Goal: Task Accomplishment & Management: Complete application form

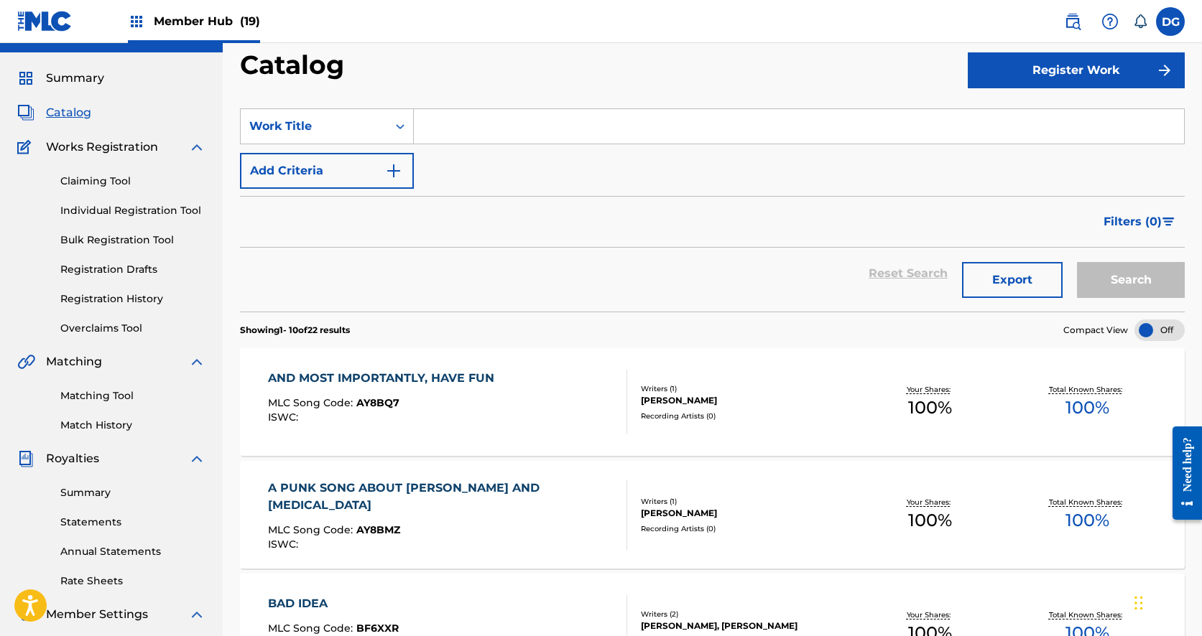
click at [893, 431] on div "AND MOST IMPORTANTLY, HAVE FUN MLC Song Code : AY8BQ7 ISWC : Writers ( 1 ) [PER…" at bounding box center [712, 402] width 945 height 108
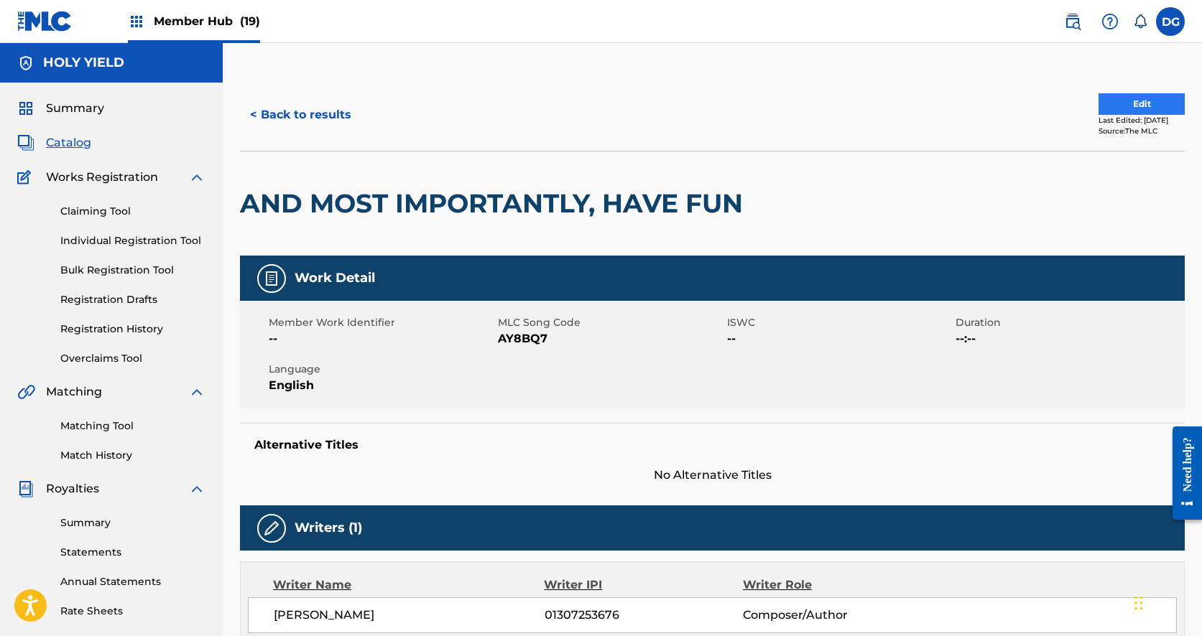
click at [1131, 103] on button "Edit" at bounding box center [1141, 104] width 86 height 22
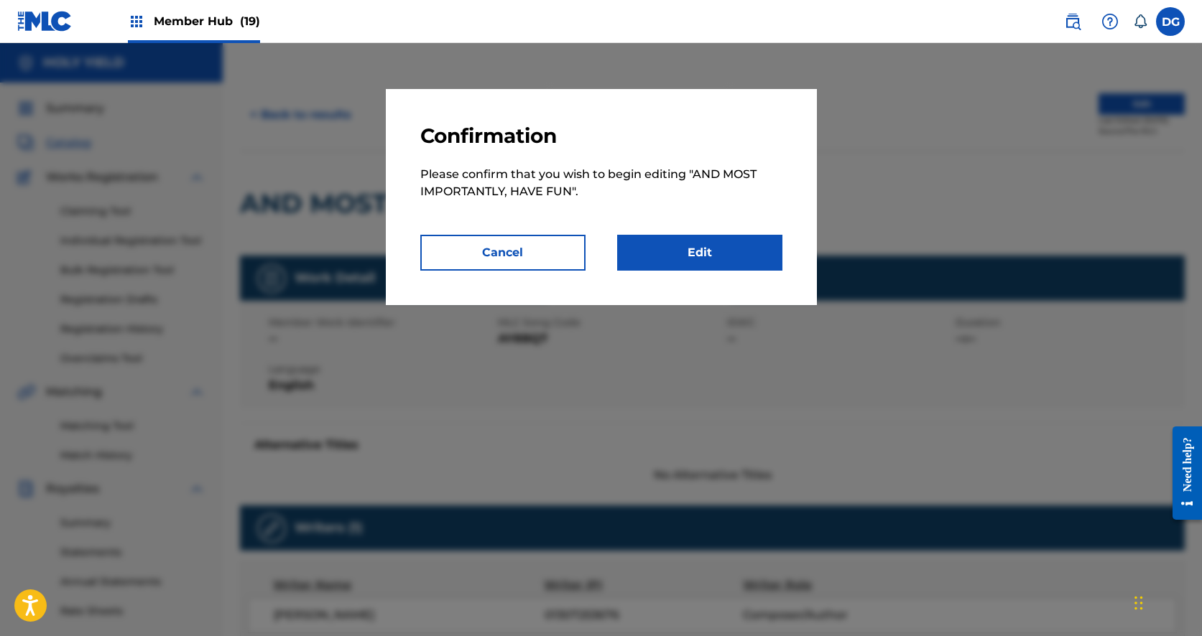
click at [676, 271] on div "Confirmation Please confirm that you wish to begin editing " AND MOST IMPORTANT…" at bounding box center [601, 197] width 431 height 216
click at [676, 256] on link "Edit" at bounding box center [699, 253] width 165 height 36
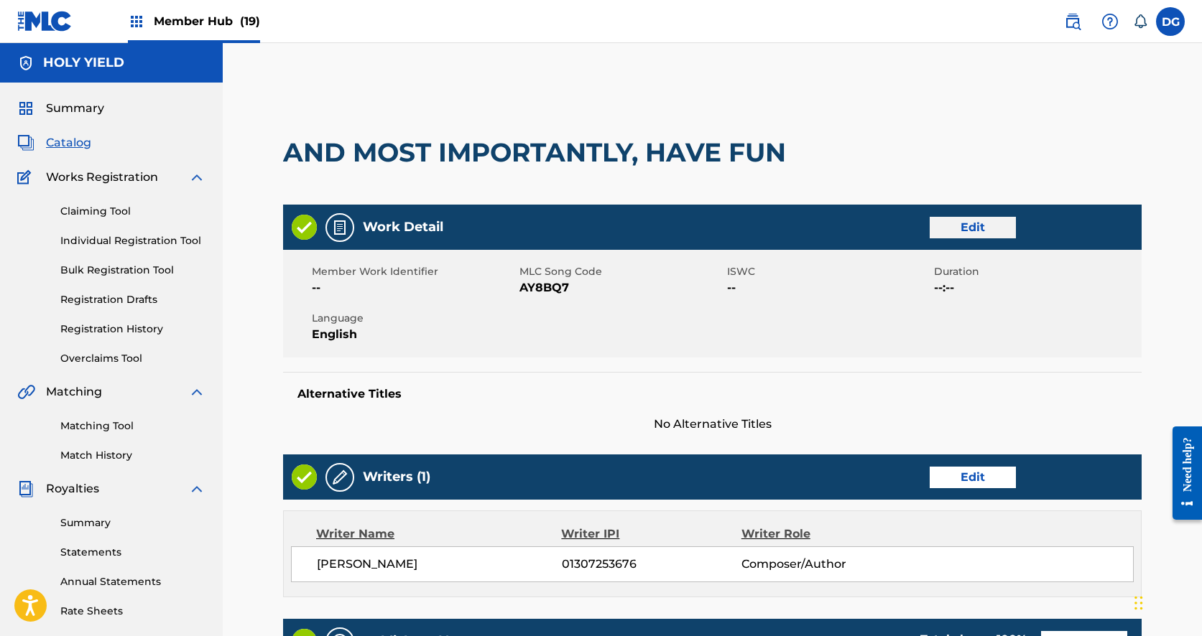
click at [965, 227] on link "Edit" at bounding box center [972, 228] width 86 height 22
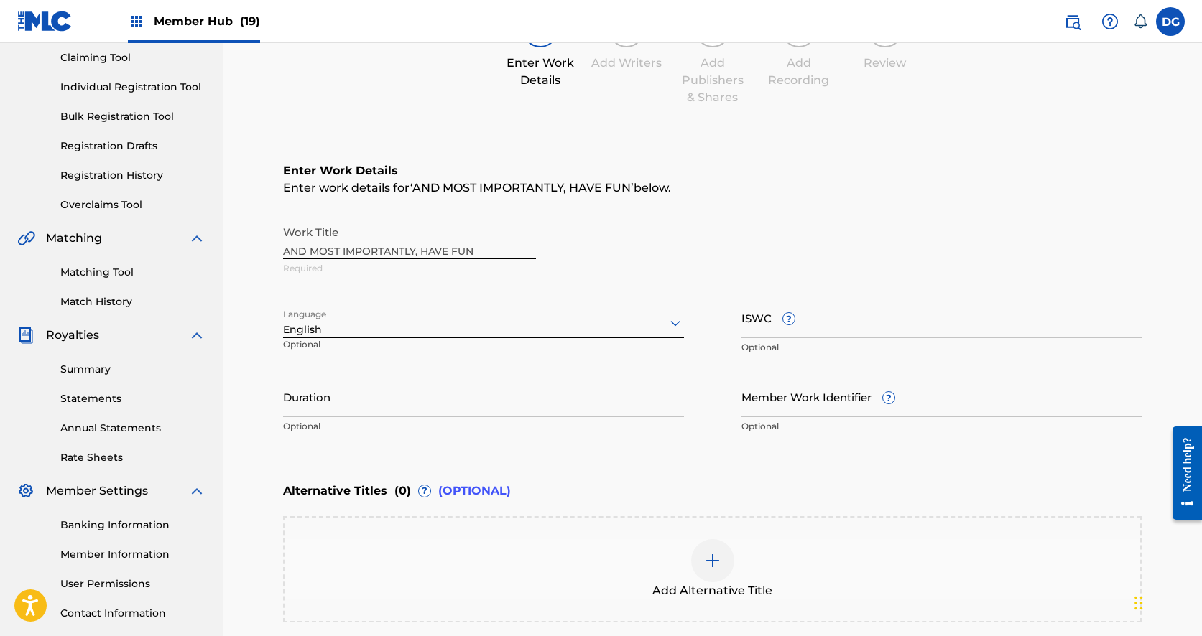
scroll to position [230, 0]
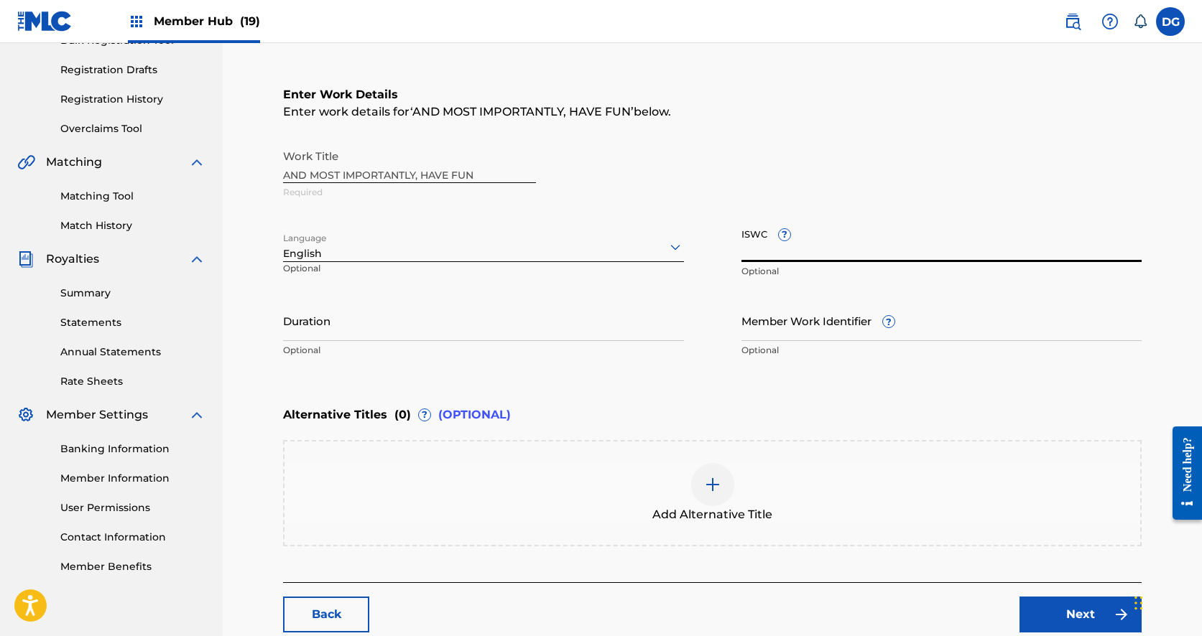
click at [775, 252] on input "ISWC ?" at bounding box center [941, 241] width 401 height 41
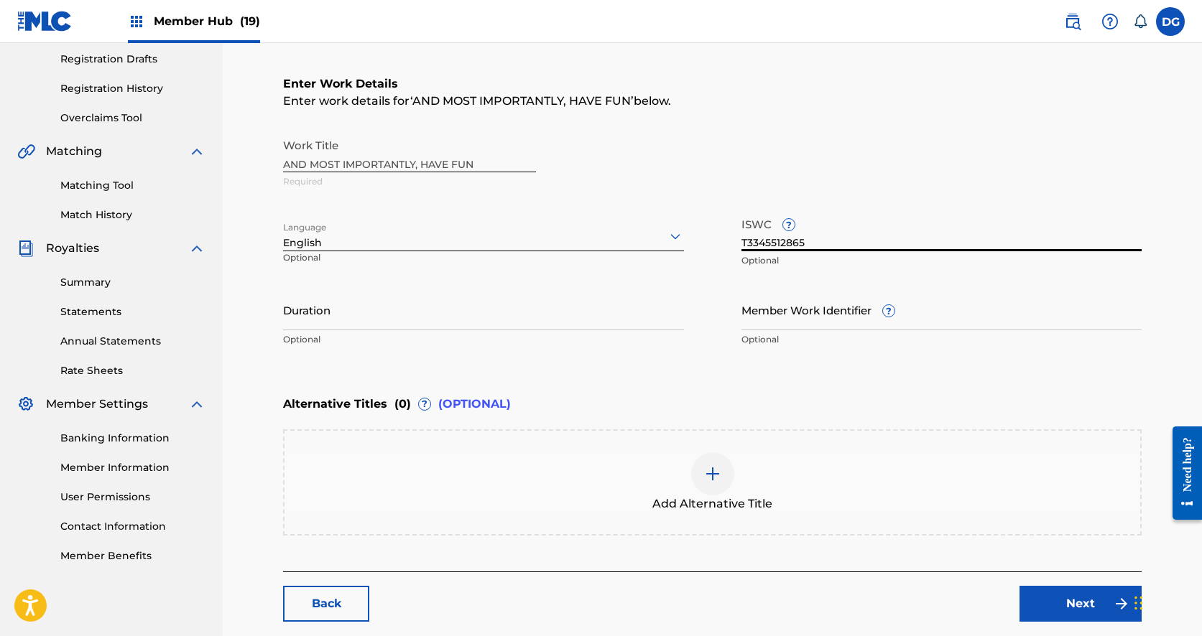
scroll to position [242, 0]
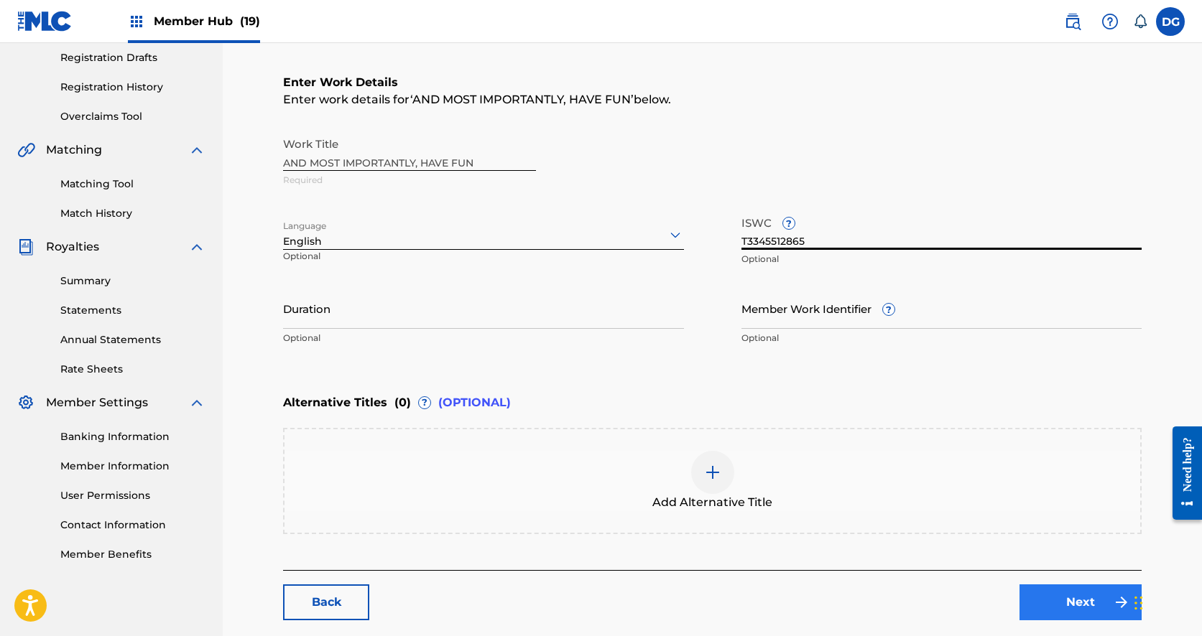
type input "T3345512865"
click at [1047, 598] on link "Next" at bounding box center [1080, 603] width 122 height 36
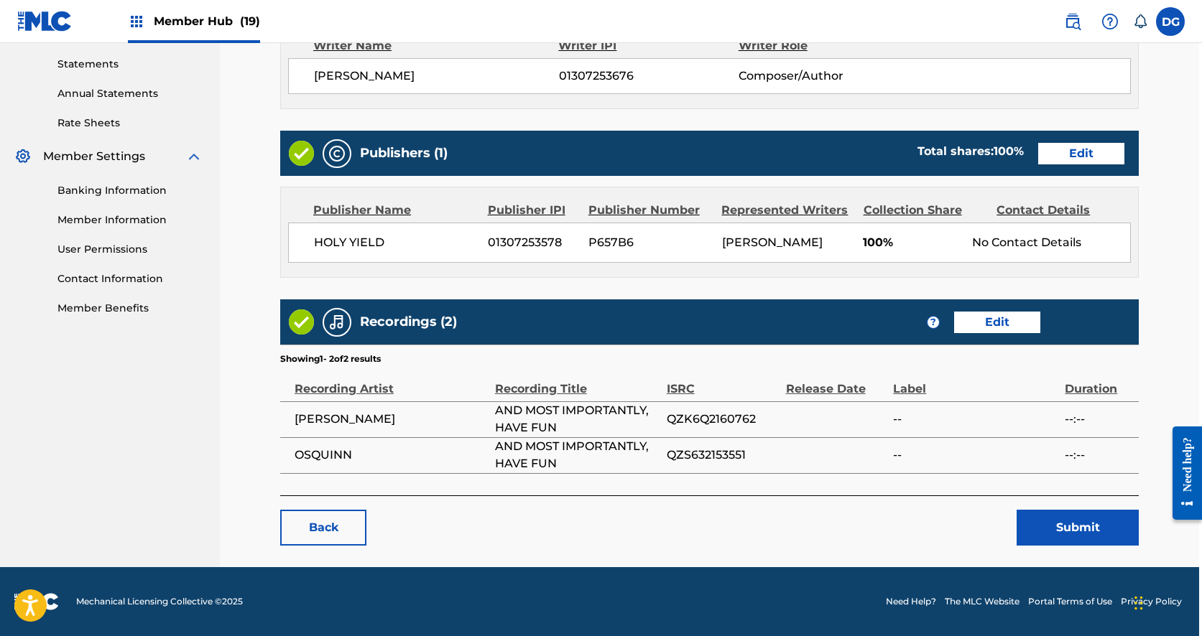
scroll to position [488, 3]
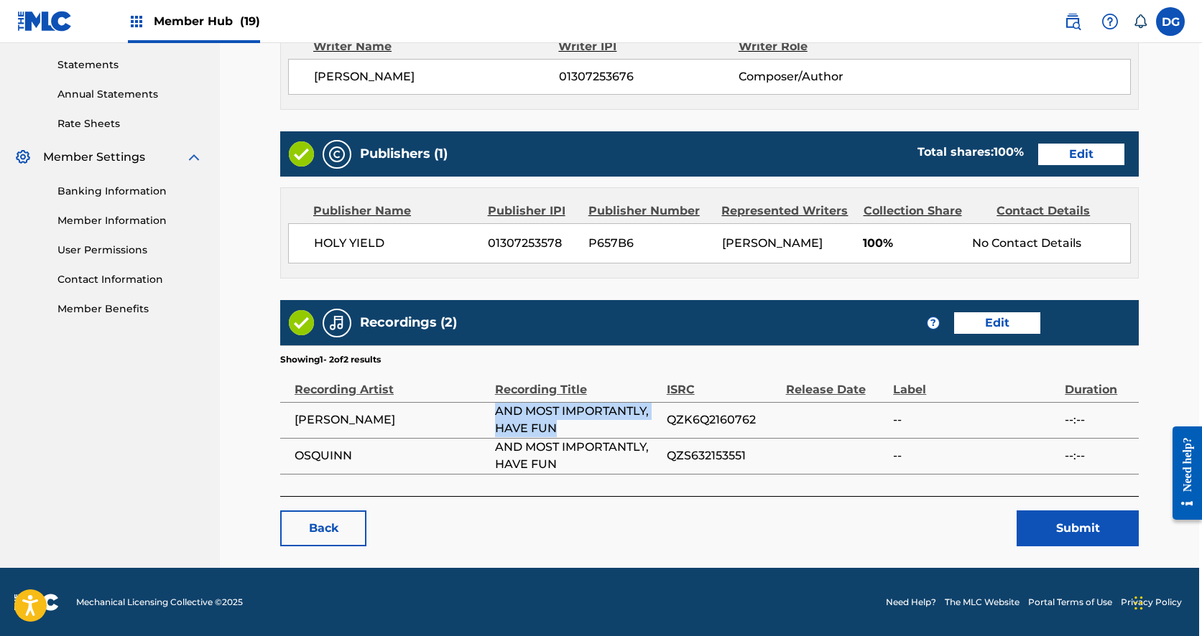
drag, startPoint x: 557, startPoint y: 426, endPoint x: 497, endPoint y: 412, distance: 61.9
click at [497, 412] on span "AND MOST IMPORTANTLY, HAVE FUN" at bounding box center [577, 420] width 164 height 34
copy span "AND MOST IMPORTANTLY, HAVE FUN"
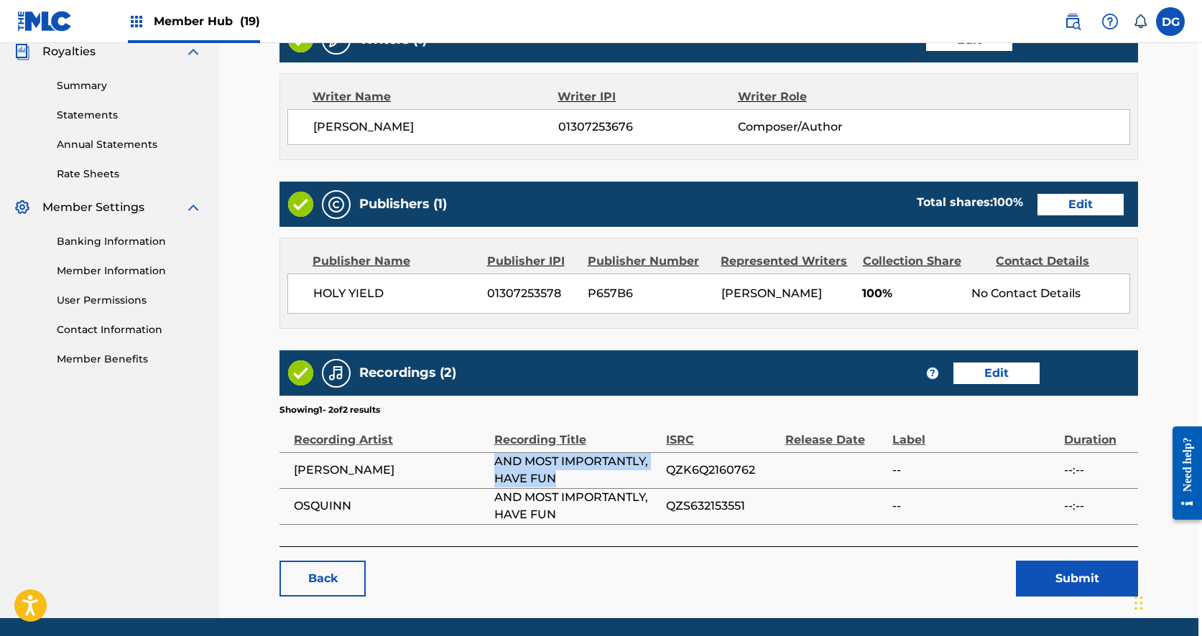
scroll to position [440, 4]
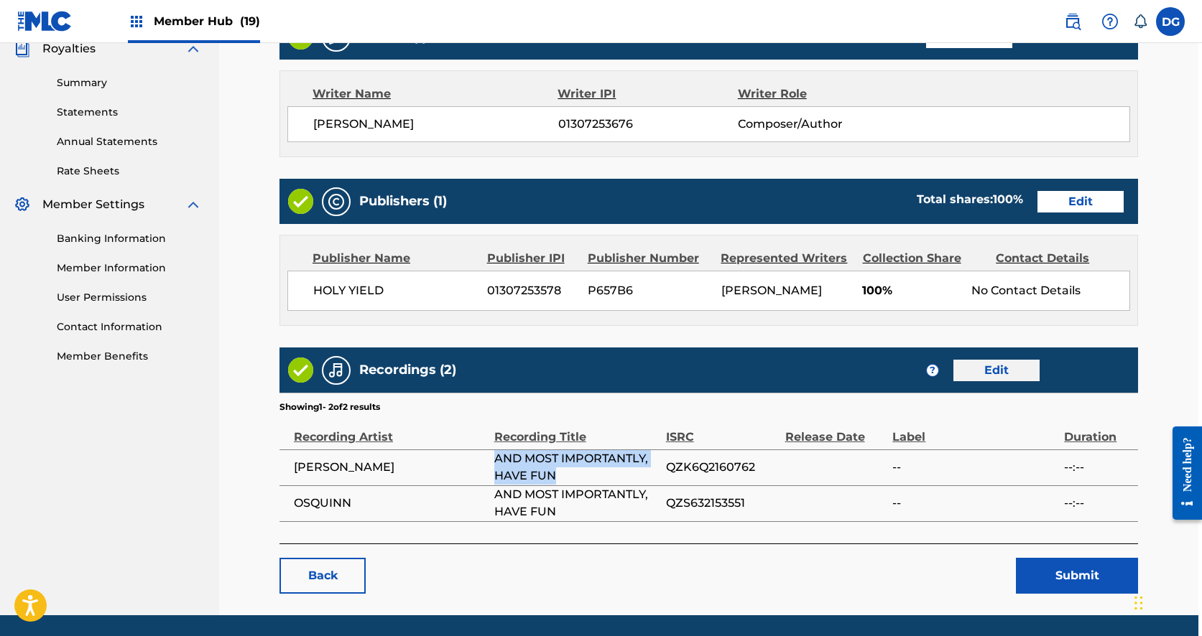
click at [992, 366] on link "Edit" at bounding box center [996, 371] width 86 height 22
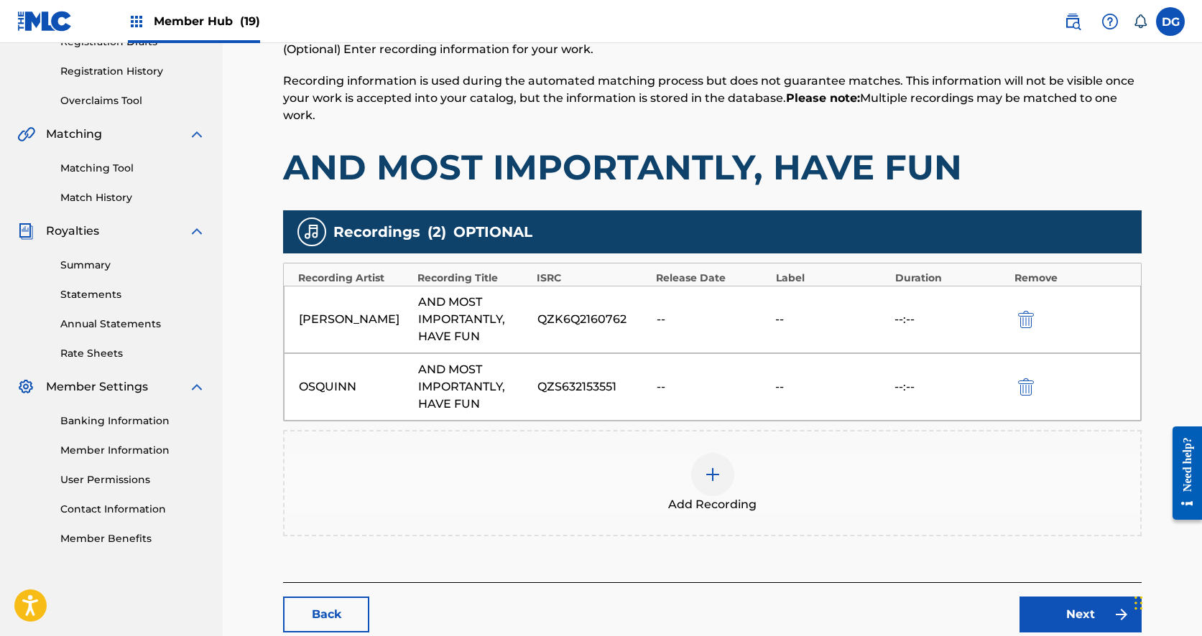
scroll to position [279, 0]
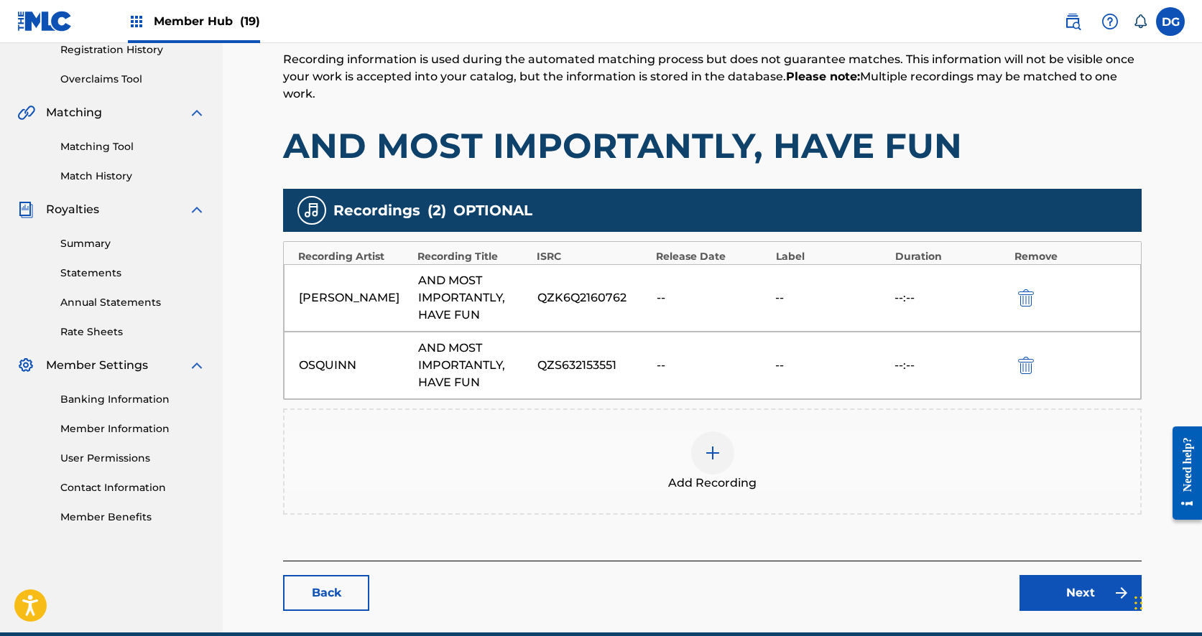
click at [702, 465] on div at bounding box center [712, 453] width 43 height 43
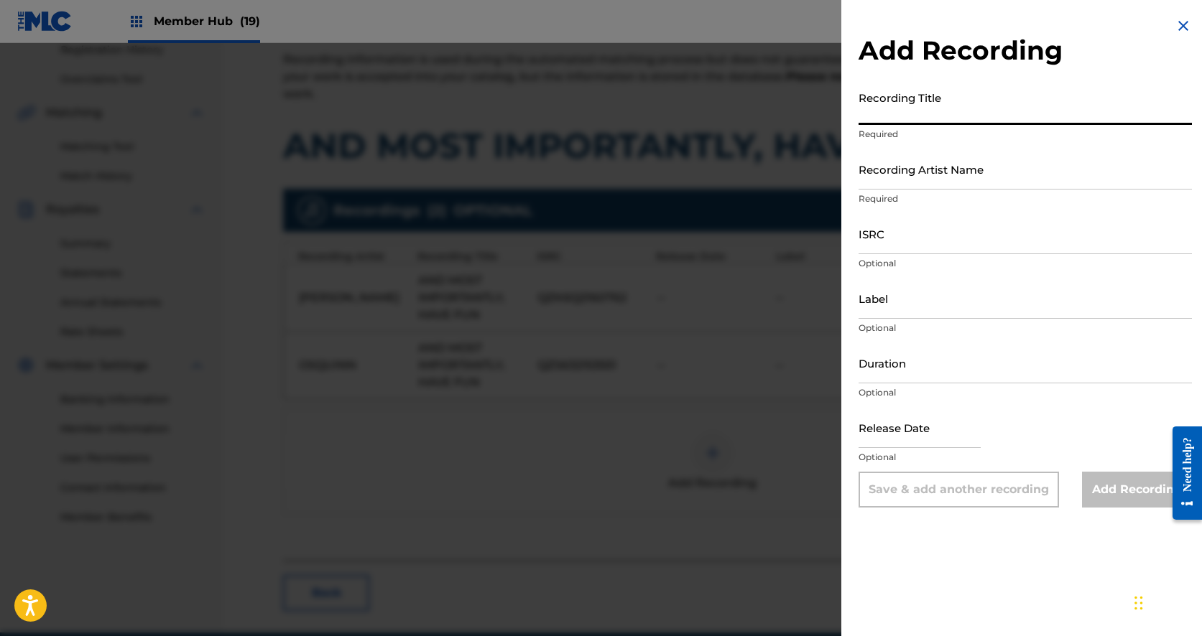
click at [915, 107] on input "Recording Title" at bounding box center [1024, 104] width 333 height 41
paste input "QZMEP2176763"
type input "QZMEP2176763"
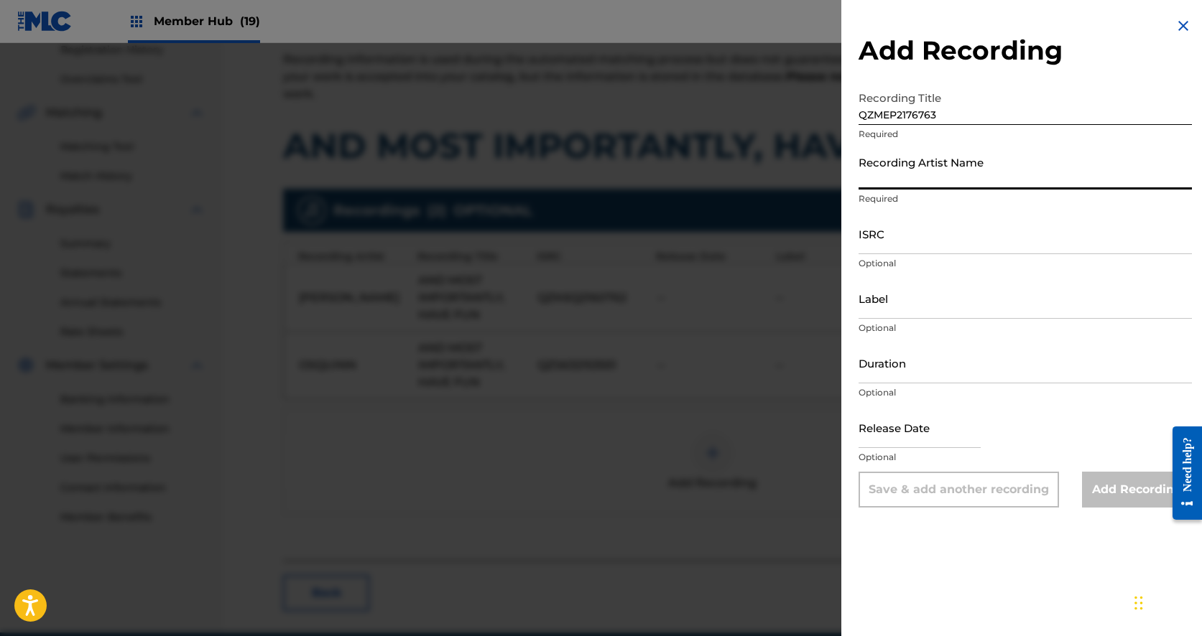
click at [937, 184] on input "Recording Artist Name" at bounding box center [1024, 169] width 333 height 41
click at [914, 251] on input "ISRC" at bounding box center [1024, 233] width 333 height 41
paste input "QZMEP2176763"
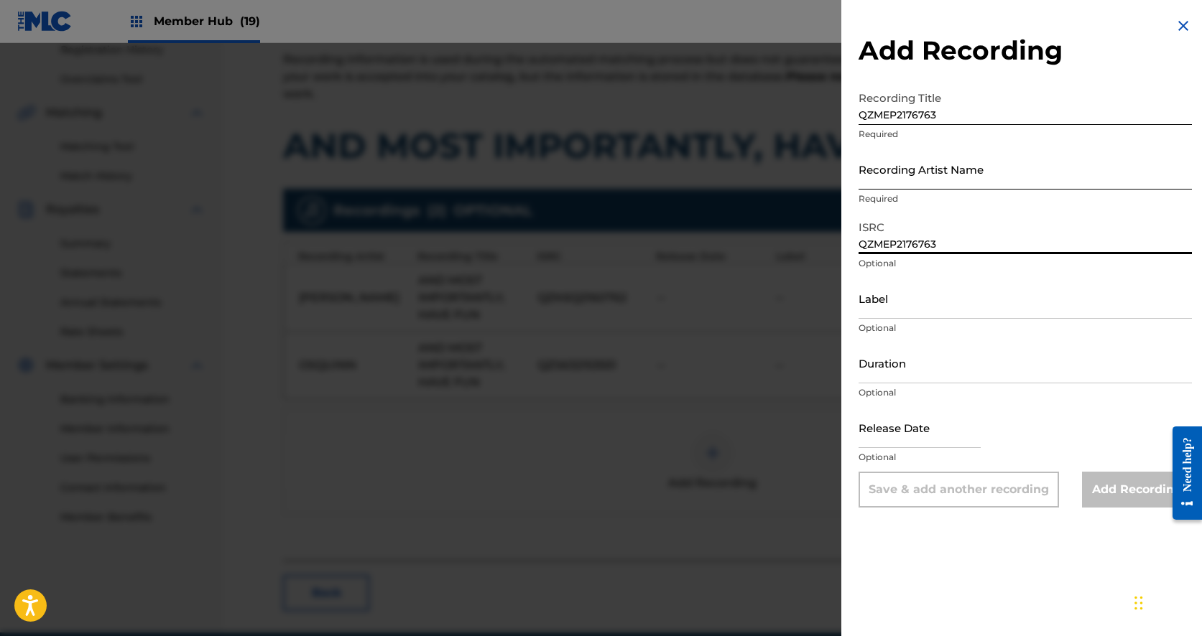
type input "QZMEP2176763"
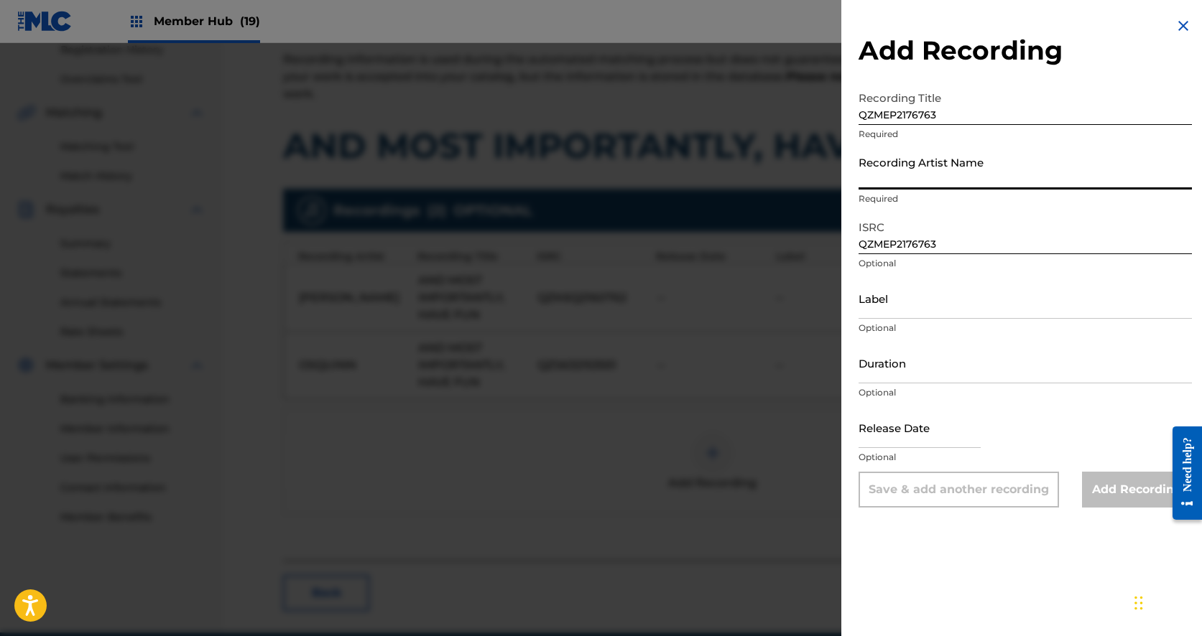
click at [888, 177] on input "Recording Artist Name" at bounding box center [1024, 169] width 333 height 41
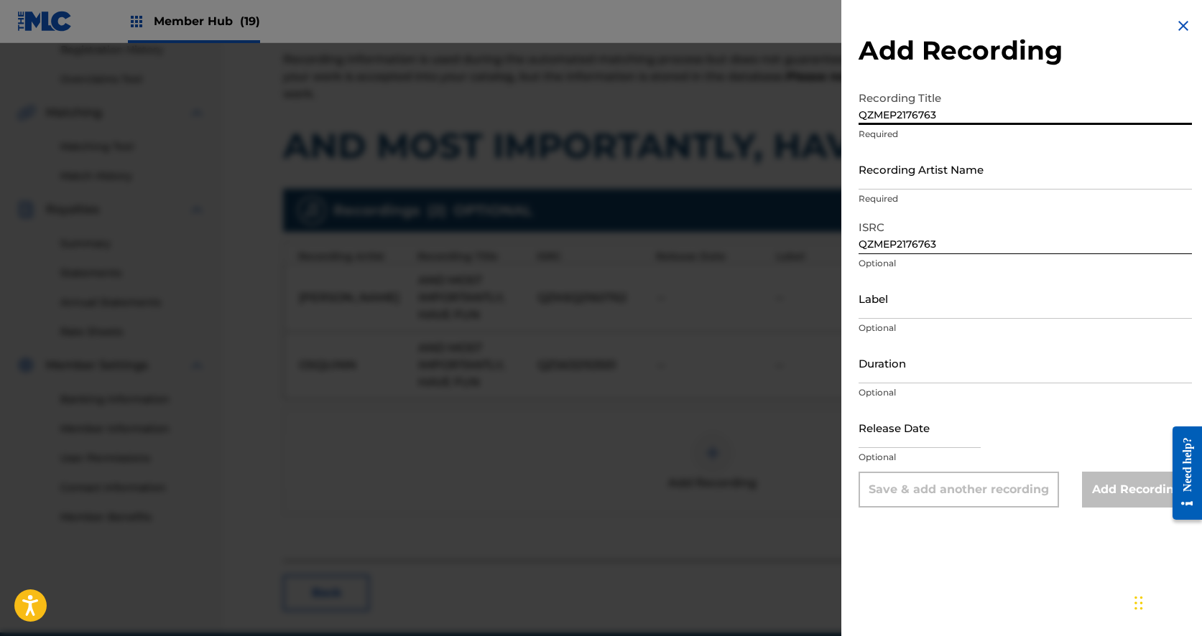
click at [890, 118] on input "QZMEP2176763" at bounding box center [1024, 104] width 333 height 41
type input "a"
type input "AND MOST IMPORTANTLY, HAVE FUN"
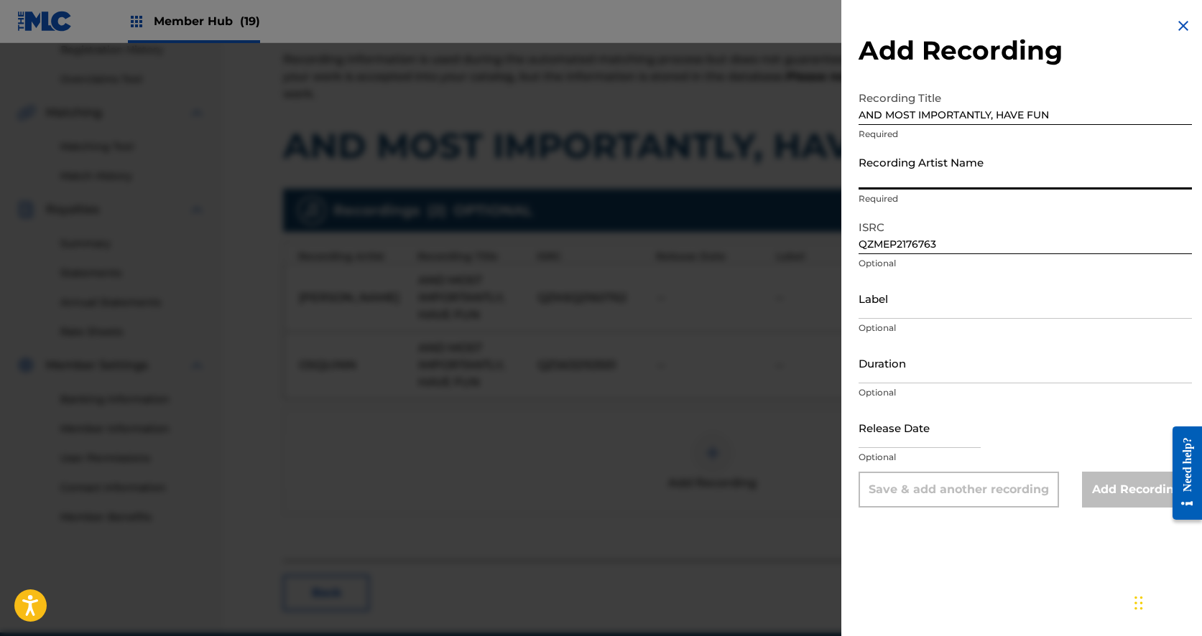
click at [906, 189] on input "Recording Artist Name" at bounding box center [1024, 169] width 333 height 41
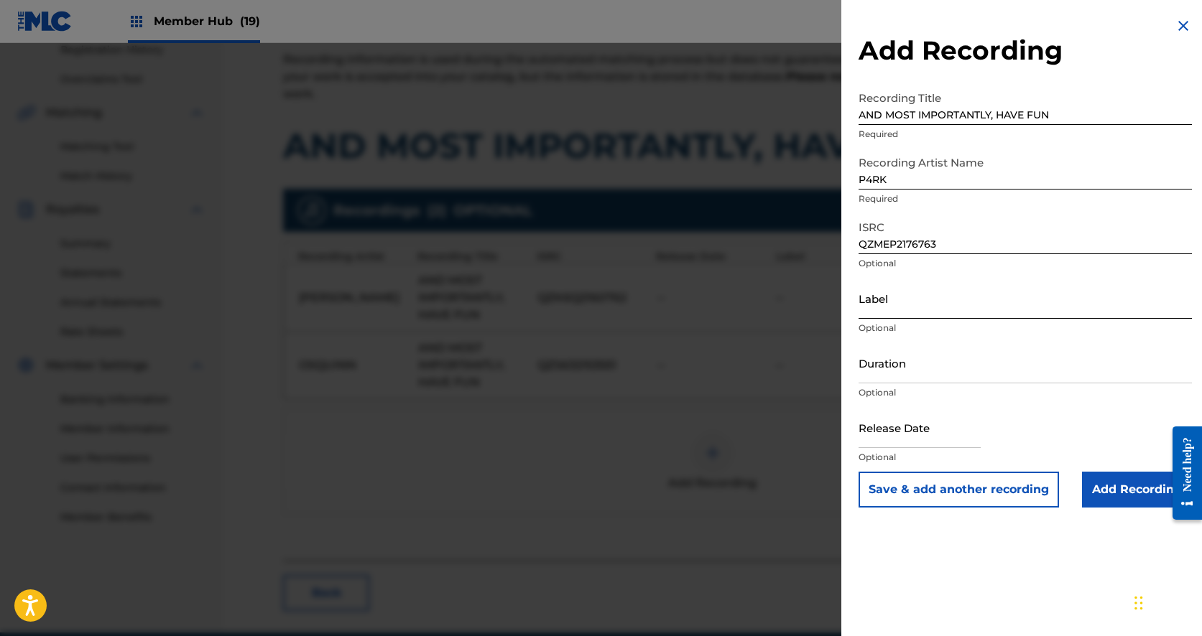
drag, startPoint x: 1105, startPoint y: 498, endPoint x: 974, endPoint y: 304, distance: 233.9
click at [974, 304] on form "Recording Title AND MOST IMPORTANTLY, HAVE FUN Required Recording Artist Name P…" at bounding box center [1024, 296] width 333 height 424
click at [897, 175] on input "P4RK" at bounding box center [1024, 169] width 333 height 41
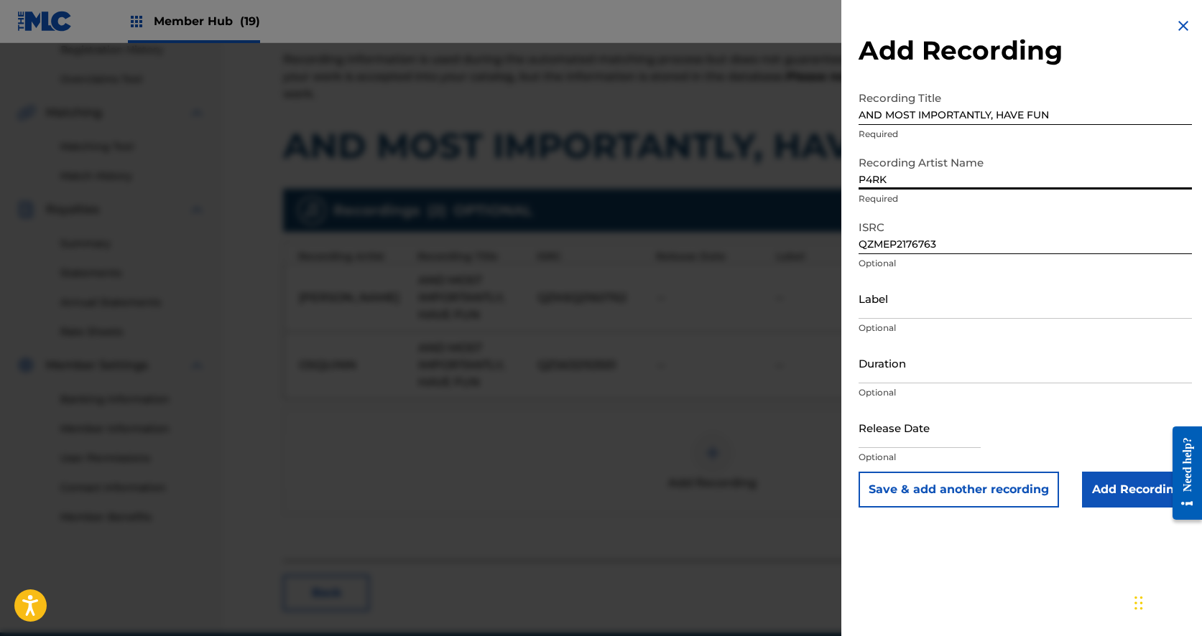
click at [897, 175] on input "P4RK" at bounding box center [1024, 169] width 333 height 41
type input "p4rk"
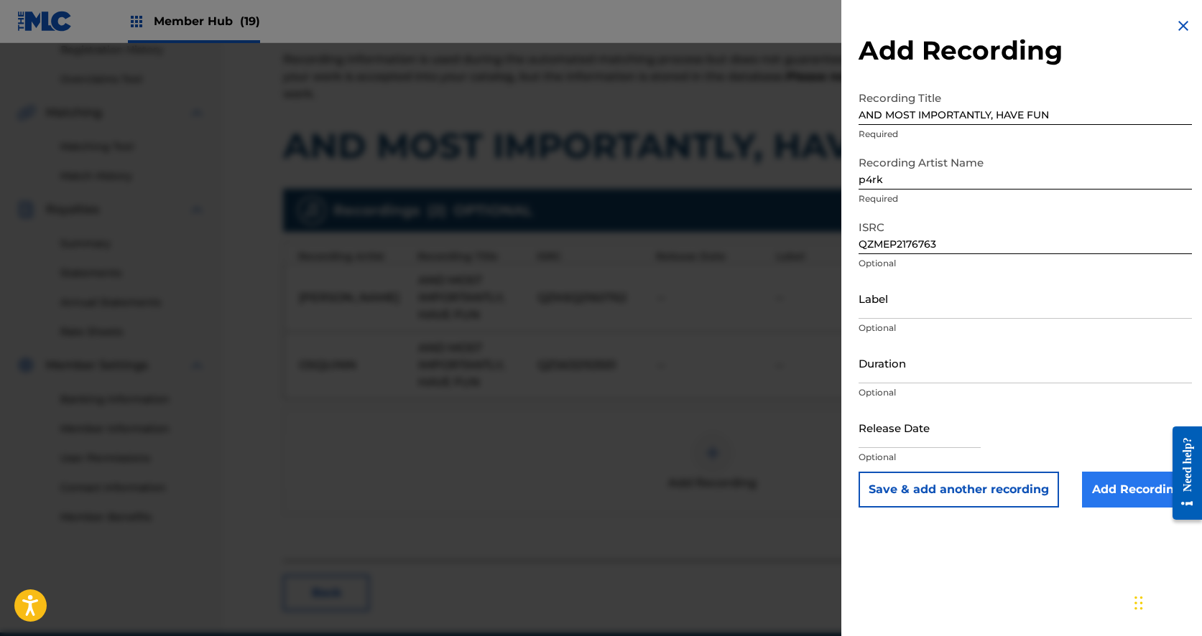
click at [1094, 487] on input "Add Recording" at bounding box center [1137, 490] width 110 height 36
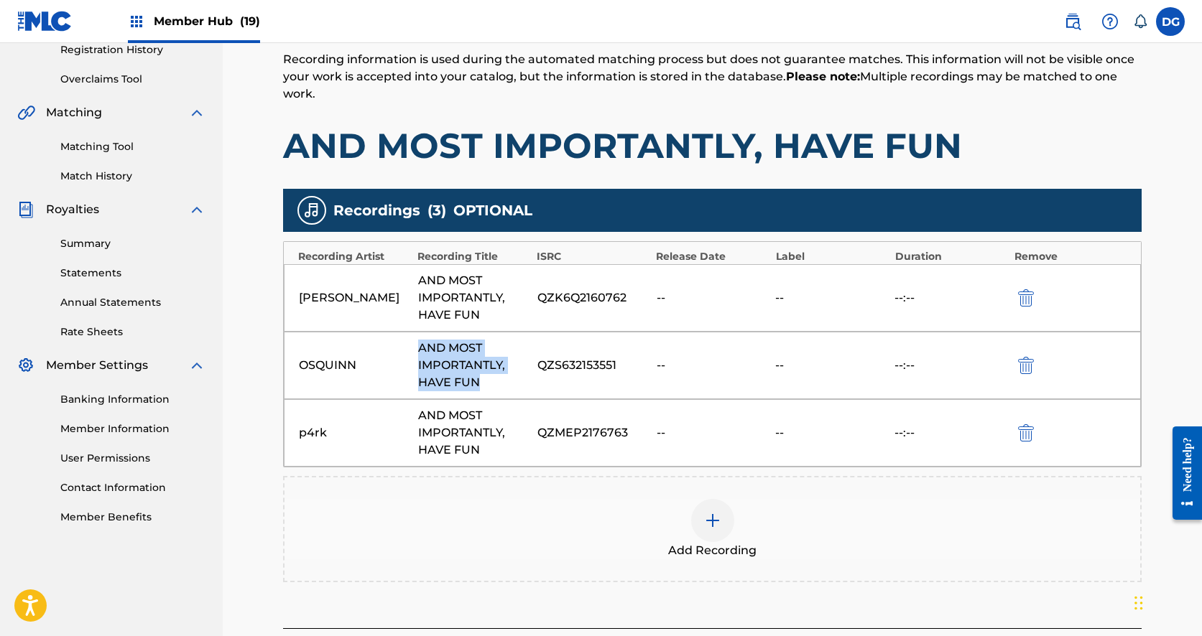
drag, startPoint x: 493, startPoint y: 388, endPoint x: 417, endPoint y: 351, distance: 84.5
click at [418, 351] on div "AND MOST IMPORTANTLY, HAVE FUN" at bounding box center [474, 366] width 112 height 52
copy div "AND MOST IMPORTANTLY, HAVE FUN"
click at [1029, 371] on img "submit" at bounding box center [1026, 365] width 16 height 17
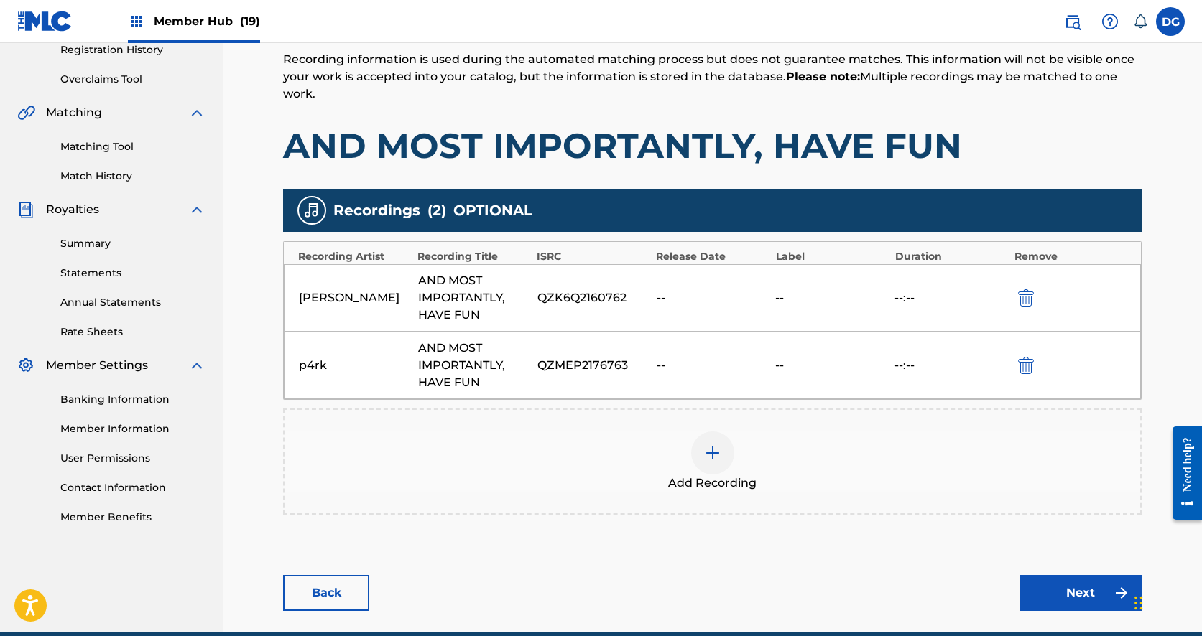
click at [726, 439] on div at bounding box center [712, 453] width 43 height 43
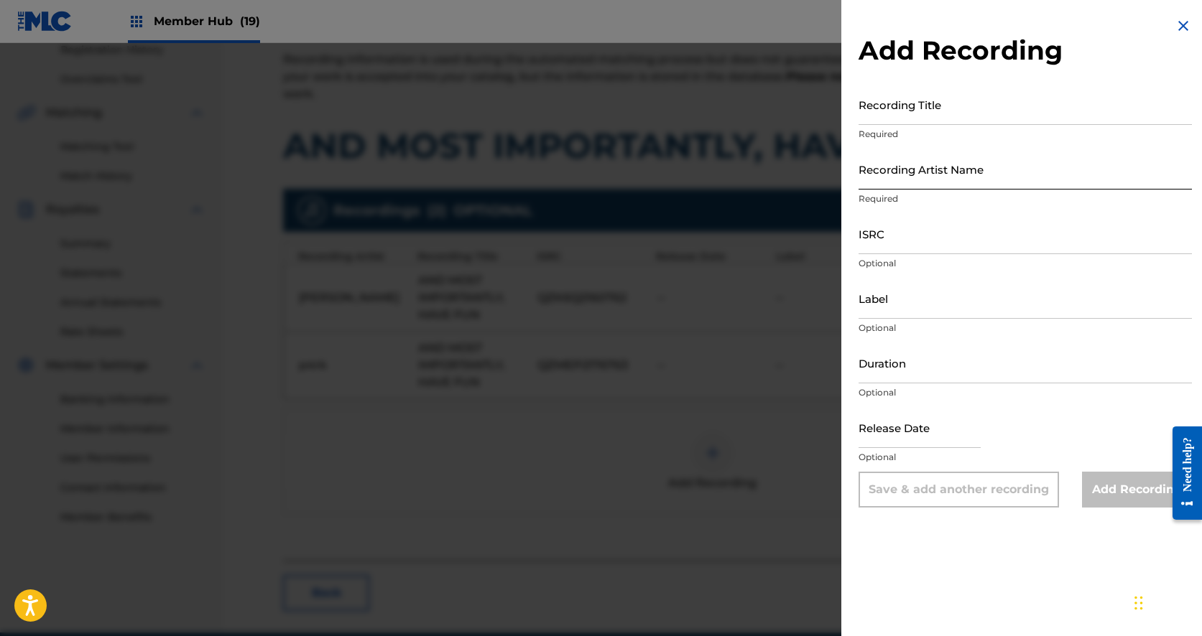
click at [906, 180] on input "Recording Artist Name" at bounding box center [1024, 169] width 333 height 41
click at [882, 106] on input "Recording Title" at bounding box center [1024, 104] width 333 height 41
paste input "AND MOST IMPORTANTLY, HAVE FUN"
type input "AND MOST IMPORTANTLY, HAVE FUN"
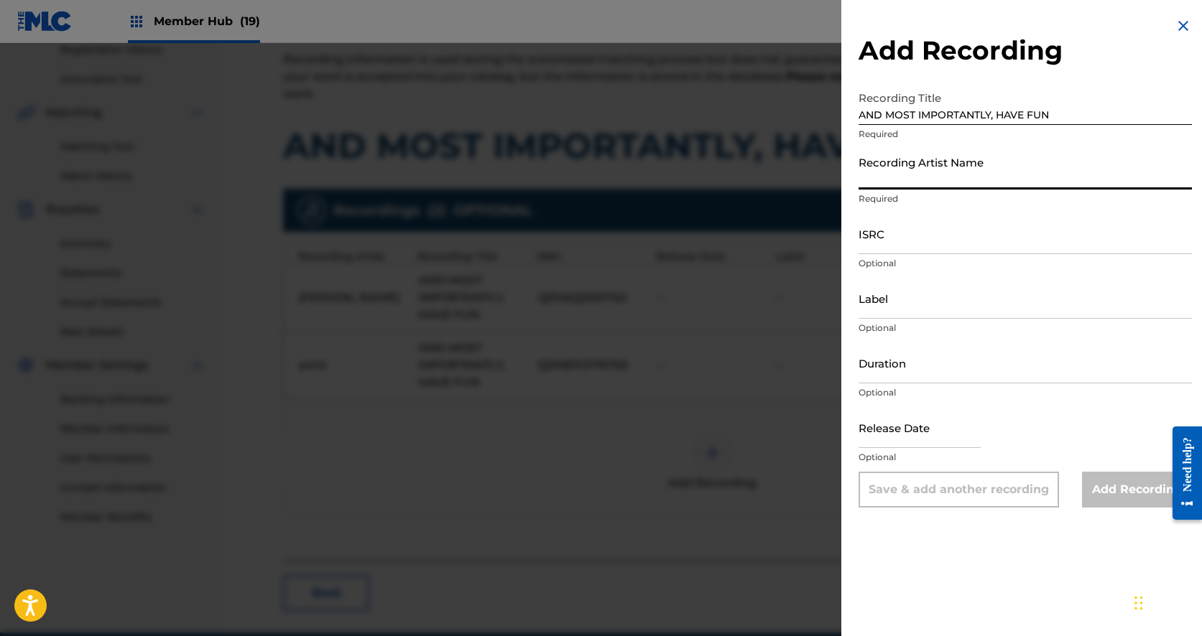
click at [901, 177] on input "Recording Artist Name" at bounding box center [1024, 169] width 333 height 41
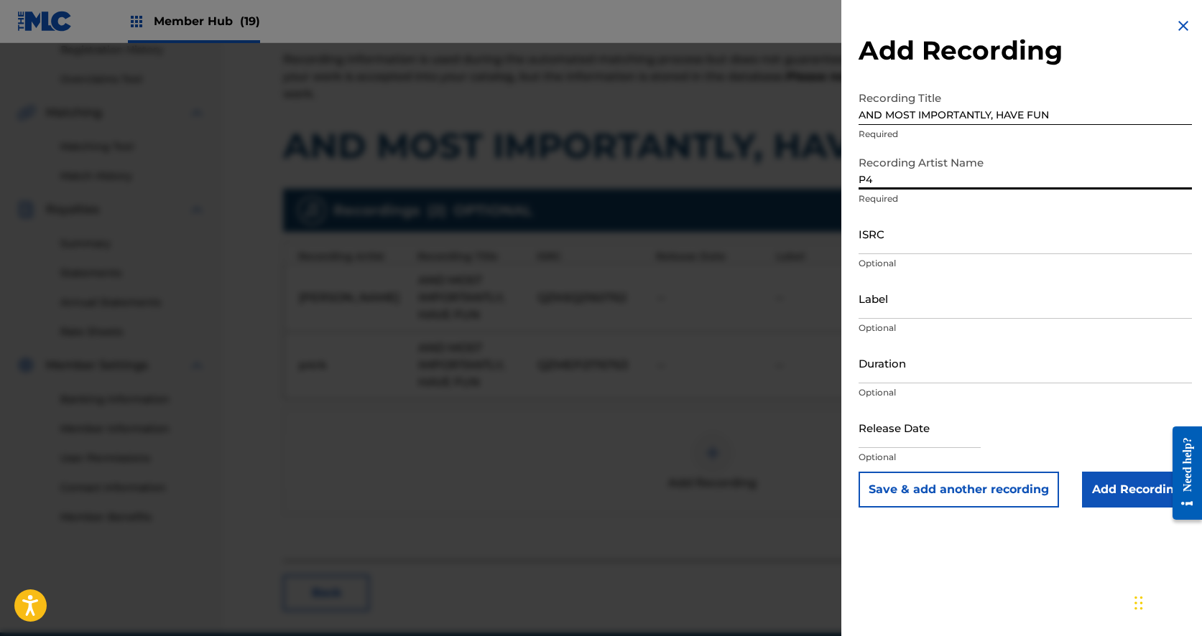
type input "P"
paste input "AND MOST IMPORTANTLY, HAVE FUN"
type input "p4rkr"
click at [877, 244] on input "ISRC" at bounding box center [1024, 233] width 333 height 41
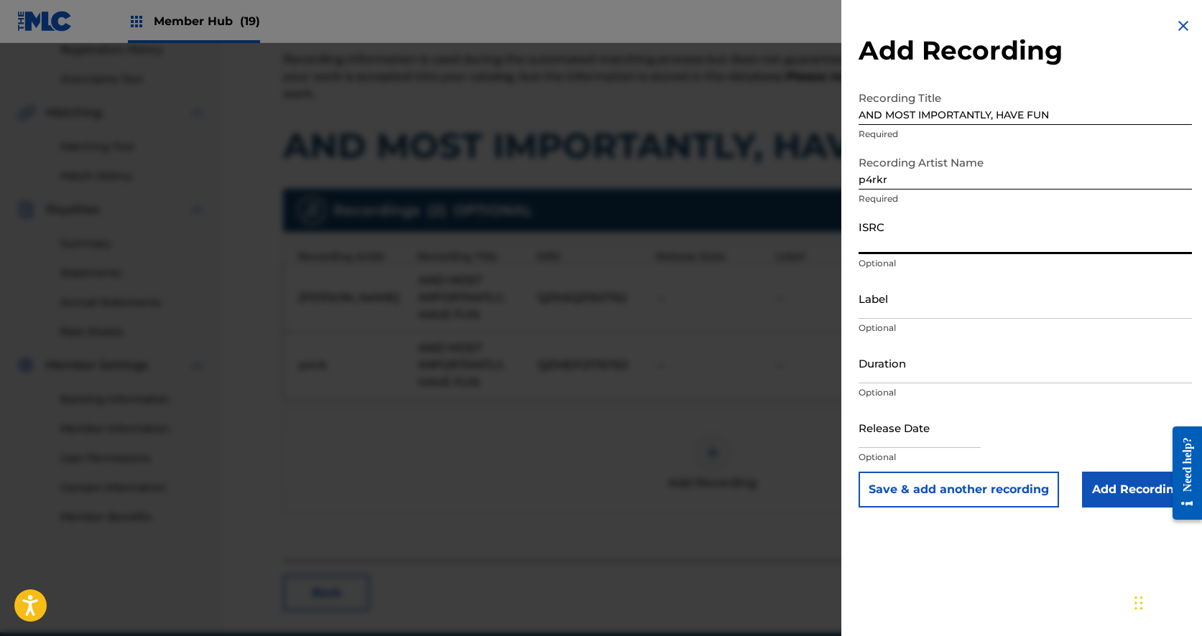
paste input "QZS632153551"
type input "QZS632153551"
click at [1000, 194] on p "Required" at bounding box center [1024, 199] width 333 height 13
click at [991, 184] on input "p4rkr" at bounding box center [1024, 169] width 333 height 41
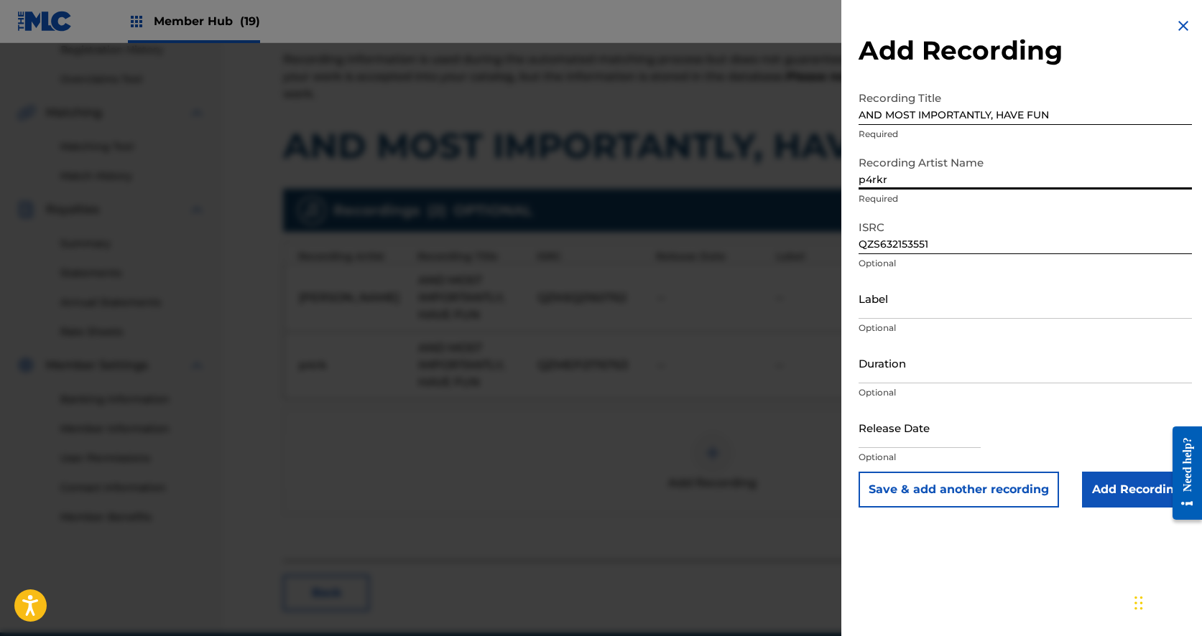
click at [991, 184] on input "p4rkr" at bounding box center [1024, 169] width 333 height 41
drag, startPoint x: 897, startPoint y: 187, endPoint x: 858, endPoint y: 175, distance: 40.7
click at [858, 175] on input "[PERSON_NAME]" at bounding box center [1024, 169] width 333 height 41
click at [866, 179] on input "[PERSON_NAME]" at bounding box center [1024, 169] width 333 height 41
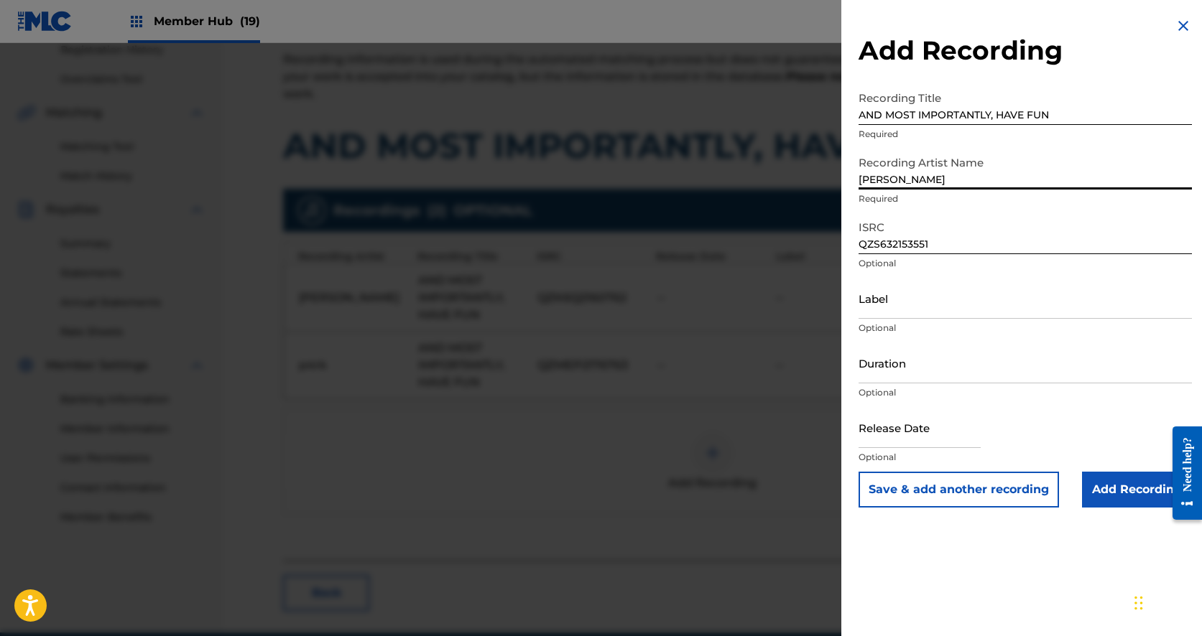
click at [899, 181] on input "[PERSON_NAME]" at bounding box center [1024, 169] width 333 height 41
type input "[PERSON_NAME]"
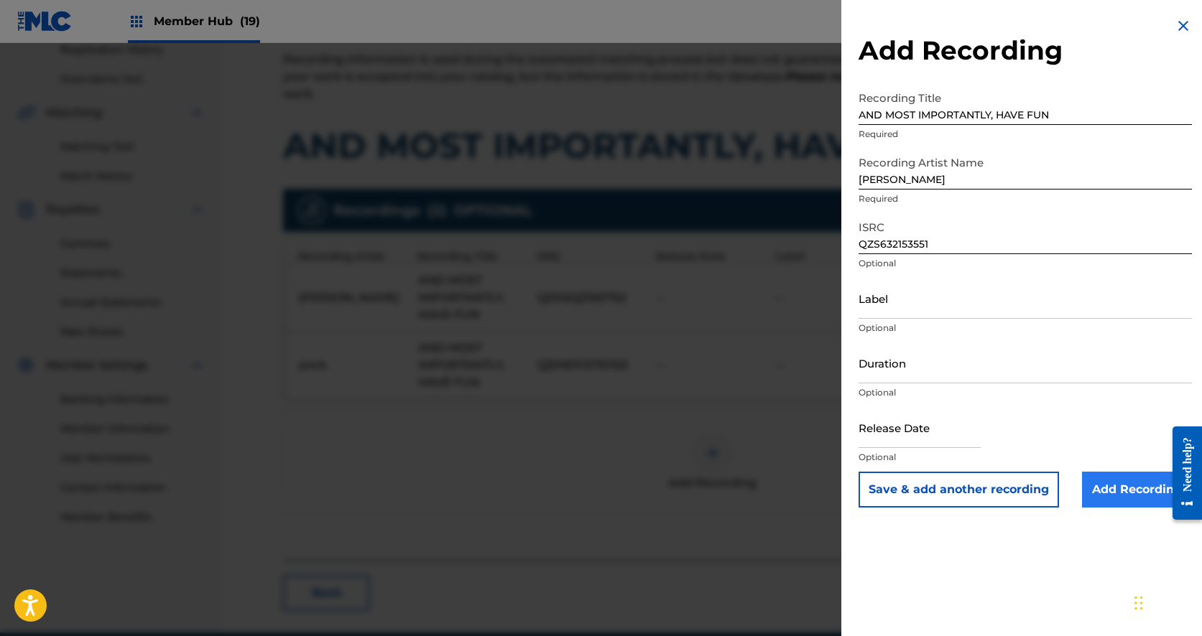
click at [1106, 494] on input "Add Recording" at bounding box center [1137, 490] width 110 height 36
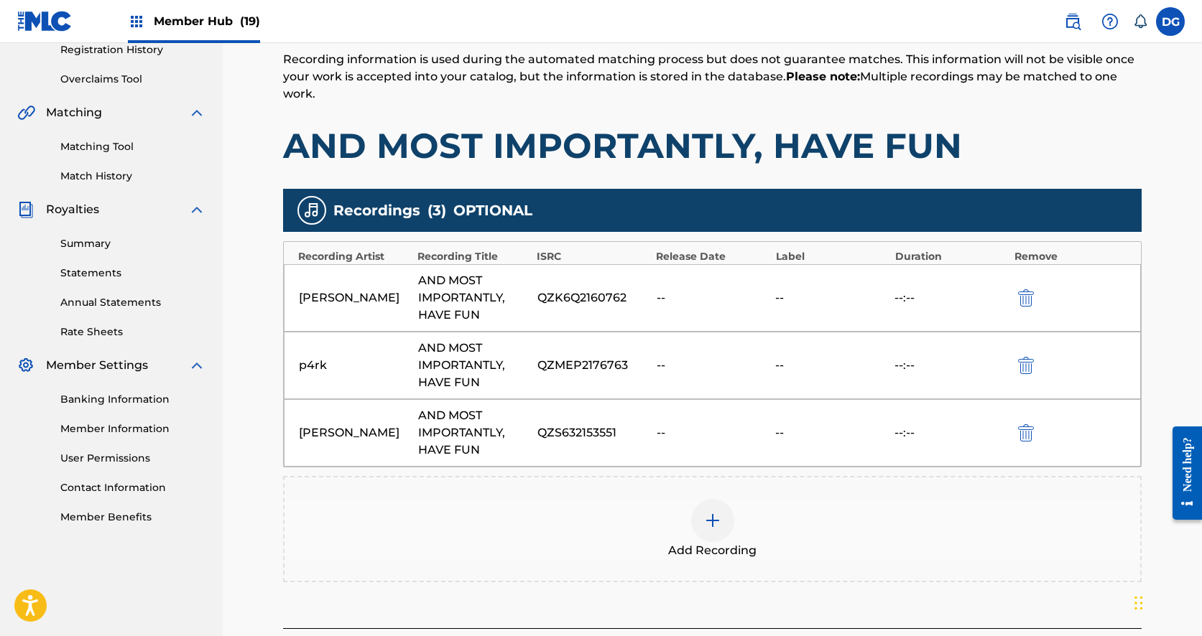
click at [568, 307] on div "[PERSON_NAME] AND MOST IMPORTANTLY, HAVE FUN QZK6Q2160762 -- -- --:--" at bounding box center [712, 298] width 857 height 68
click at [563, 300] on div "QZK6Q2160762" at bounding box center [593, 297] width 112 height 17
copy div "QZK6Q2160762"
click at [1020, 294] on img "submit" at bounding box center [1026, 297] width 16 height 17
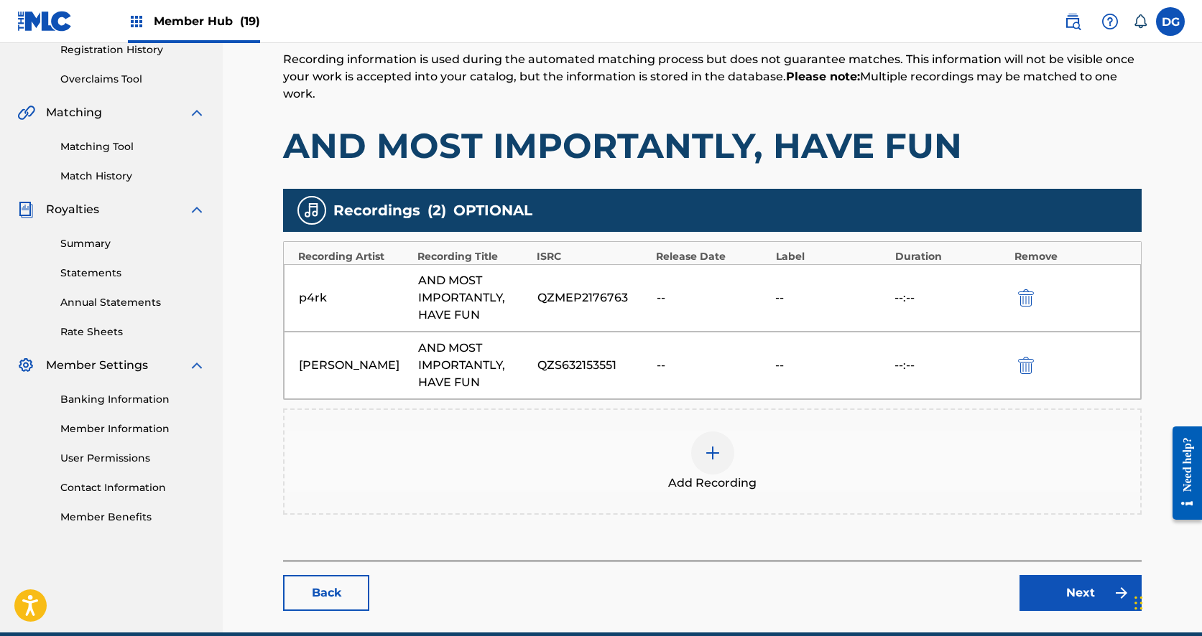
click at [705, 473] on div at bounding box center [712, 453] width 43 height 43
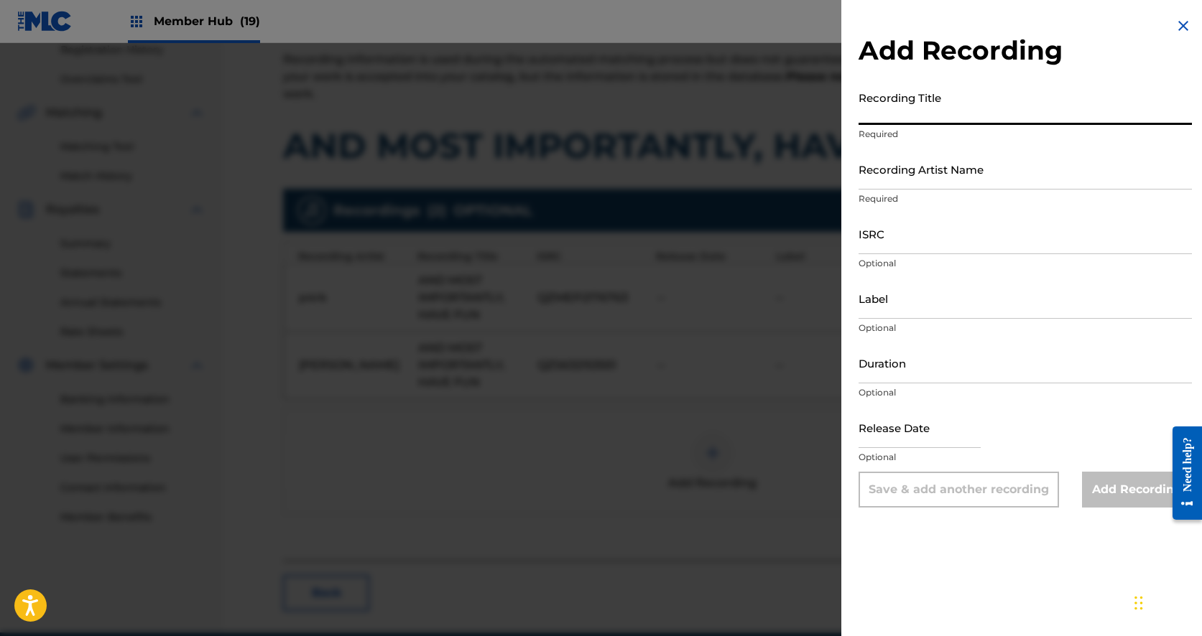
click at [890, 116] on input "Recording Title" at bounding box center [1024, 104] width 333 height 41
type input "p"
paste input "QZK6Q2160762"
type input "QZK6Q2160762"
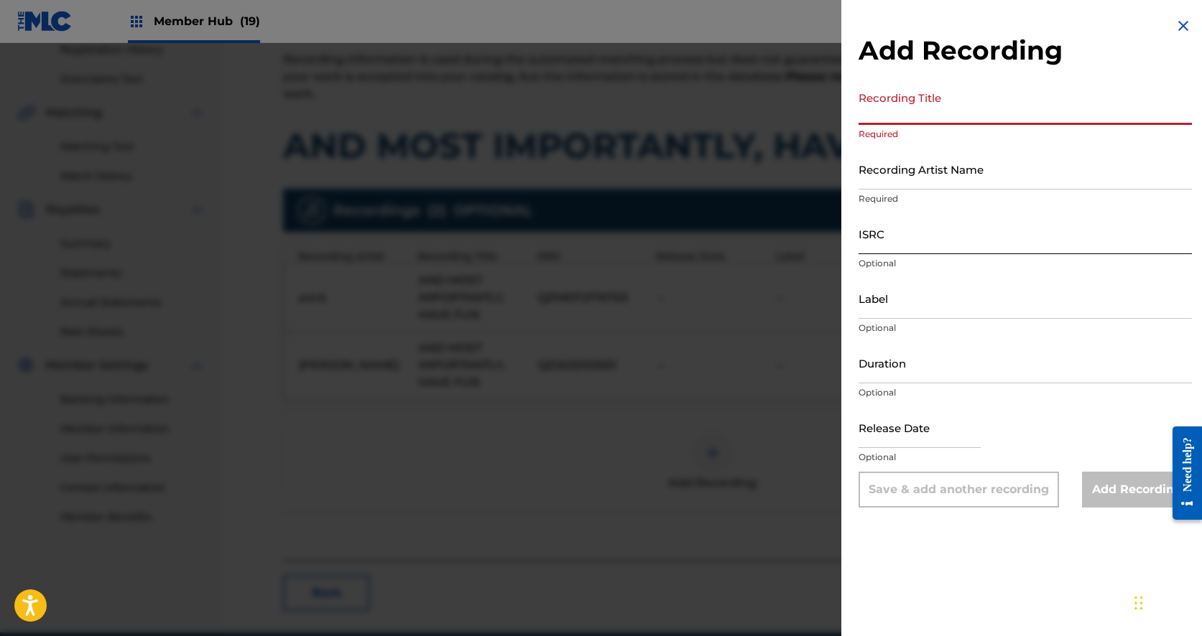
click at [910, 236] on input "ISRC" at bounding box center [1024, 233] width 333 height 41
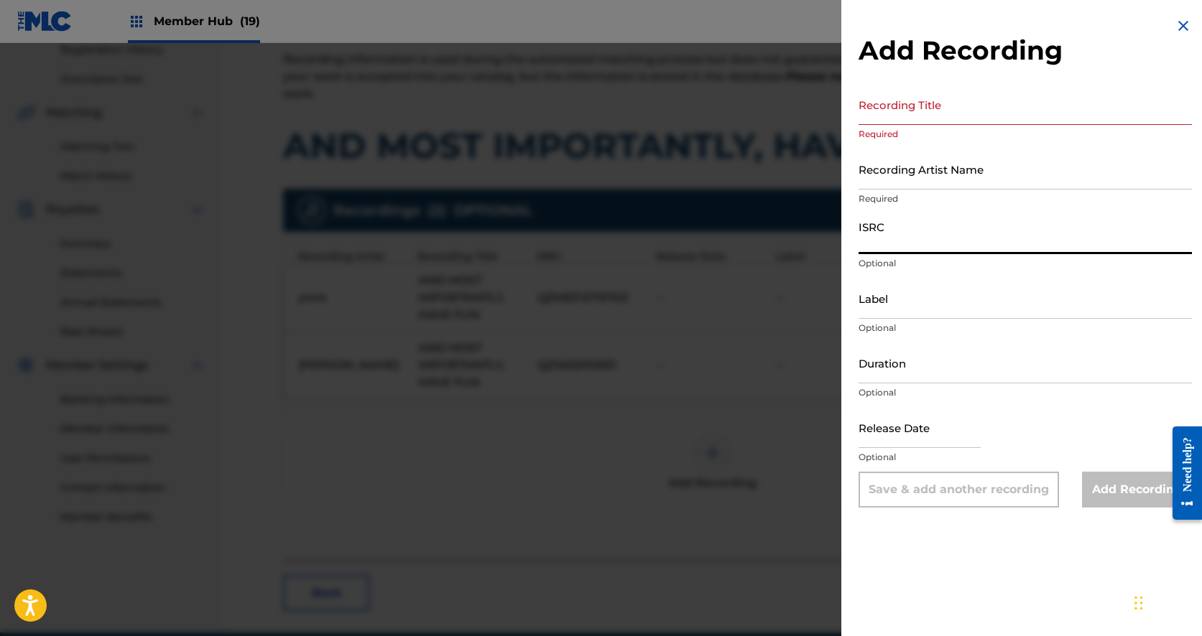
paste input "QZK6Q2160762"
type input "QZK6Q2160762"
click at [912, 116] on input "Recording Title" at bounding box center [1024, 104] width 333 height 41
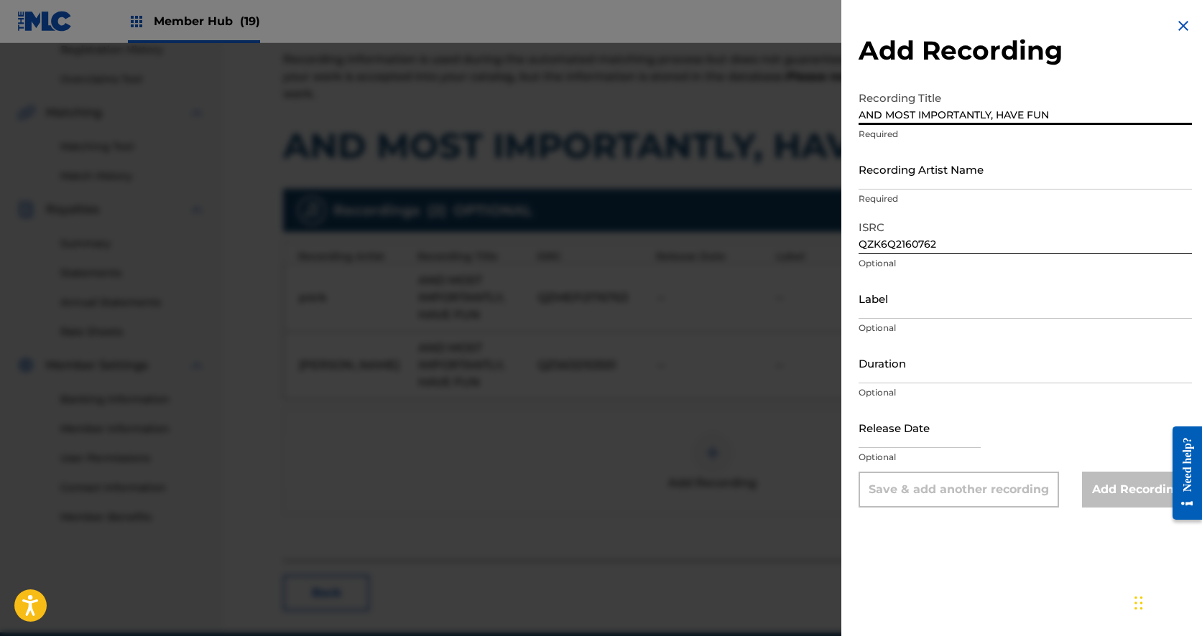
type input "AND MOST IMPORTANTLY, HAVE FUN"
click at [946, 190] on div "Recording Artist Name Required" at bounding box center [1024, 181] width 333 height 65
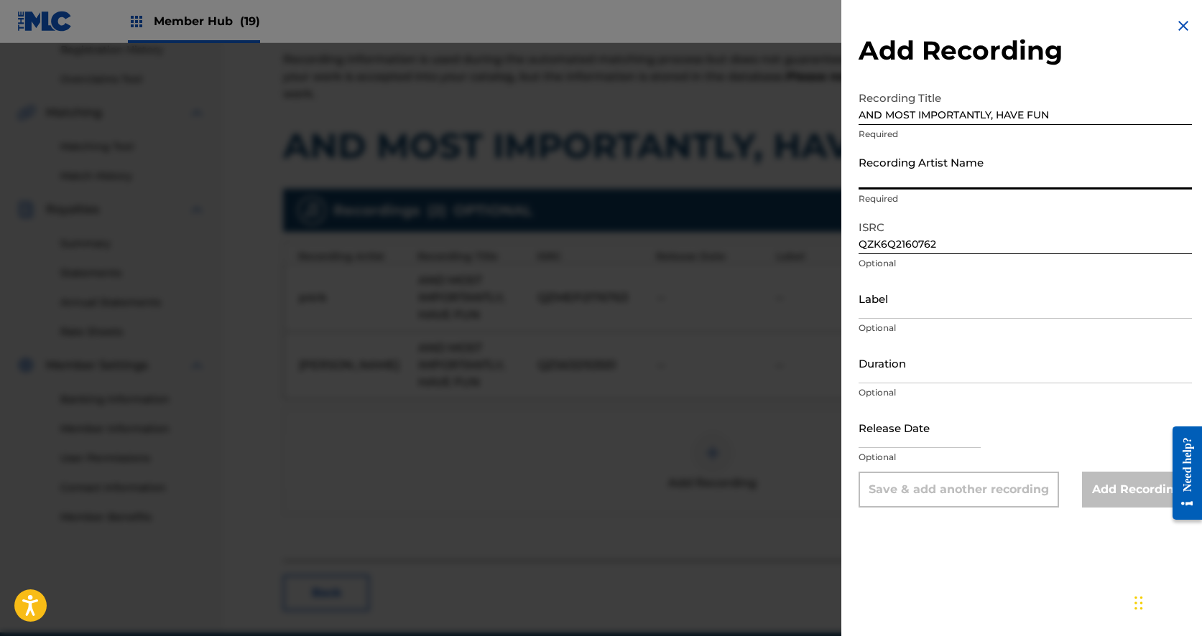
click at [940, 178] on input "Recording Artist Name" at bounding box center [1024, 169] width 333 height 41
type input "P"
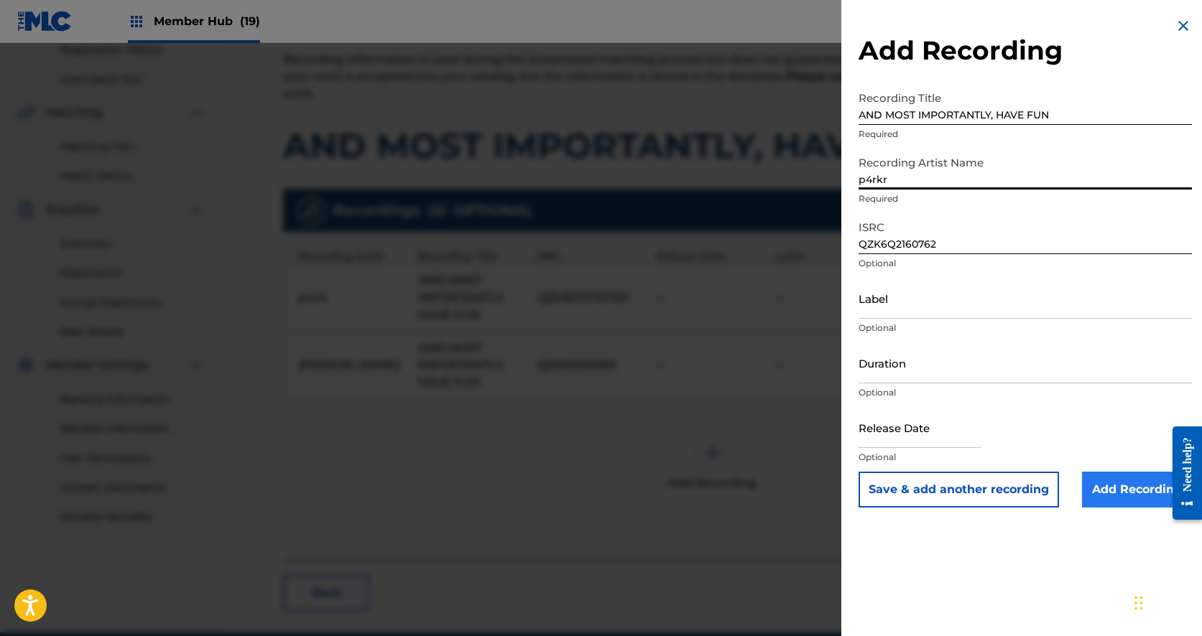
type input "p4rkr"
click at [1134, 504] on input "Add Recording" at bounding box center [1137, 490] width 110 height 36
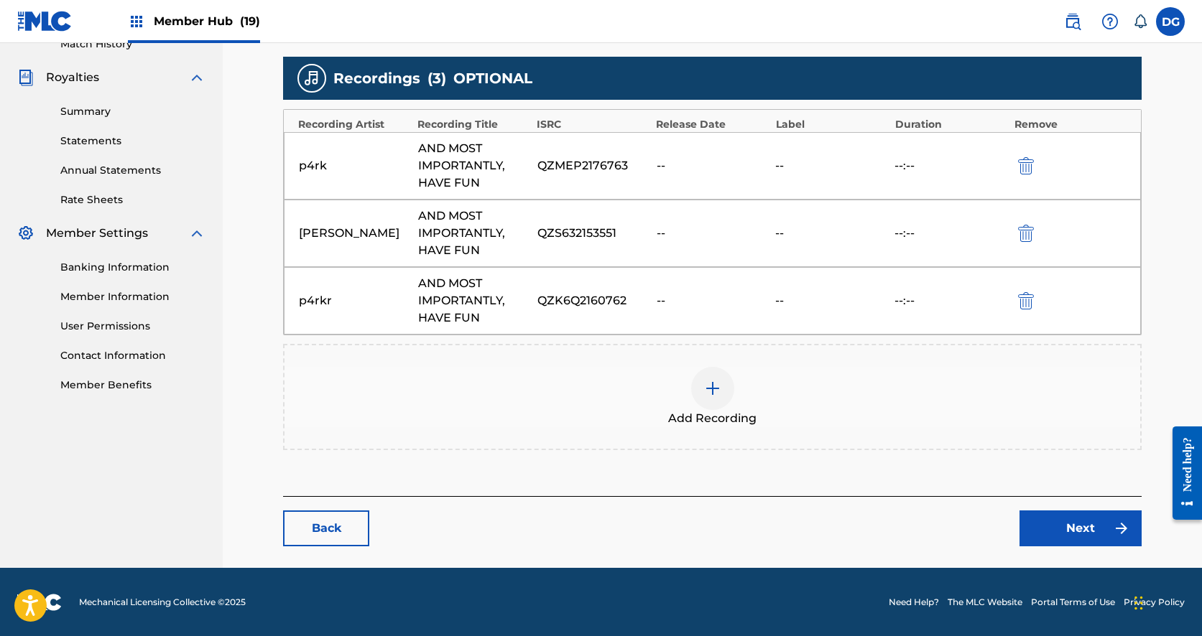
scroll to position [410, 0]
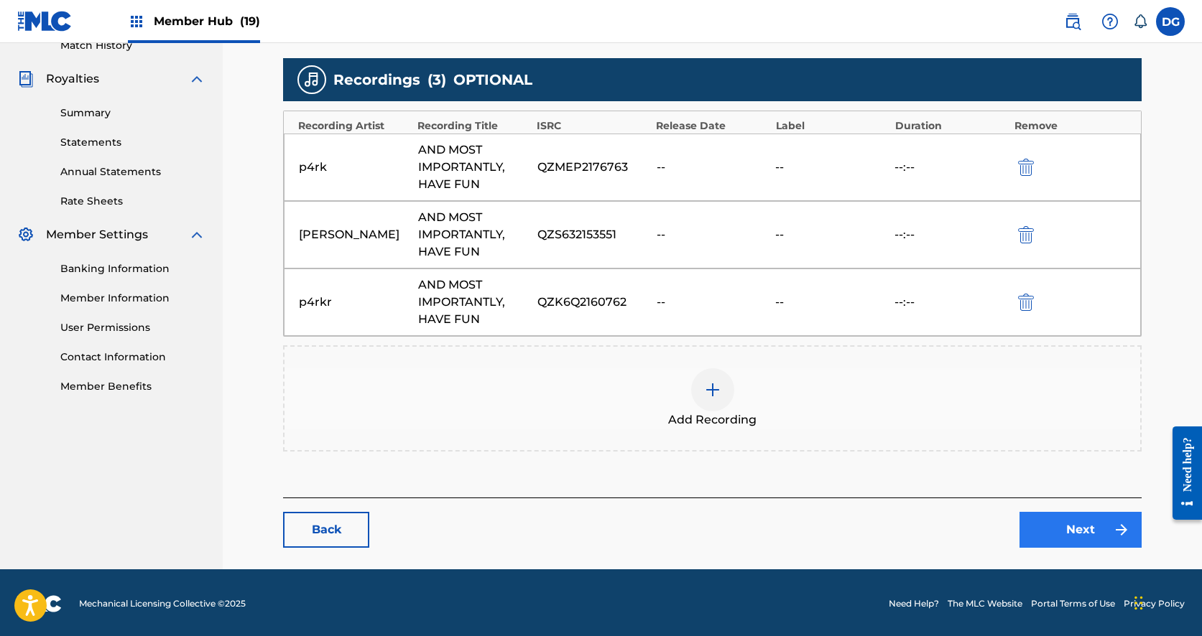
click at [1023, 522] on link "Next" at bounding box center [1080, 530] width 122 height 36
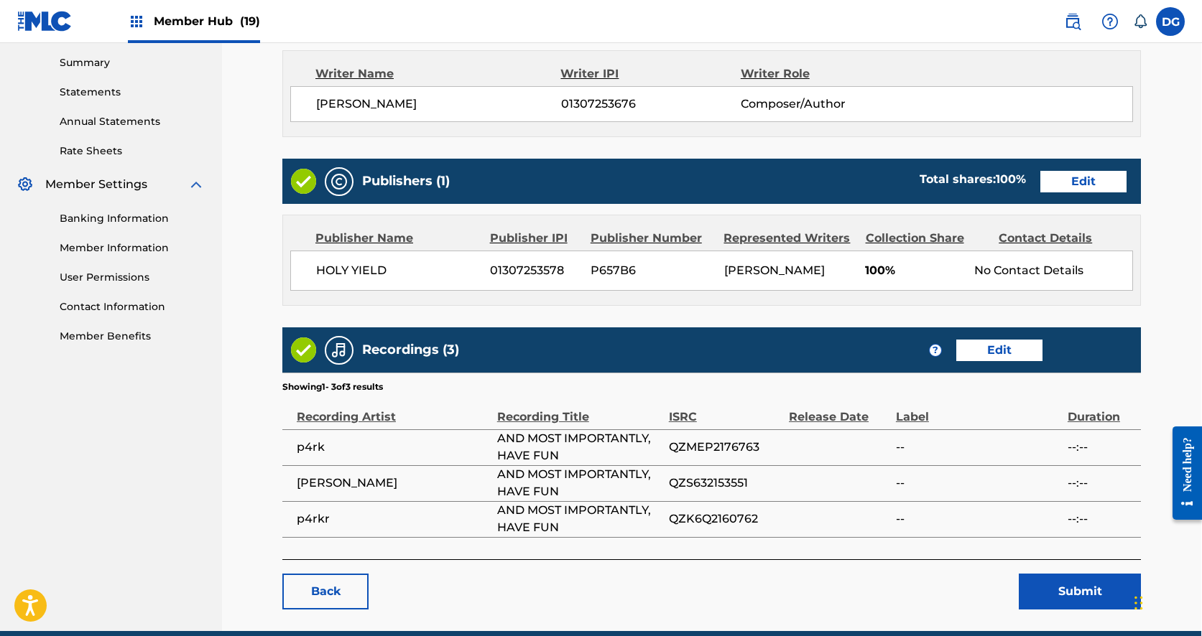
scroll to position [462, 1]
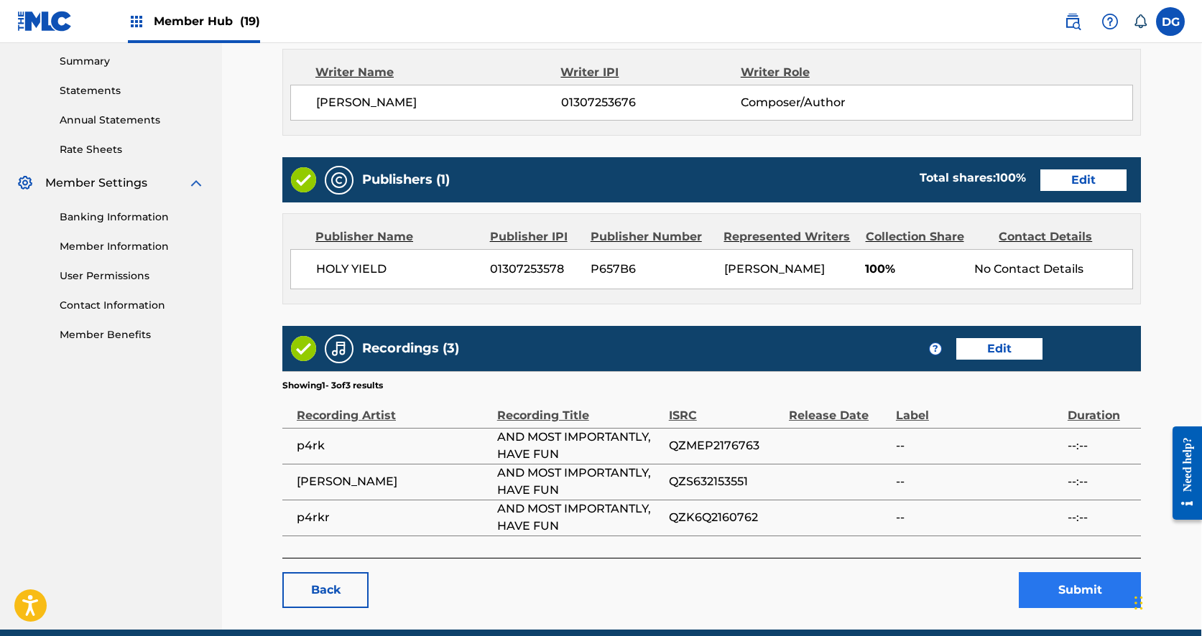
click at [1086, 603] on button "Submit" at bounding box center [1080, 590] width 122 height 36
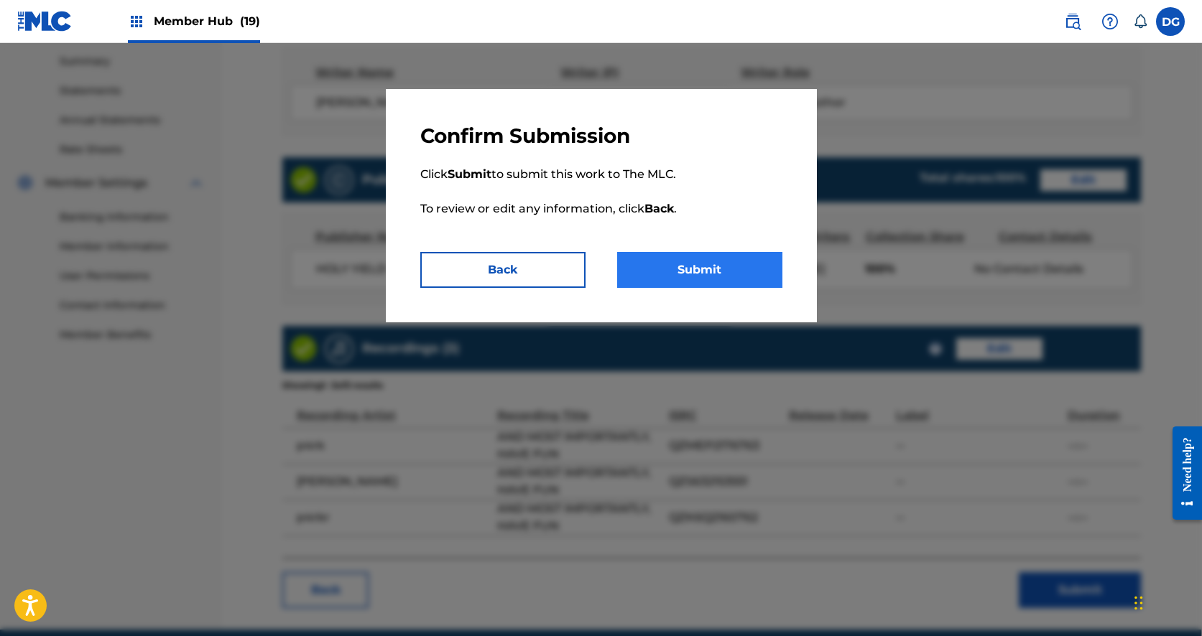
click at [735, 264] on button "Submit" at bounding box center [699, 270] width 165 height 36
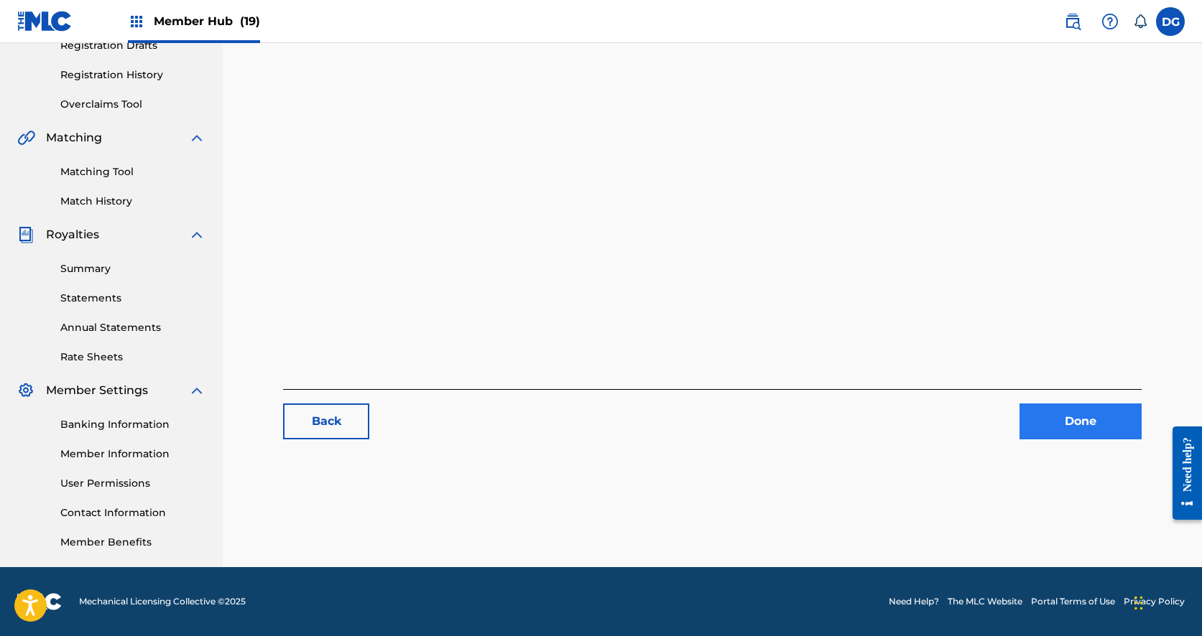
scroll to position [254, 0]
click at [1056, 435] on link "Done" at bounding box center [1080, 422] width 122 height 36
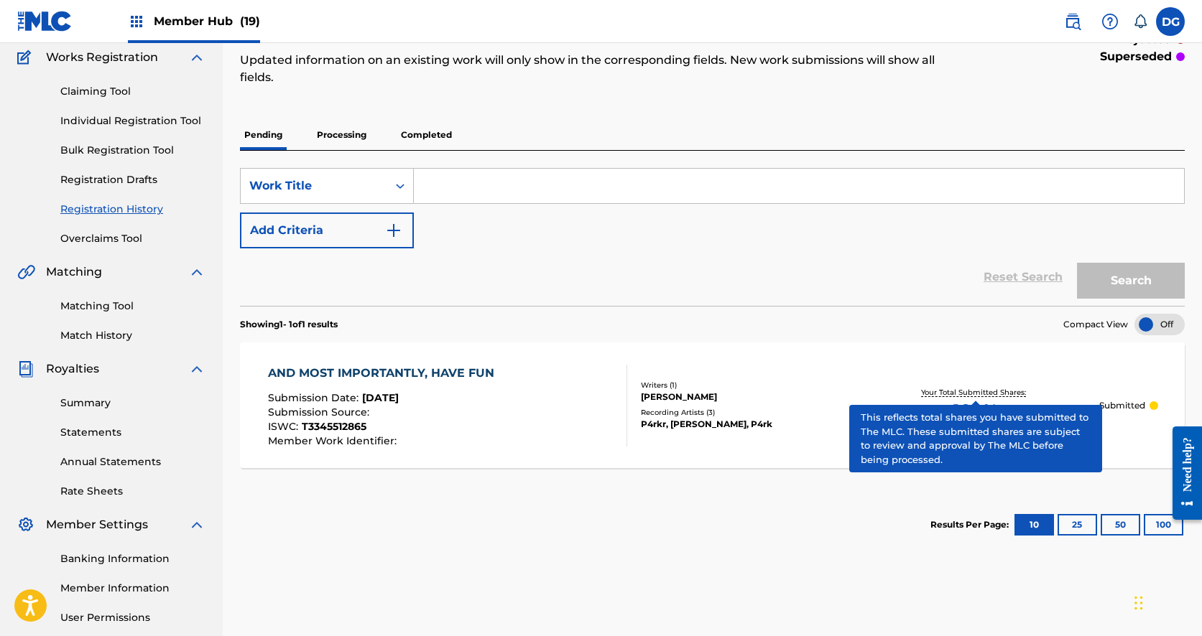
scroll to position [120, 0]
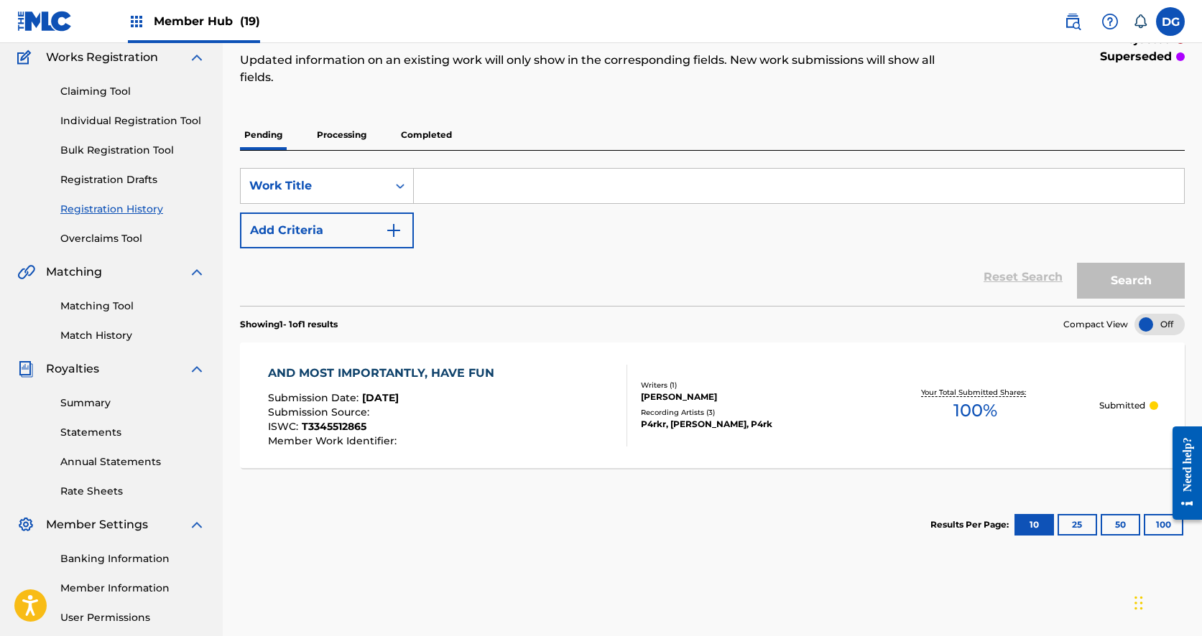
click at [351, 136] on p "Processing" at bounding box center [341, 135] width 58 height 30
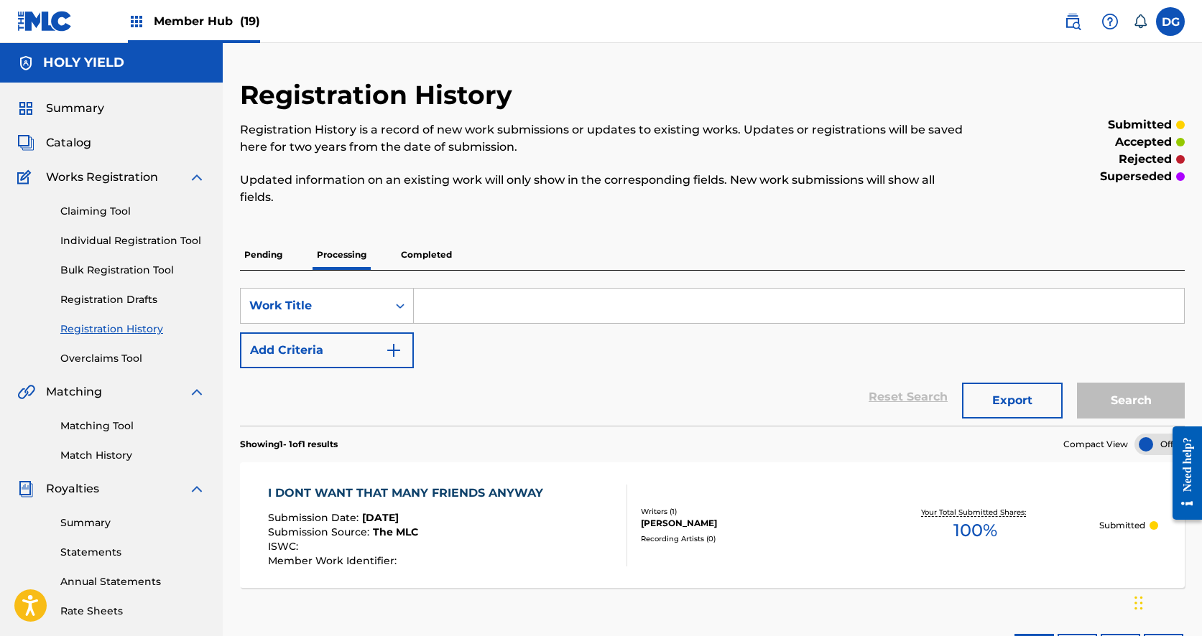
click at [266, 261] on p "Pending" at bounding box center [263, 255] width 47 height 30
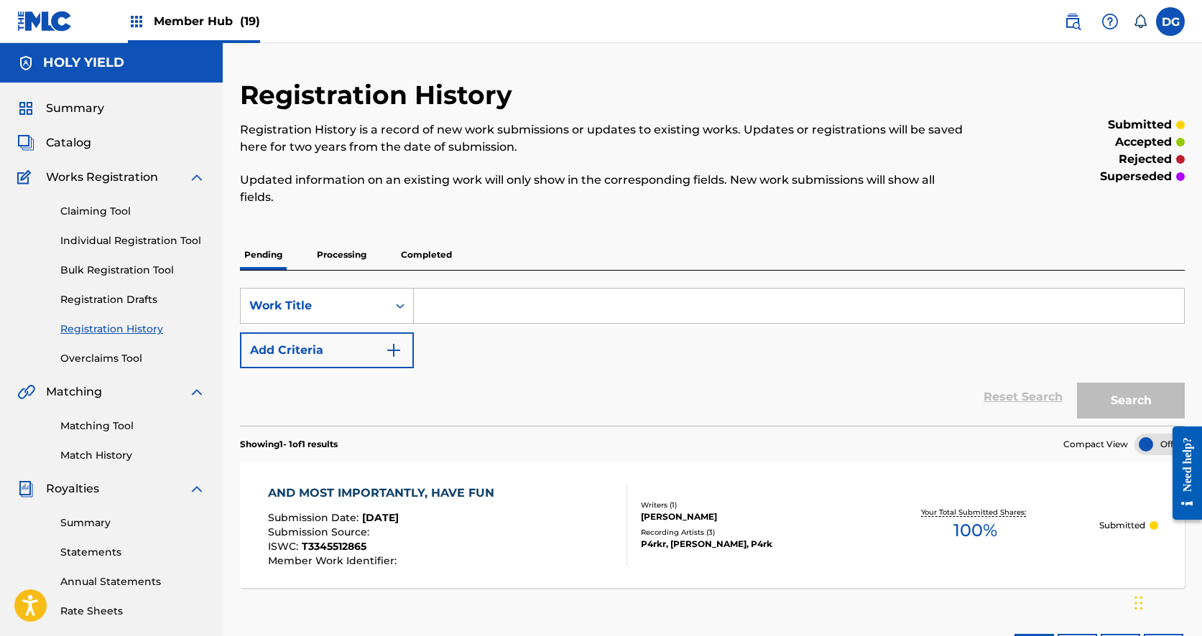
click at [414, 252] on p "Completed" at bounding box center [426, 255] width 60 height 30
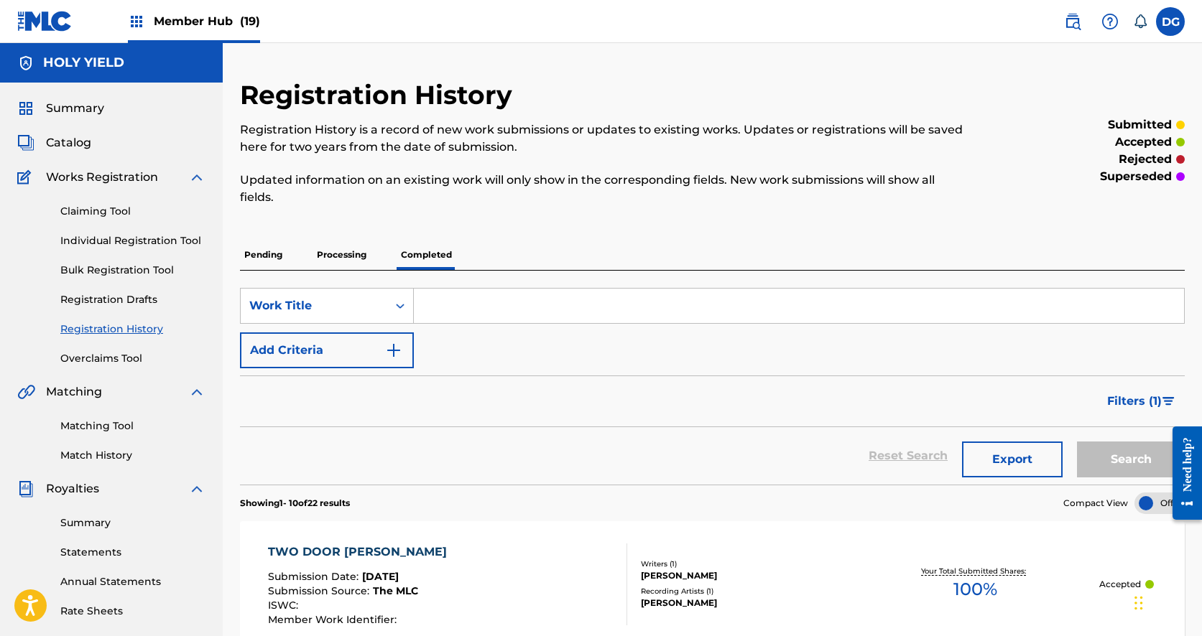
click at [83, 152] on div "Summary Catalog Works Registration Claiming Tool Individual Registration Tool B…" at bounding box center [111, 452] width 223 height 739
click at [66, 139] on span "Catalog" at bounding box center [68, 142] width 45 height 17
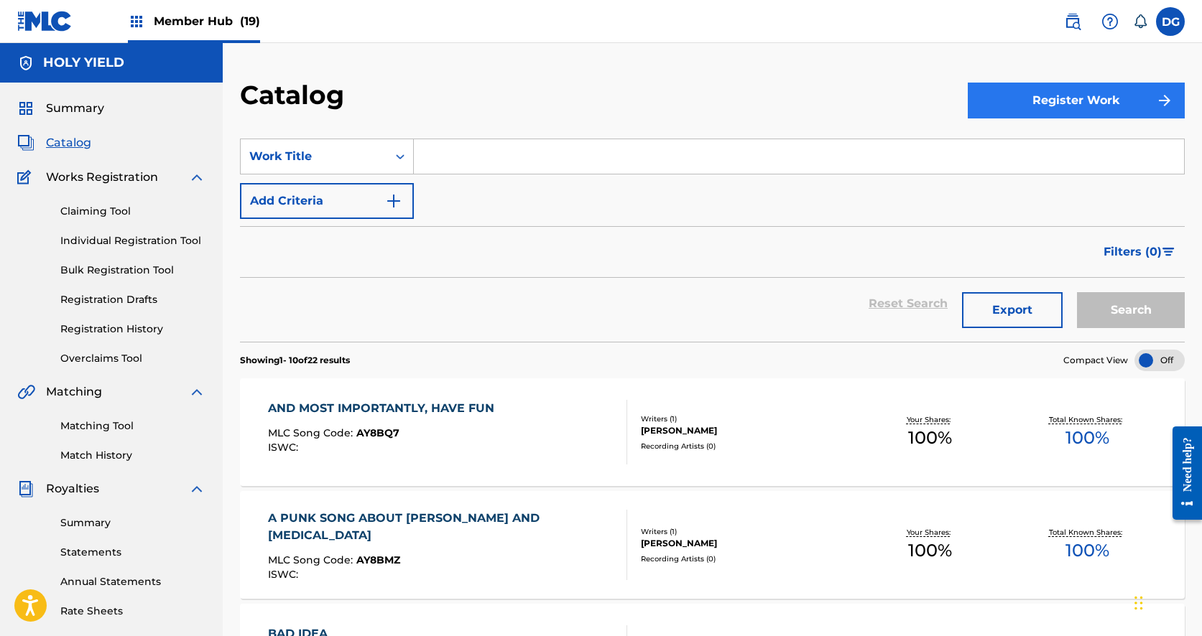
click at [1010, 104] on button "Register Work" at bounding box center [1076, 101] width 217 height 36
click at [1041, 101] on button "Register Work" at bounding box center [1076, 101] width 217 height 36
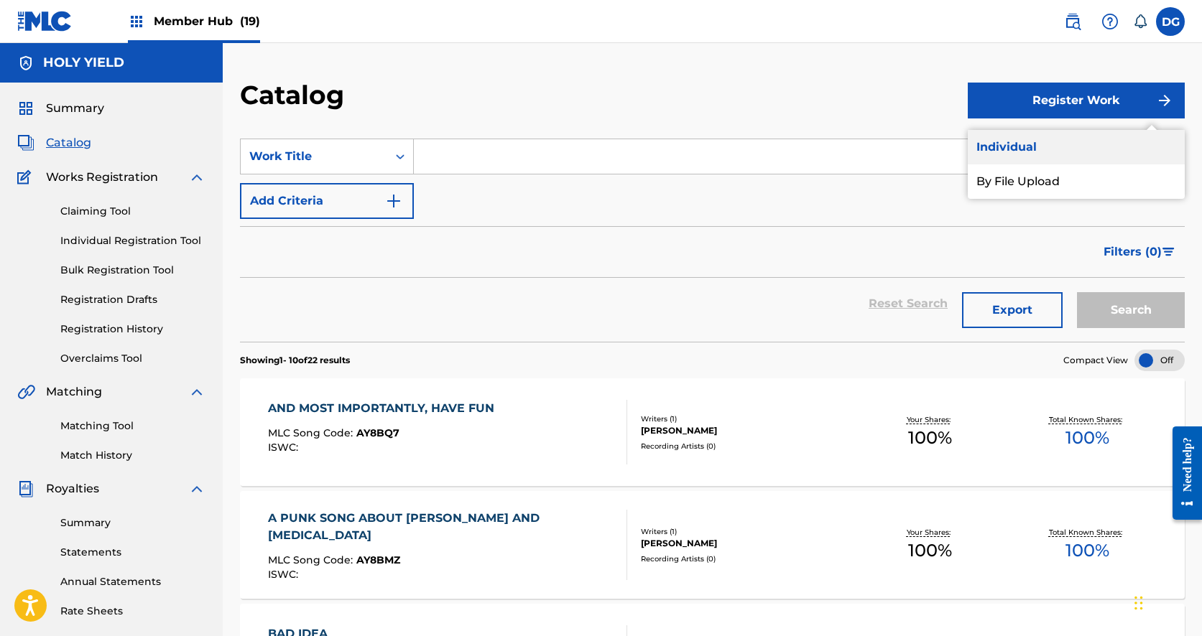
click at [1029, 148] on link "Individual" at bounding box center [1076, 147] width 217 height 34
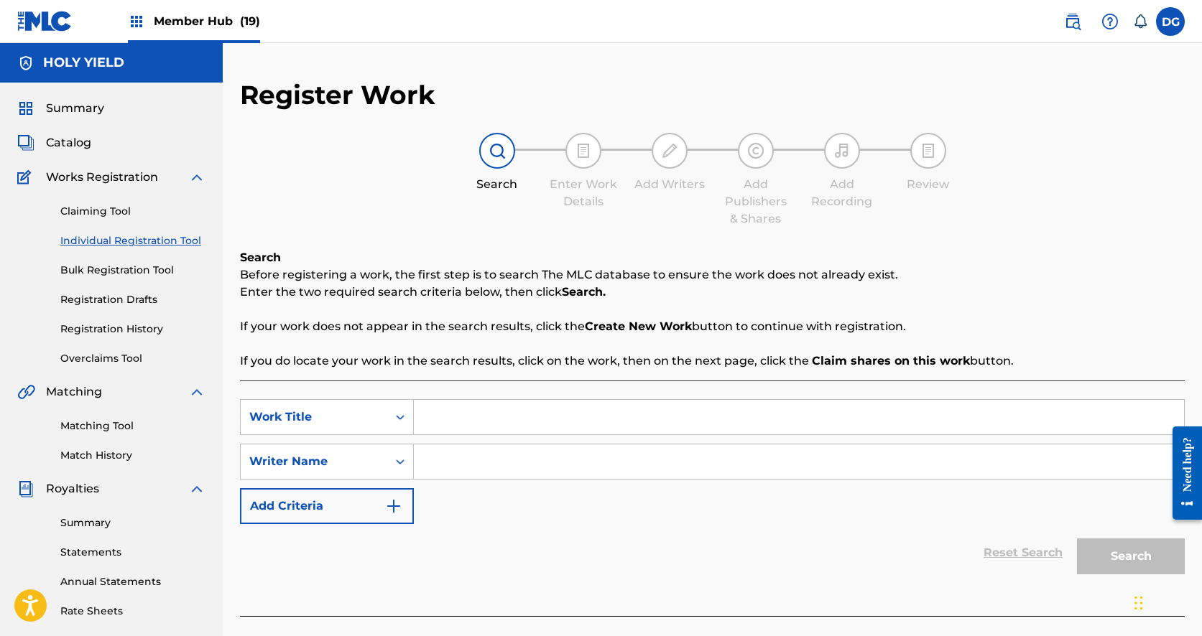
click at [550, 425] on input "Search Form" at bounding box center [799, 417] width 770 height 34
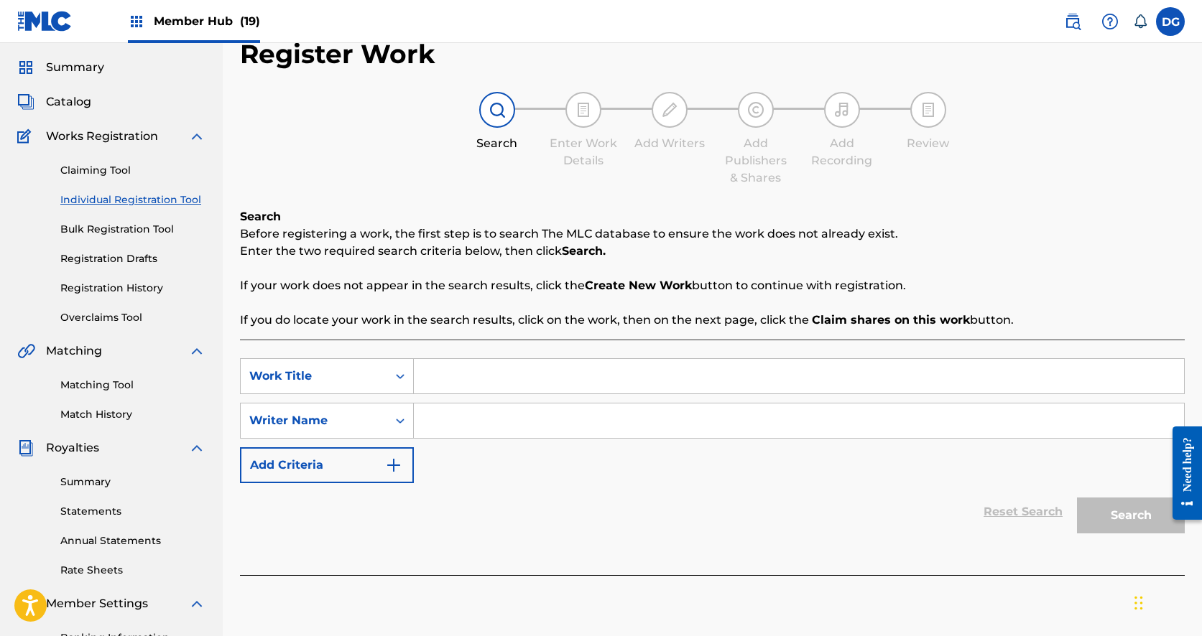
scroll to position [42, 0]
click at [554, 379] on input "AND NOW A WORD FFRROM OUR SPONSORS" at bounding box center [799, 375] width 770 height 34
type input "AND NOW A WORD FROM OUR SPONSORS"
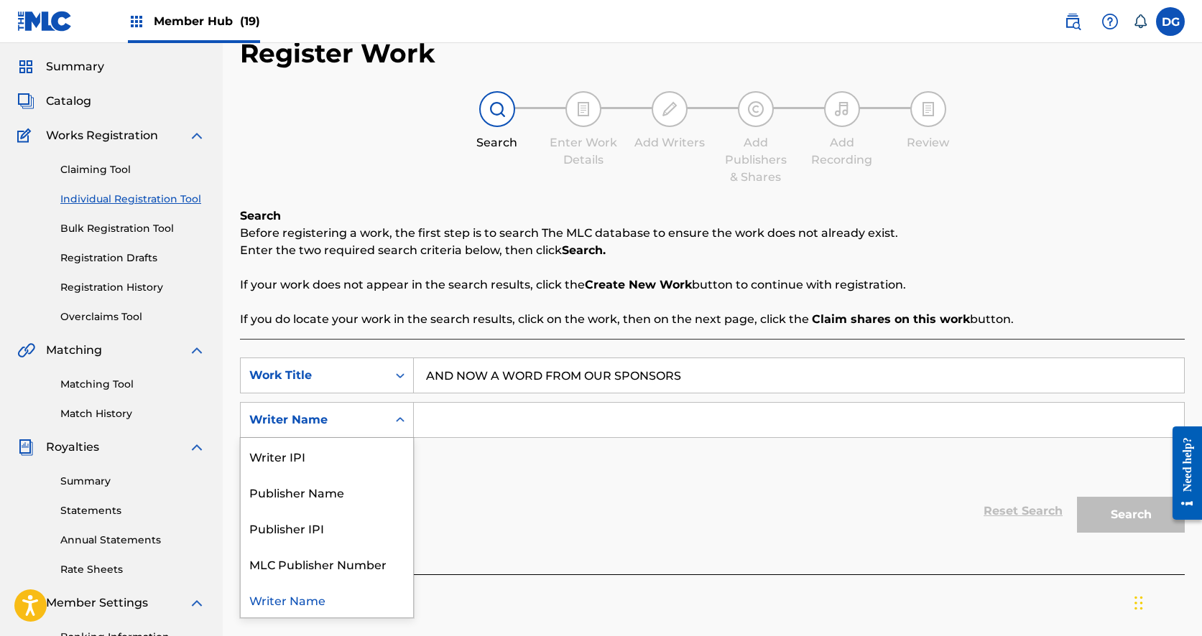
click at [356, 427] on div "Writer Name" at bounding box center [313, 420] width 129 height 17
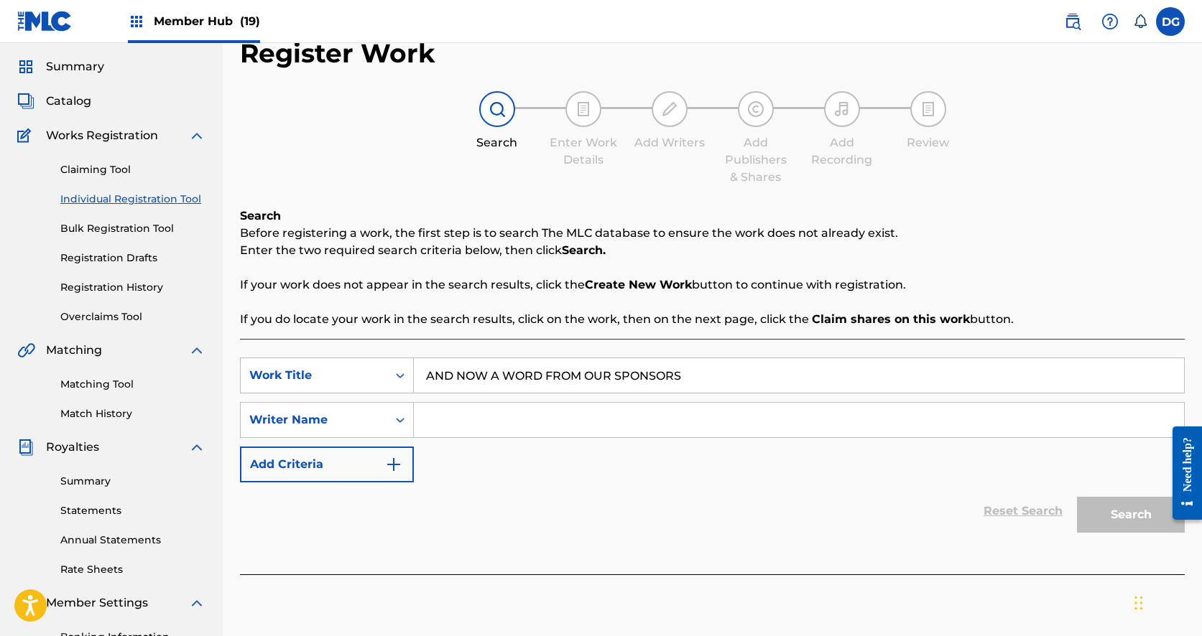
click at [460, 419] on input "Search Form" at bounding box center [799, 420] width 770 height 34
click at [481, 420] on input "[PERSON_NAME]" at bounding box center [799, 420] width 770 height 34
type input "[PERSON_NAME]"
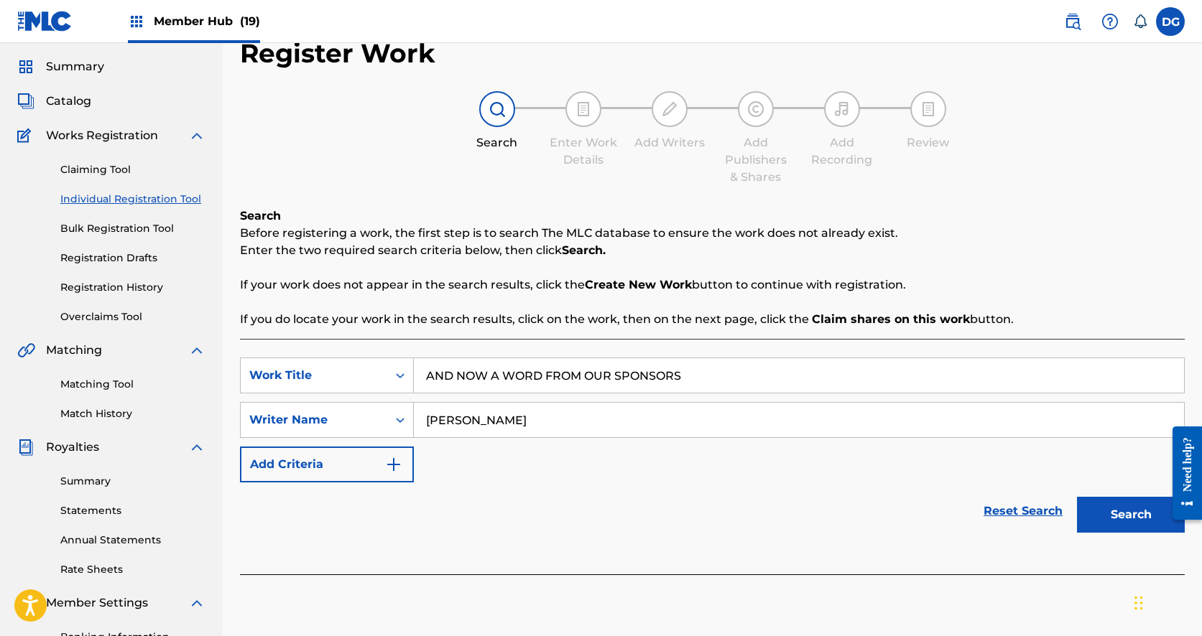
click at [1131, 515] on button "Search" at bounding box center [1131, 515] width 108 height 36
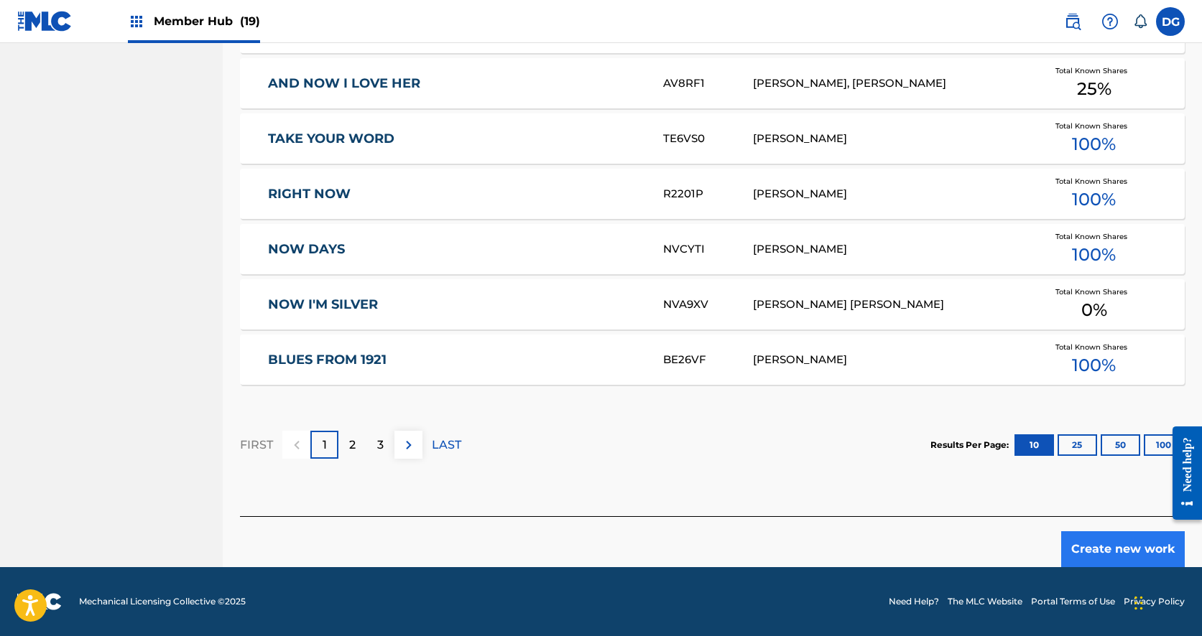
scroll to position [834, 0]
click at [1147, 559] on button "Create new work" at bounding box center [1123, 550] width 124 height 36
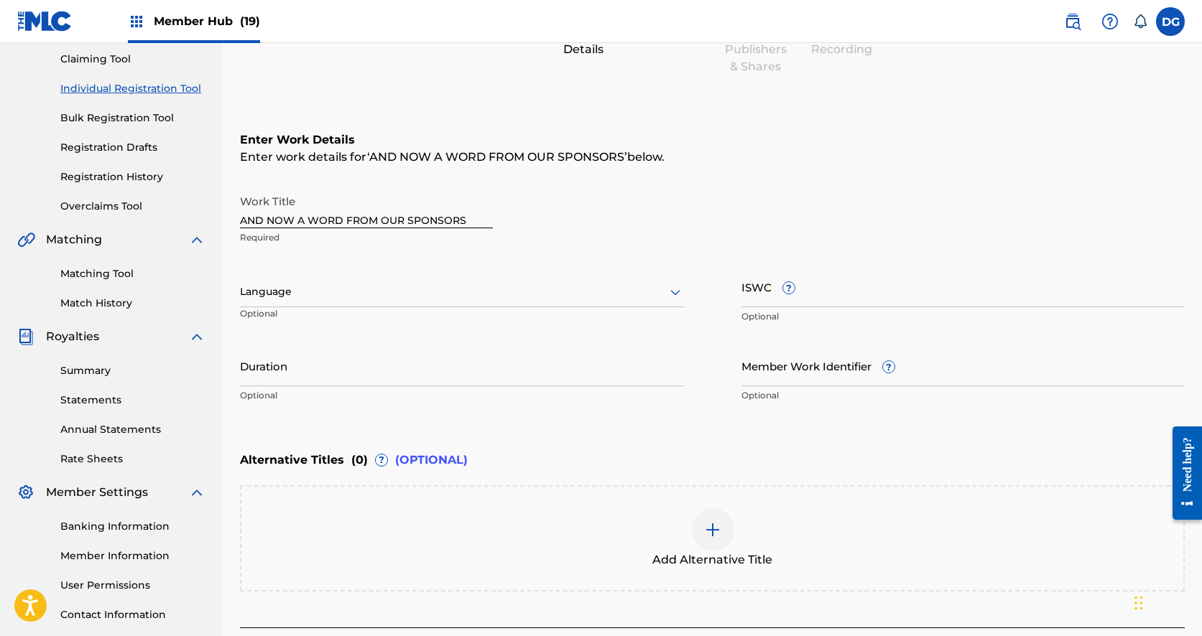
scroll to position [138, 0]
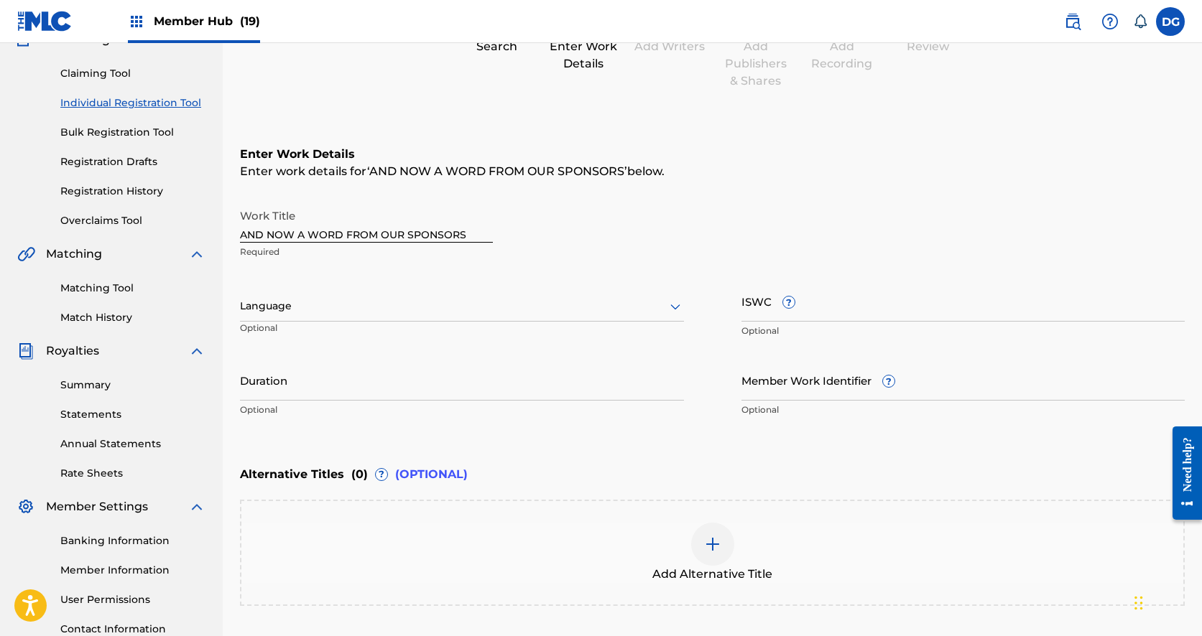
click at [420, 307] on div at bounding box center [462, 306] width 444 height 18
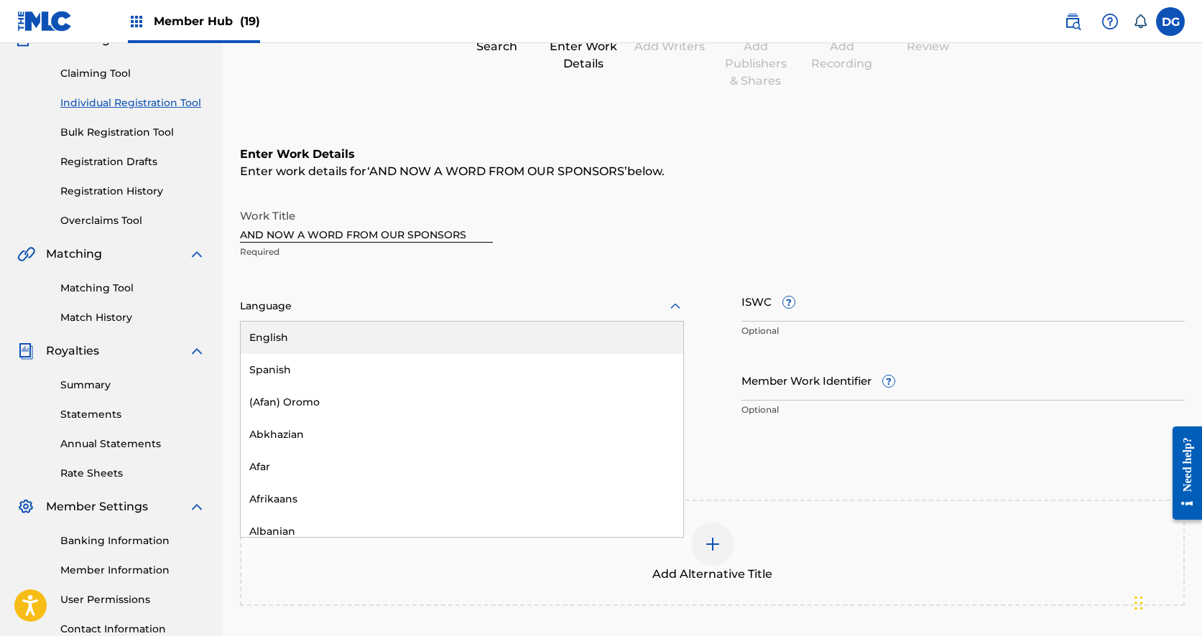
click at [409, 338] on div "English" at bounding box center [462, 338] width 442 height 32
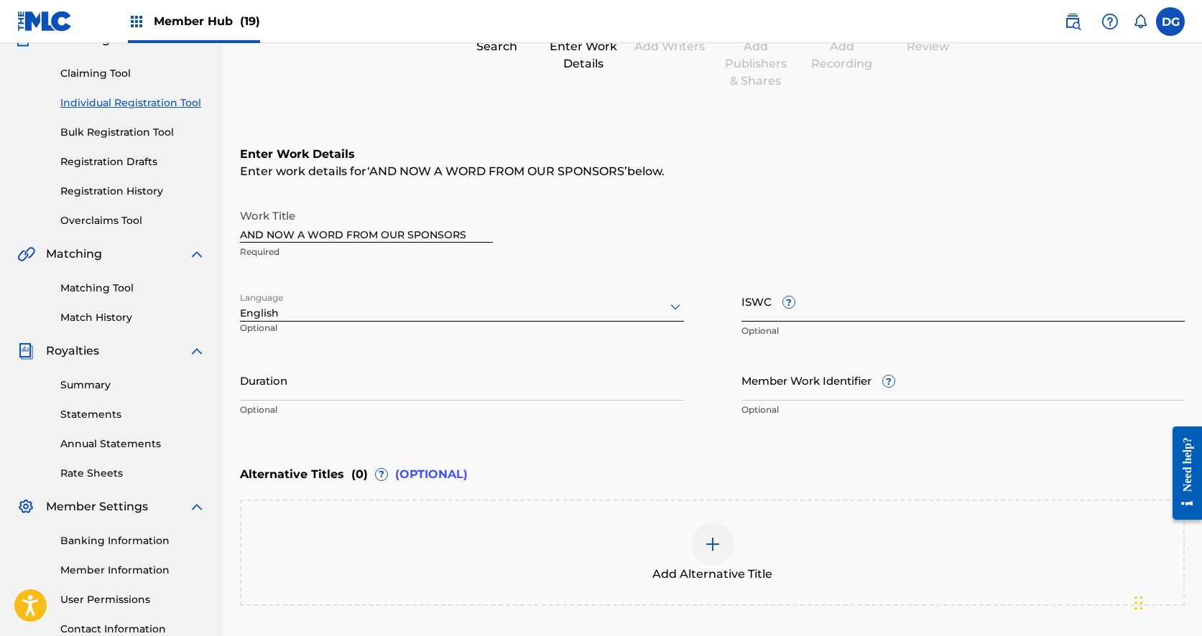
type input "T"
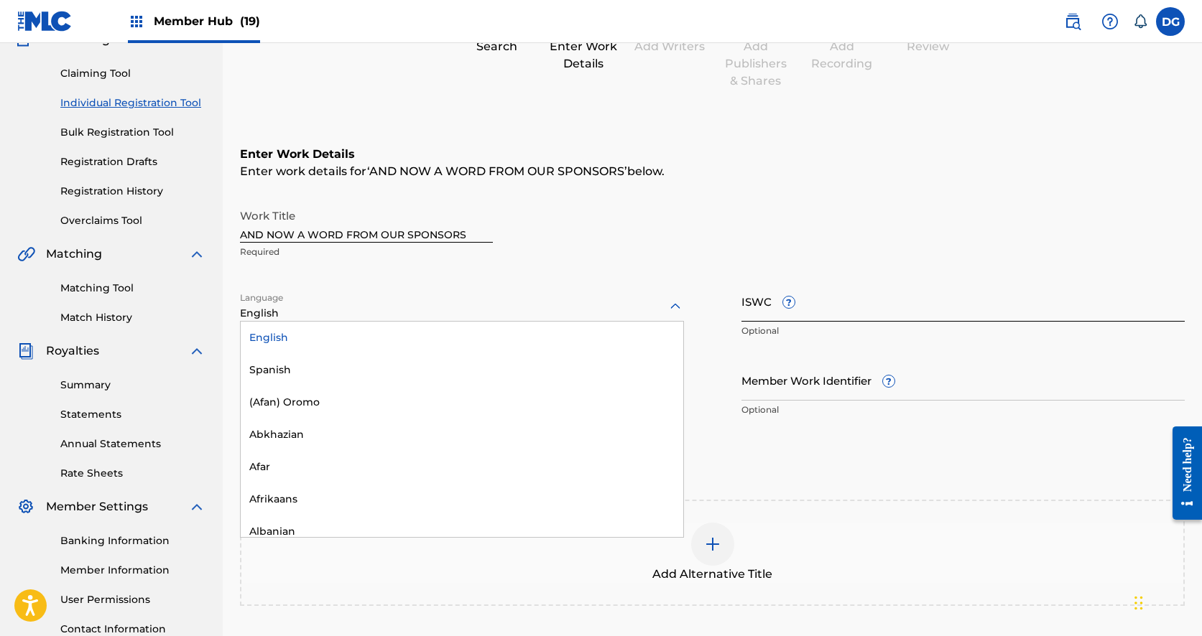
click at [1005, 309] on input "ISWC ?" at bounding box center [963, 301] width 444 height 41
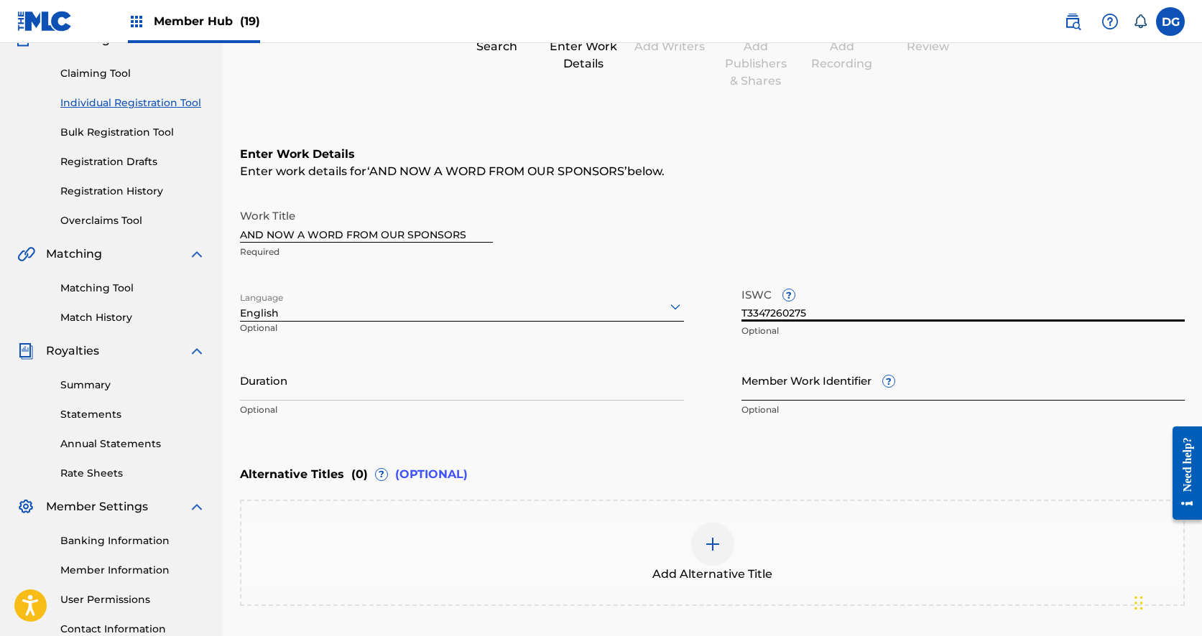
type input "T3347260275"
click at [794, 389] on input "Member Work Identifier ?" at bounding box center [963, 380] width 444 height 41
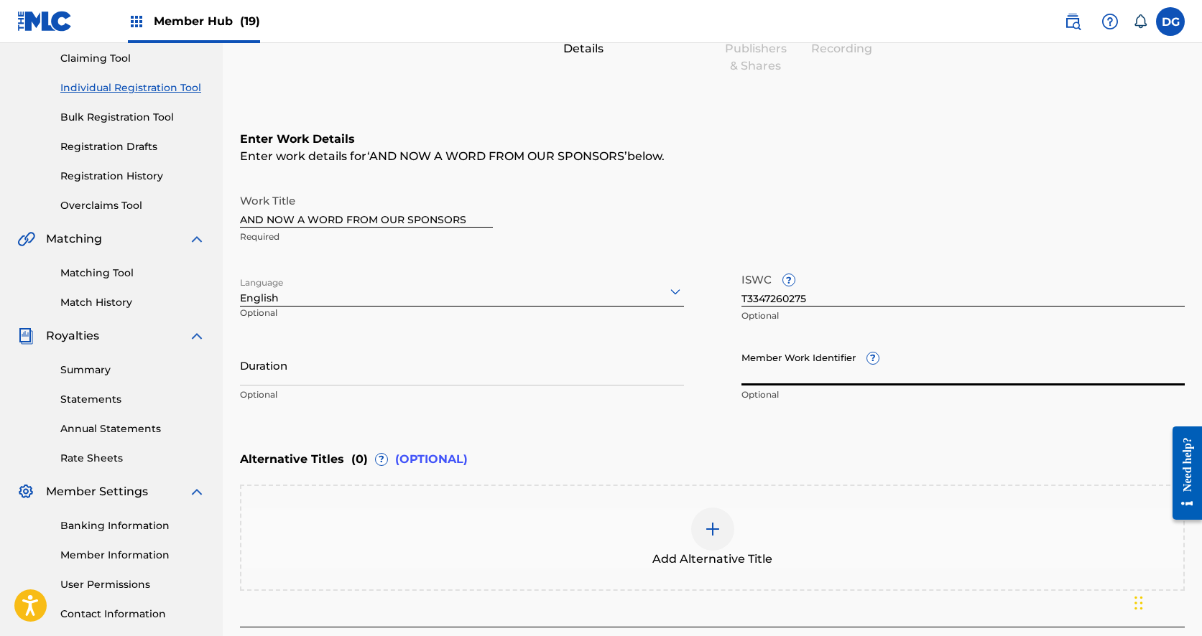
scroll to position [157, 0]
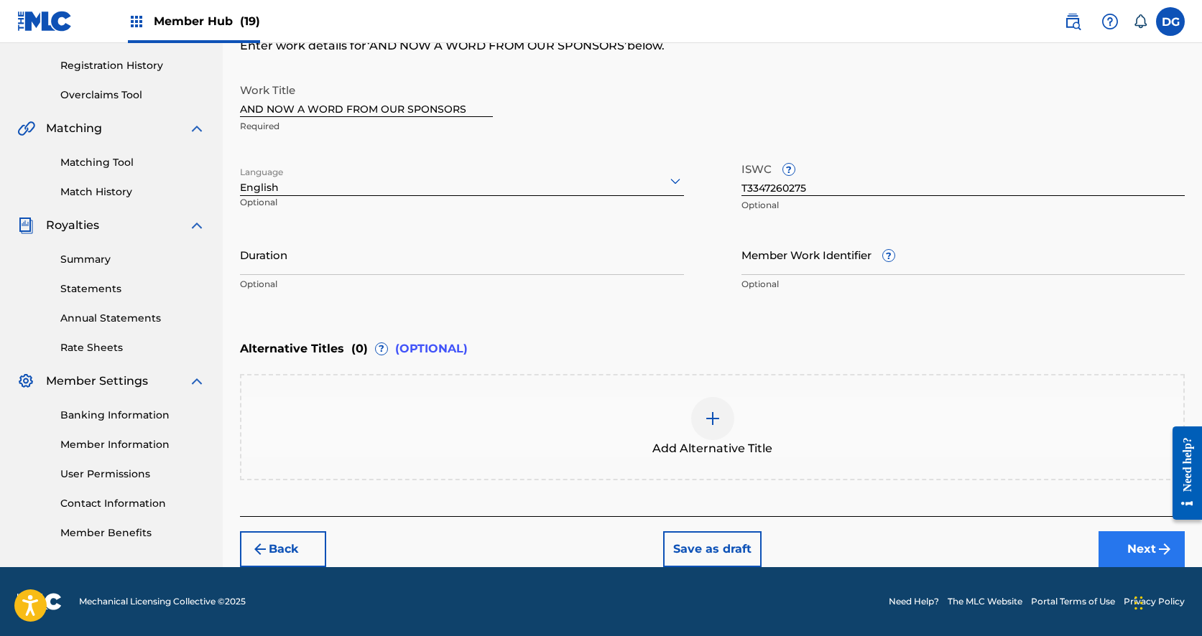
click at [1130, 544] on button "Next" at bounding box center [1141, 550] width 86 height 36
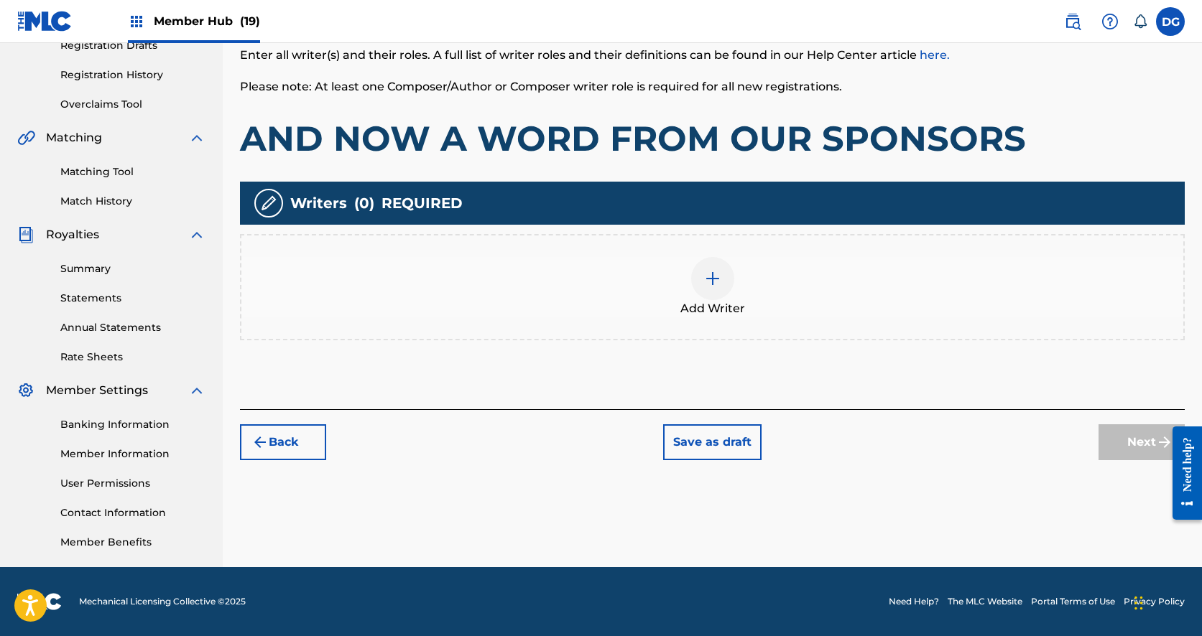
click at [693, 289] on div "Add Writer" at bounding box center [712, 287] width 942 height 60
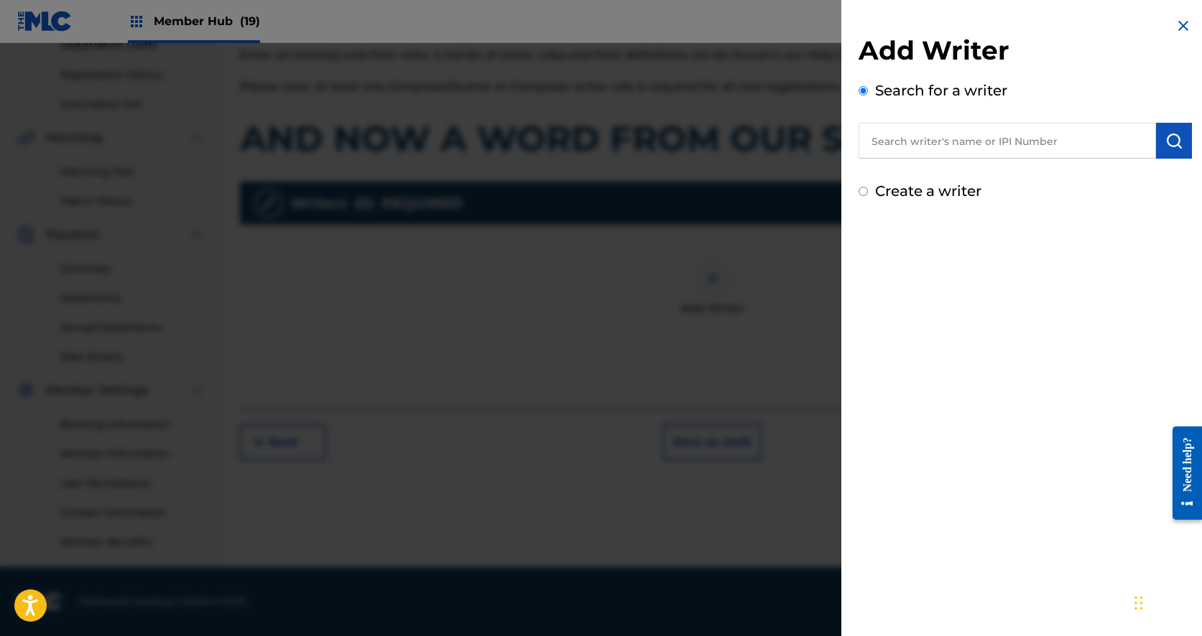
click at [944, 139] on input "text" at bounding box center [1006, 141] width 297 height 36
type input "[PERSON_NAME]"
click at [949, 142] on input "[PERSON_NAME]" at bounding box center [1006, 141] width 297 height 36
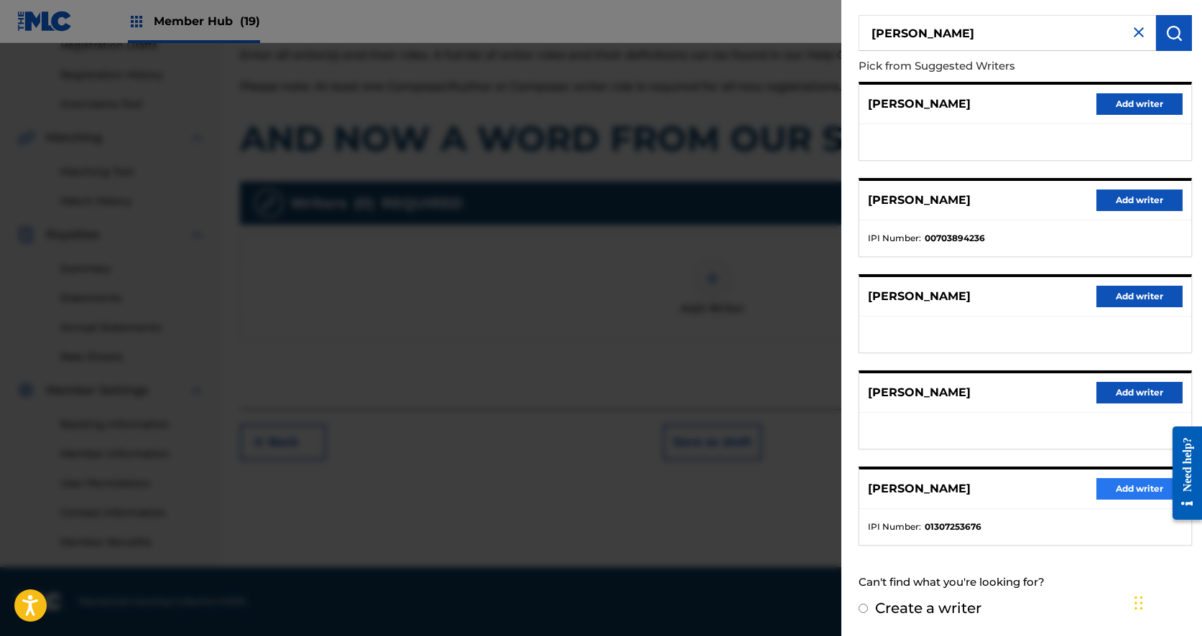
scroll to position [107, 0]
click at [1109, 489] on button "Add writer" at bounding box center [1139, 490] width 86 height 22
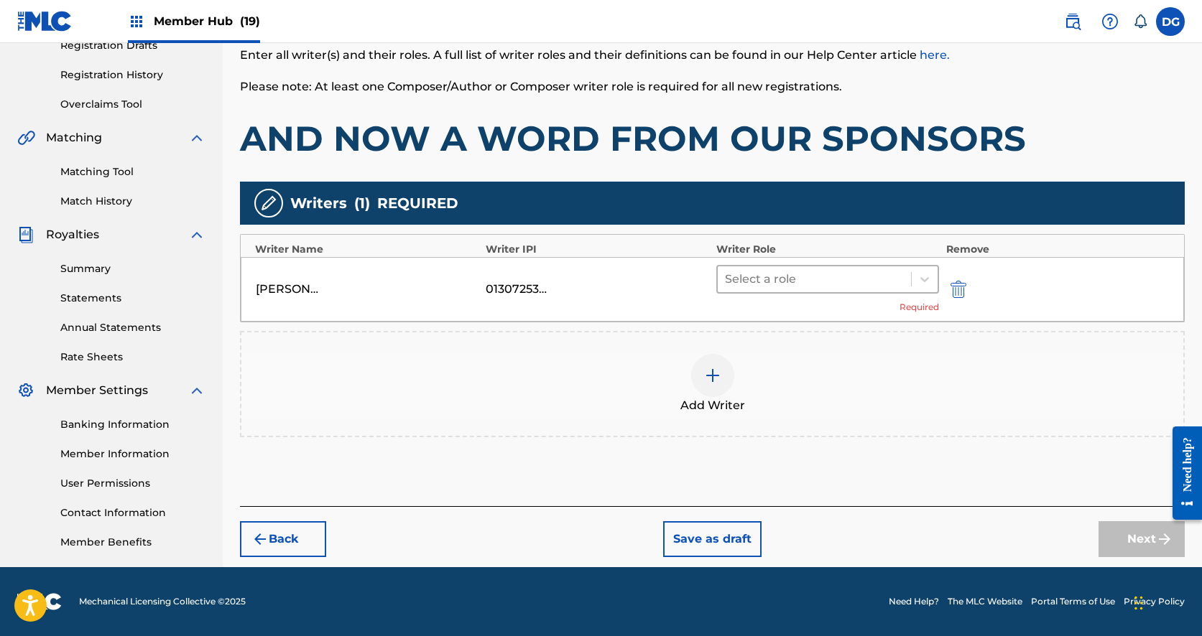
click at [853, 282] on div at bounding box center [814, 279] width 179 height 20
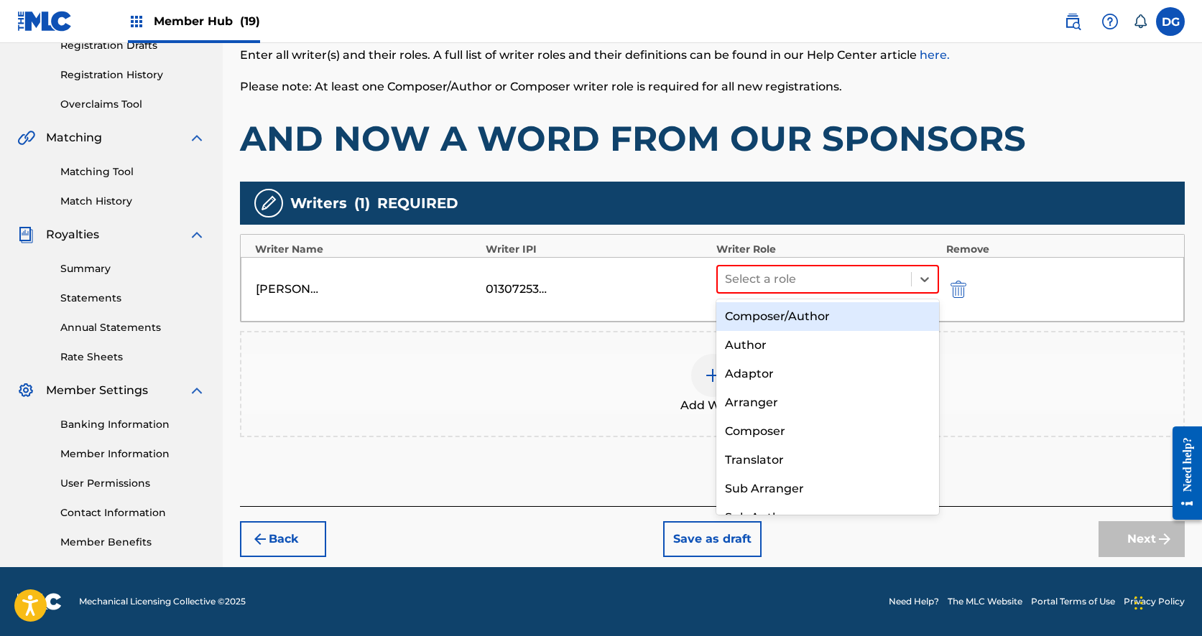
click at [860, 324] on div "Composer/Author" at bounding box center [827, 316] width 223 height 29
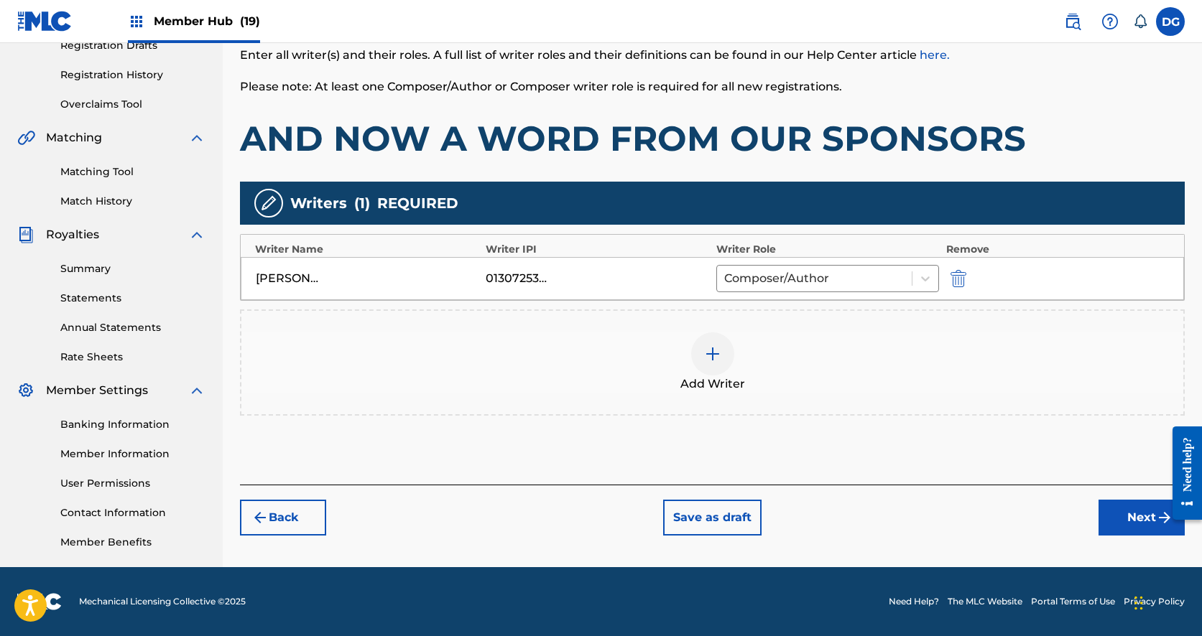
click at [1151, 536] on div "Register Work Search Enter Work Details Add Writers Add Publishers & Shares Add…" at bounding box center [712, 196] width 979 height 743
click at [1144, 527] on button "Next" at bounding box center [1141, 518] width 86 height 36
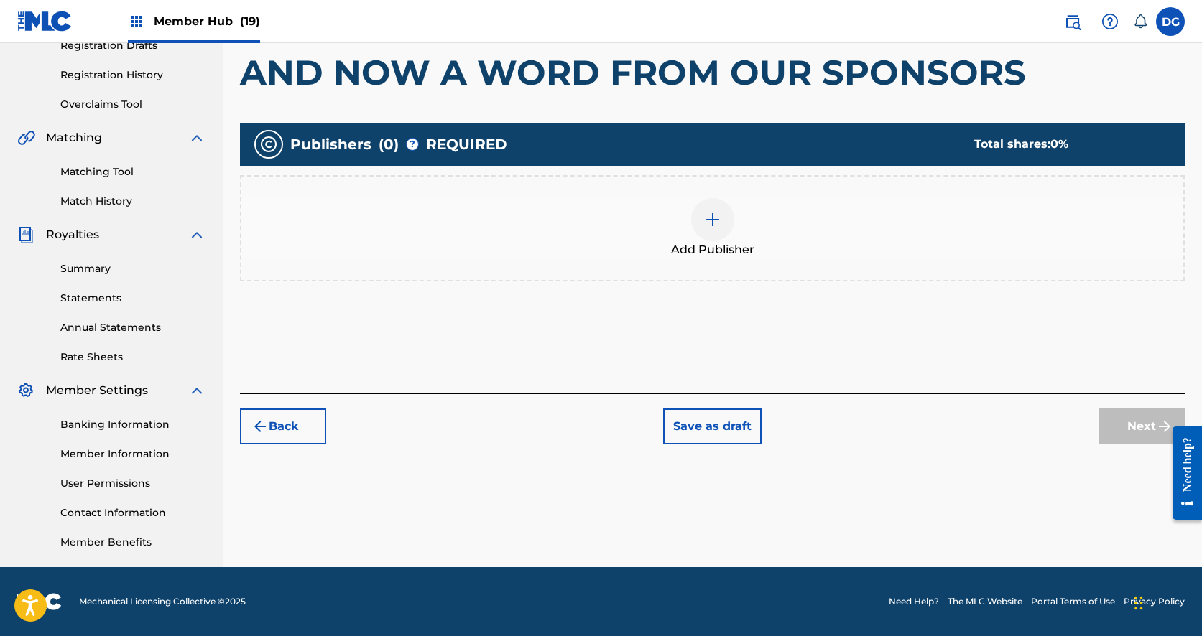
scroll to position [65, 0]
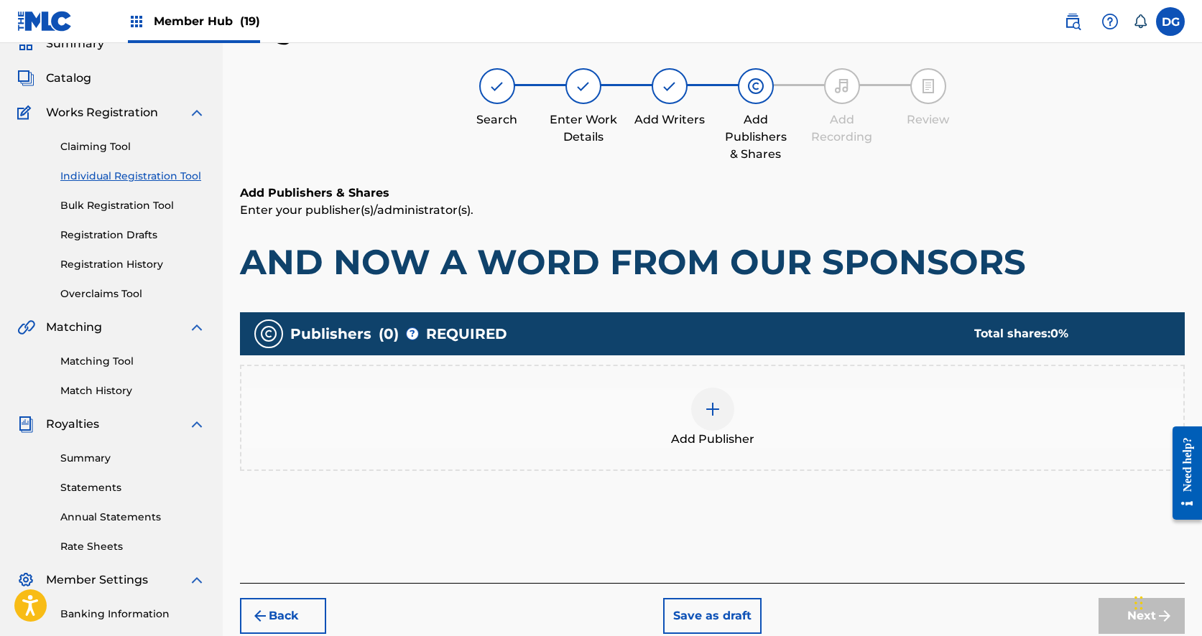
click at [697, 412] on div at bounding box center [712, 409] width 43 height 43
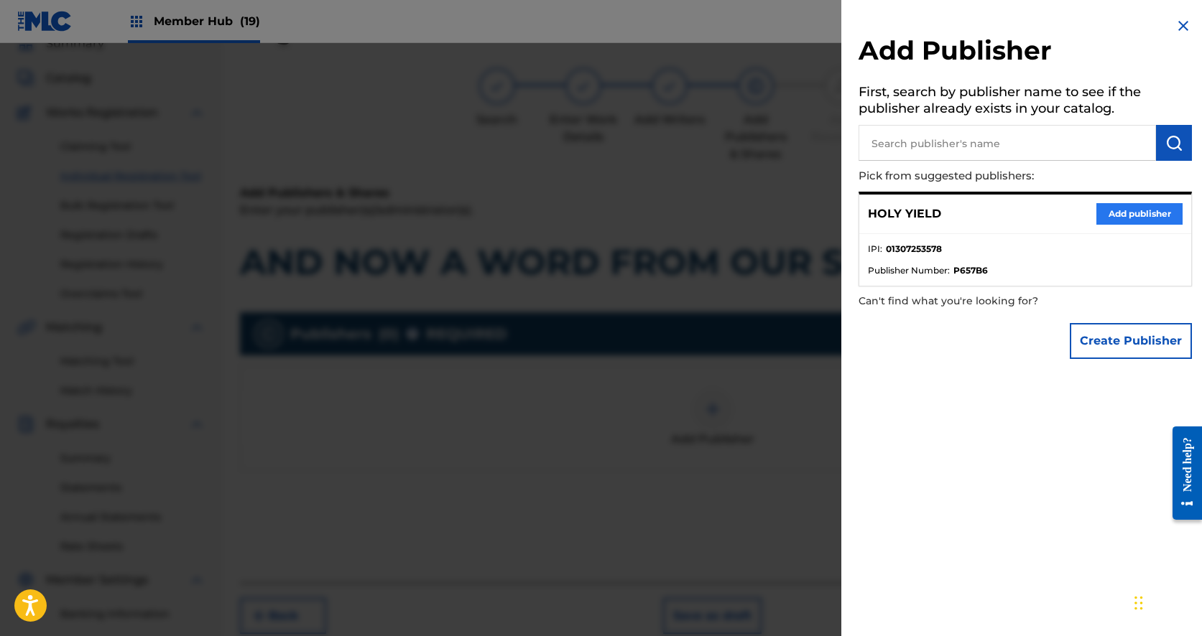
click at [1116, 215] on button "Add publisher" at bounding box center [1139, 214] width 86 height 22
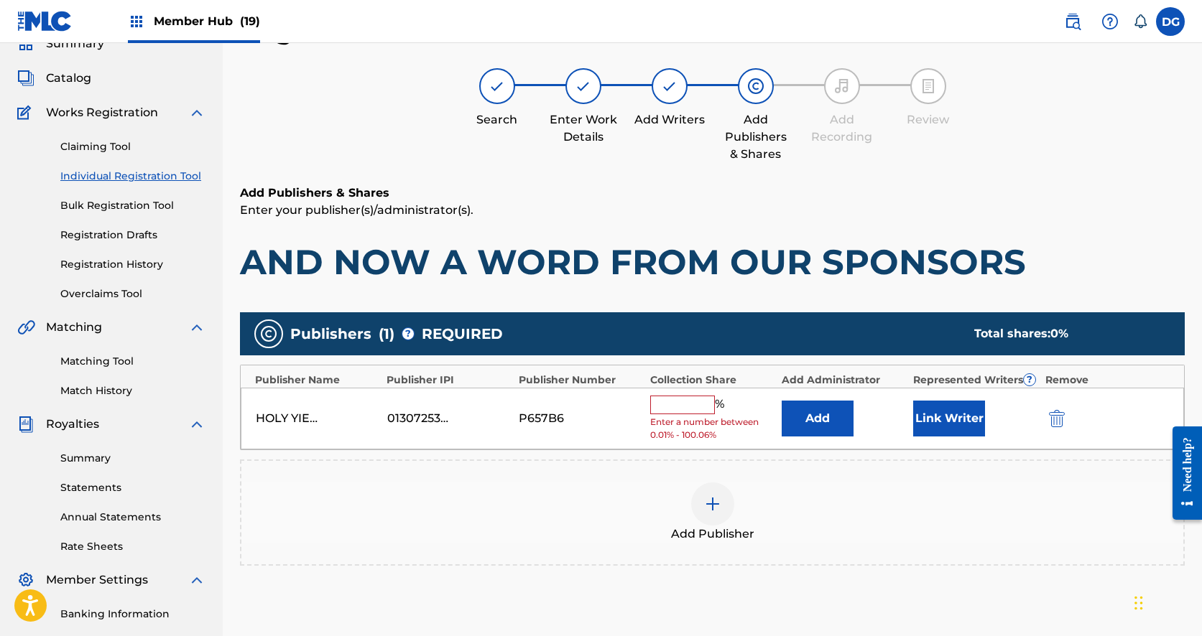
click at [685, 402] on input "text" at bounding box center [682, 405] width 65 height 19
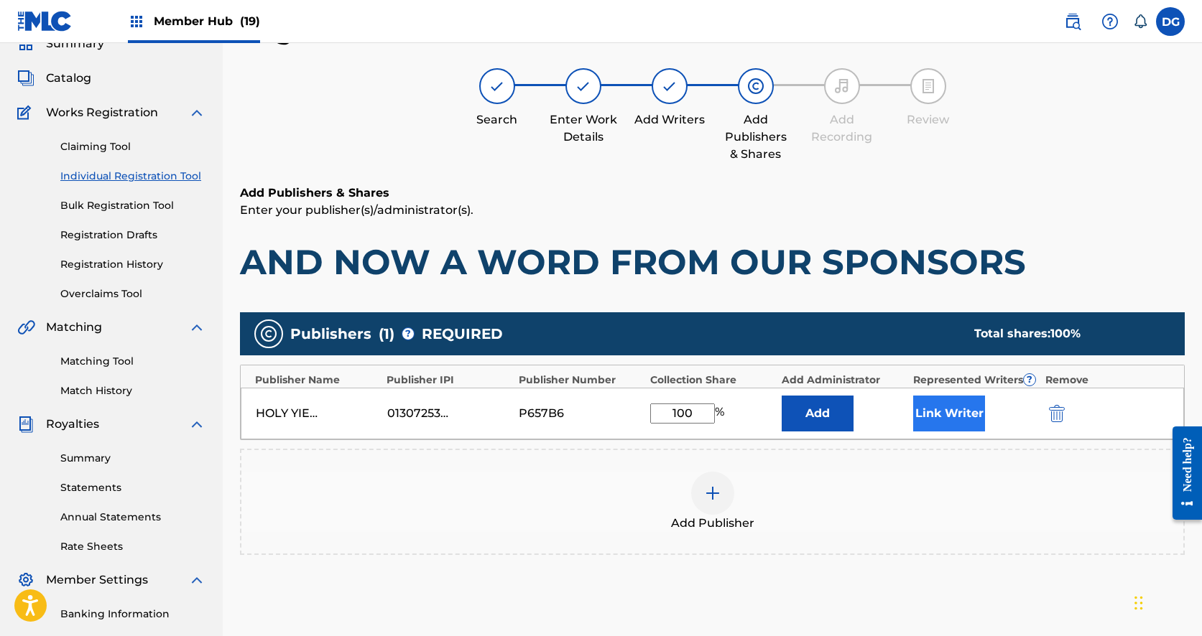
type input "100"
click at [948, 427] on button "Link Writer" at bounding box center [949, 414] width 72 height 36
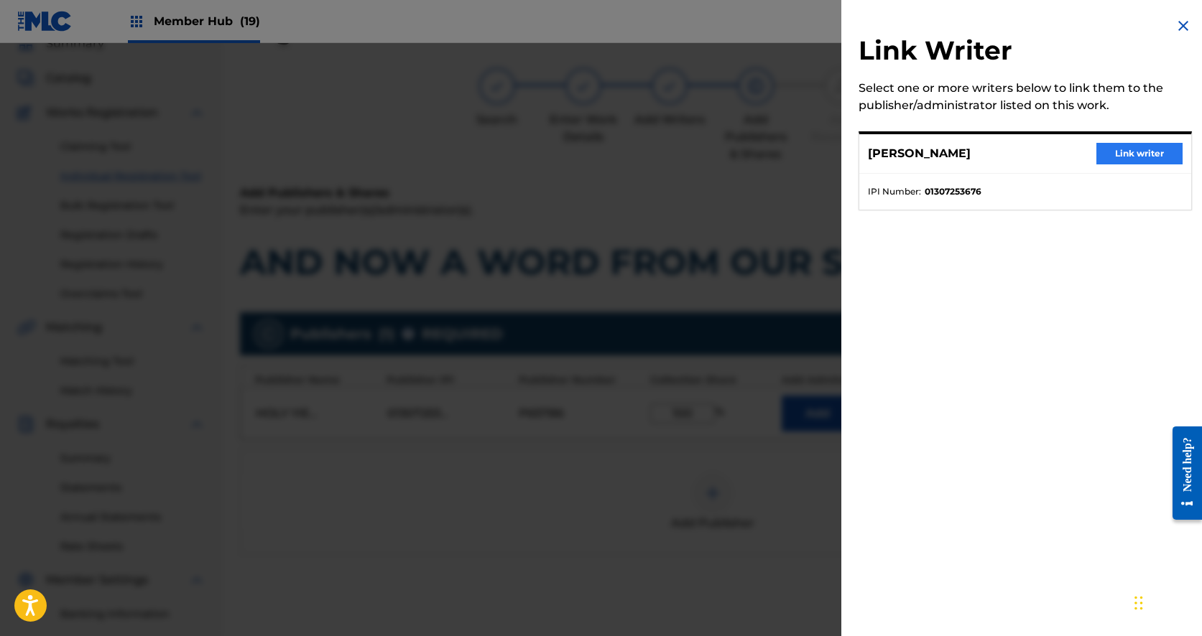
click at [1121, 159] on button "Link writer" at bounding box center [1139, 154] width 86 height 22
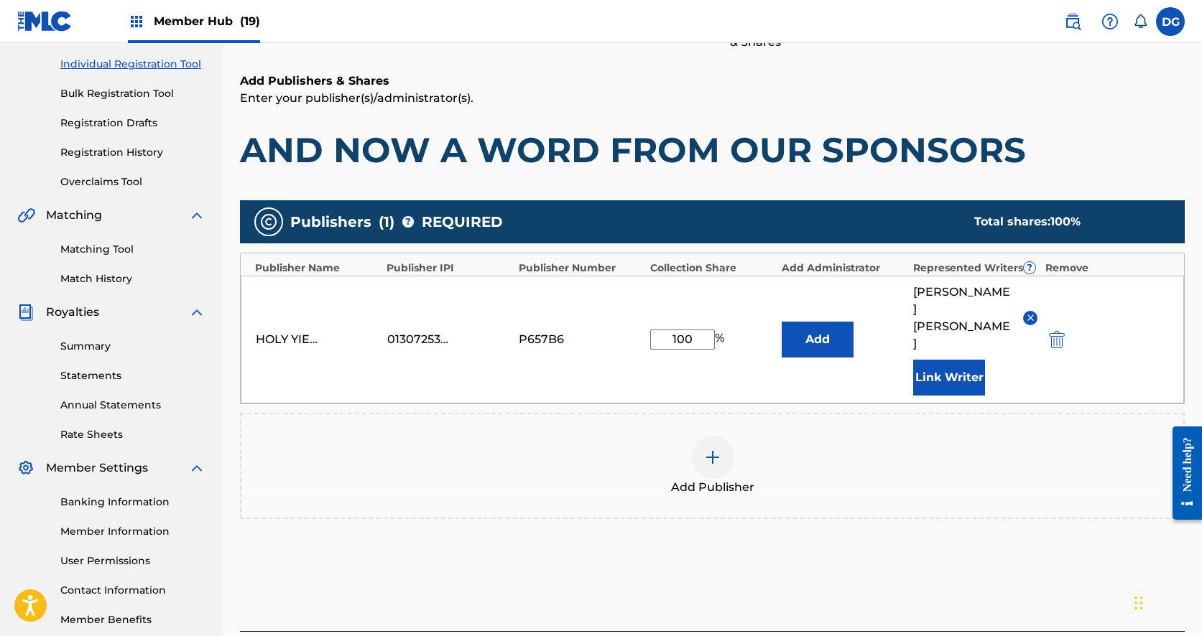
scroll to position [240, 0]
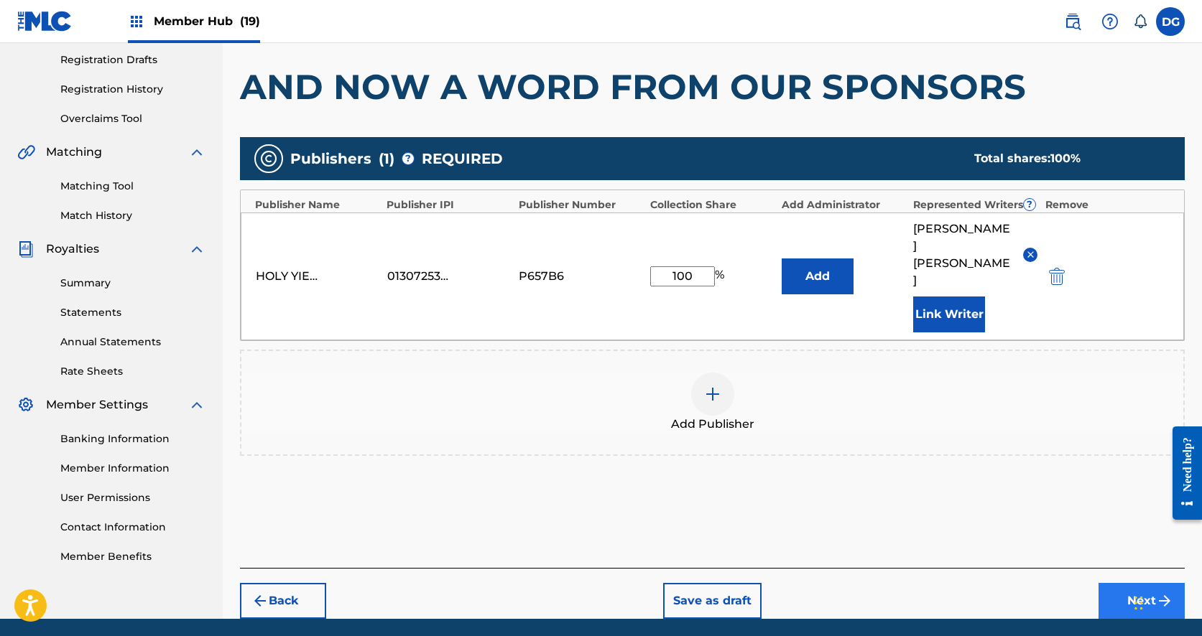
click at [1116, 583] on button "Next" at bounding box center [1141, 601] width 86 height 36
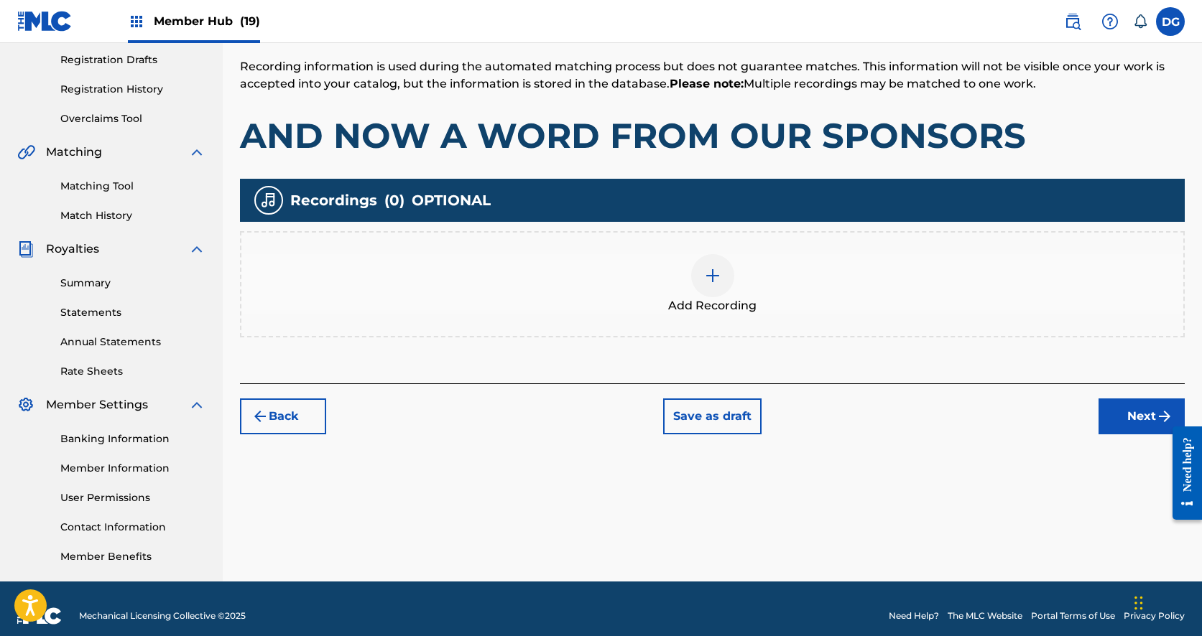
scroll to position [65, 0]
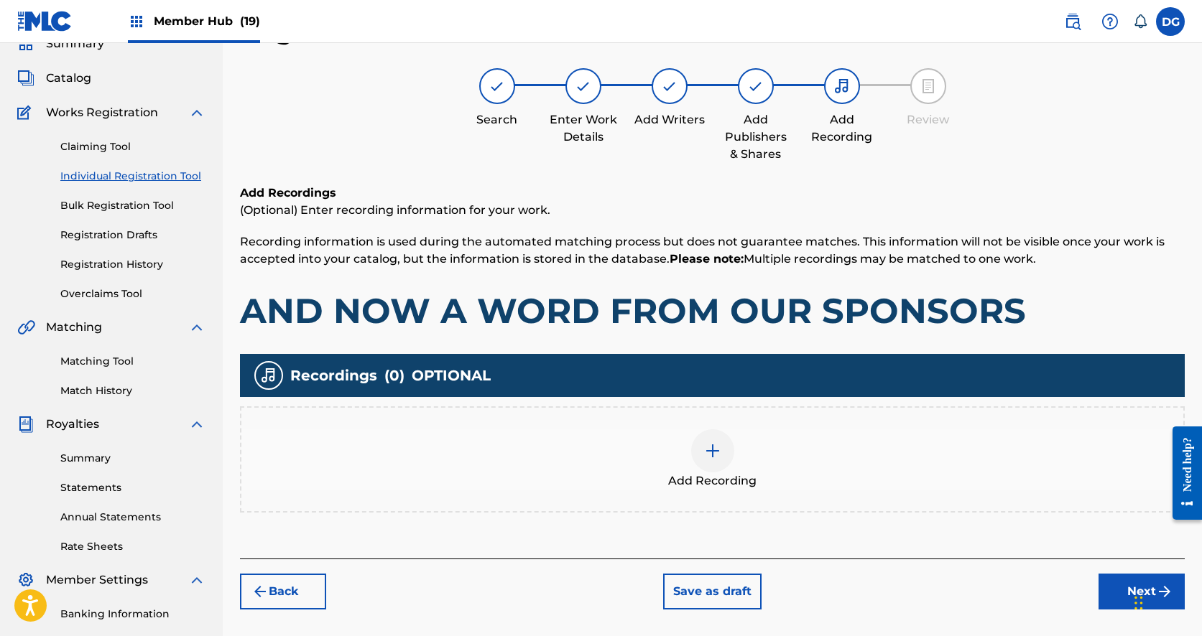
click at [718, 456] on img at bounding box center [712, 450] width 17 height 17
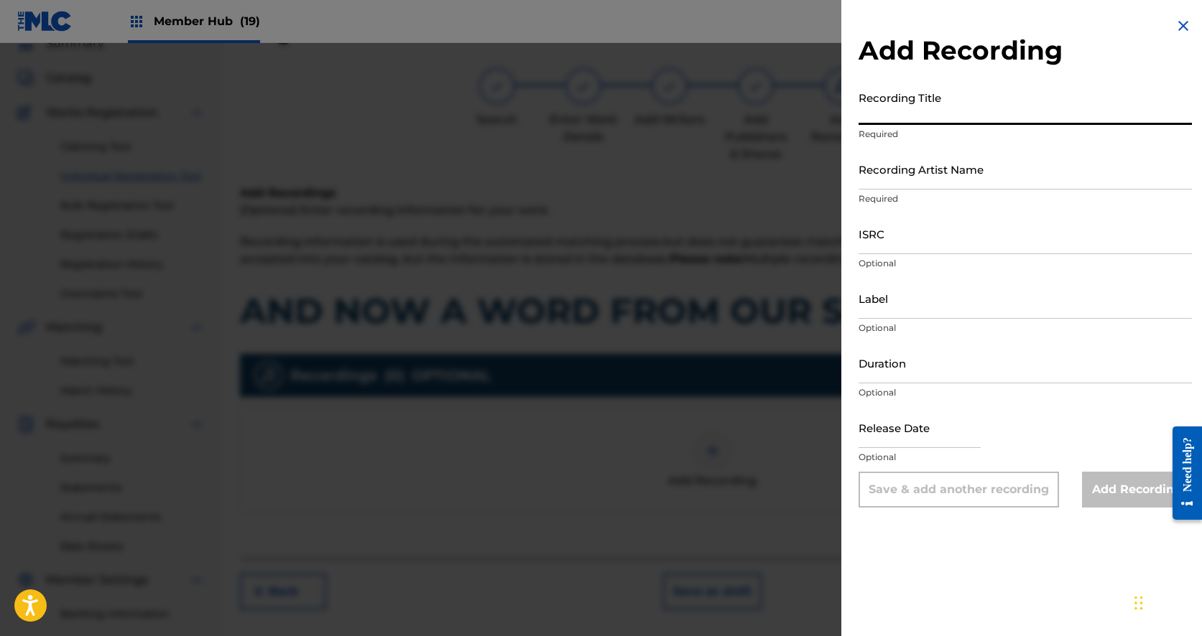
click at [910, 114] on input "Recording Title" at bounding box center [1024, 104] width 333 height 41
type input "a"
type input "AND NOW A WORD FROM OUR SPONSORS"
click at [909, 169] on input "Recording Artist Name" at bounding box center [1024, 169] width 333 height 41
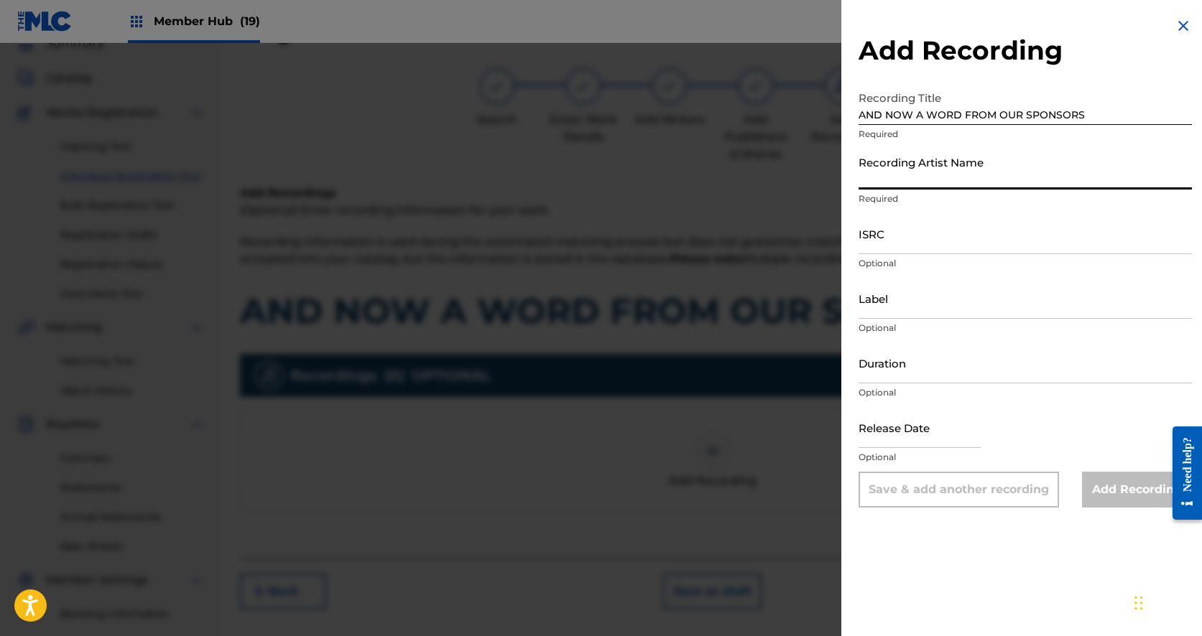
click at [914, 117] on input "AND NOW A WORD FROM OUR SPONSORS" at bounding box center [1024, 104] width 333 height 41
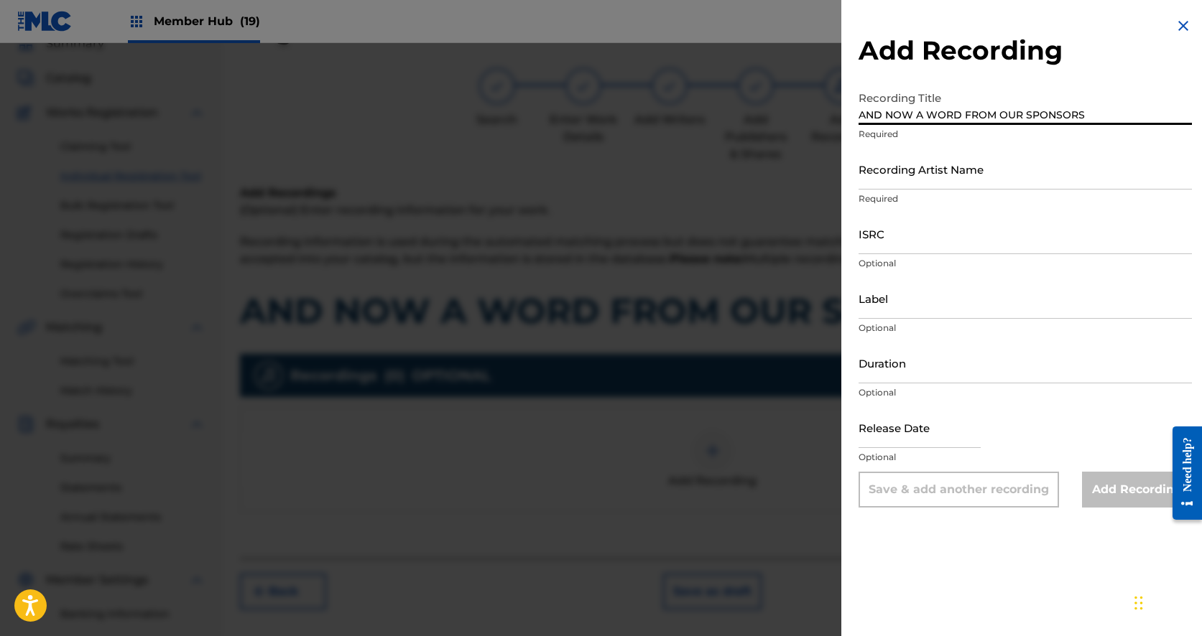
click at [914, 117] on input "AND NOW A WORD FROM OUR SPONSORS" at bounding box center [1024, 104] width 333 height 41
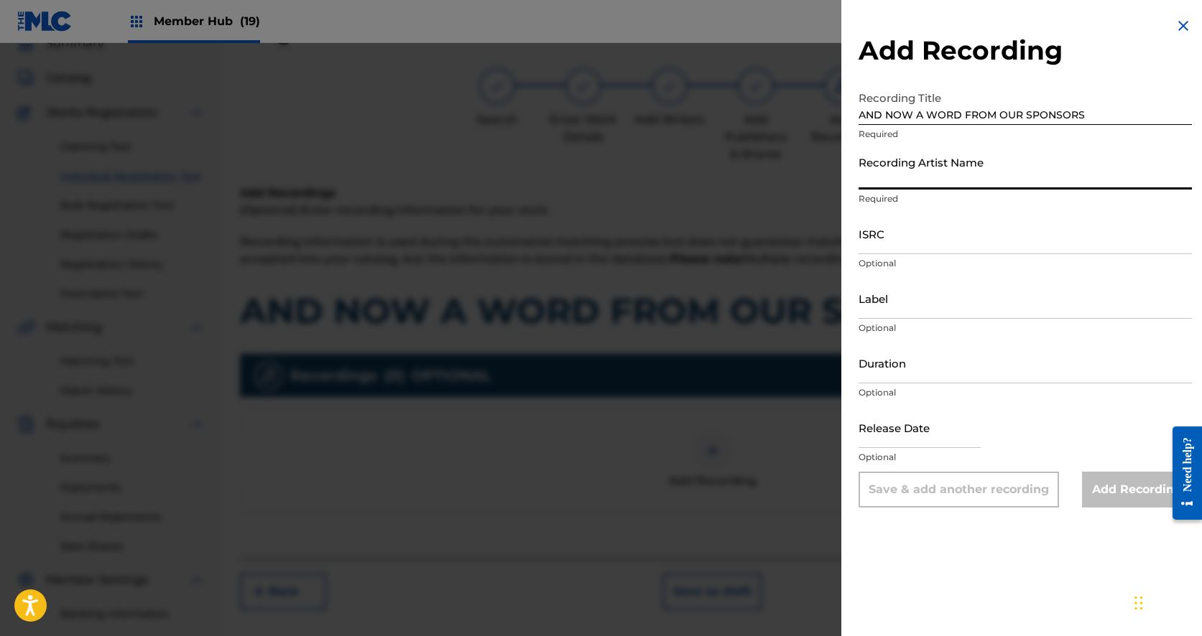
click at [874, 180] on input "Recording Artist Name" at bounding box center [1024, 169] width 333 height 41
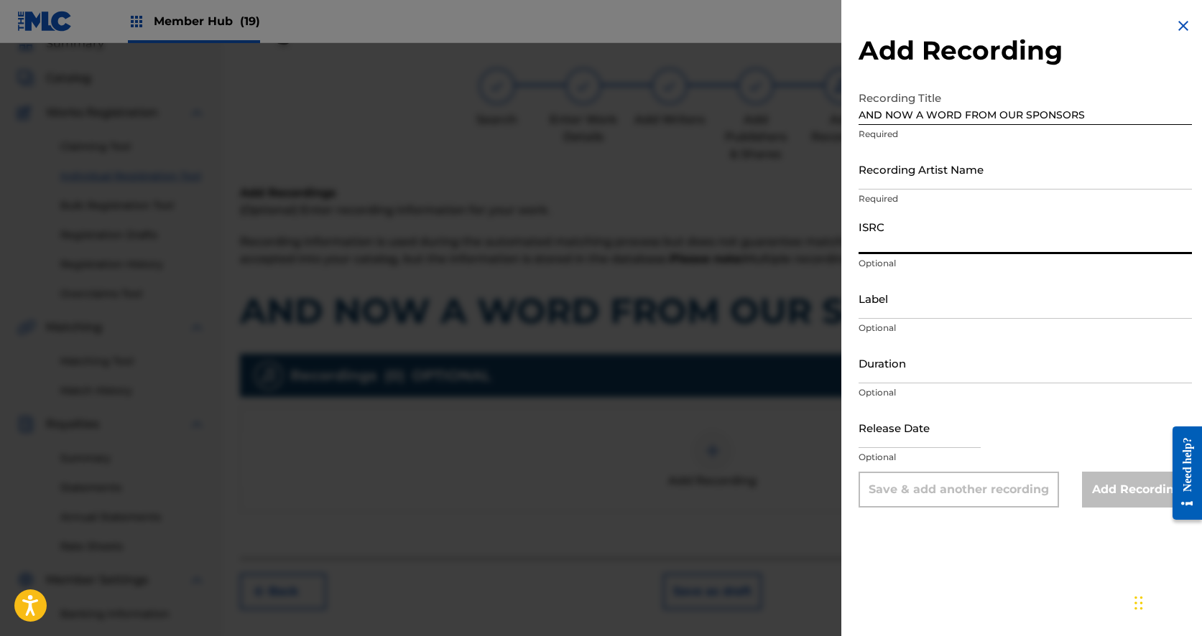
click at [886, 244] on input "ISRC" at bounding box center [1024, 233] width 333 height 41
paste input "QZMEQ2106766"
type input "QZMEQ2106766"
click at [897, 182] on input "Recording Artist Name" at bounding box center [1024, 169] width 333 height 41
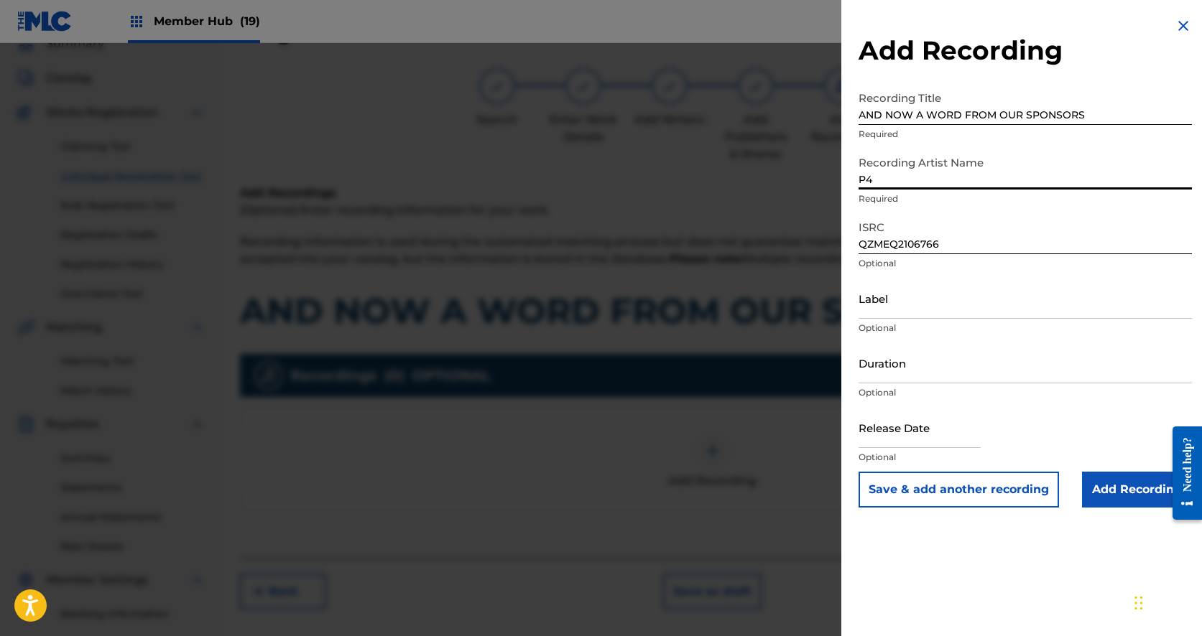
type input "P"
type input "p4rkr"
drag, startPoint x: 1104, startPoint y: 495, endPoint x: 1088, endPoint y: 116, distance: 378.9
click at [1088, 131] on form "Recording Title AND NOW A WORD FROM OUR SPONSORS Required Recording Artist Name…" at bounding box center [1024, 296] width 333 height 424
click at [1103, 118] on input "AND NOW A WORD FROM OUR SPONSORS" at bounding box center [1024, 104] width 333 height 41
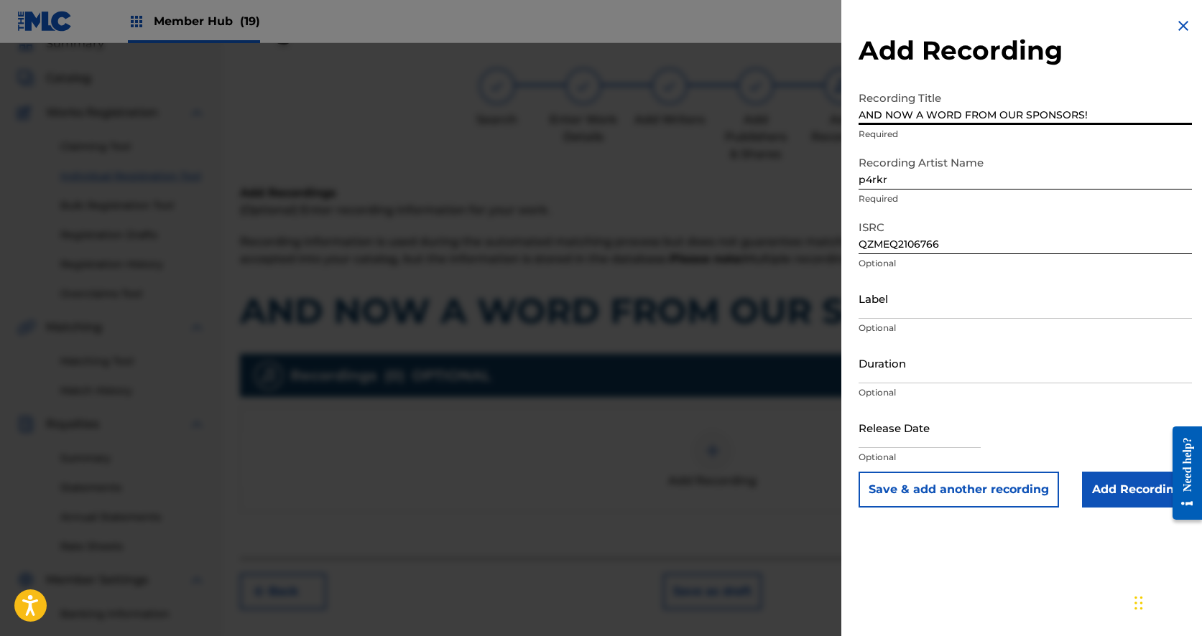
click at [1092, 117] on input "AND NOW A WORD FROM OUR SPONSORS!" at bounding box center [1024, 104] width 333 height 41
type input "AND NOW A WORD FROM OUR SPONSORS!"
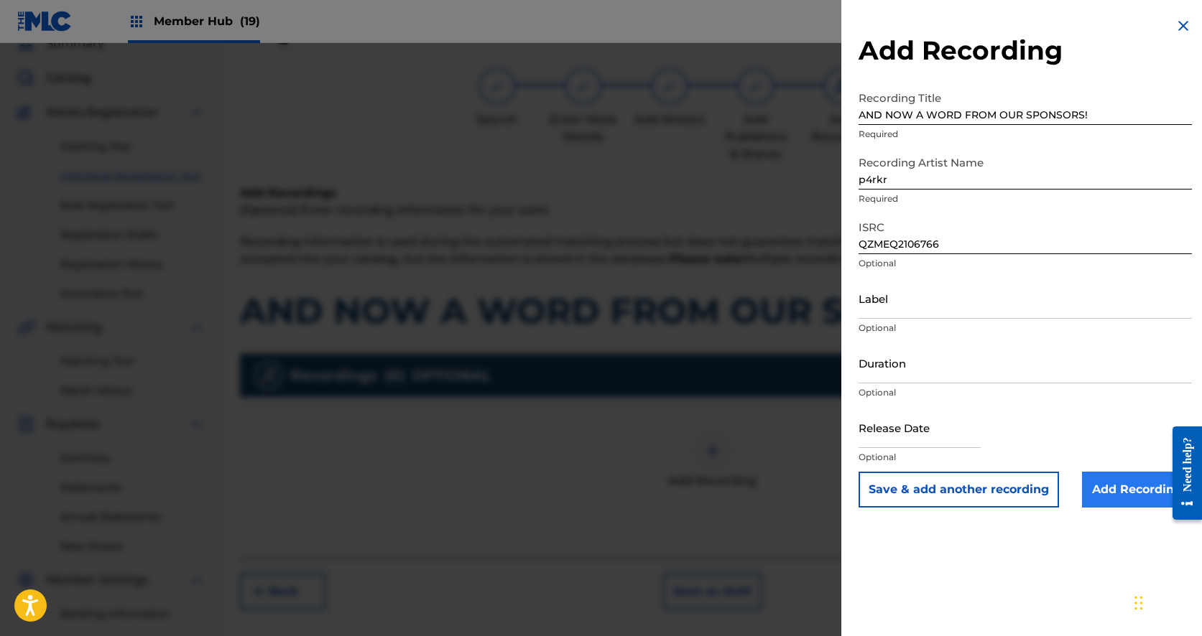
click at [1146, 493] on input "Add Recording" at bounding box center [1137, 490] width 110 height 36
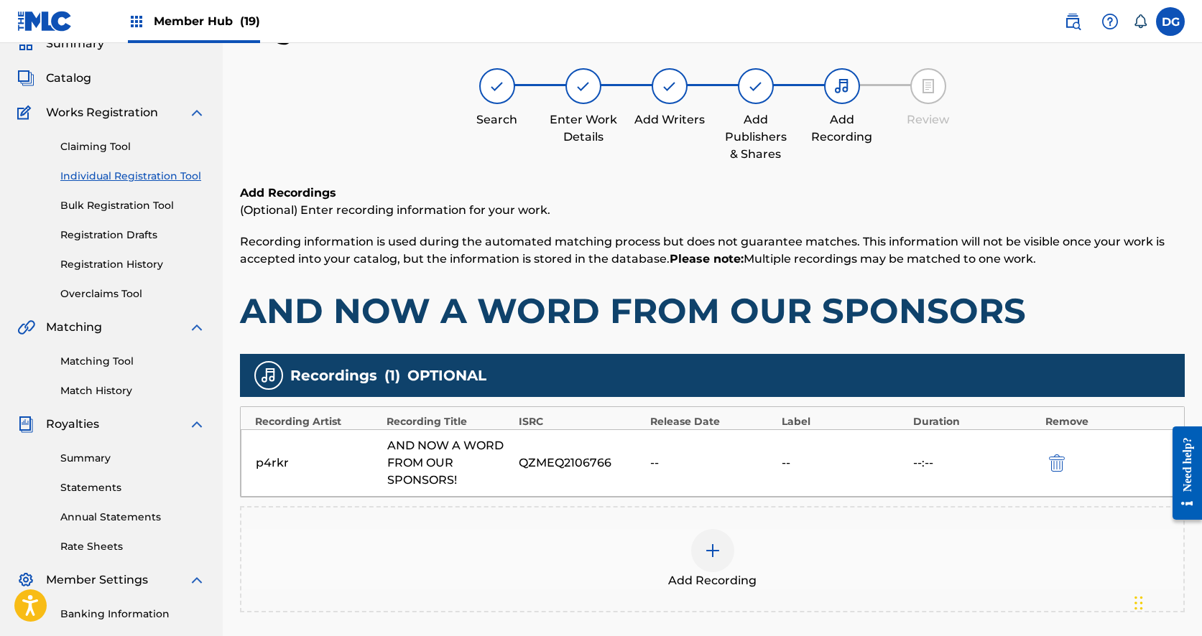
click at [695, 547] on div at bounding box center [712, 550] width 43 height 43
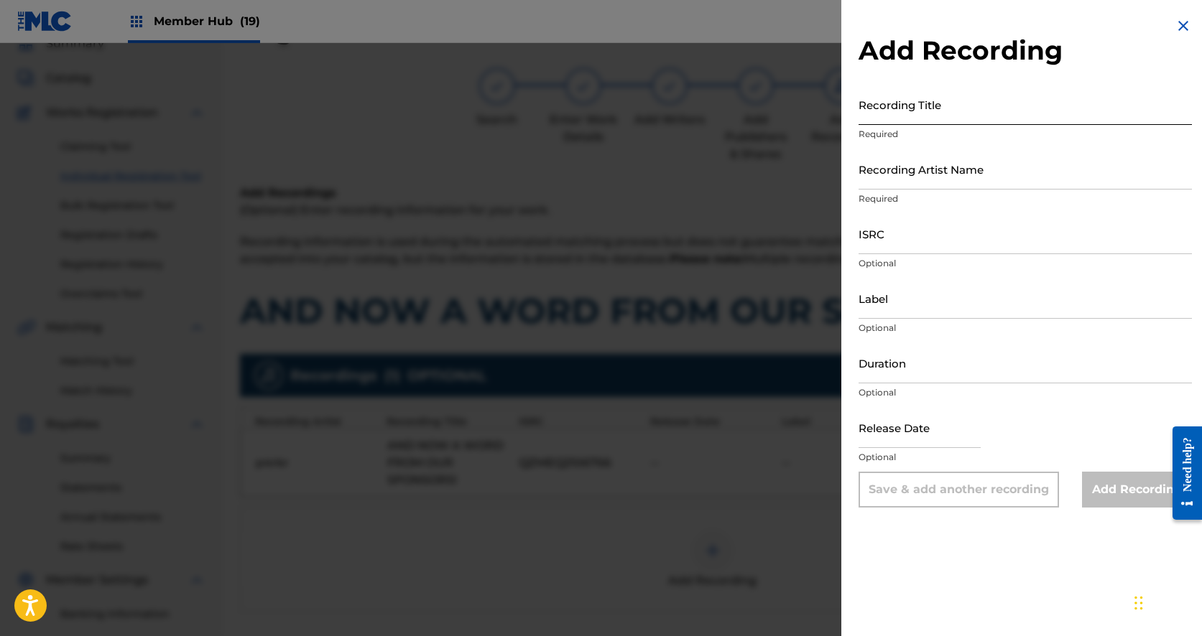
click at [921, 116] on input "Recording Title" at bounding box center [1024, 104] width 333 height 41
click at [904, 126] on div "Recording Title [PERSON_NAME] Required" at bounding box center [1024, 116] width 333 height 65
click at [897, 116] on input "[PERSON_NAME]" at bounding box center [1024, 104] width 333 height 41
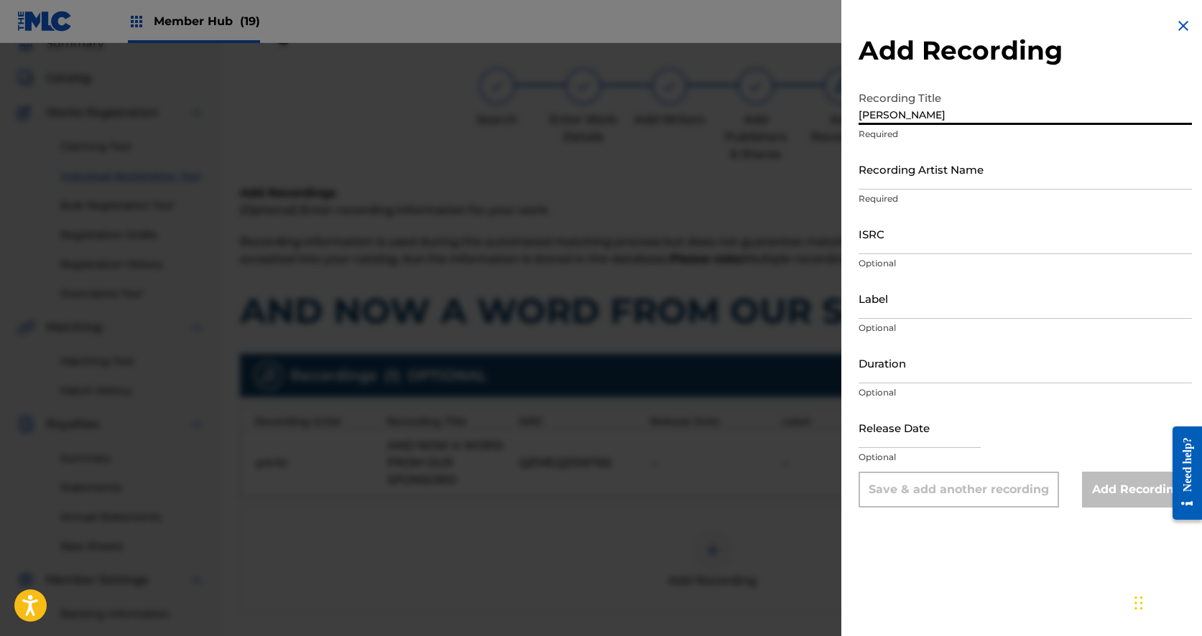
paste input "AND NOW A WORD FROM OUR SPONSORS!"
click at [897, 116] on input "[PERSON_NAME]" at bounding box center [1024, 104] width 333 height 41
type input "AND NOW A WORD FROM OUR SPONSORS!"
click at [897, 169] on input "Recording Artist Name" at bounding box center [1024, 169] width 333 height 41
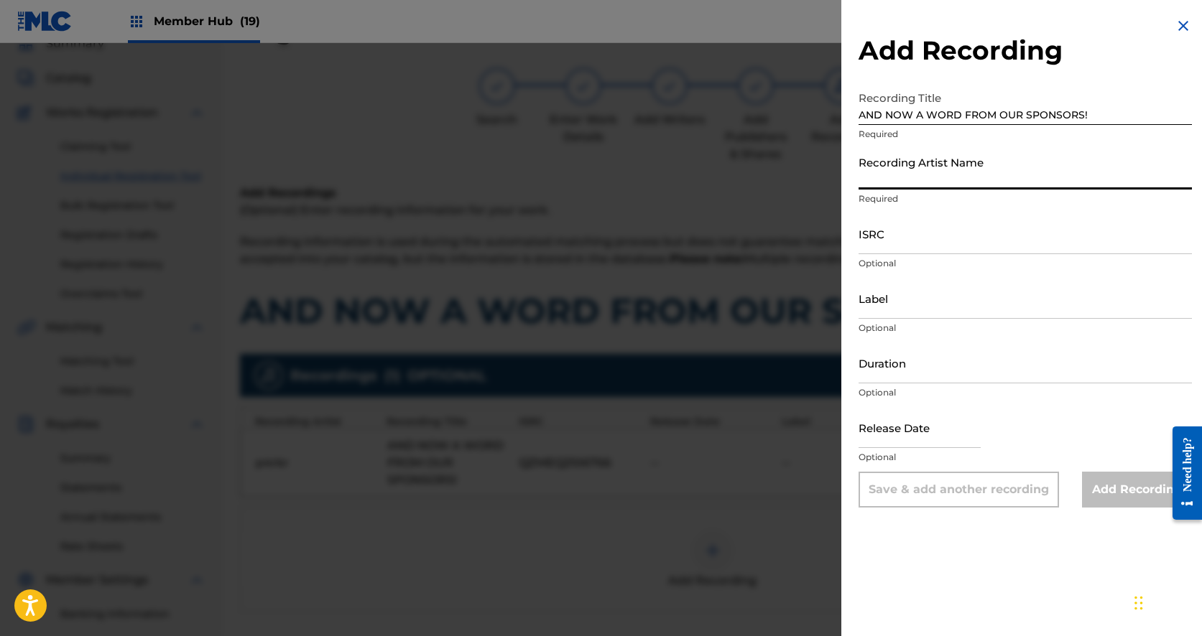
type input "a"
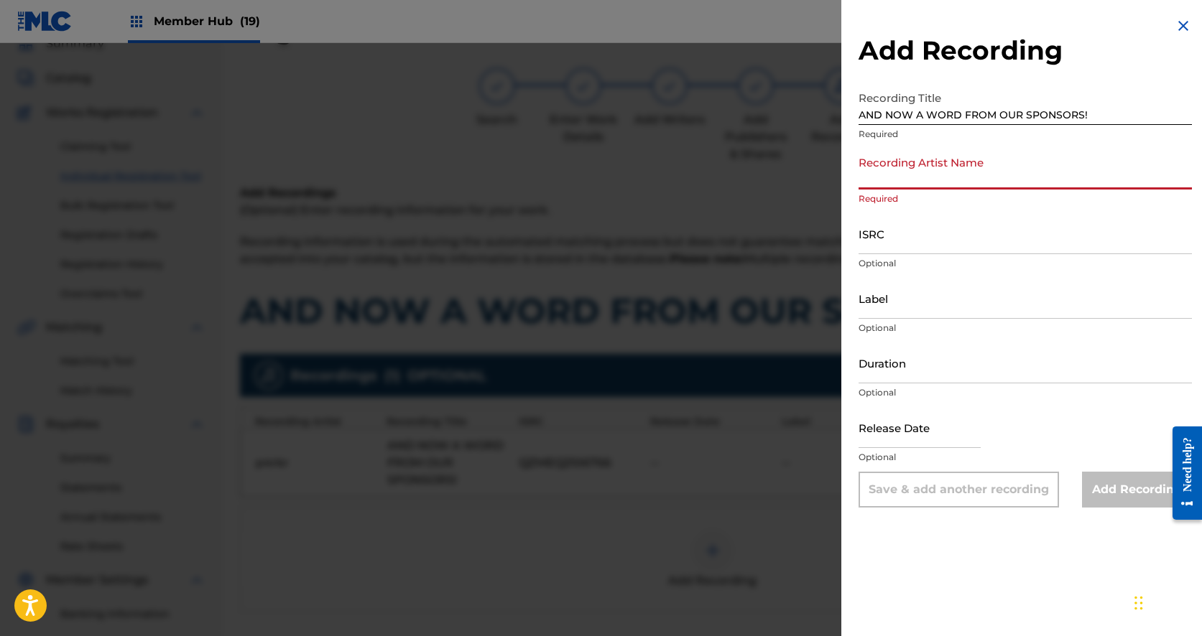
paste input "QZS632179136"
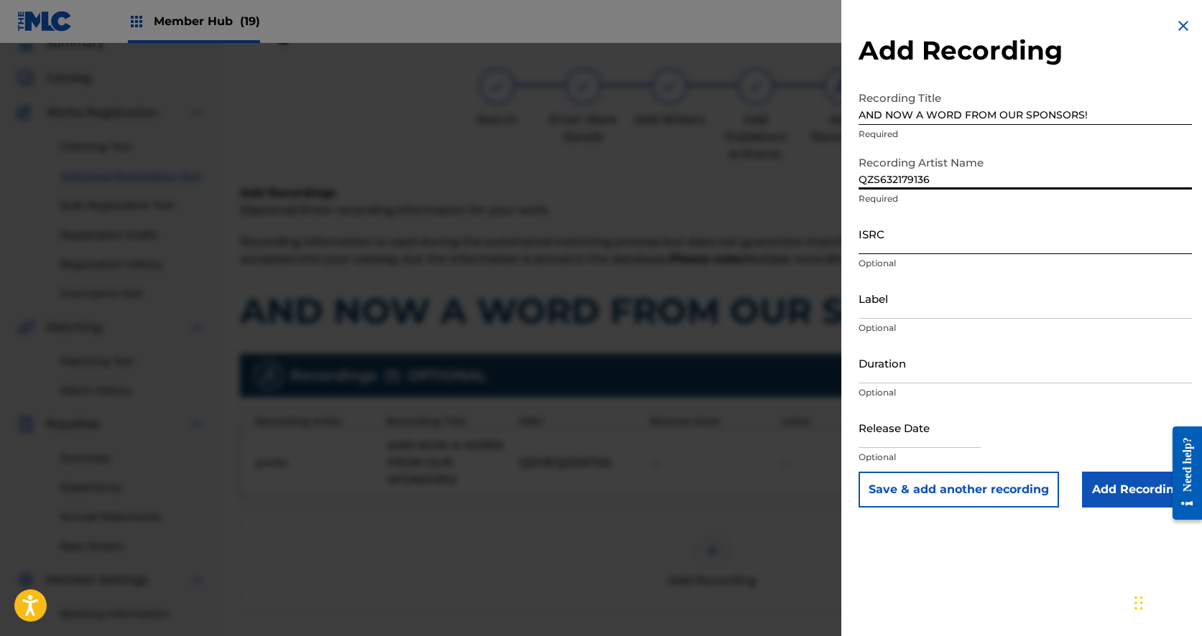
type input "QZS632179136"
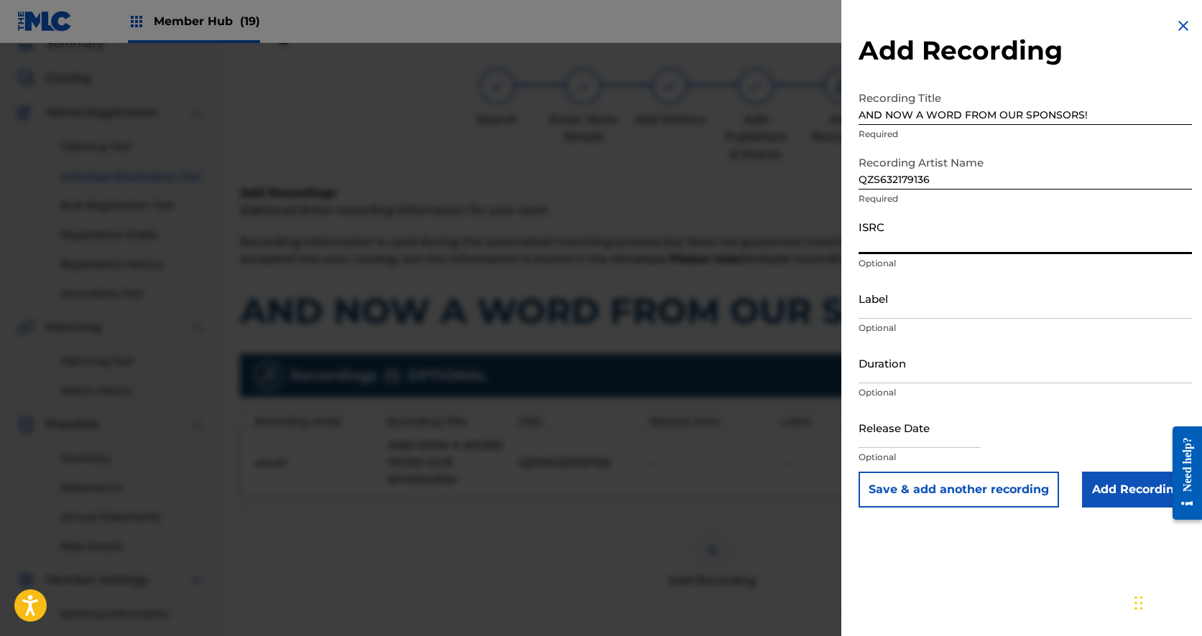
click at [909, 249] on input "ISRC" at bounding box center [1024, 233] width 333 height 41
paste input "QZS632179136"
type input "QZS632179136"
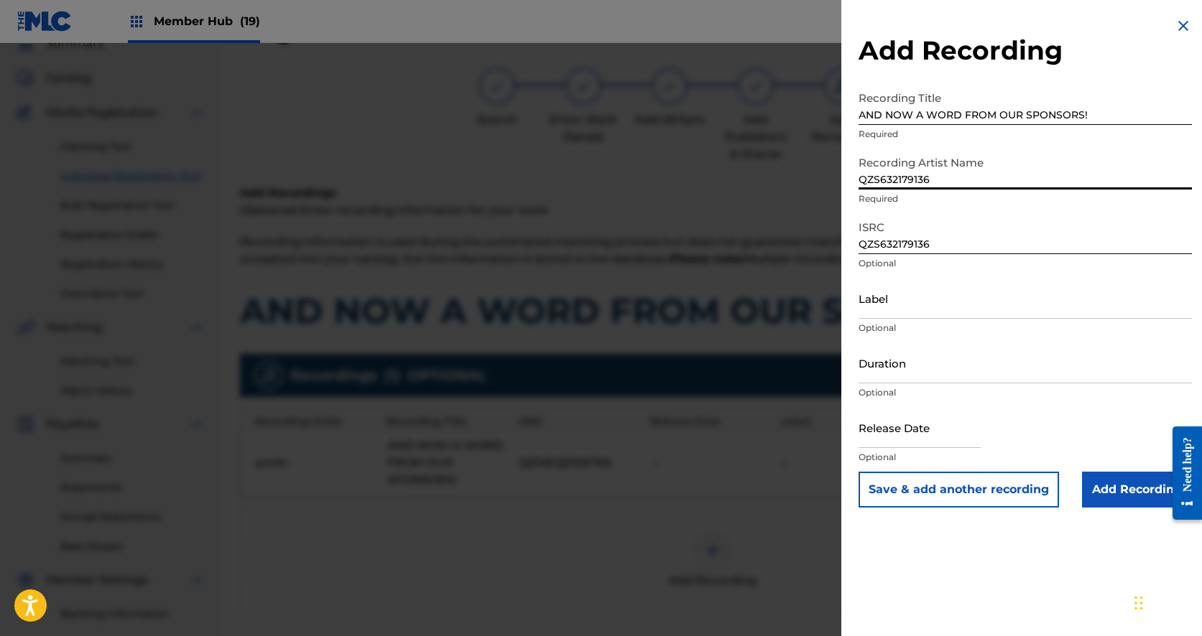
click at [894, 186] on input "QZS632179136" at bounding box center [1024, 169] width 333 height 41
click at [863, 181] on input "[PERSON_NAME]" at bounding box center [1024, 169] width 333 height 41
type input "[PERSON_NAME]"
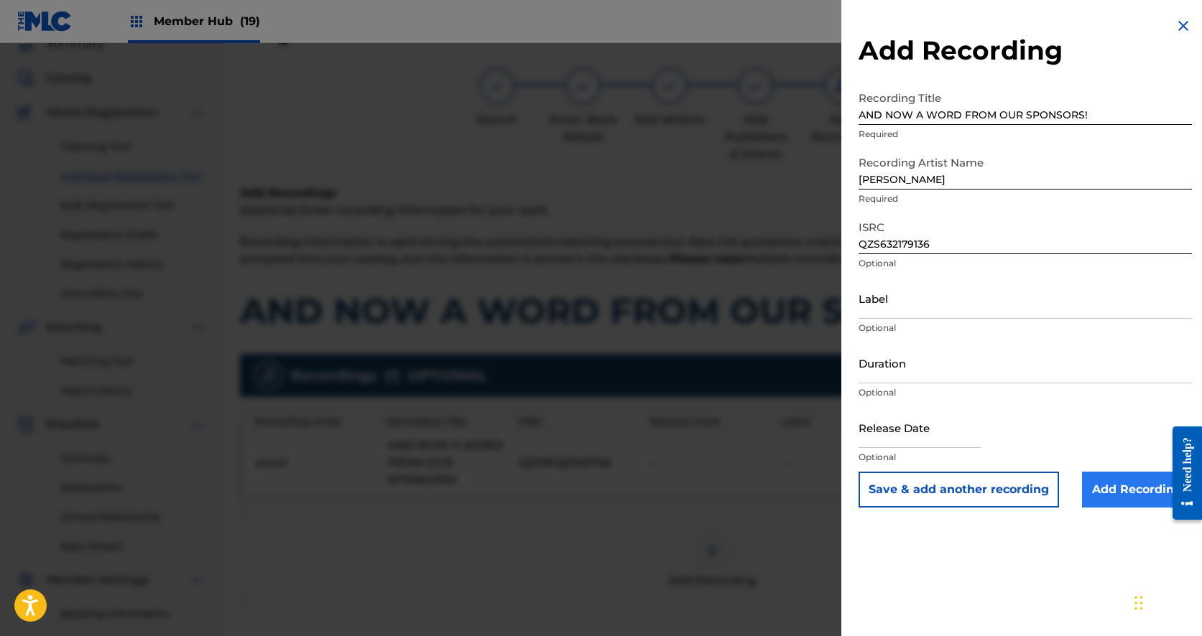
click at [1127, 497] on input "Add Recording" at bounding box center [1137, 490] width 110 height 36
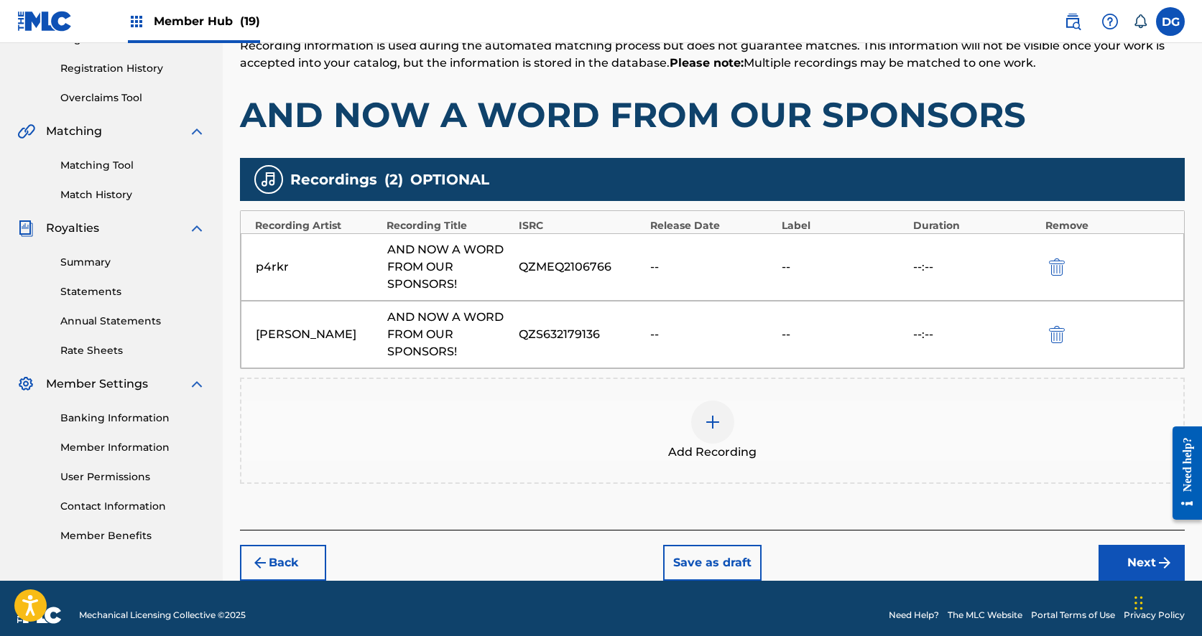
scroll to position [274, 0]
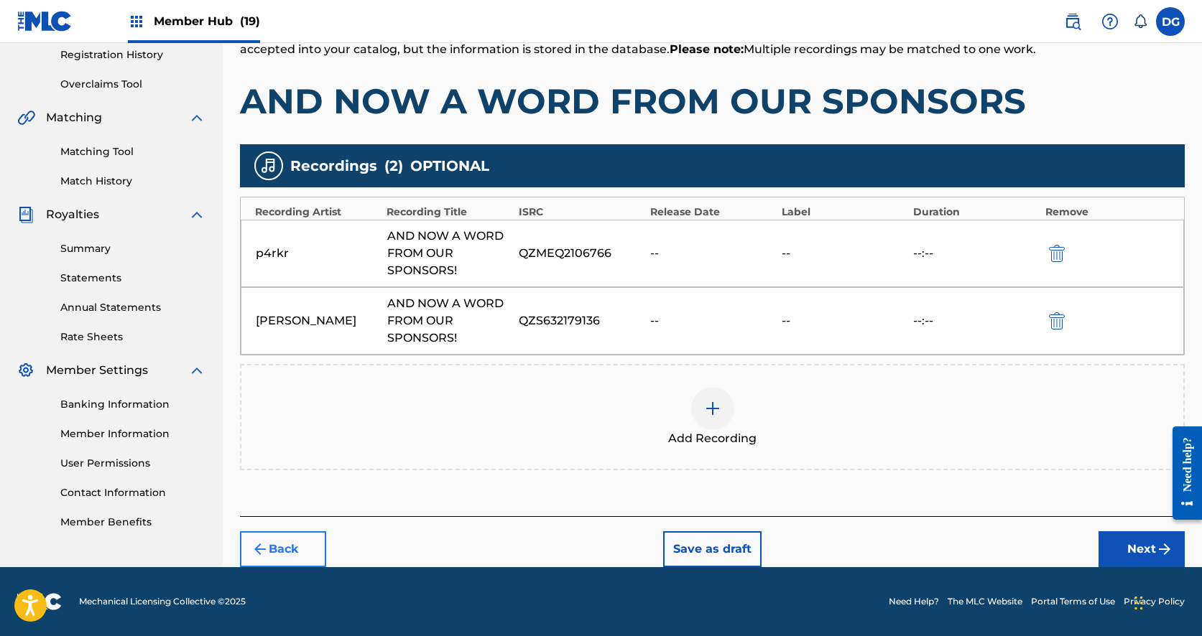
click at [279, 553] on button "Back" at bounding box center [283, 550] width 86 height 36
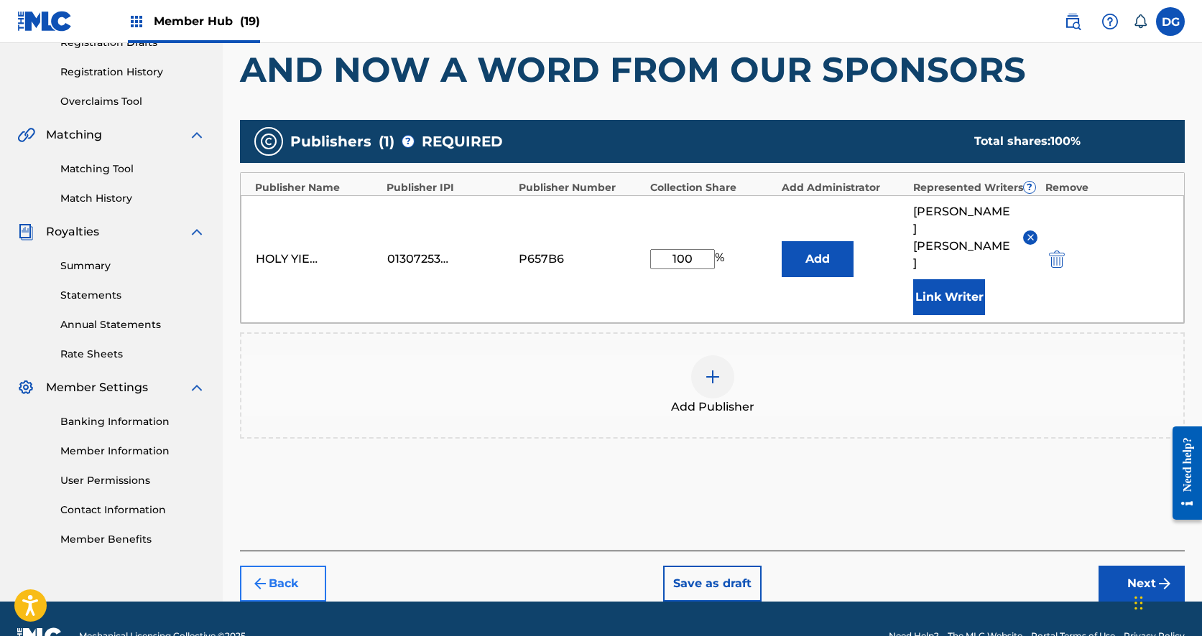
click at [284, 566] on button "Back" at bounding box center [283, 584] width 86 height 36
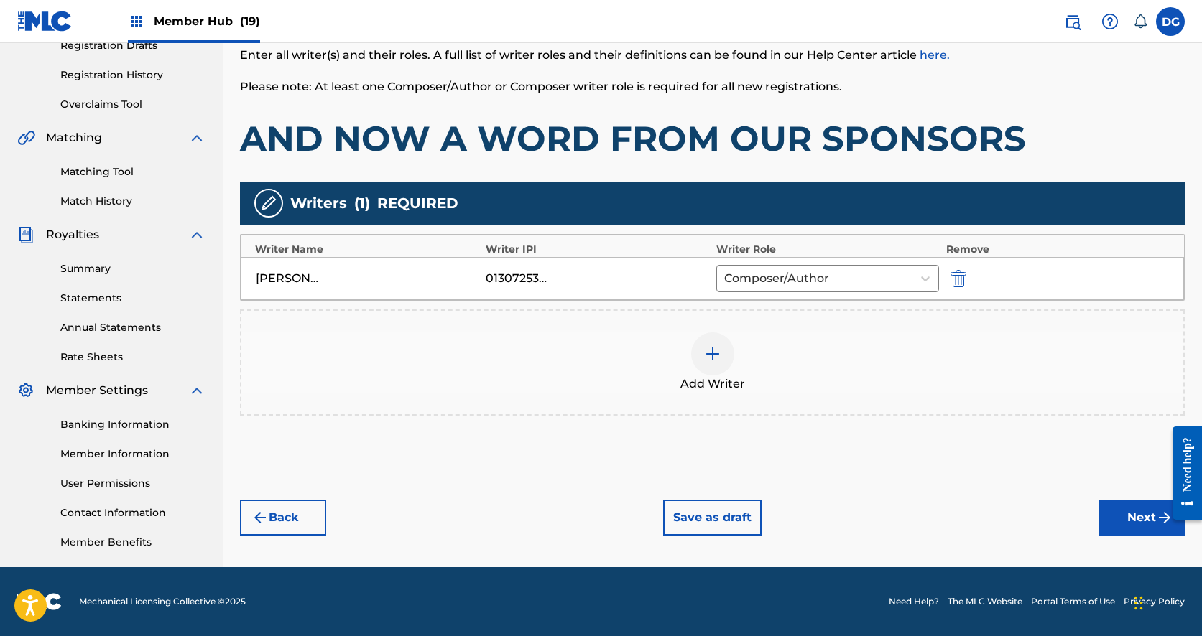
scroll to position [254, 0]
click at [284, 523] on button "Back" at bounding box center [283, 518] width 86 height 36
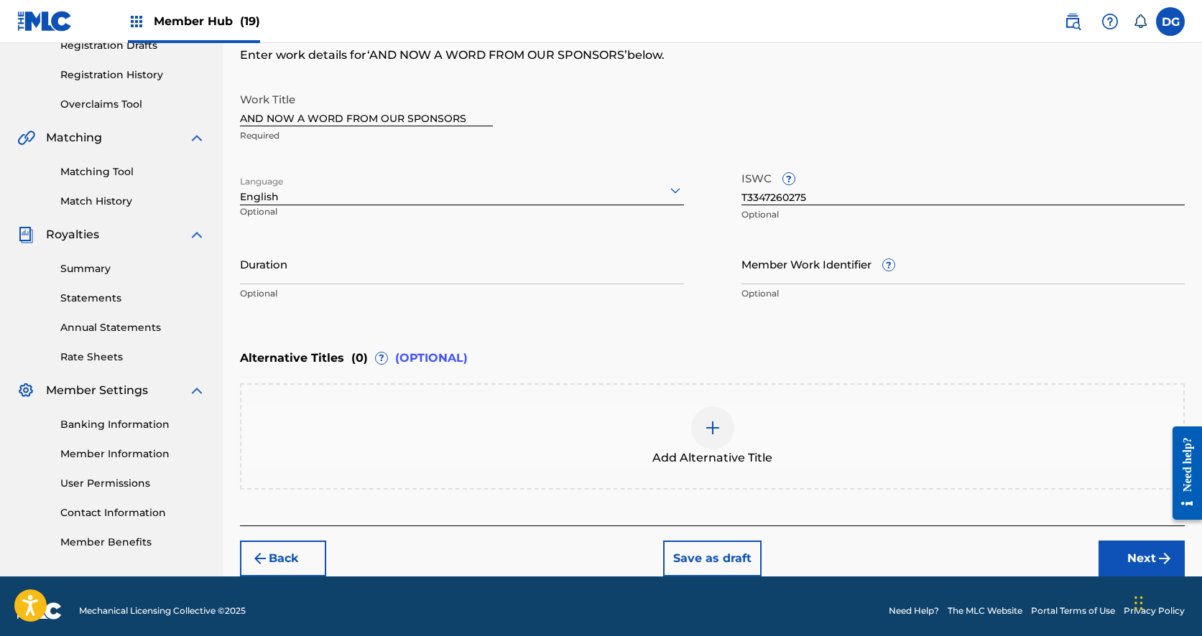
click at [468, 119] on input "AND NOW A WORD FROM OUR SPONSORS" at bounding box center [366, 105] width 253 height 41
type input "AND NOW A WORD FROM OUR SPONSORS!"
click at [1119, 547] on button "Next" at bounding box center [1141, 559] width 86 height 36
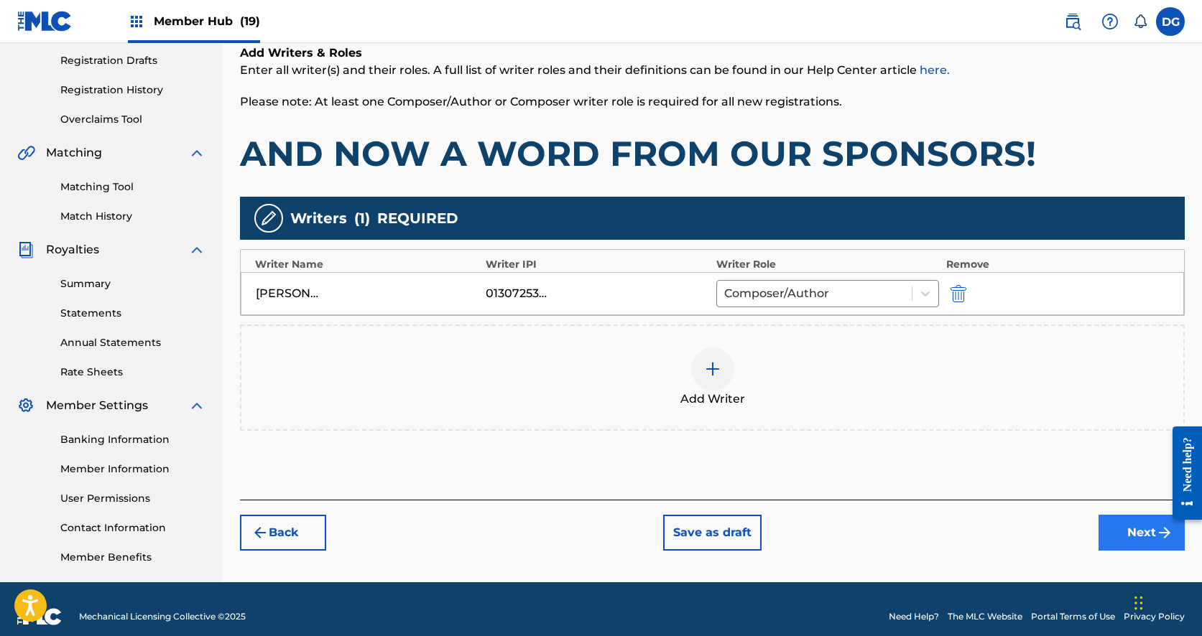
click at [1131, 527] on button "Next" at bounding box center [1141, 533] width 86 height 36
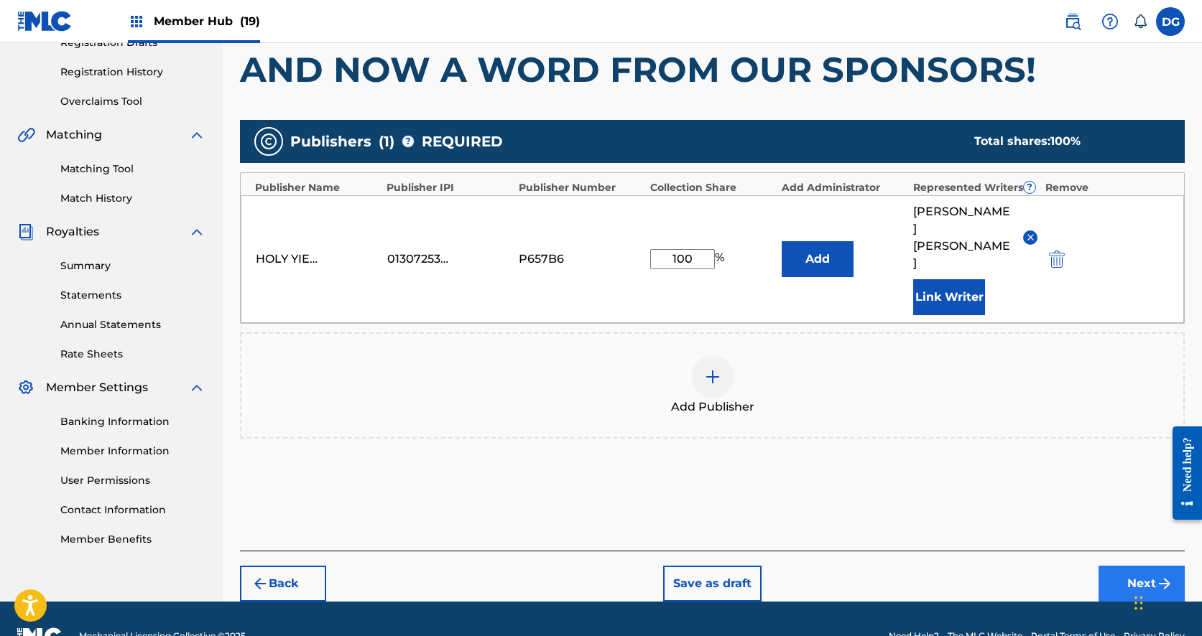
click at [1123, 566] on button "Next" at bounding box center [1141, 584] width 86 height 36
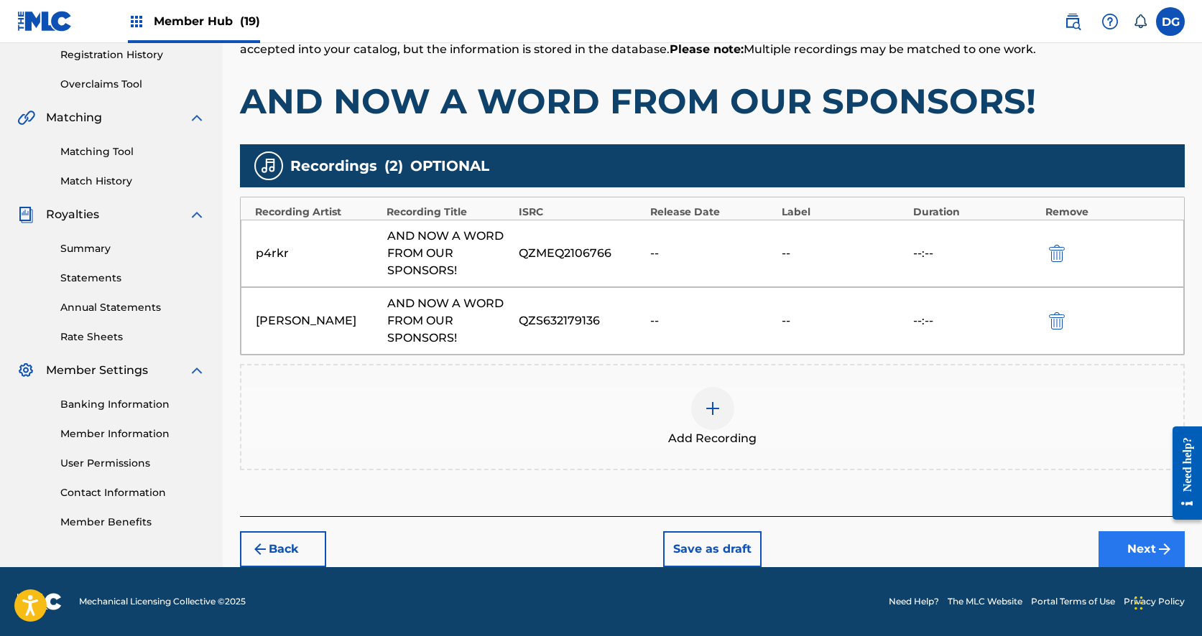
scroll to position [274, 0]
click at [1111, 554] on button "Next" at bounding box center [1141, 550] width 86 height 36
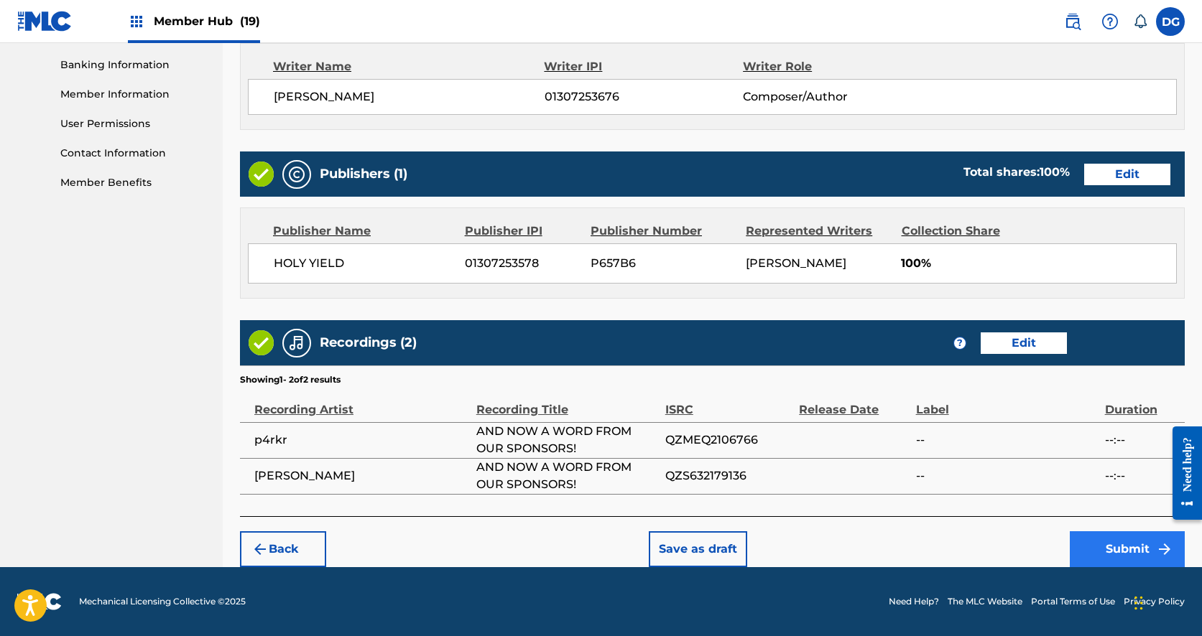
scroll to position [613, 0]
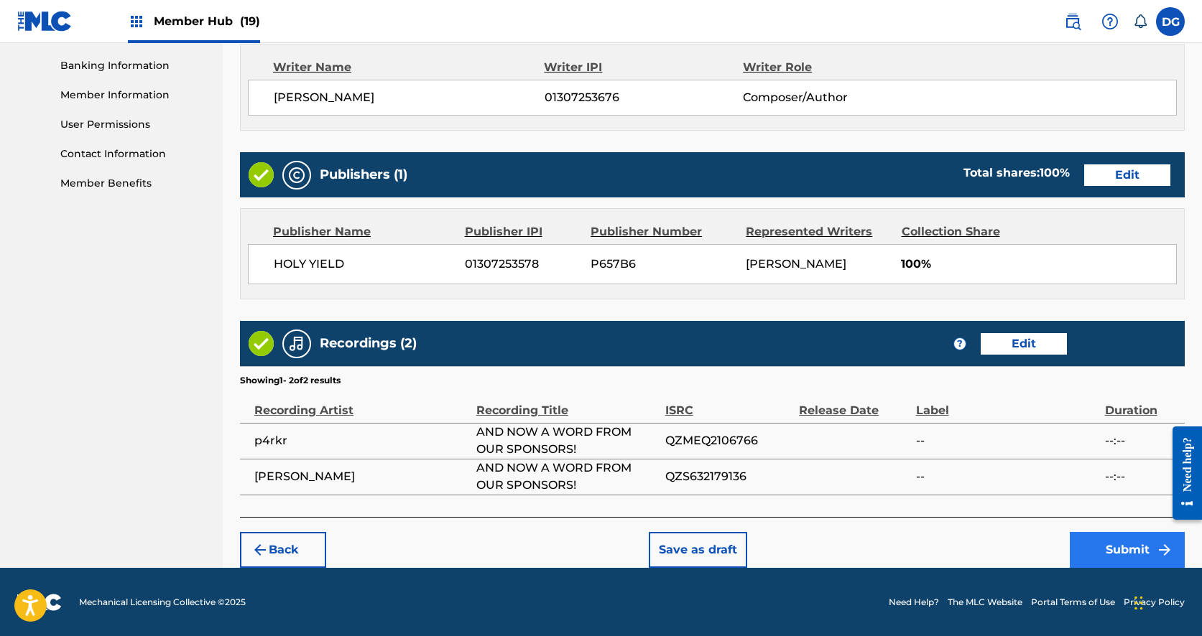
click at [1124, 556] on button "Submit" at bounding box center [1127, 550] width 115 height 36
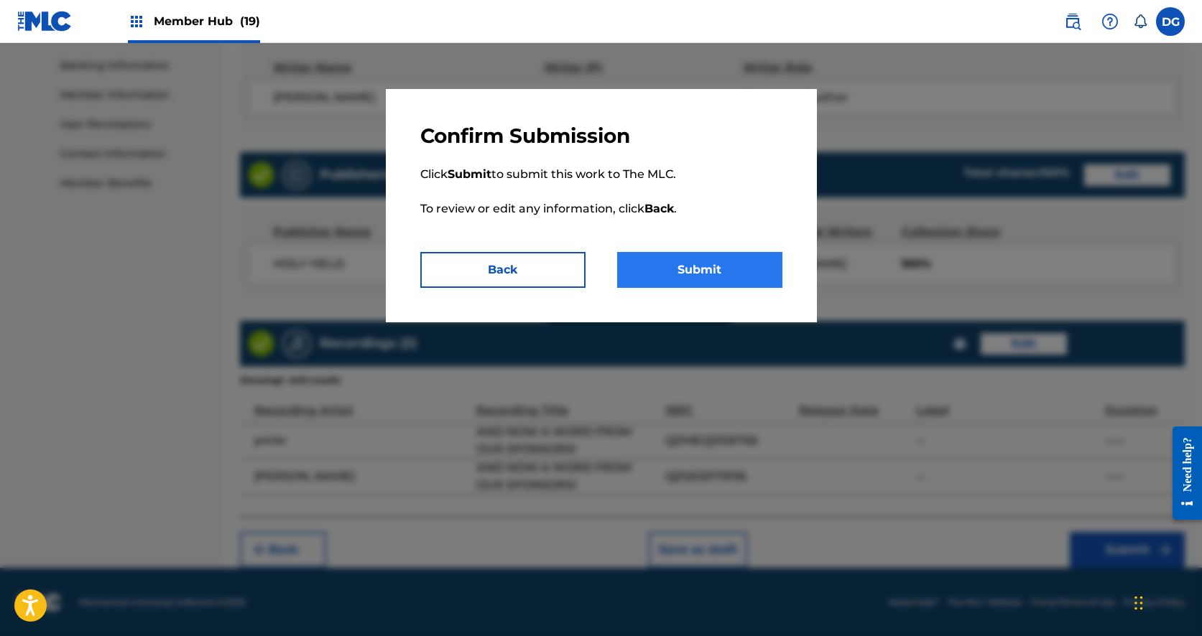
click at [711, 263] on button "Submit" at bounding box center [699, 270] width 165 height 36
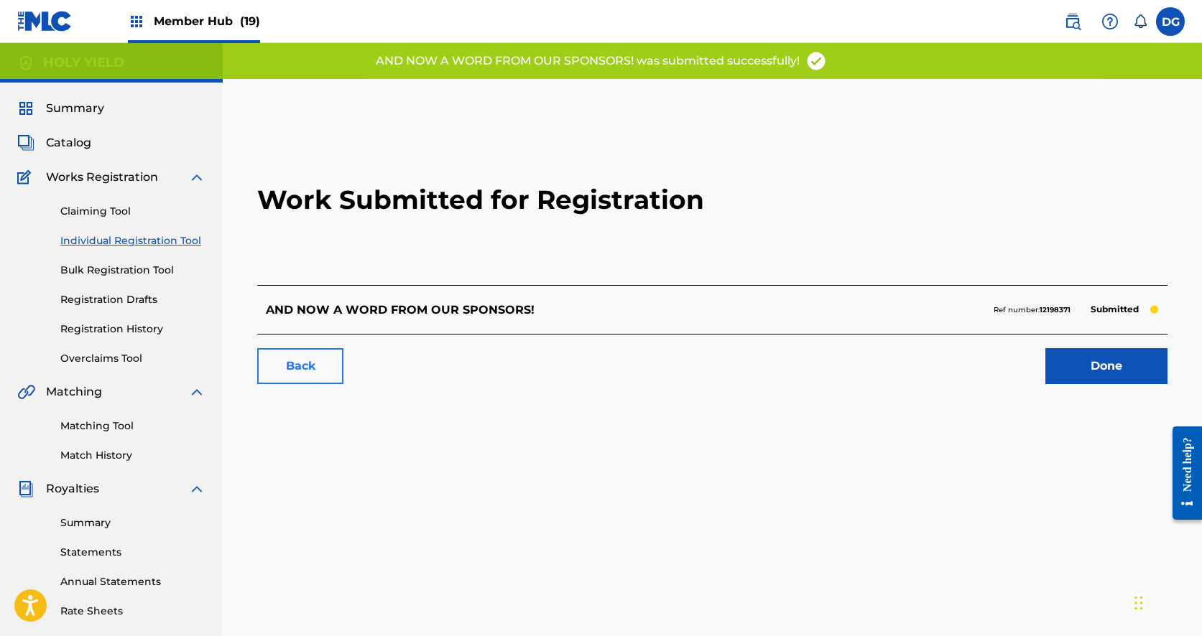
click at [325, 376] on link "Back" at bounding box center [300, 366] width 86 height 36
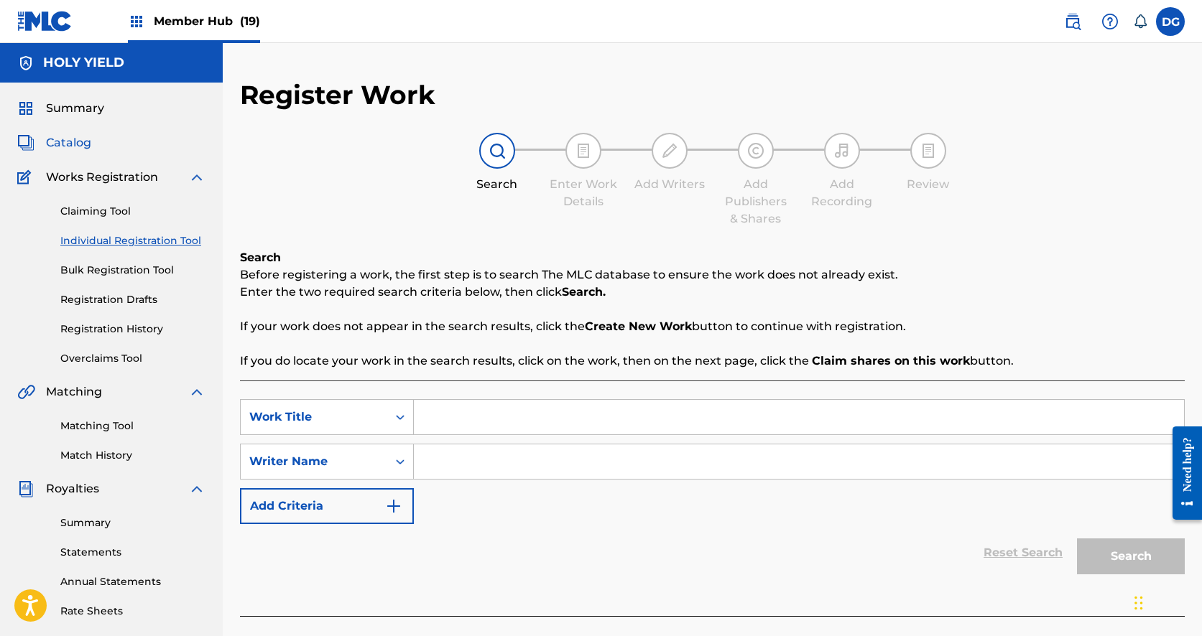
click at [64, 148] on span "Catalog" at bounding box center [68, 142] width 45 height 17
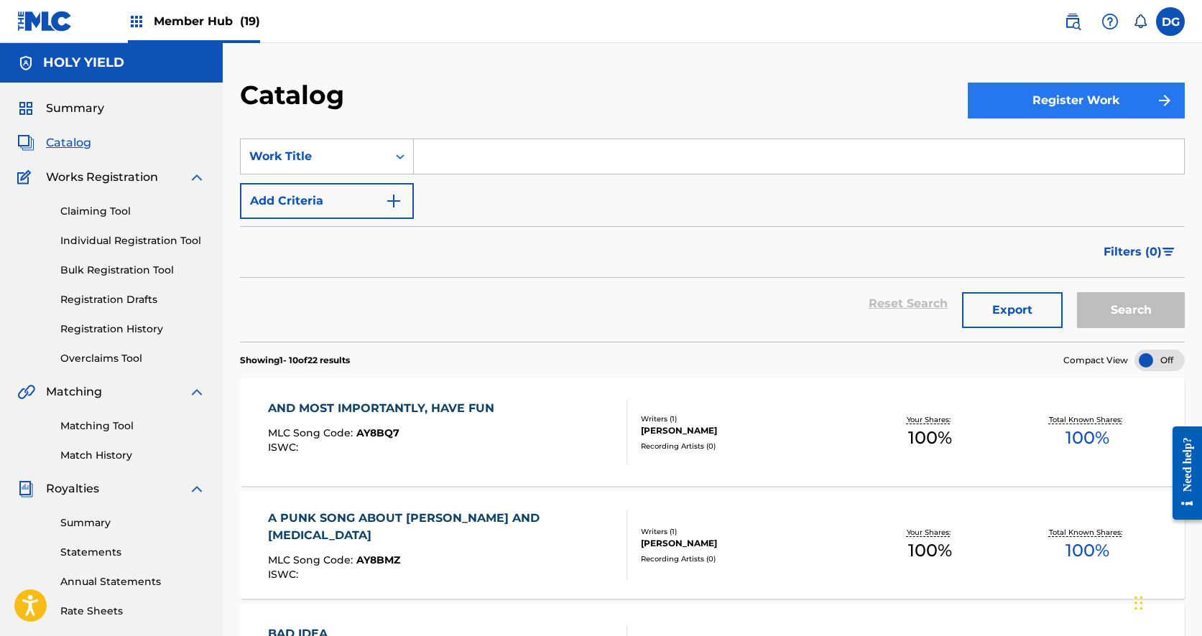
click at [1034, 113] on button "Register Work" at bounding box center [1076, 101] width 217 height 36
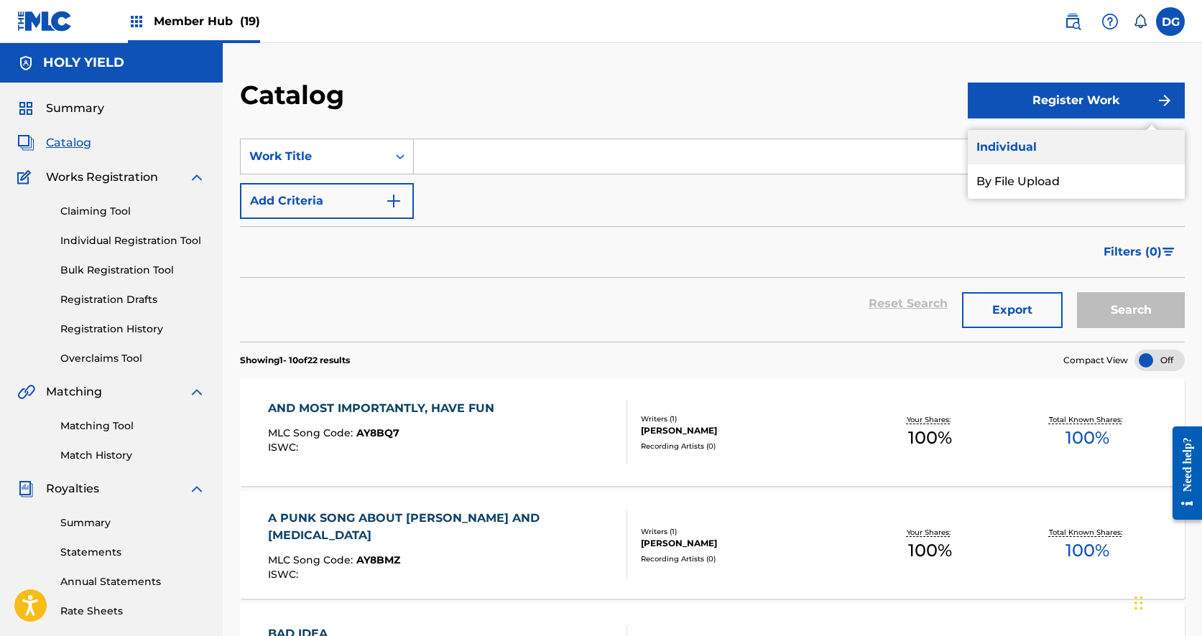
click at [1044, 145] on link "Individual" at bounding box center [1076, 147] width 217 height 34
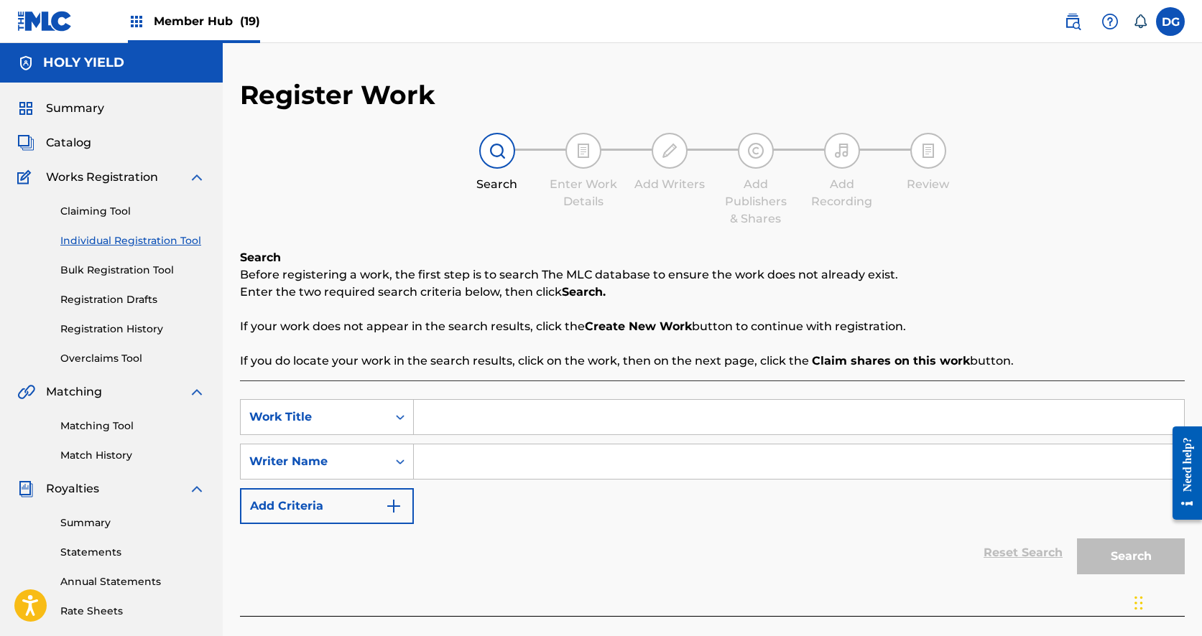
click at [434, 419] on input "Search Form" at bounding box center [799, 417] width 770 height 34
type input "anything"
click at [443, 451] on input "Search Form" at bounding box center [799, 462] width 770 height 34
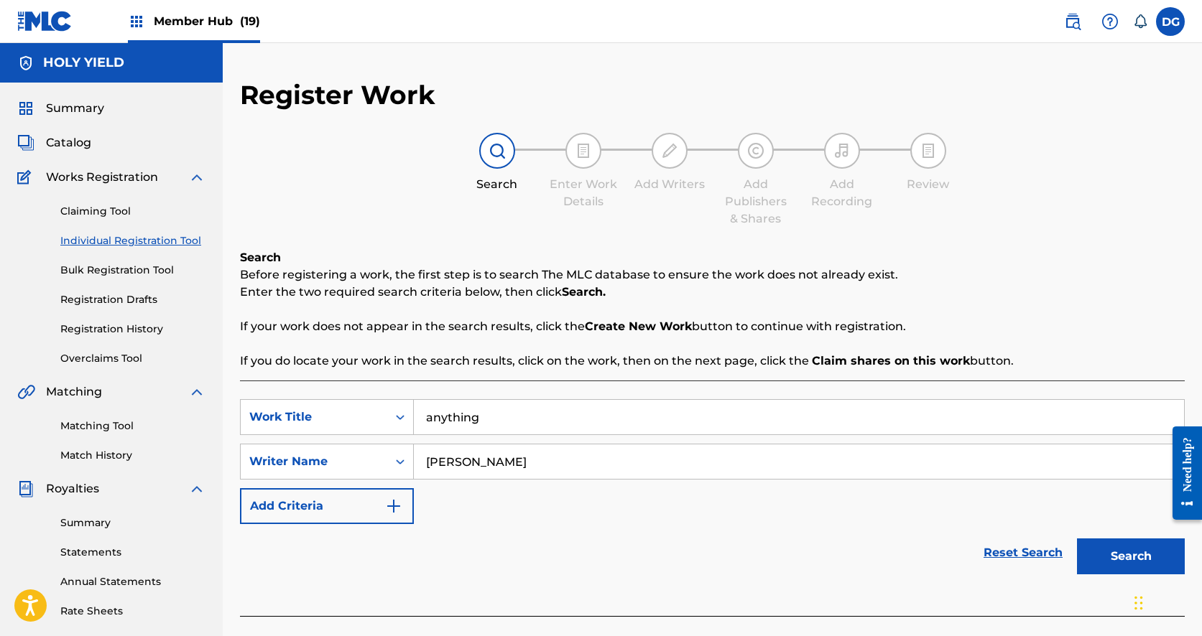
type input "[PERSON_NAME]"
drag, startPoint x: 425, startPoint y: 487, endPoint x: 583, endPoint y: 516, distance: 161.3
click at [585, 516] on div "SearchWithCriteriaba0b8c14-4306-4233-b750-85e10636d816 Work Title anything Sear…" at bounding box center [712, 461] width 945 height 125
click at [1119, 557] on button "Search" at bounding box center [1131, 557] width 108 height 36
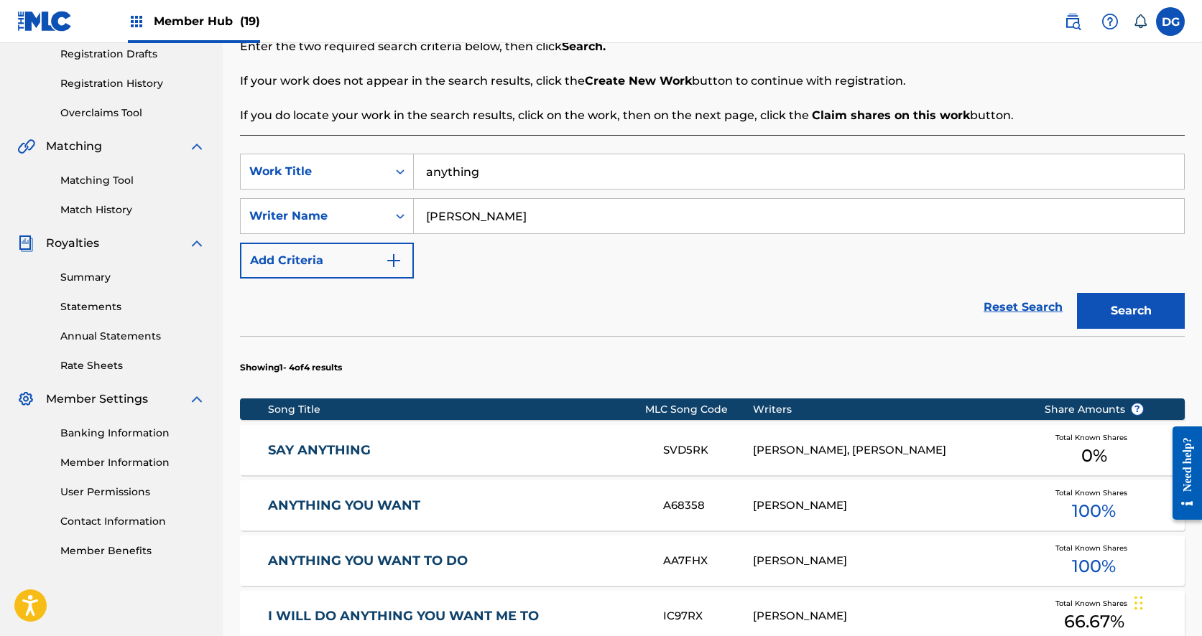
scroll to position [247, 0]
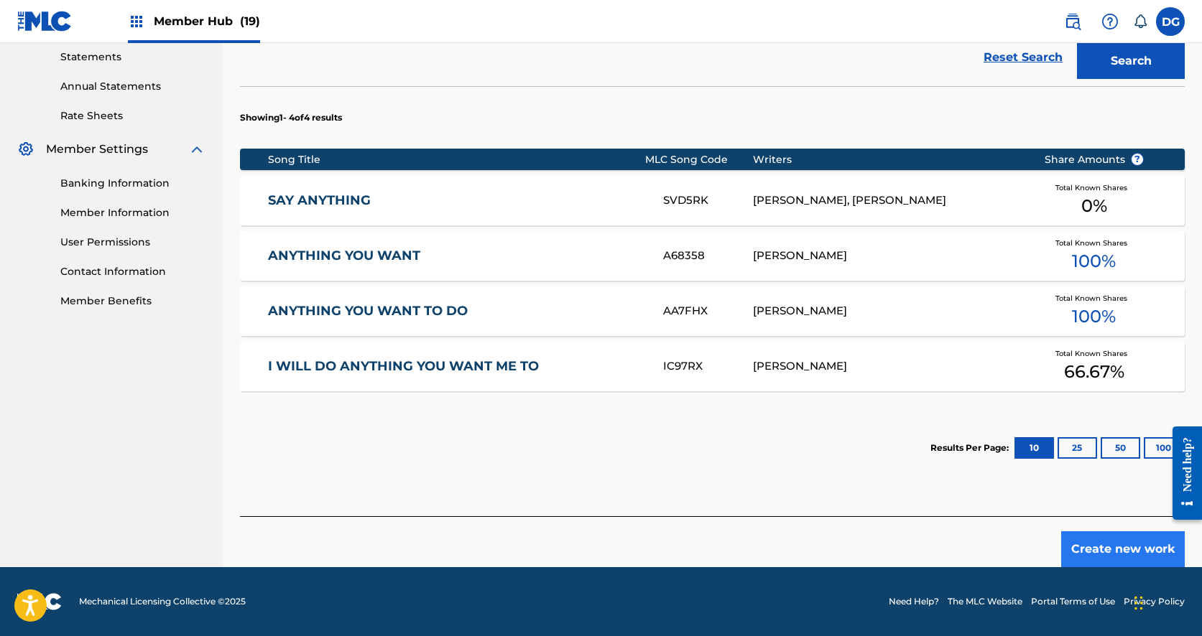
click at [1082, 552] on button "Create new work" at bounding box center [1123, 550] width 124 height 36
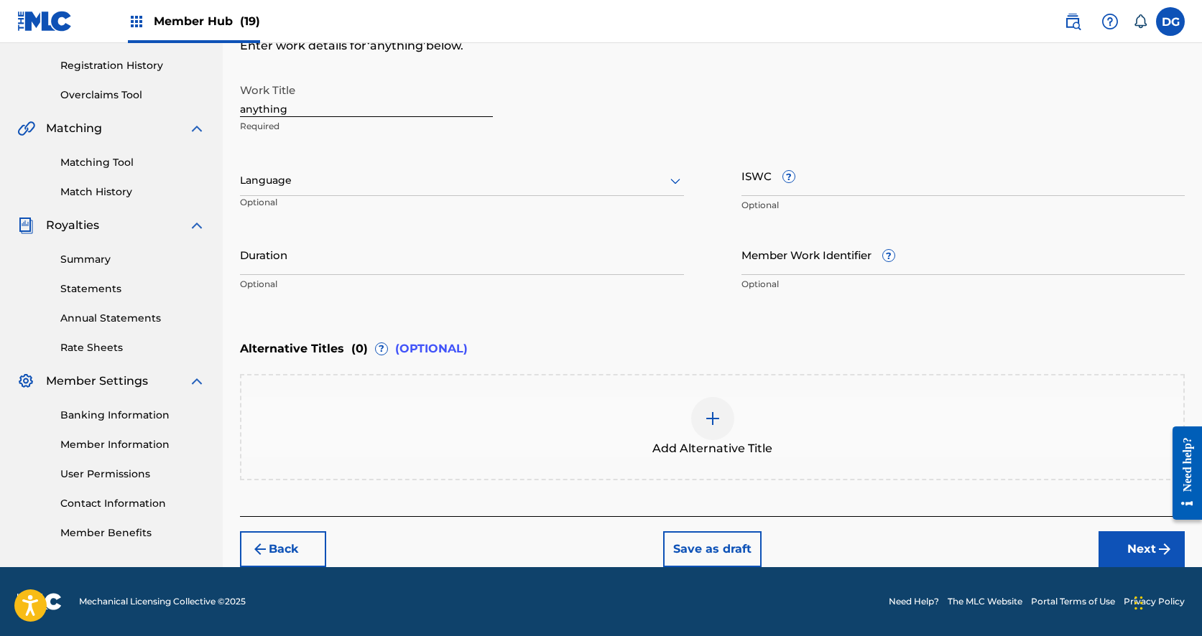
scroll to position [264, 0]
click at [301, 122] on p "Required" at bounding box center [366, 126] width 253 height 13
click at [300, 110] on input "anything" at bounding box center [366, 96] width 253 height 41
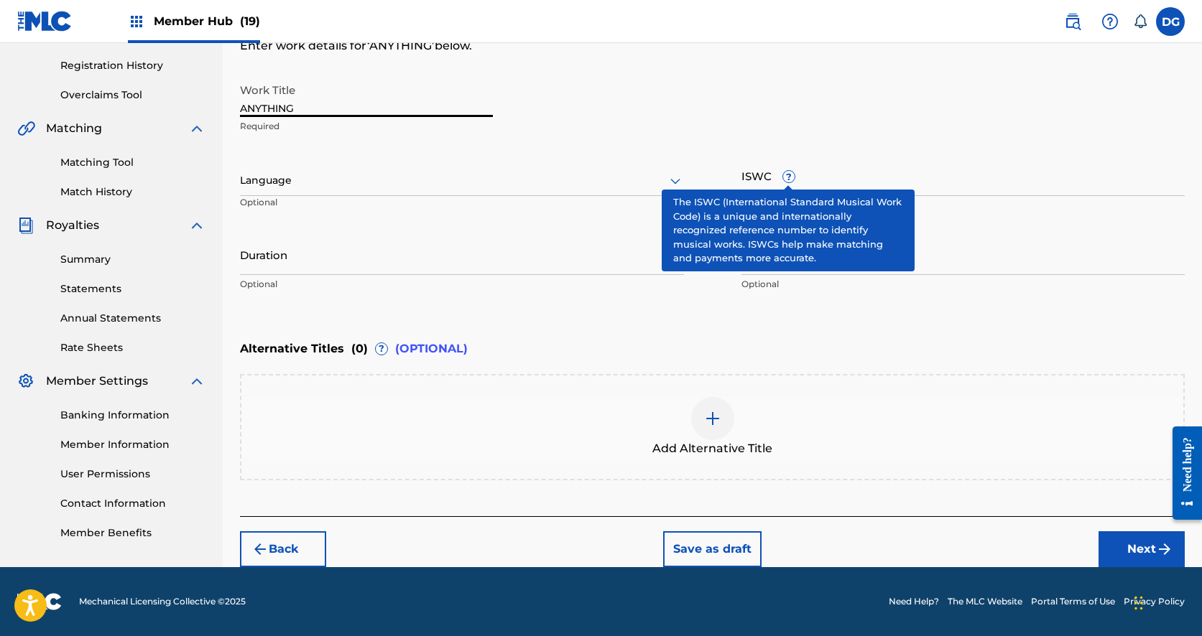
type input "ANYTHING"
click at [784, 180] on span "?" at bounding box center [788, 176] width 11 height 11
click at [784, 180] on input "ISWC ?" at bounding box center [963, 175] width 444 height 41
paste input "T3347484582"
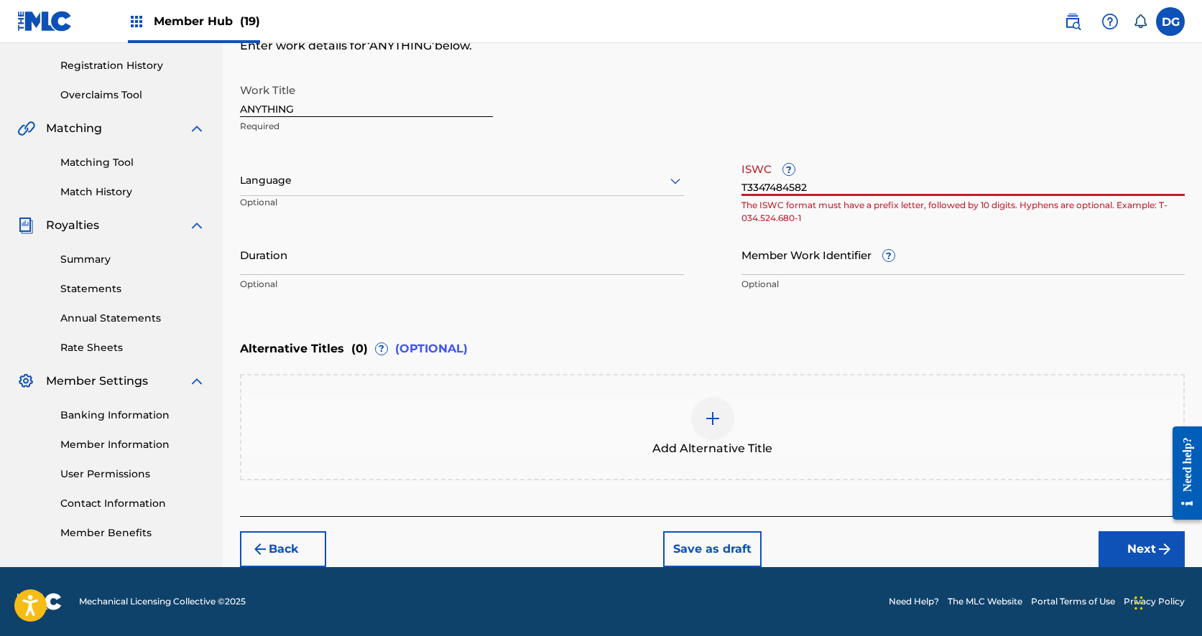
click at [755, 177] on input "T3347484582" at bounding box center [963, 175] width 444 height 41
click at [817, 185] on input "T3347484582" at bounding box center [963, 175] width 444 height 41
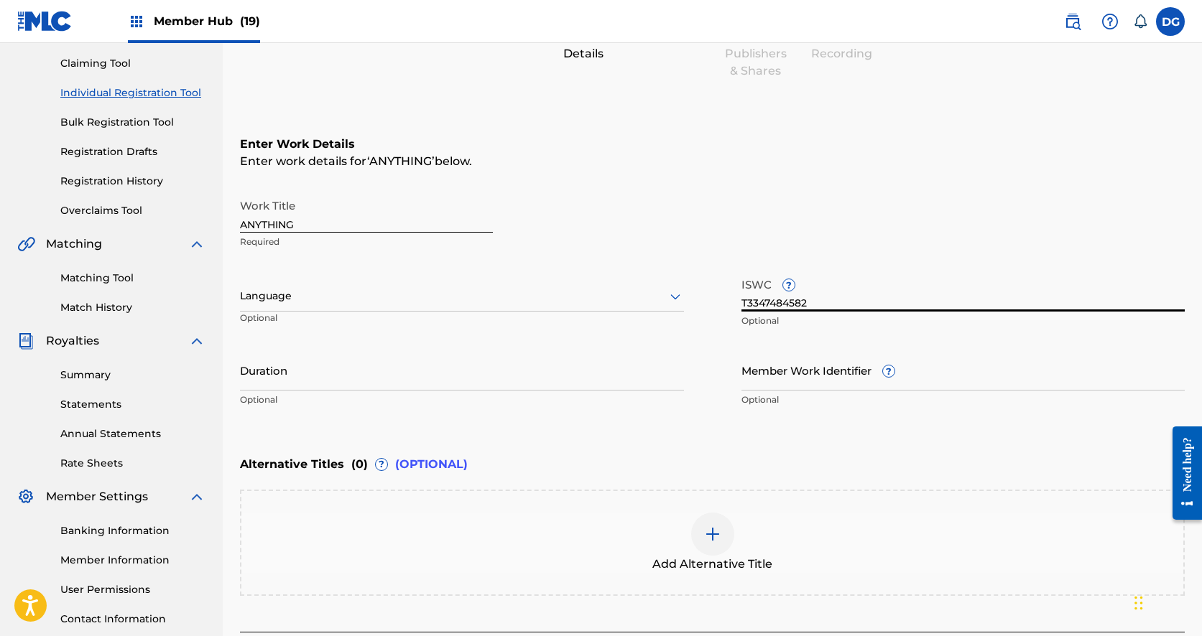
scroll to position [148, 0]
click at [807, 300] on input "T3347484582" at bounding box center [963, 291] width 444 height 41
paste input "text"
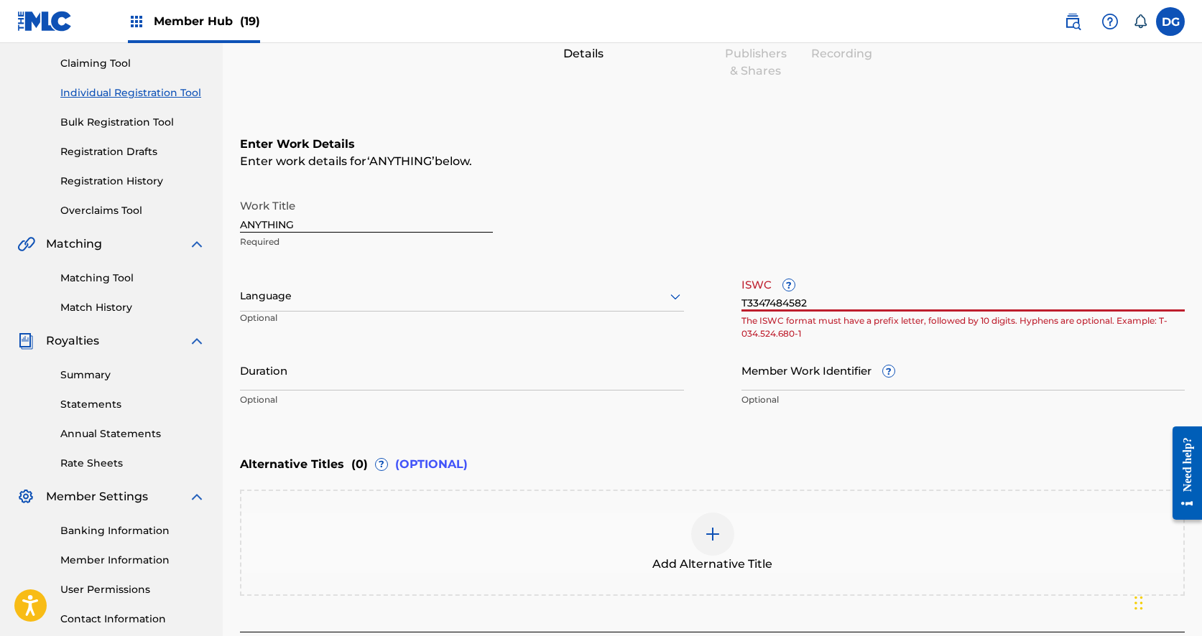
click at [748, 304] on input "T3347484582" at bounding box center [963, 291] width 444 height 41
click at [744, 304] on input "T3347484582" at bounding box center [963, 291] width 444 height 41
type input "T3347484582"
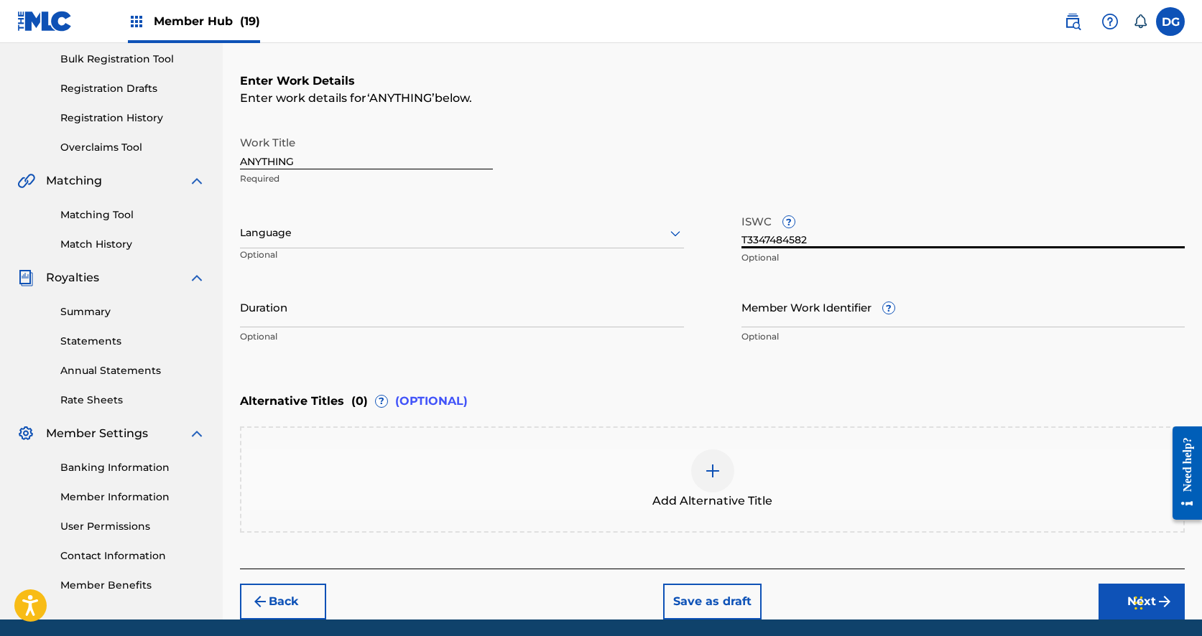
scroll to position [210, 0]
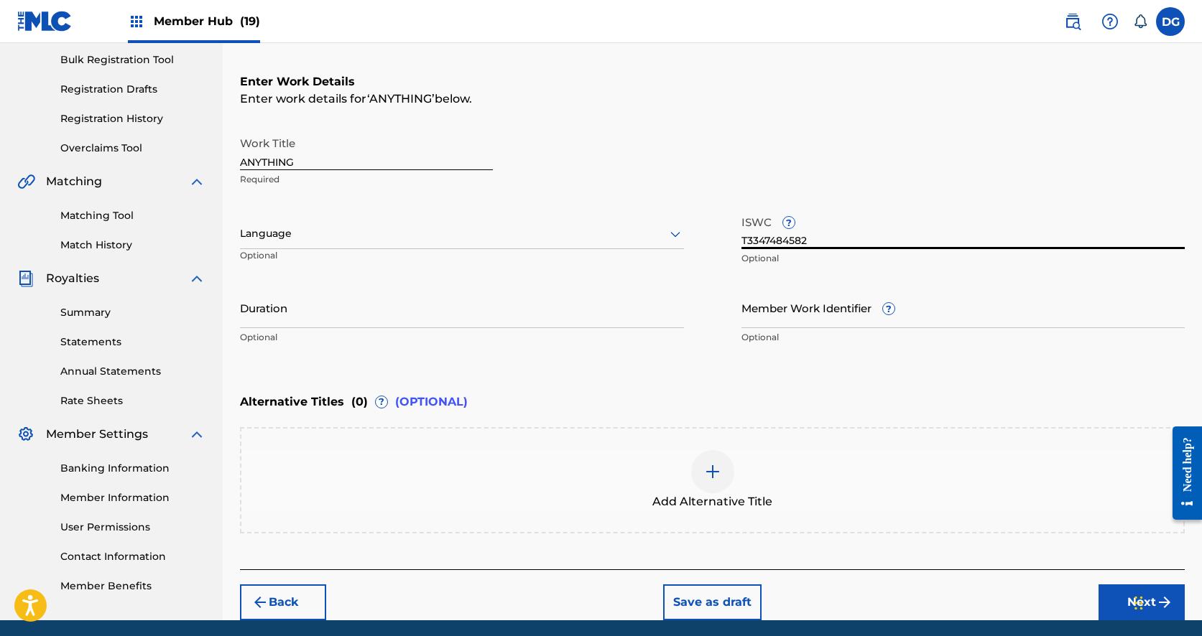
click at [496, 233] on div at bounding box center [462, 234] width 444 height 18
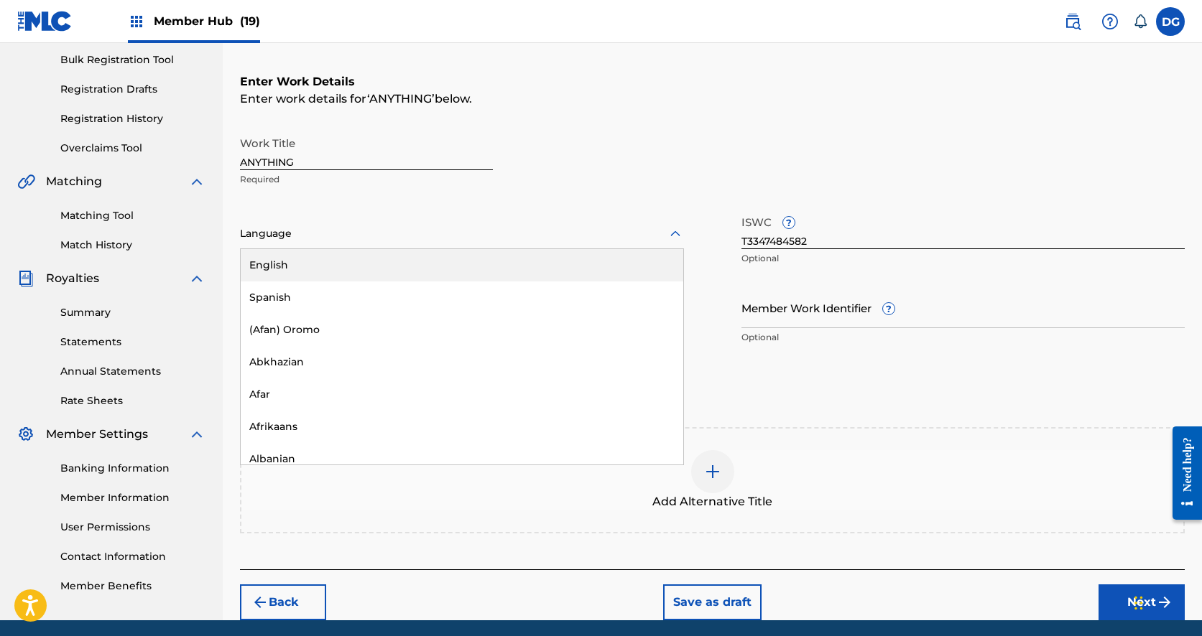
click at [470, 276] on div "English" at bounding box center [462, 265] width 442 height 32
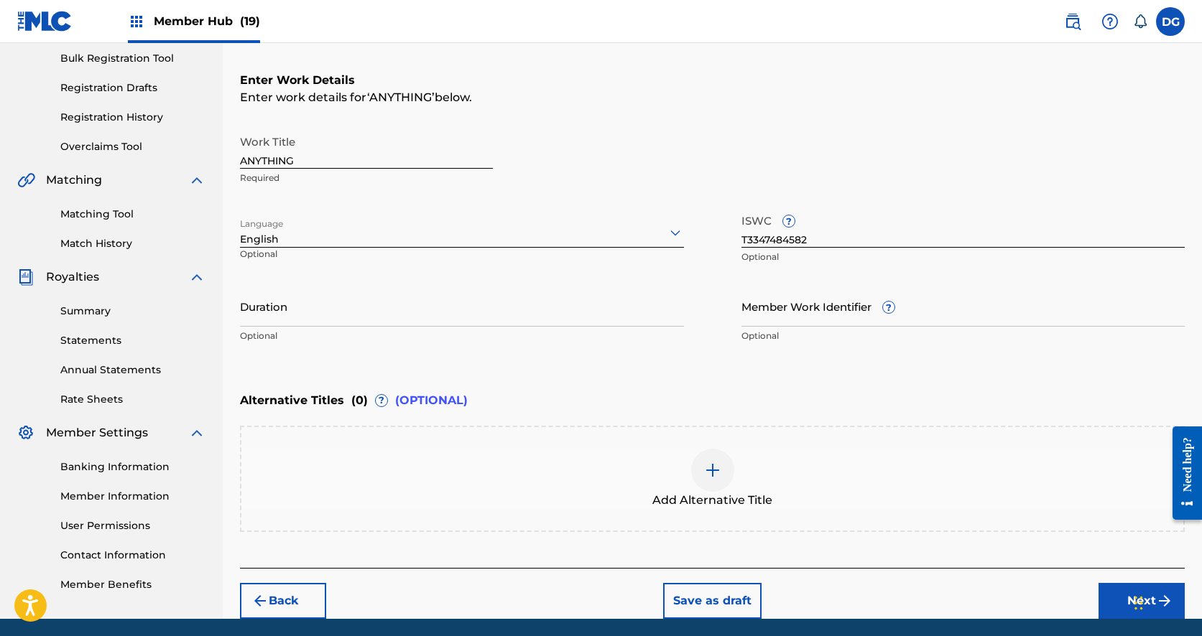
scroll to position [229, 1]
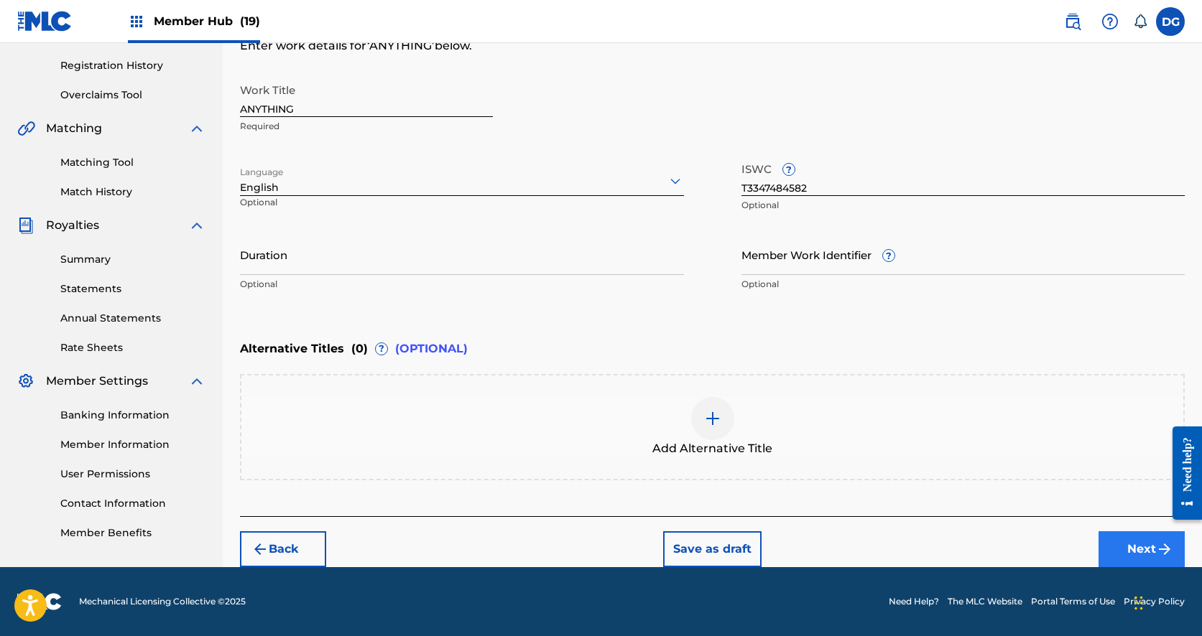
click at [1146, 544] on button "Next" at bounding box center [1141, 550] width 86 height 36
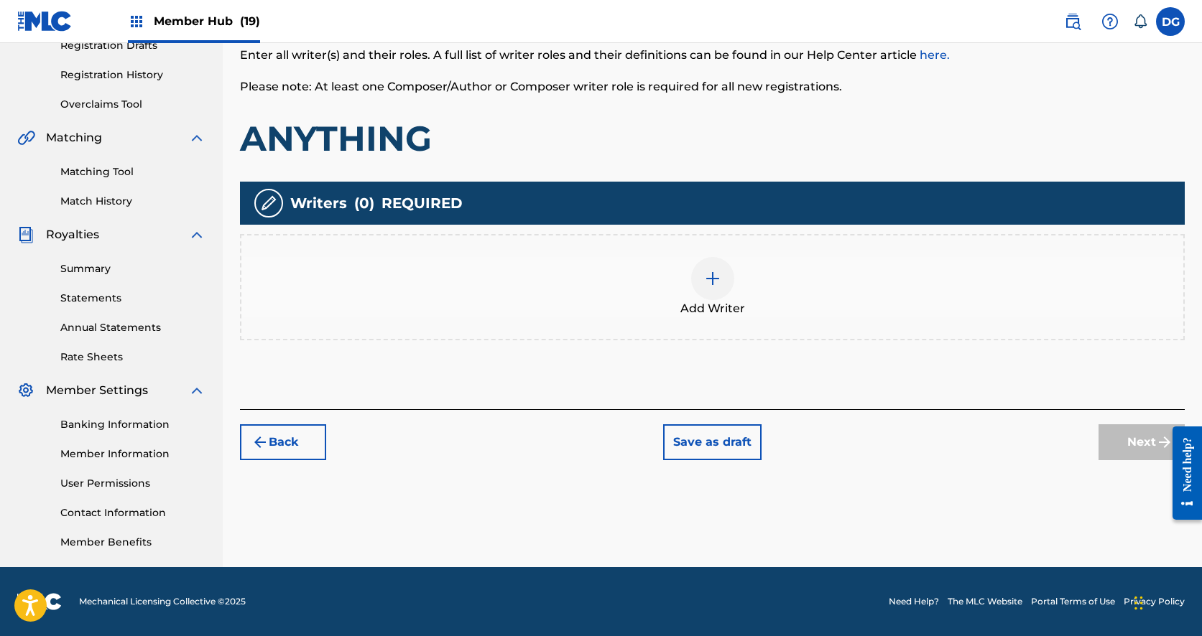
scroll to position [254, 0]
click at [732, 311] on span "Add Writer" at bounding box center [712, 308] width 65 height 17
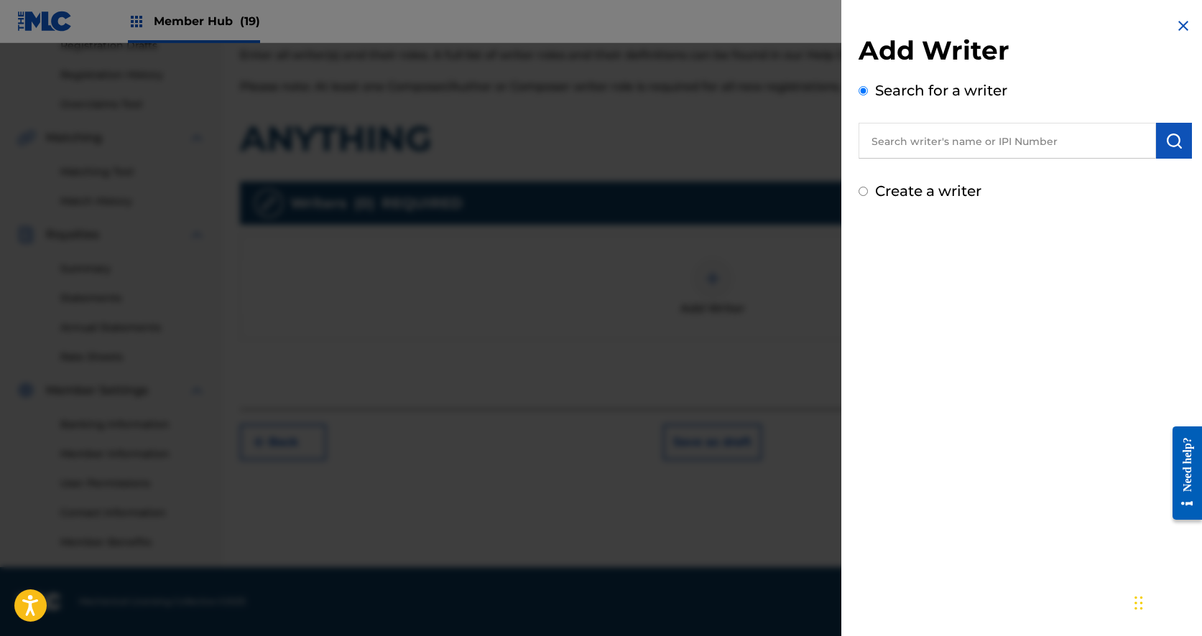
click at [934, 142] on input "text" at bounding box center [1006, 141] width 297 height 36
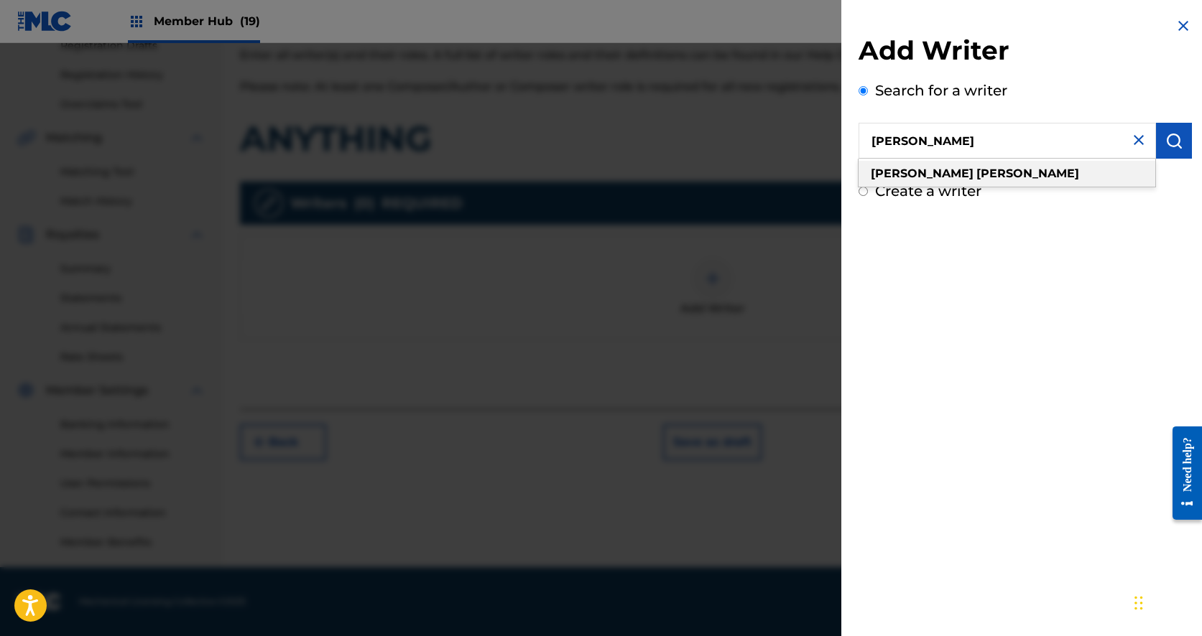
click at [976, 172] on strong "[PERSON_NAME]" at bounding box center [1027, 174] width 103 height 14
type input "[PERSON_NAME]"
click at [1186, 143] on button "submit" at bounding box center [1174, 141] width 36 height 36
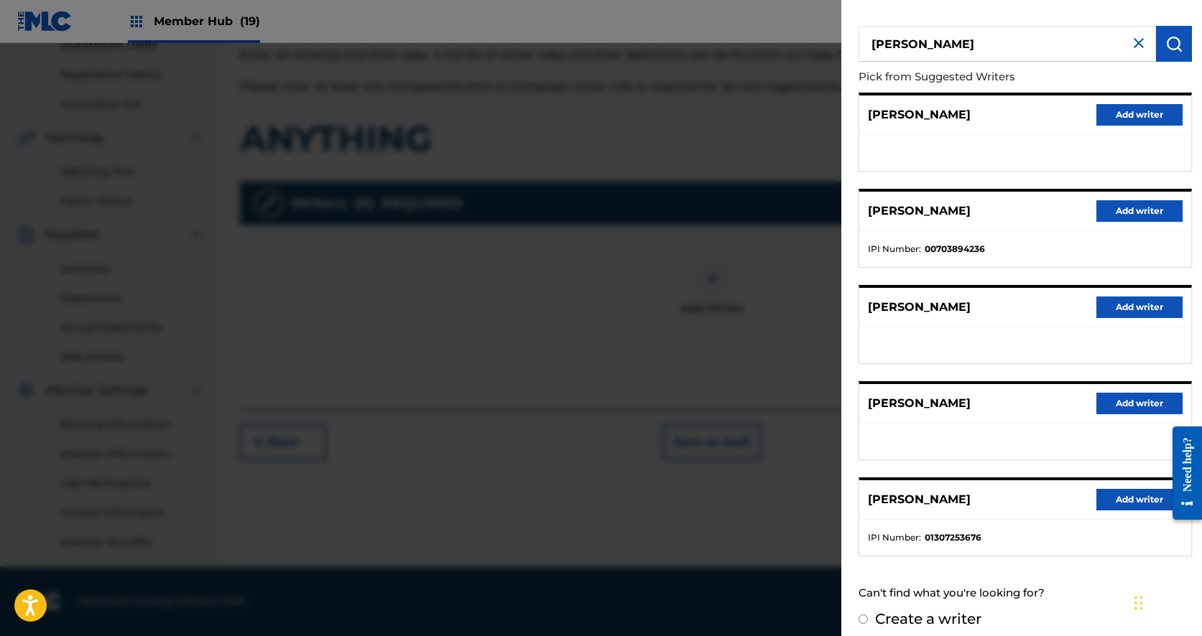
scroll to position [107, 0]
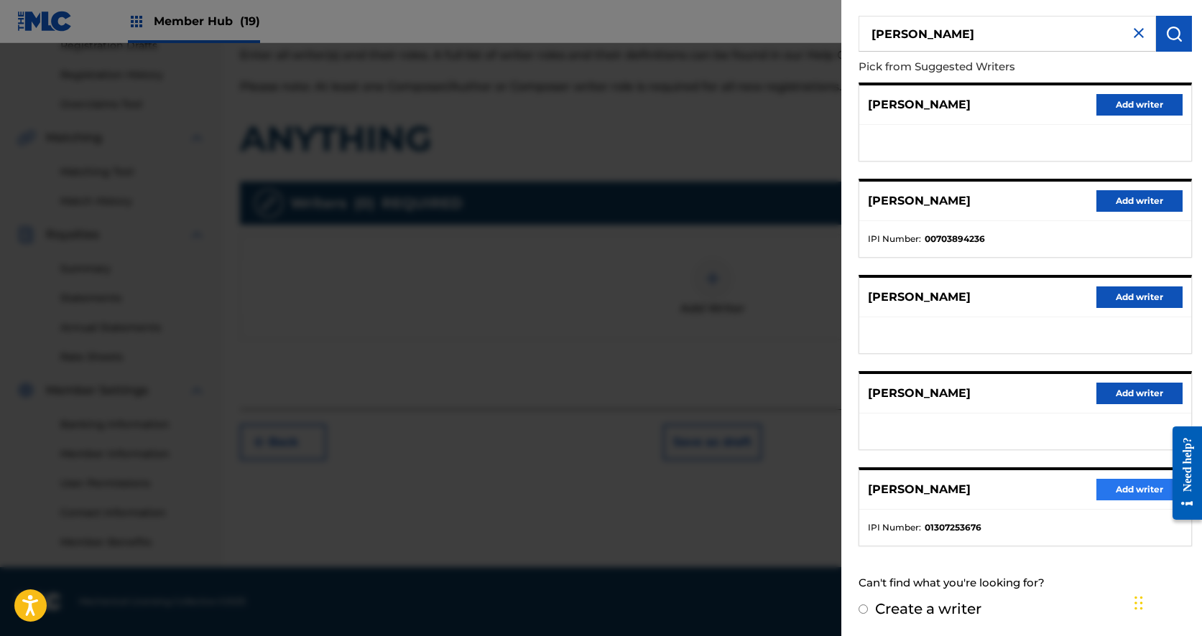
click at [1116, 486] on button "Add writer" at bounding box center [1139, 490] width 86 height 22
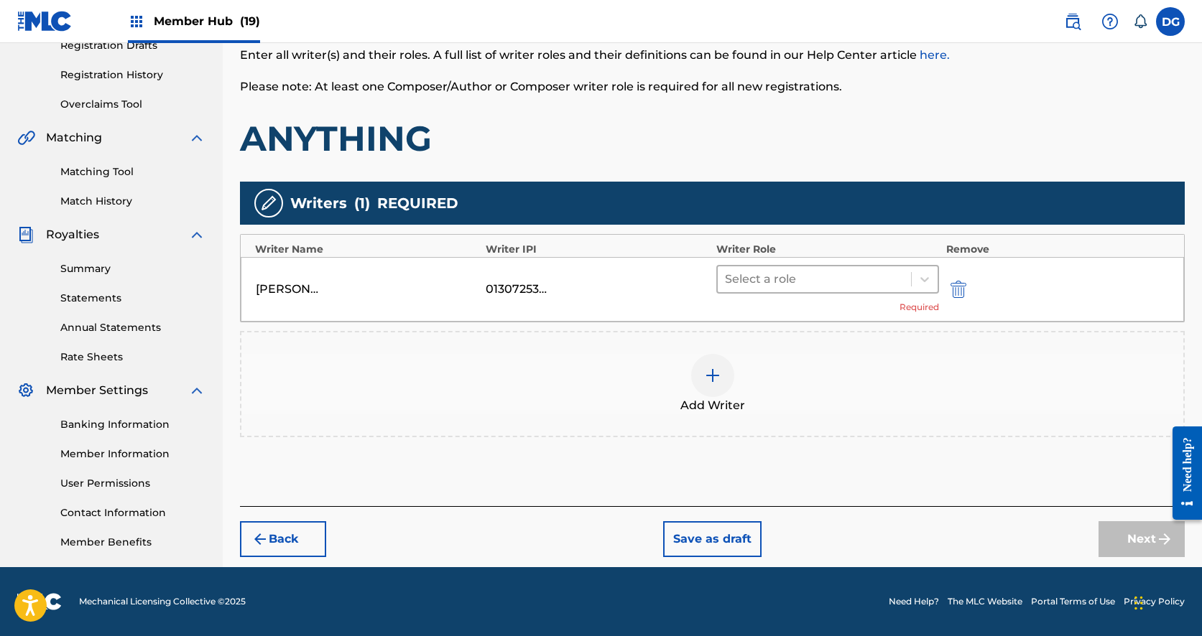
click at [820, 276] on div at bounding box center [814, 279] width 179 height 20
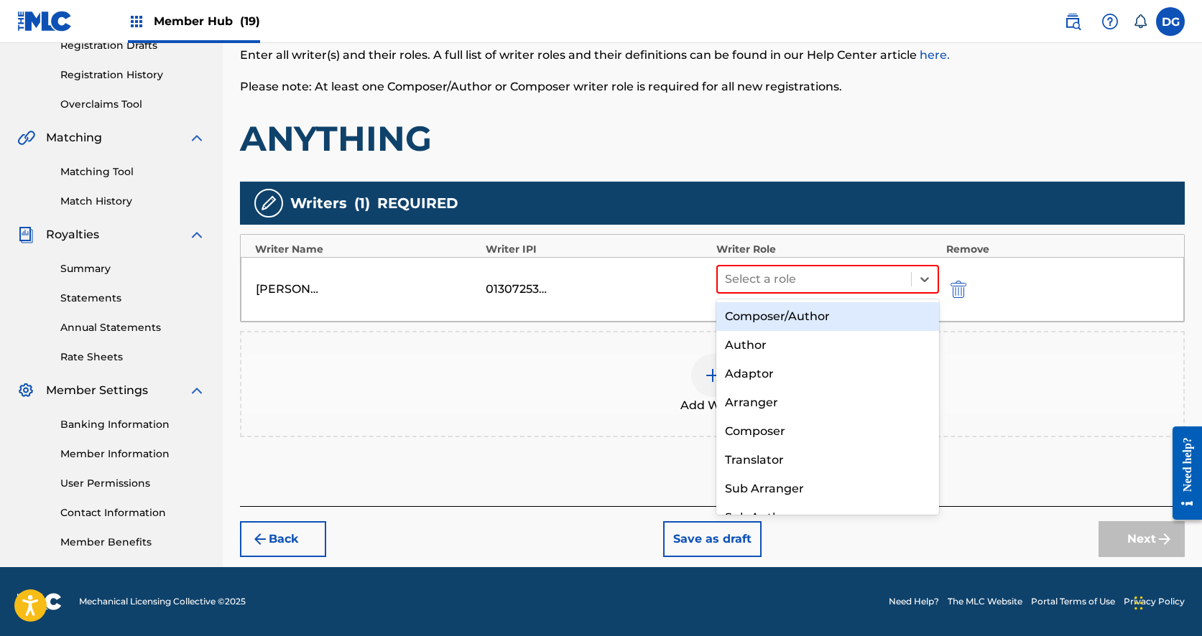
click at [812, 315] on div "Composer/Author" at bounding box center [827, 316] width 223 height 29
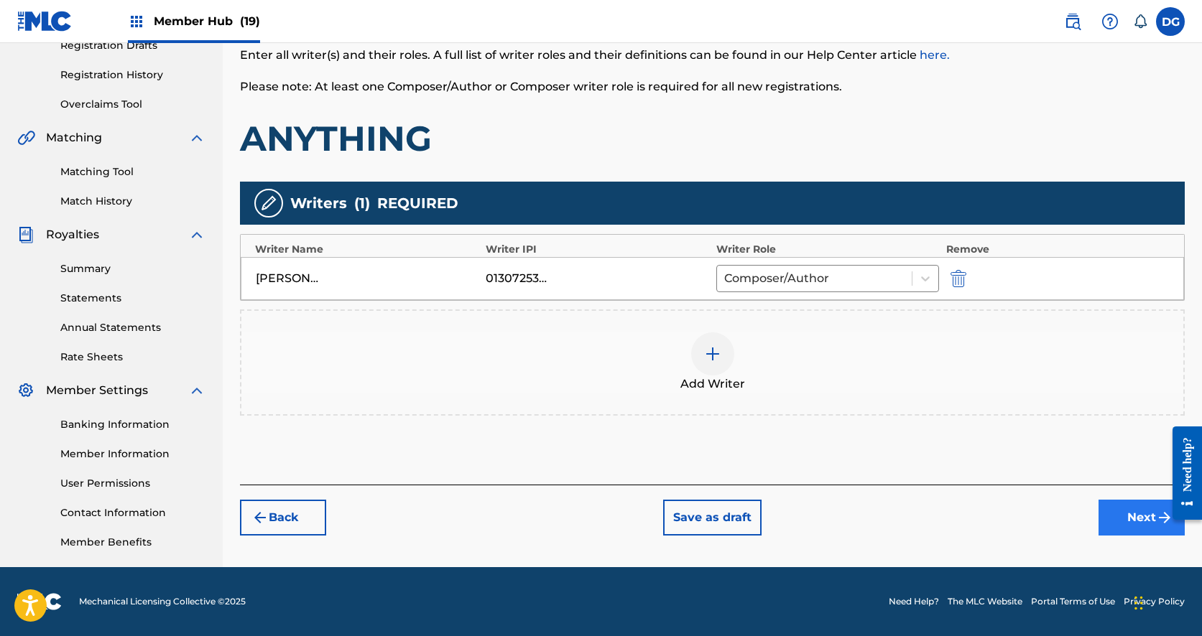
click at [1117, 517] on button "Next" at bounding box center [1141, 518] width 86 height 36
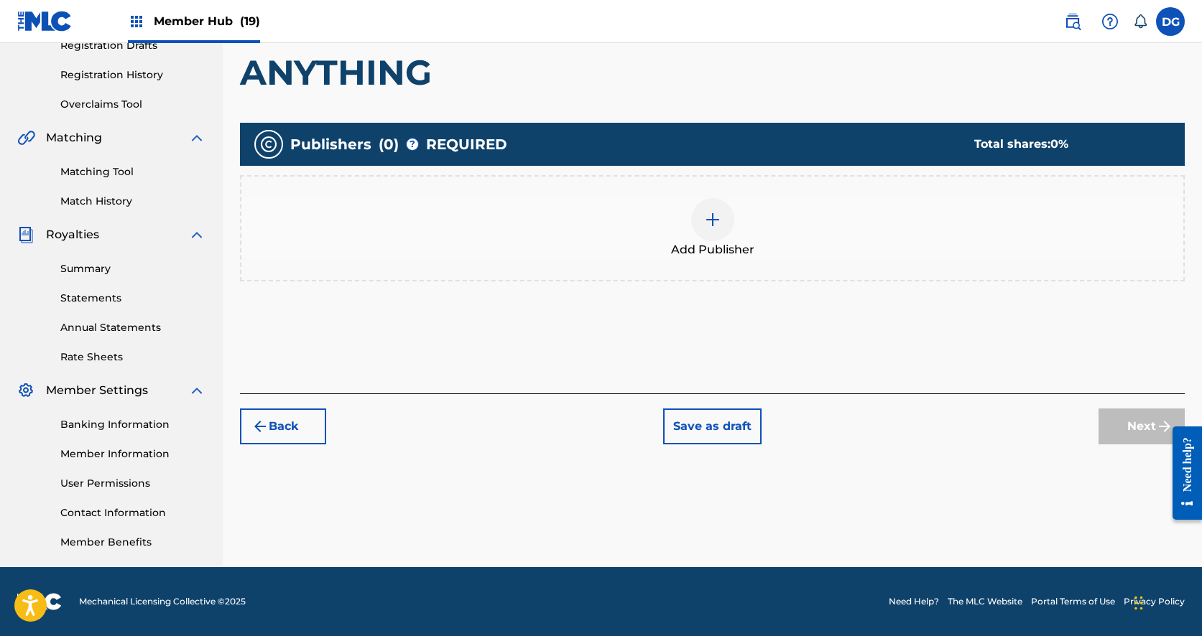
scroll to position [65, 0]
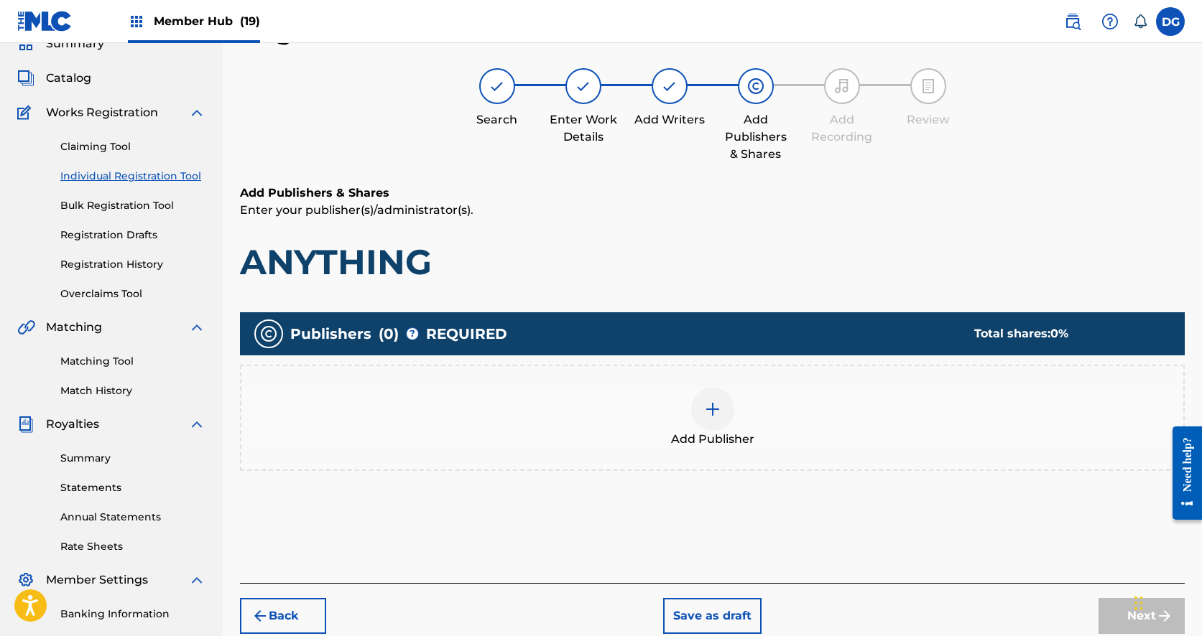
click at [715, 405] on img at bounding box center [712, 409] width 17 height 17
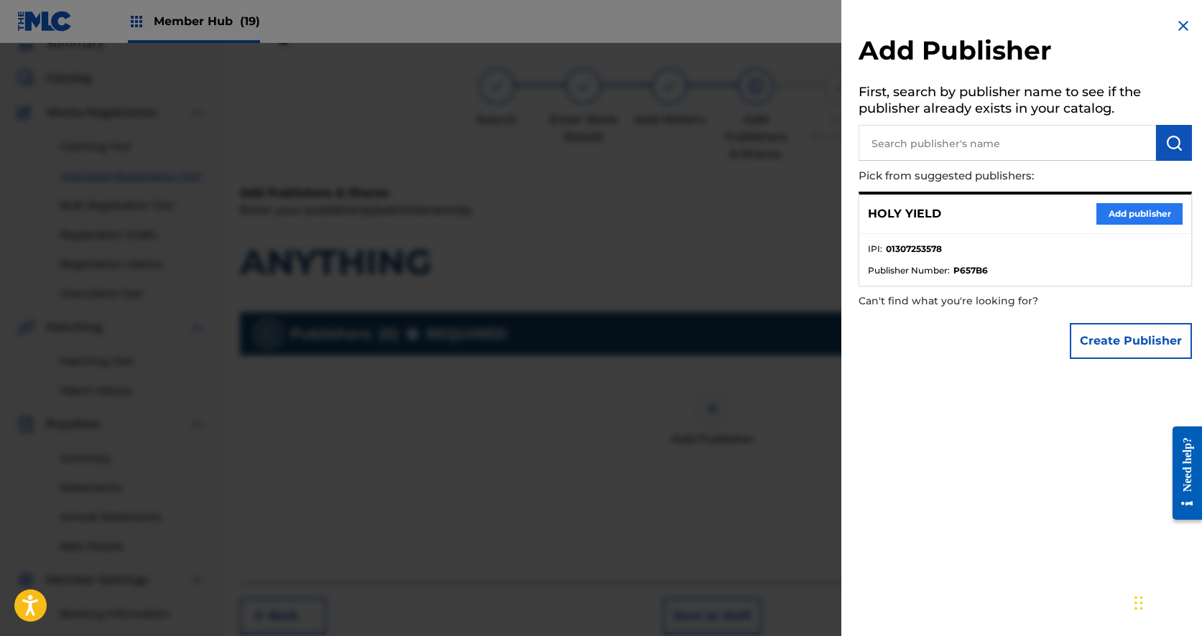
click at [1130, 211] on button "Add publisher" at bounding box center [1139, 214] width 86 height 22
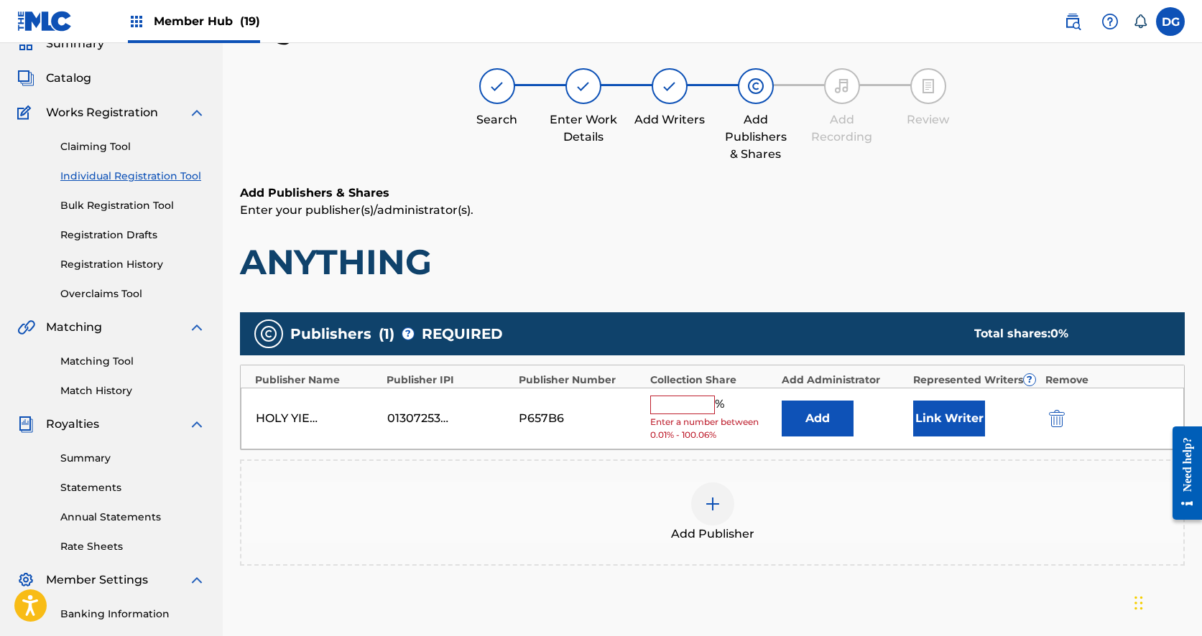
click at [685, 405] on input "text" at bounding box center [682, 405] width 65 height 19
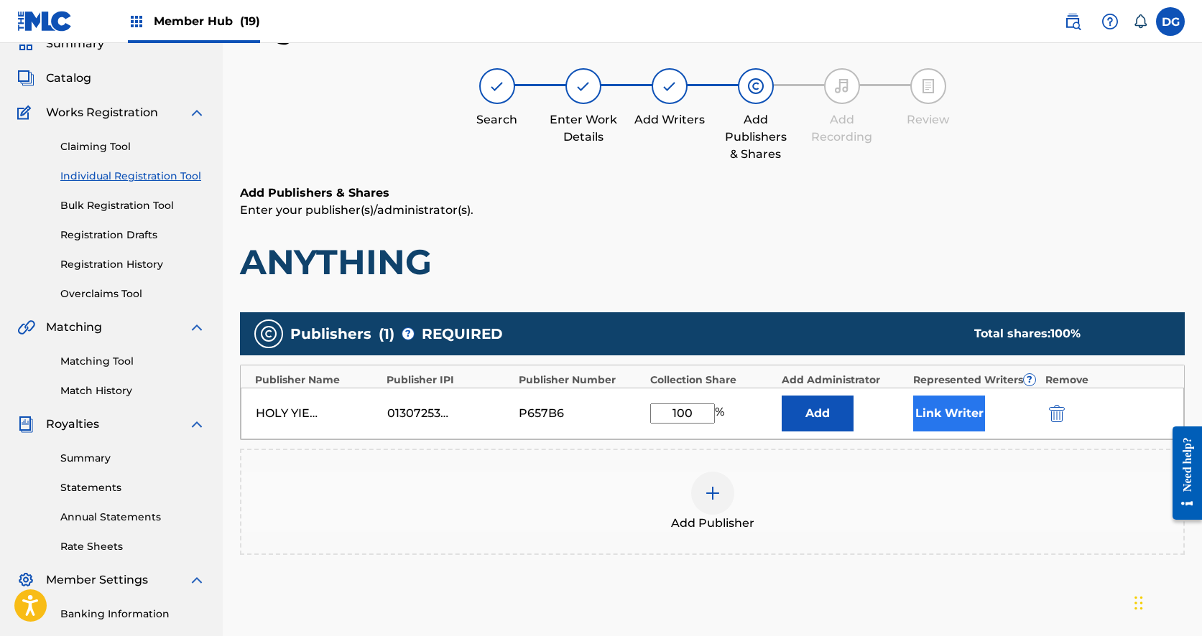
type input "100"
click at [934, 413] on button "Link Writer" at bounding box center [949, 414] width 72 height 36
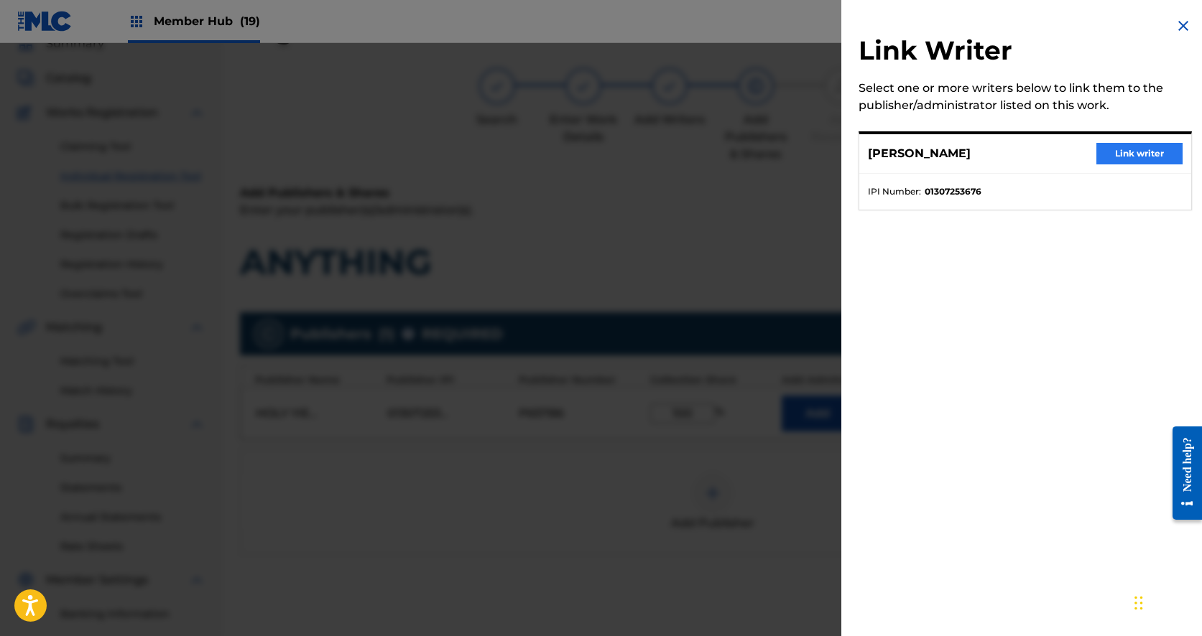
click at [1108, 154] on button "Link writer" at bounding box center [1139, 154] width 86 height 22
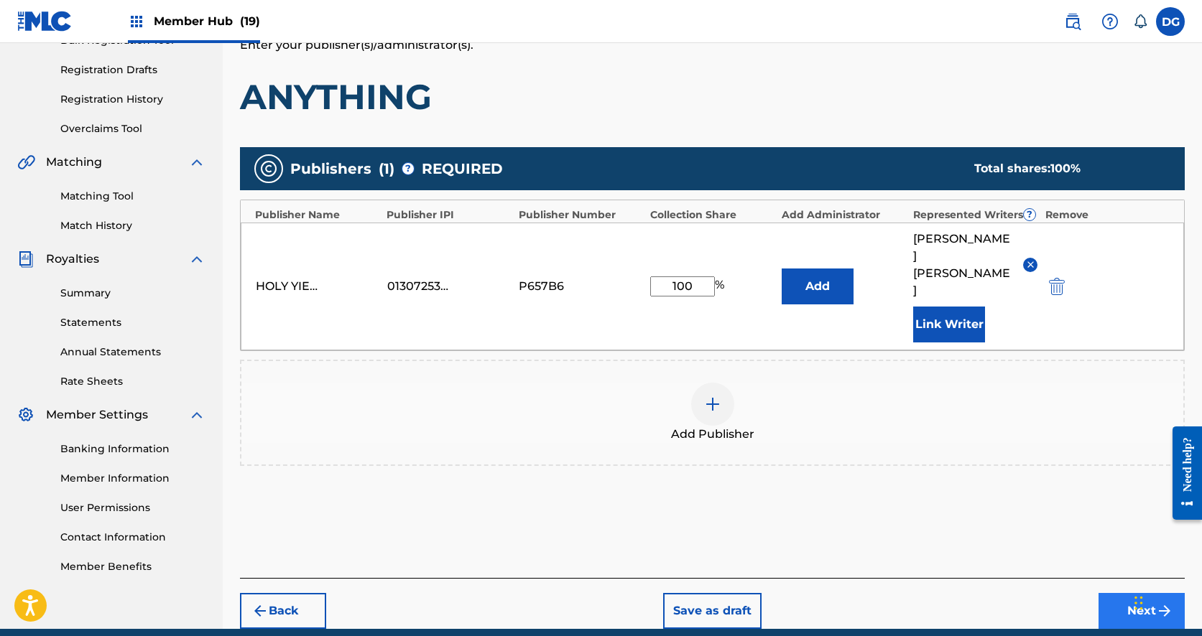
click at [1118, 593] on button "Next" at bounding box center [1141, 611] width 86 height 36
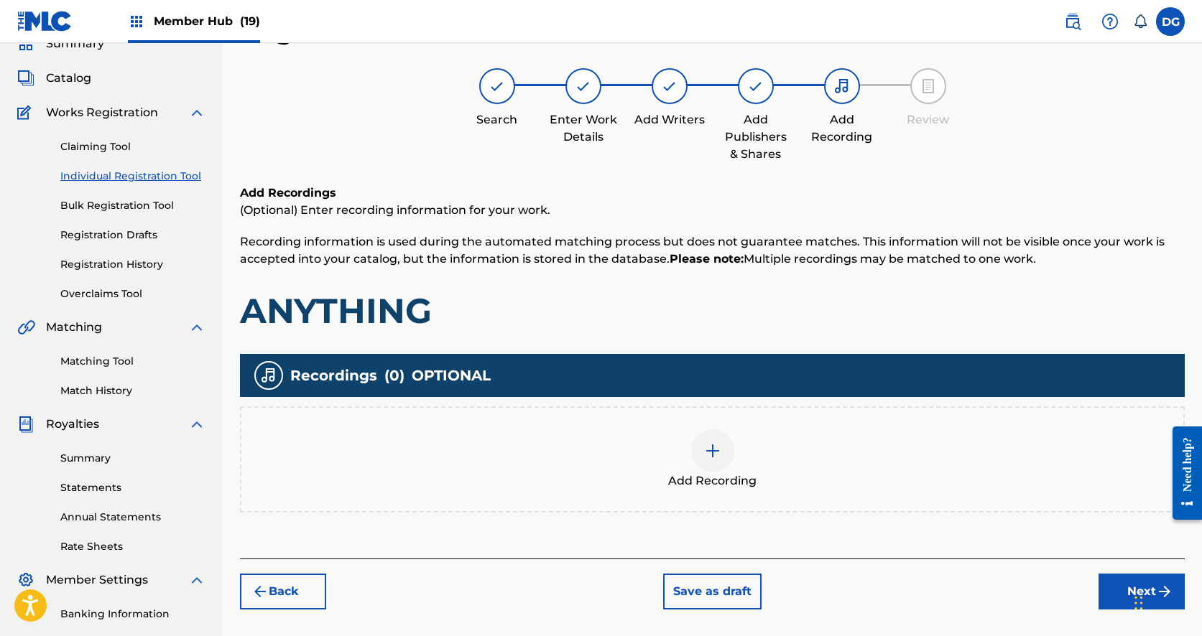
click at [714, 456] on img at bounding box center [712, 450] width 17 height 17
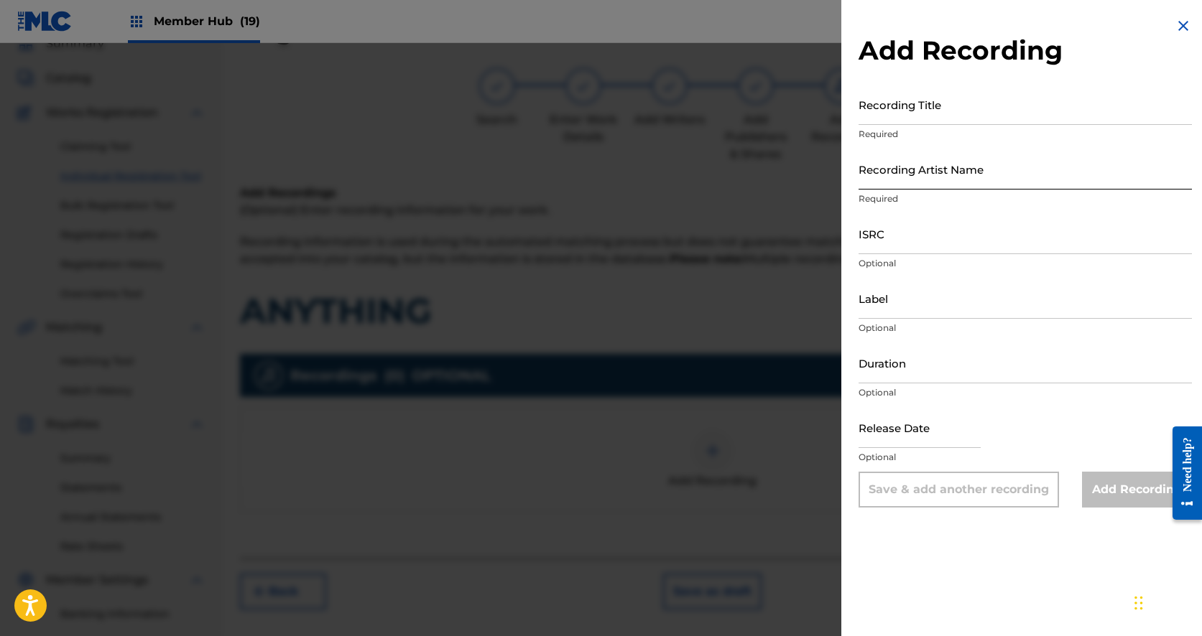
click at [905, 169] on input "Recording Artist Name" at bounding box center [1024, 169] width 333 height 41
click at [881, 111] on input "Recording Title" at bounding box center [1024, 104] width 333 height 41
paste input "QZES92005834"
type input "QZES92005834"
click at [905, 167] on input "Recording Artist Name" at bounding box center [1024, 169] width 333 height 41
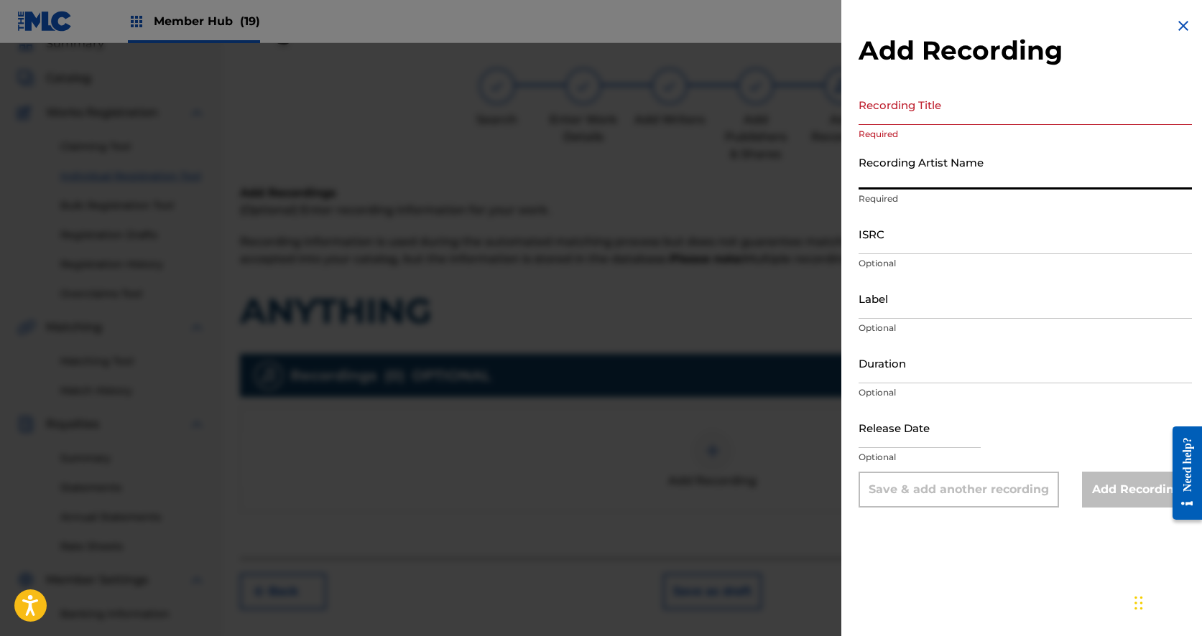
paste input "QZES92005834"
type input "QZES92005834"
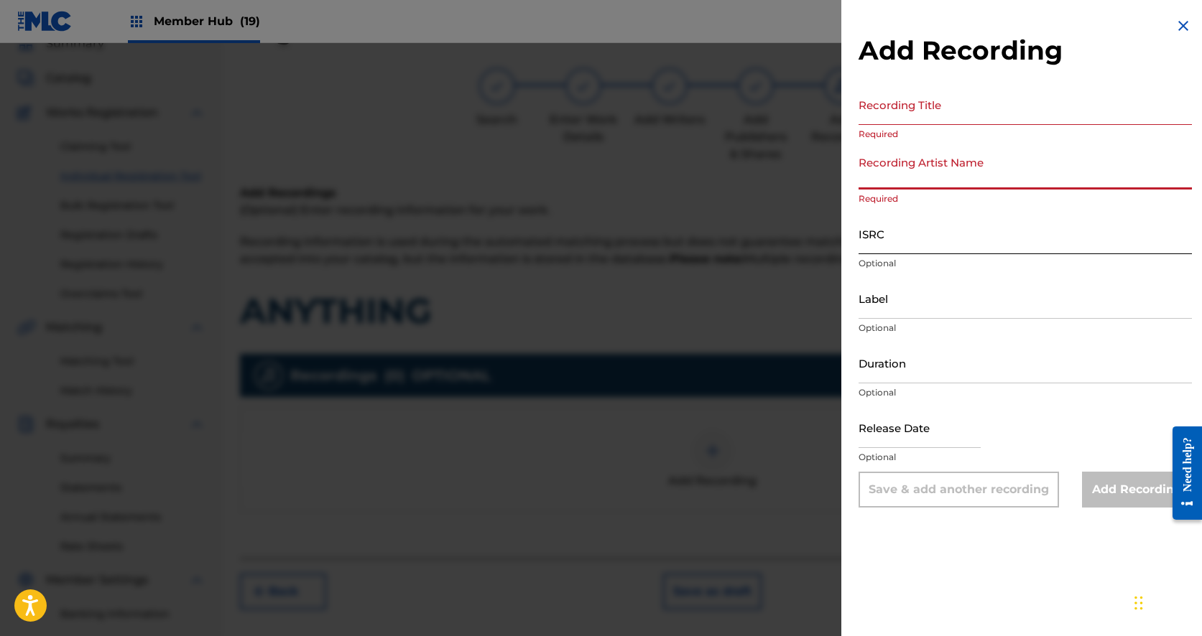
click at [900, 244] on input "ISRC" at bounding box center [1024, 233] width 333 height 41
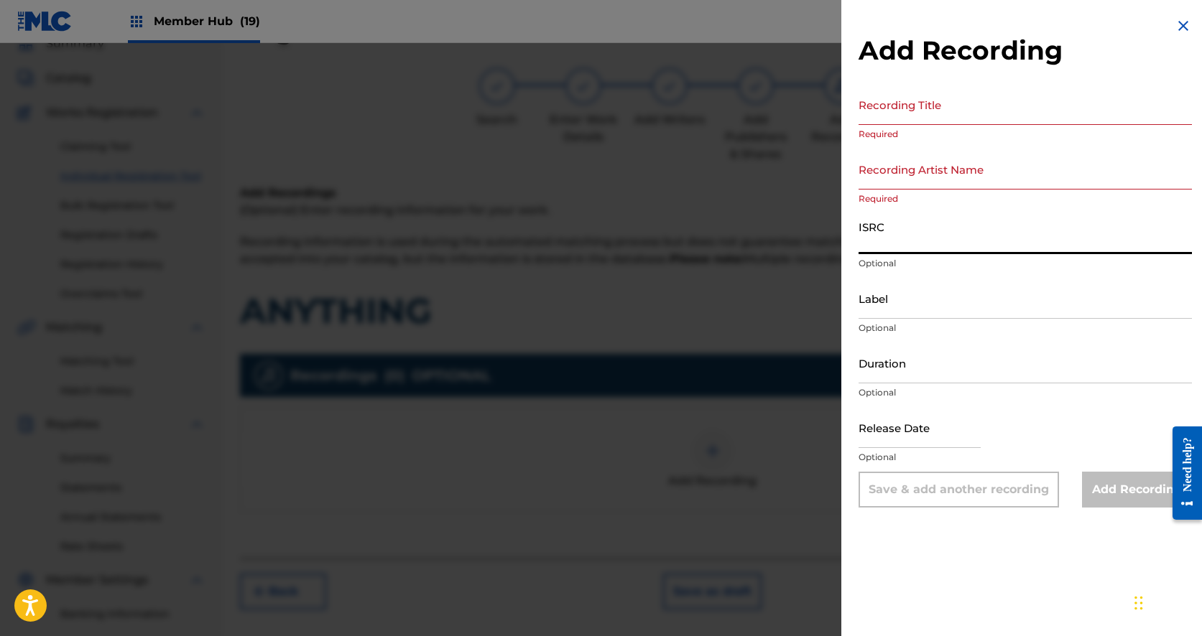
paste input "QZES92005834"
type input "QZES92005834"
click at [894, 111] on input "Recording Title" at bounding box center [1024, 104] width 333 height 41
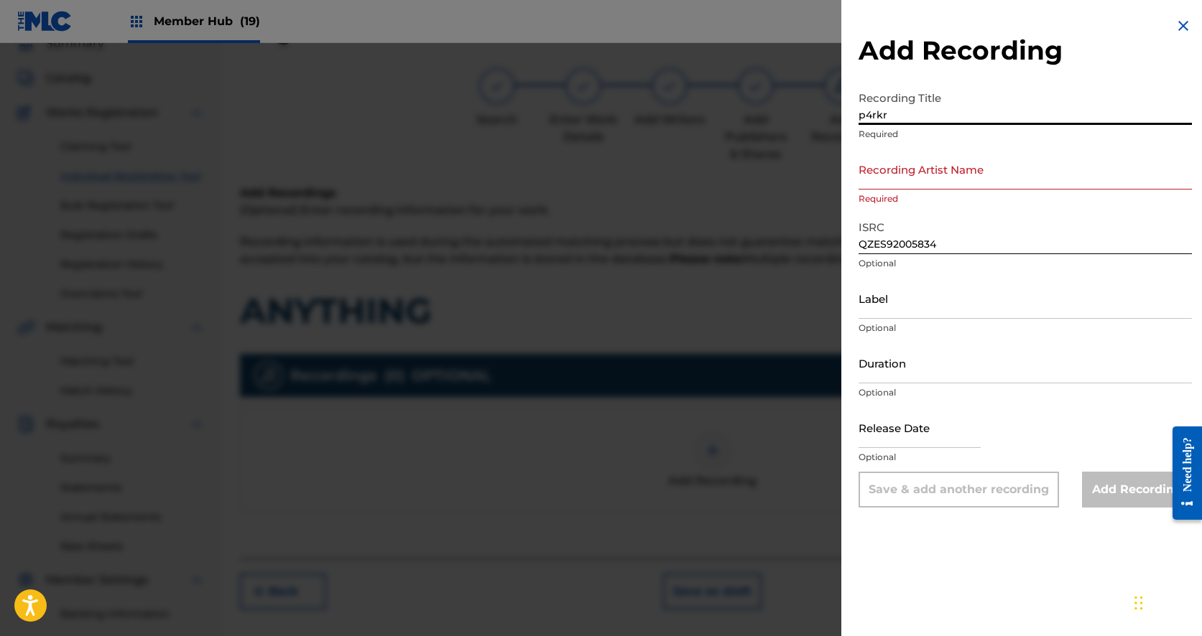
click at [894, 116] on input "p4rkr" at bounding box center [1024, 104] width 333 height 41
click at [884, 114] on input "anything (f" at bounding box center [1024, 104] width 333 height 41
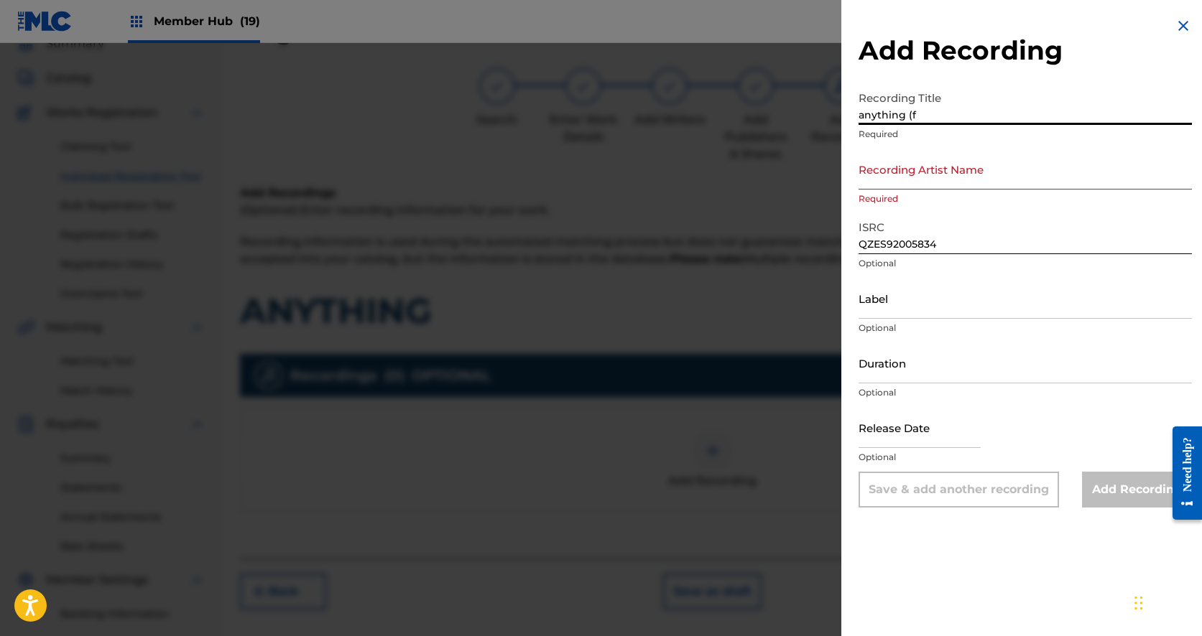
click at [884, 114] on input "anything (f" at bounding box center [1024, 104] width 333 height 41
paste input "eat. blackwinterwells)"
type input "anything (feat. blackwinterwells)"
click at [914, 187] on input "Recording Artist Name" at bounding box center [1024, 169] width 333 height 41
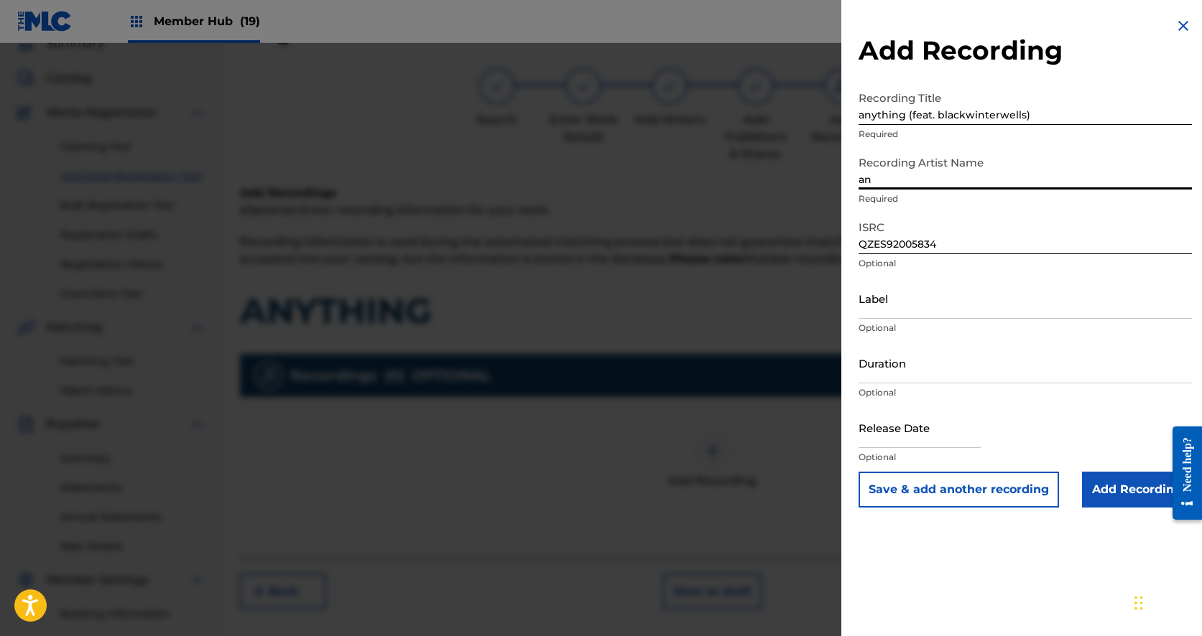
type input "a"
click at [873, 177] on input "par" at bounding box center [1024, 169] width 333 height 41
paste input "4rk"
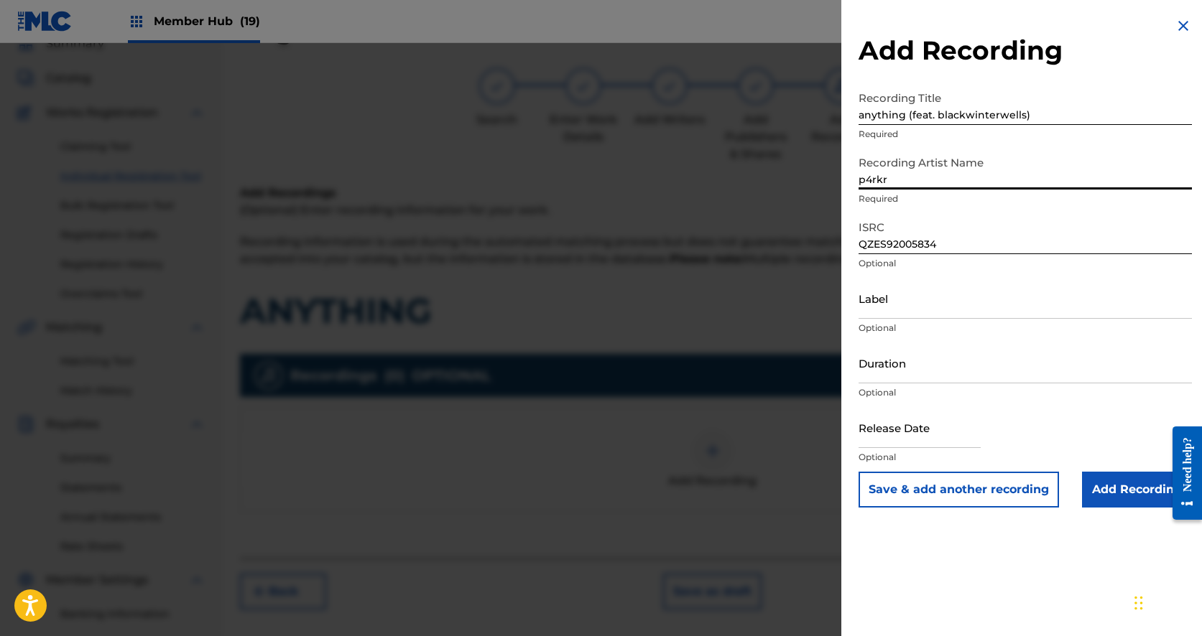
type input "p4rkr"
click at [916, 323] on p "Optional" at bounding box center [1024, 328] width 333 height 13
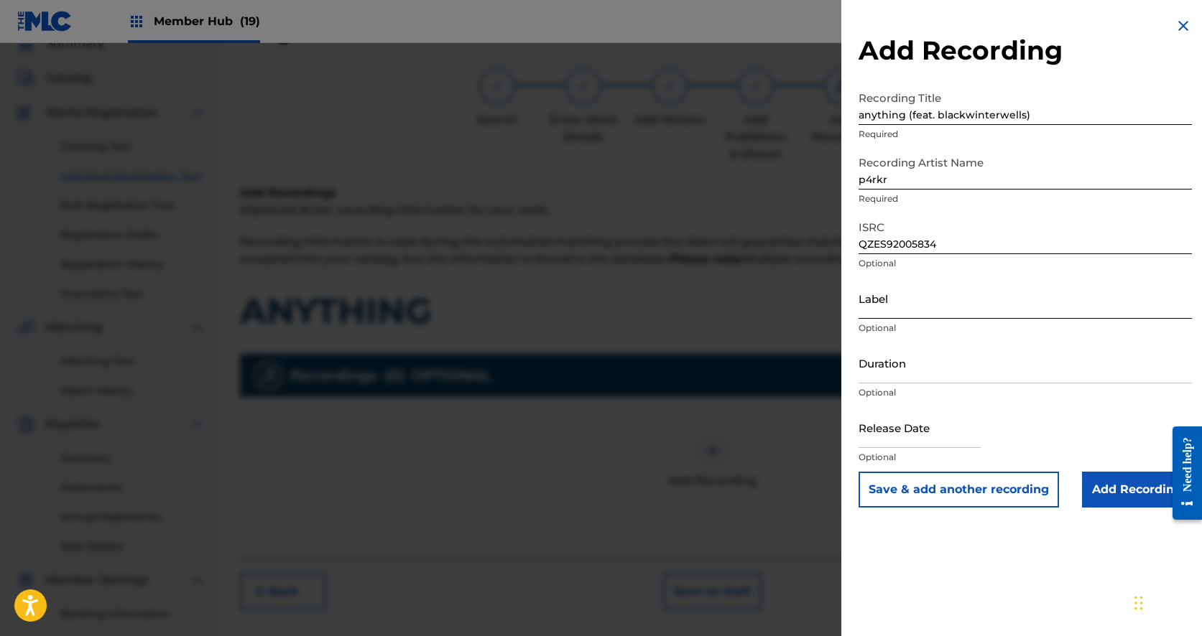
click at [912, 310] on input "Label" at bounding box center [1024, 298] width 333 height 41
click at [912, 282] on input "Label" at bounding box center [1024, 298] width 333 height 41
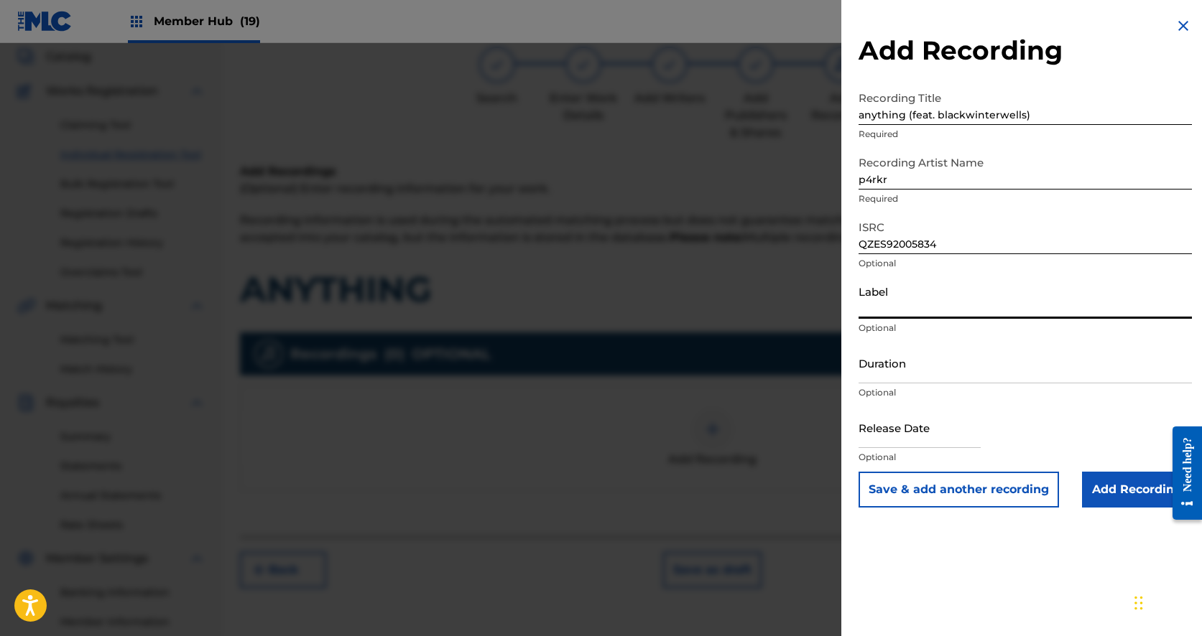
scroll to position [87, 0]
click at [1118, 489] on input "Add Recording" at bounding box center [1137, 490] width 110 height 36
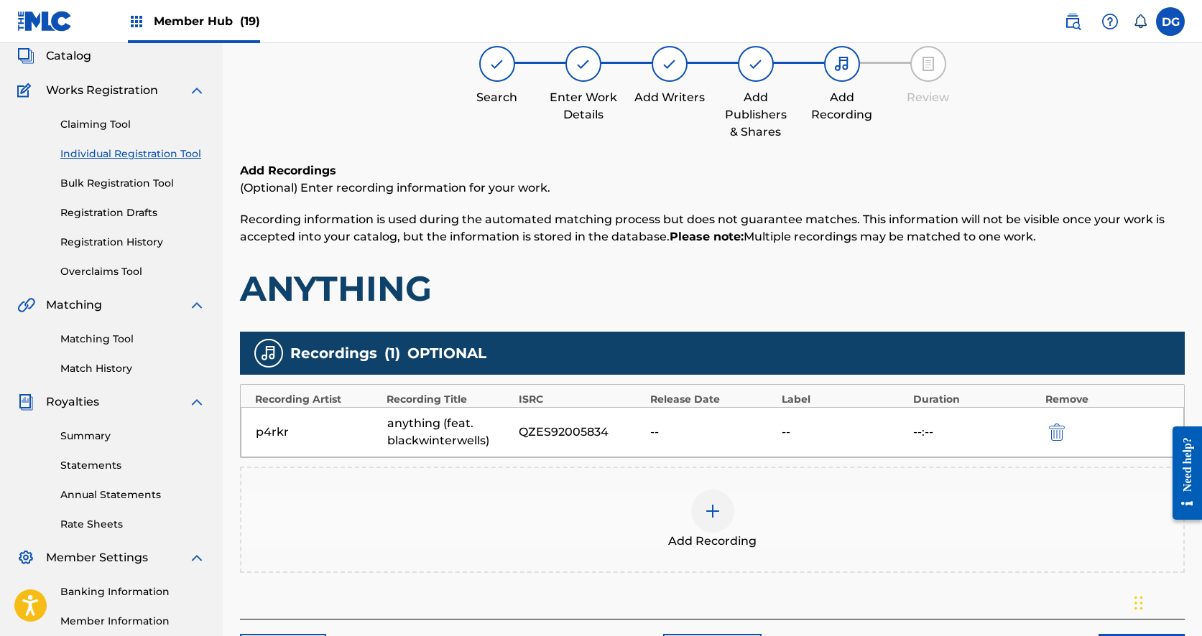
click at [709, 517] on img at bounding box center [712, 511] width 17 height 17
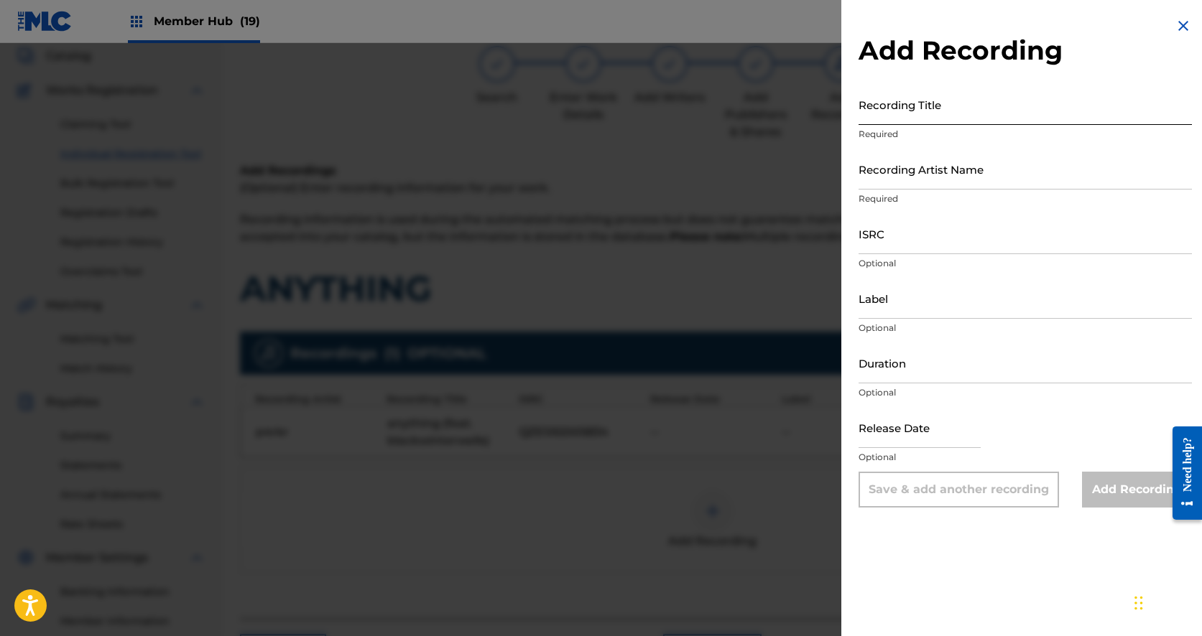
click at [882, 122] on input "Recording Title" at bounding box center [1024, 104] width 333 height 41
paste input "TCAFG2034116"
type input "TCAFG2034116"
click at [901, 252] on input "ISRC" at bounding box center [1024, 233] width 333 height 41
paste input "TCAFG2034116"
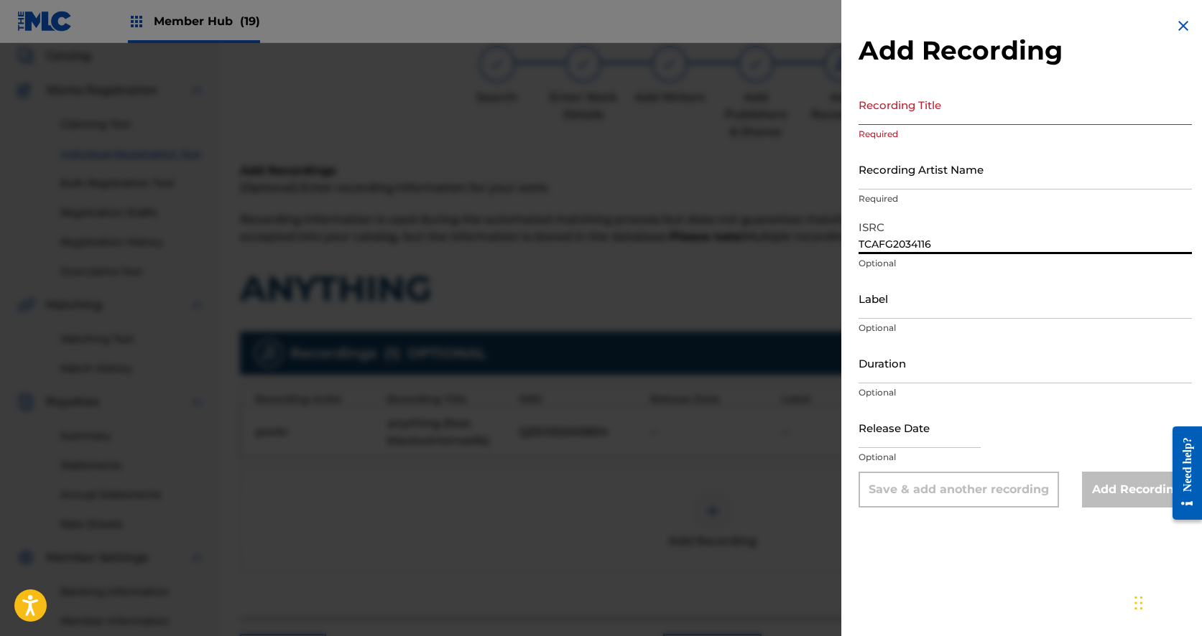
type input "TCAFG2034116"
click at [890, 120] on input "Recording Title" at bounding box center [1024, 104] width 333 height 41
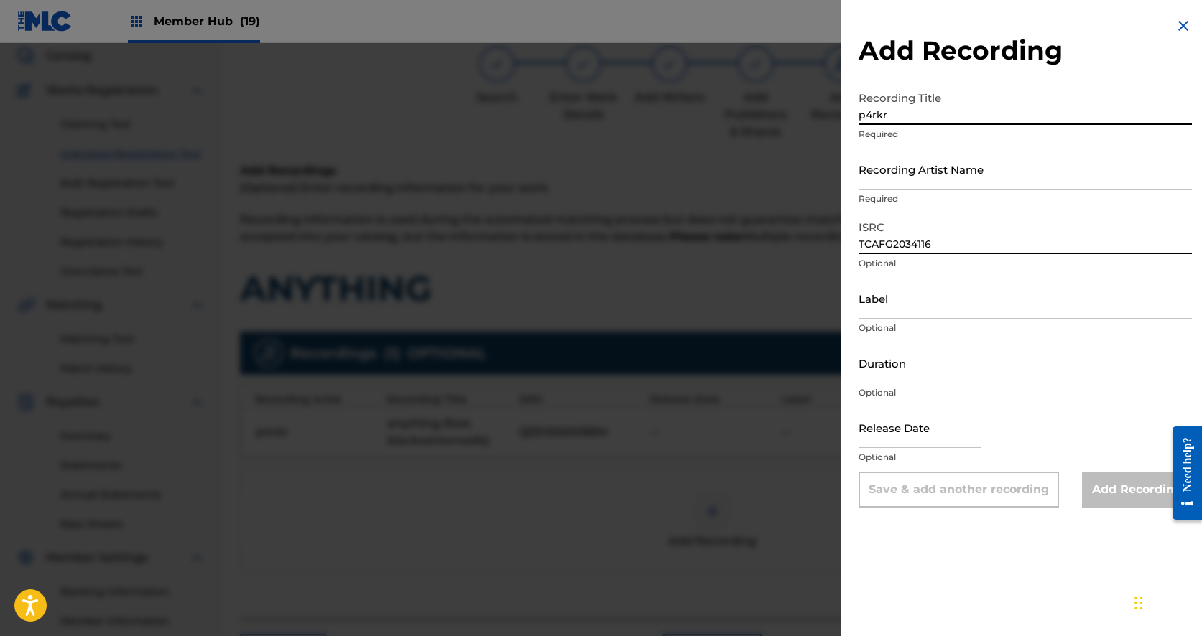
click at [888, 119] on input "p4rkr" at bounding box center [1024, 104] width 333 height 41
type input "Anything"
click at [884, 177] on input "Recording Artist Name" at bounding box center [1024, 169] width 333 height 41
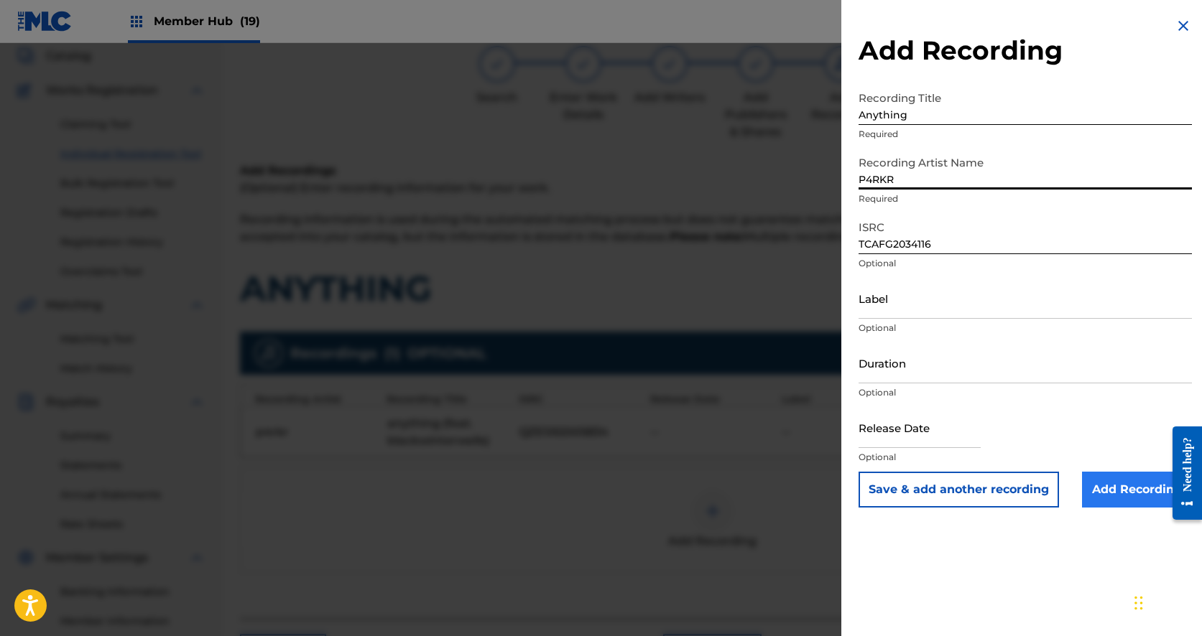
type input "P4RKR"
click at [1121, 500] on input "Add Recording" at bounding box center [1137, 490] width 110 height 36
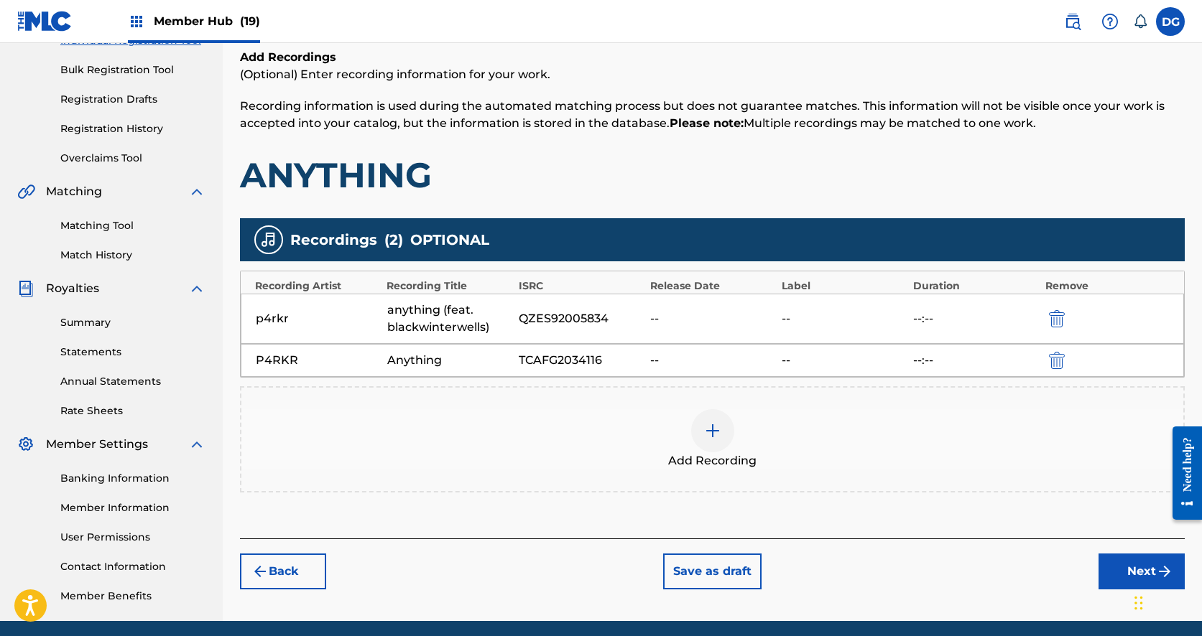
scroll to position [211, 0]
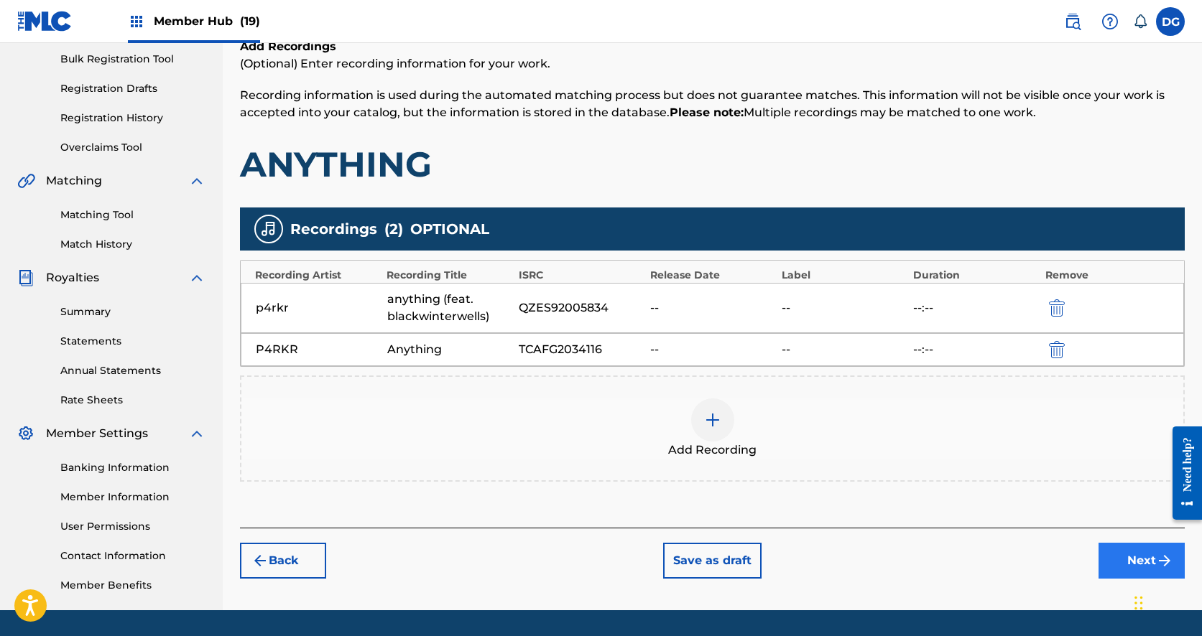
click at [1154, 567] on button "Next" at bounding box center [1141, 561] width 86 height 36
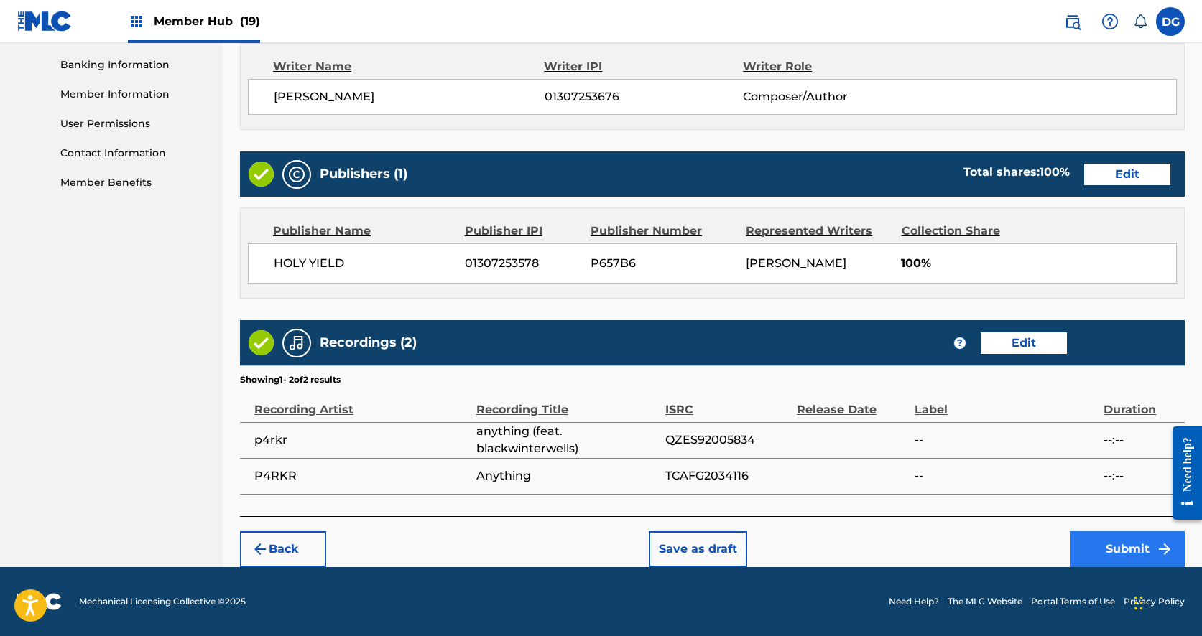
scroll to position [613, 0]
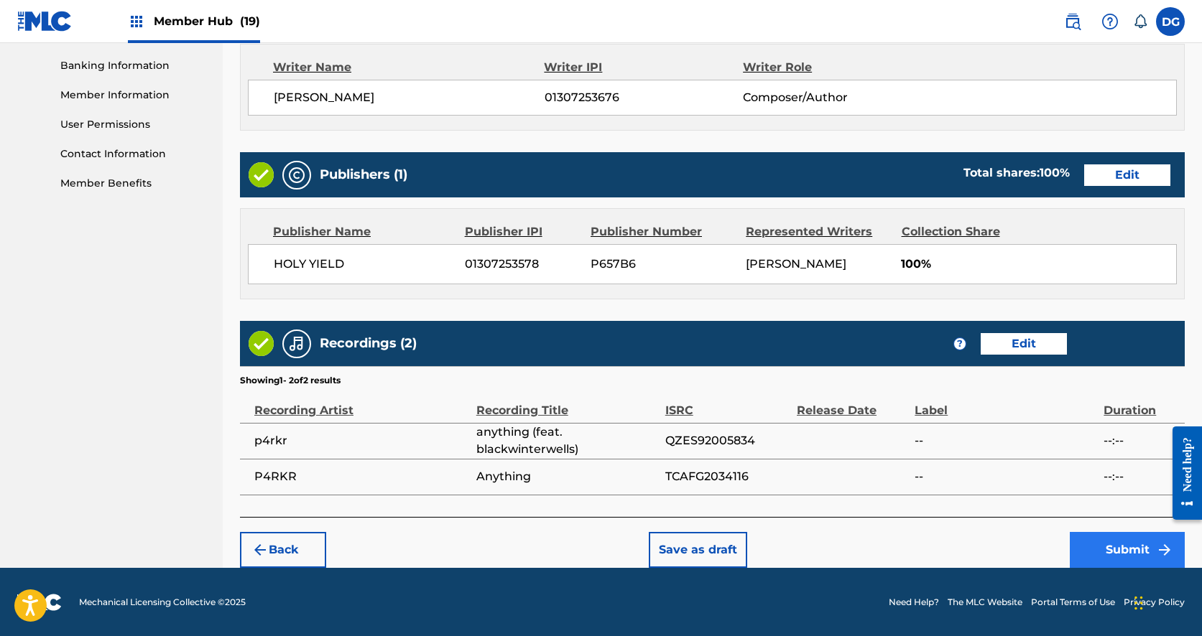
click at [1152, 553] on button "Submit" at bounding box center [1127, 550] width 115 height 36
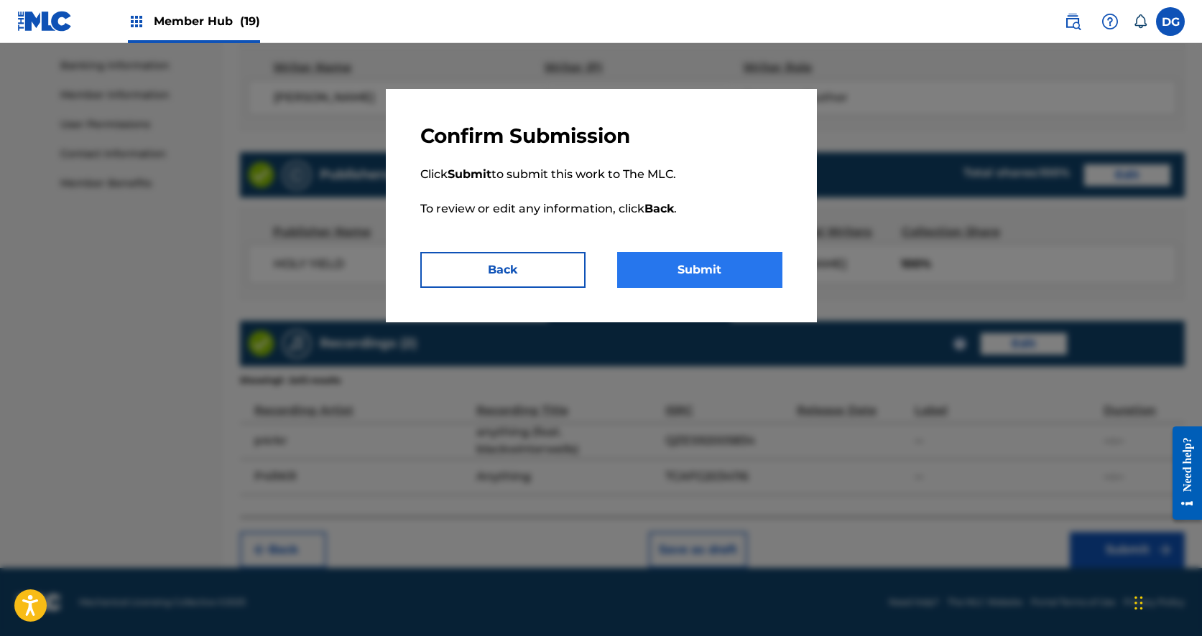
click at [703, 281] on button "Submit" at bounding box center [699, 270] width 165 height 36
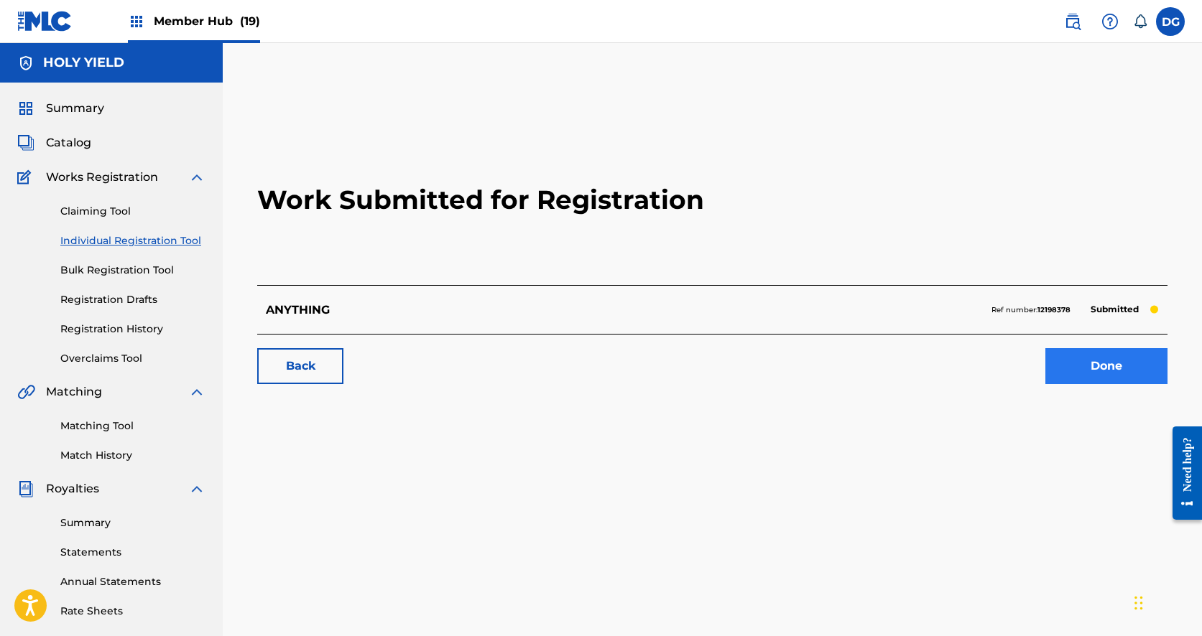
click at [1131, 363] on link "Done" at bounding box center [1106, 366] width 122 height 36
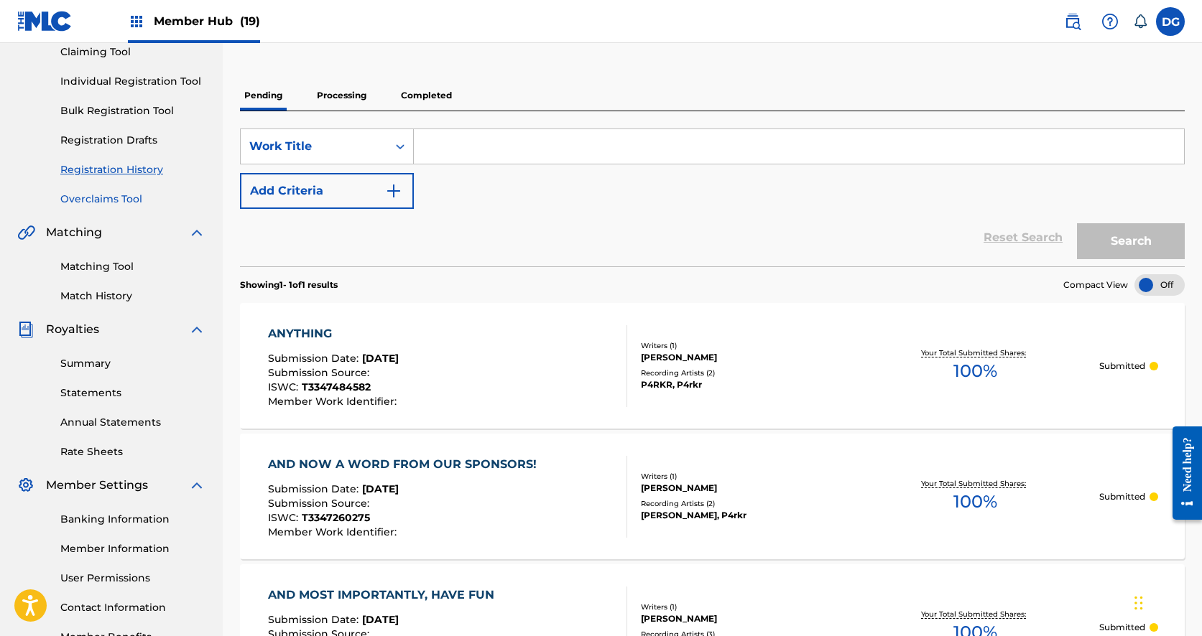
scroll to position [57, 0]
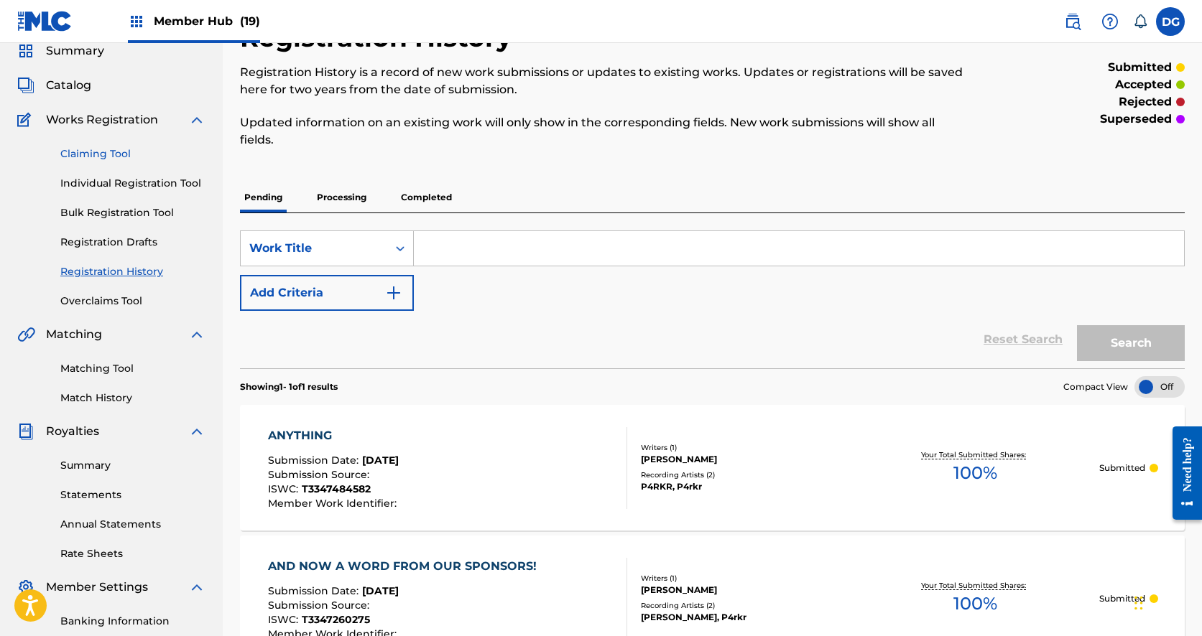
click at [98, 147] on link "Claiming Tool" at bounding box center [132, 154] width 145 height 15
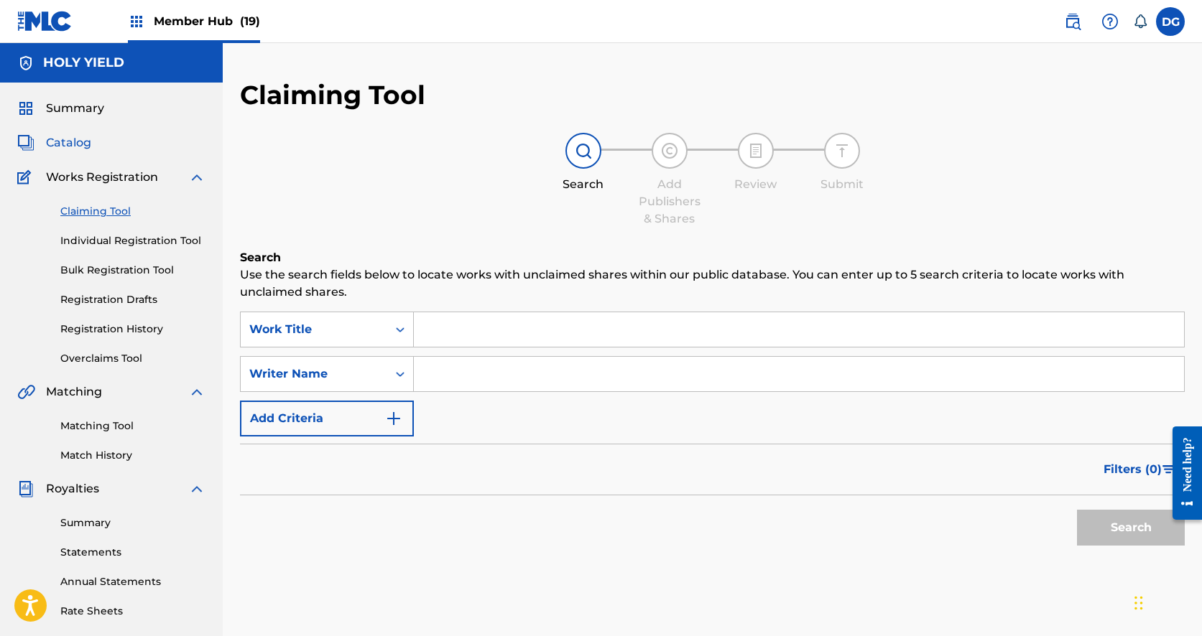
click at [77, 142] on span "Catalog" at bounding box center [68, 142] width 45 height 17
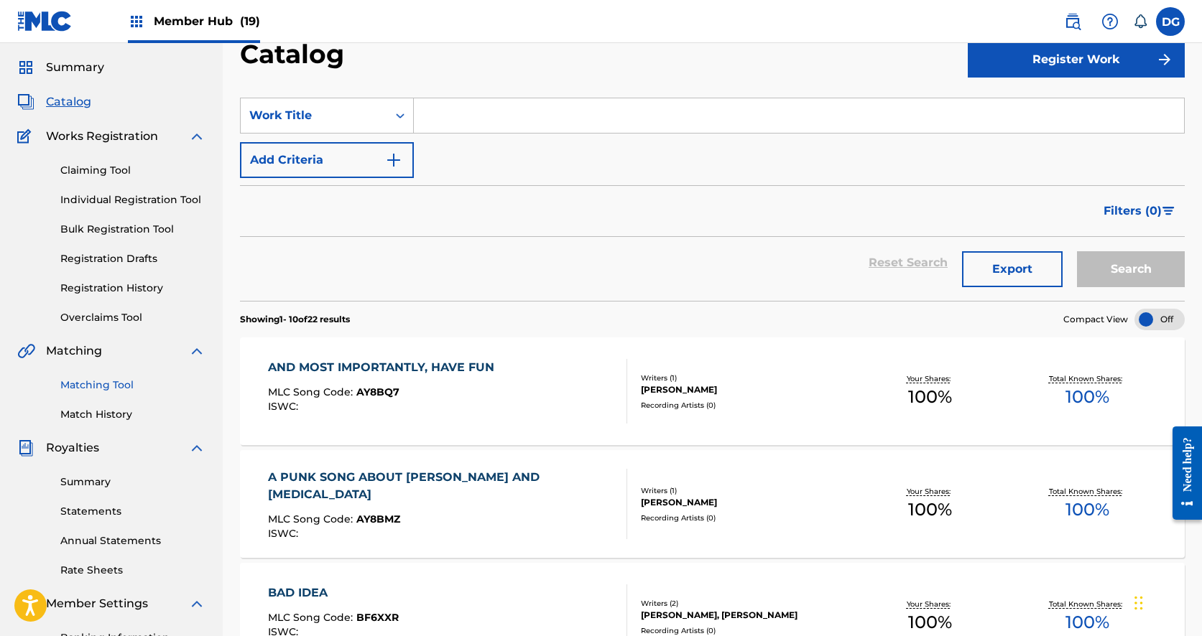
scroll to position [26, 0]
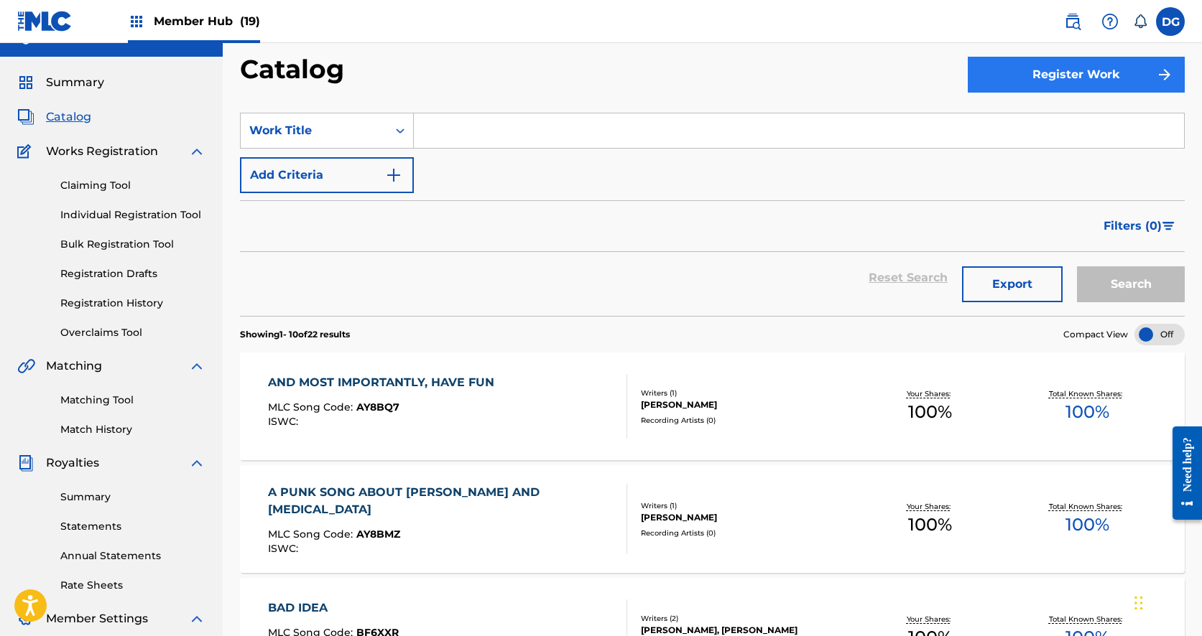
click at [1029, 80] on button "Register Work" at bounding box center [1076, 75] width 217 height 36
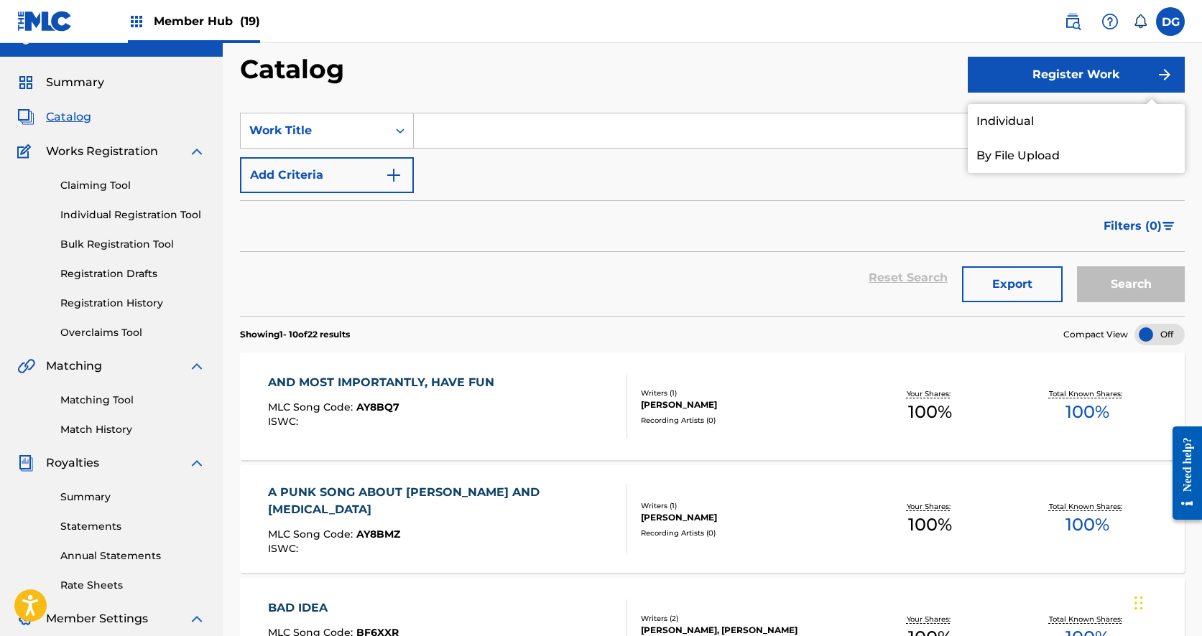
click at [447, 135] on input "Search Form" at bounding box center [799, 130] width 770 height 34
paste input "T3347260435"
type input "T3347260435"
click at [632, 207] on div "Filters ( 0 )" at bounding box center [712, 226] width 945 height 52
click at [998, 124] on link "Individual" at bounding box center [1076, 121] width 217 height 34
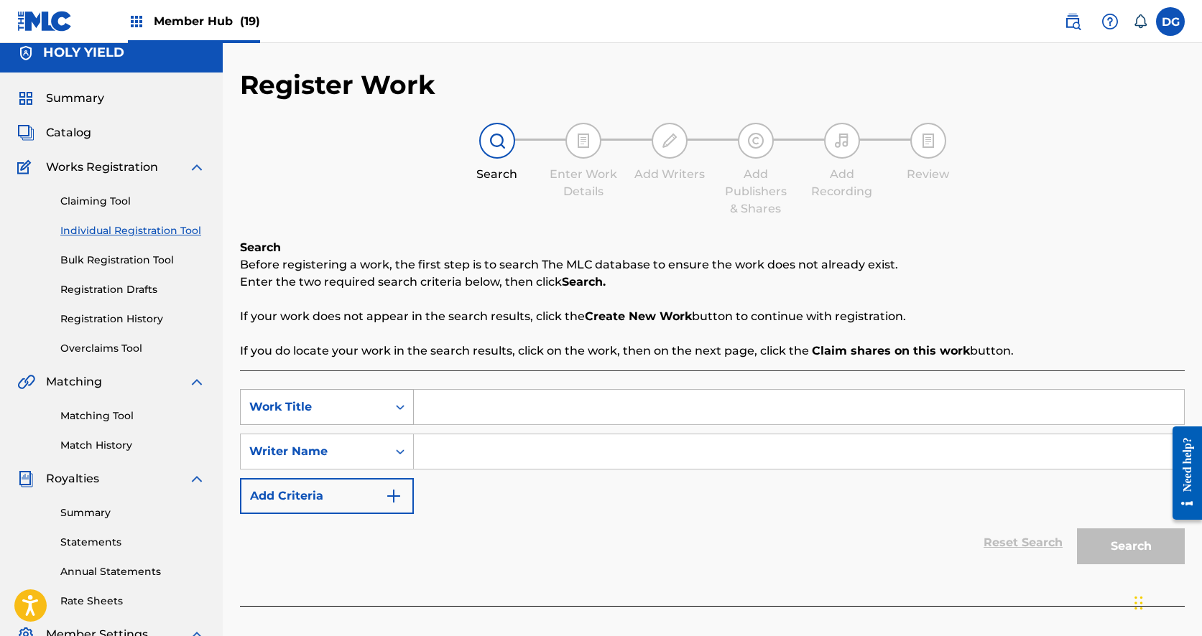
click at [383, 420] on div "Work Title" at bounding box center [327, 407] width 174 height 36
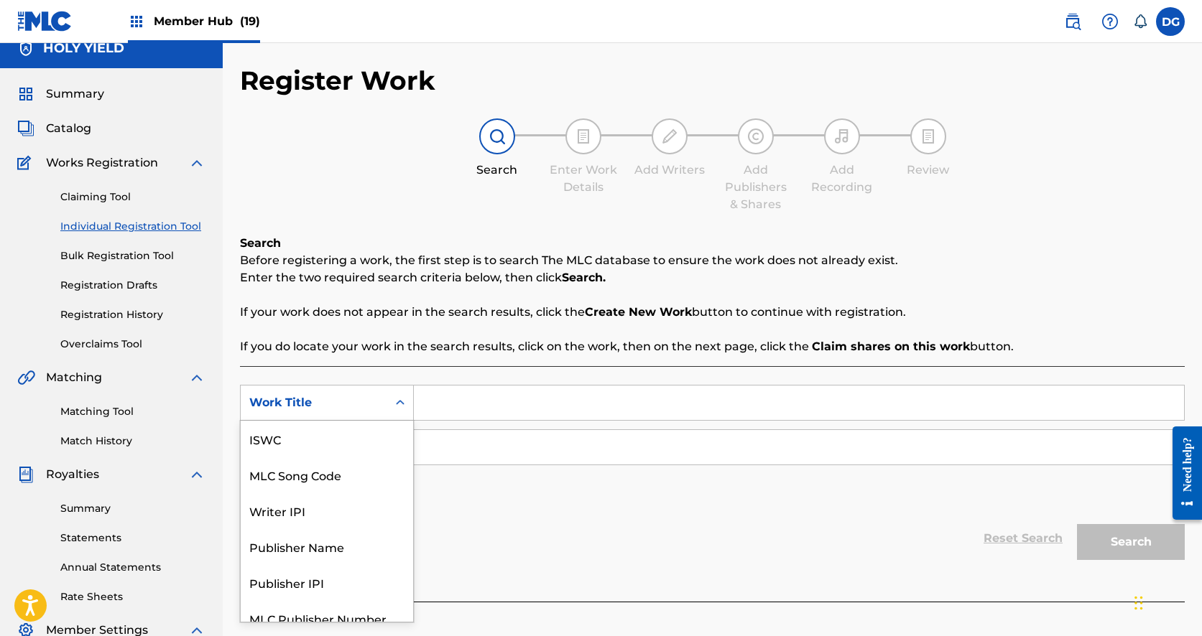
scroll to position [36, 0]
click at [448, 414] on input "Search Form" at bounding box center [799, 402] width 770 height 34
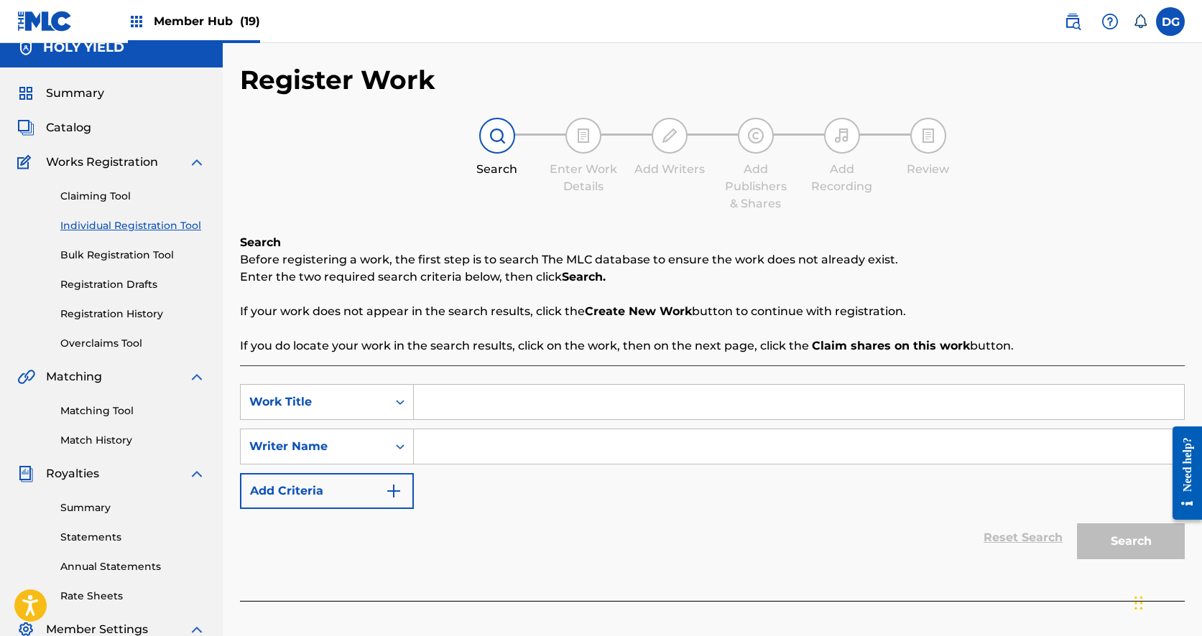
paste input "T3347260435"
type input "T3347260435"
paste input "BIRTHDAY GIRL"
type input "BIRTHDAY GIRL"
click at [494, 449] on input "Search Form" at bounding box center [799, 447] width 770 height 34
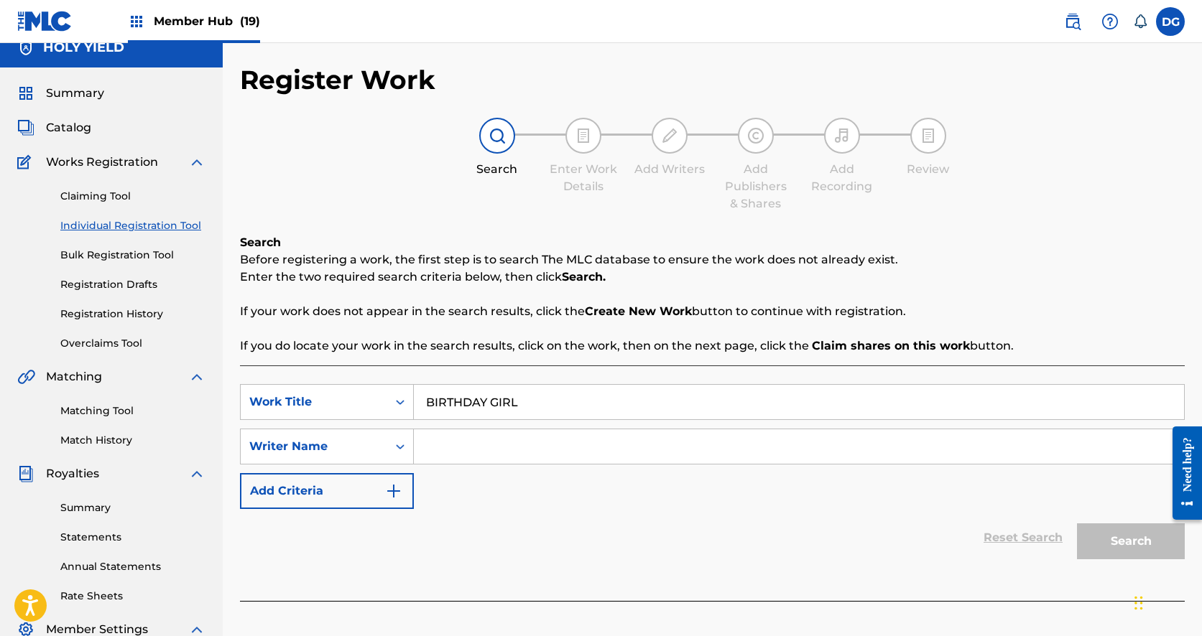
click at [450, 422] on div "SearchWithCriteriaba0b8c14-4306-4233-b750-85e10636d816 Work Title BIRTHDAY GIRL…" at bounding box center [712, 446] width 945 height 125
click at [447, 408] on input "BIRTHDAY GIRL" at bounding box center [799, 402] width 770 height 34
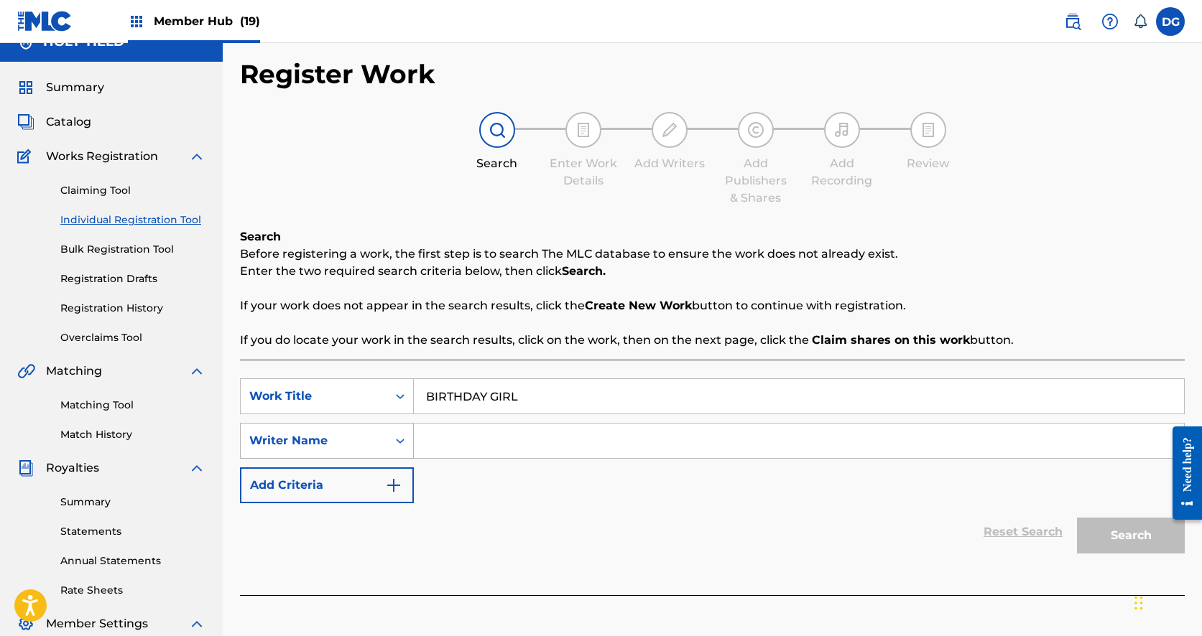
click at [407, 445] on div "Search Form" at bounding box center [400, 441] width 26 height 26
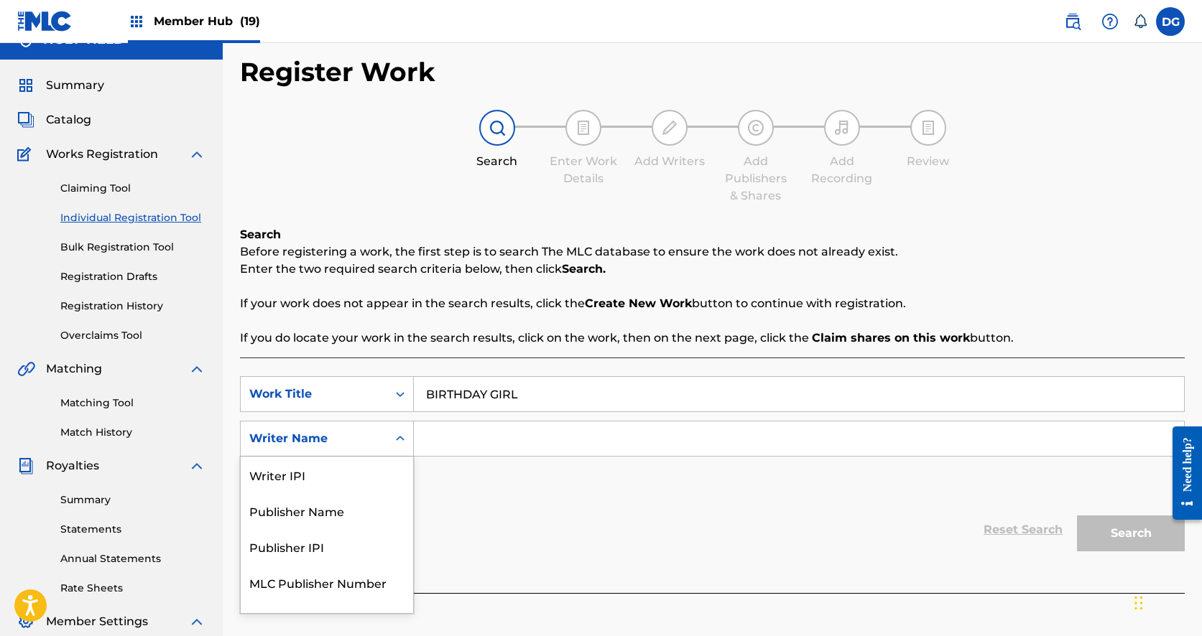
scroll to position [24, 0]
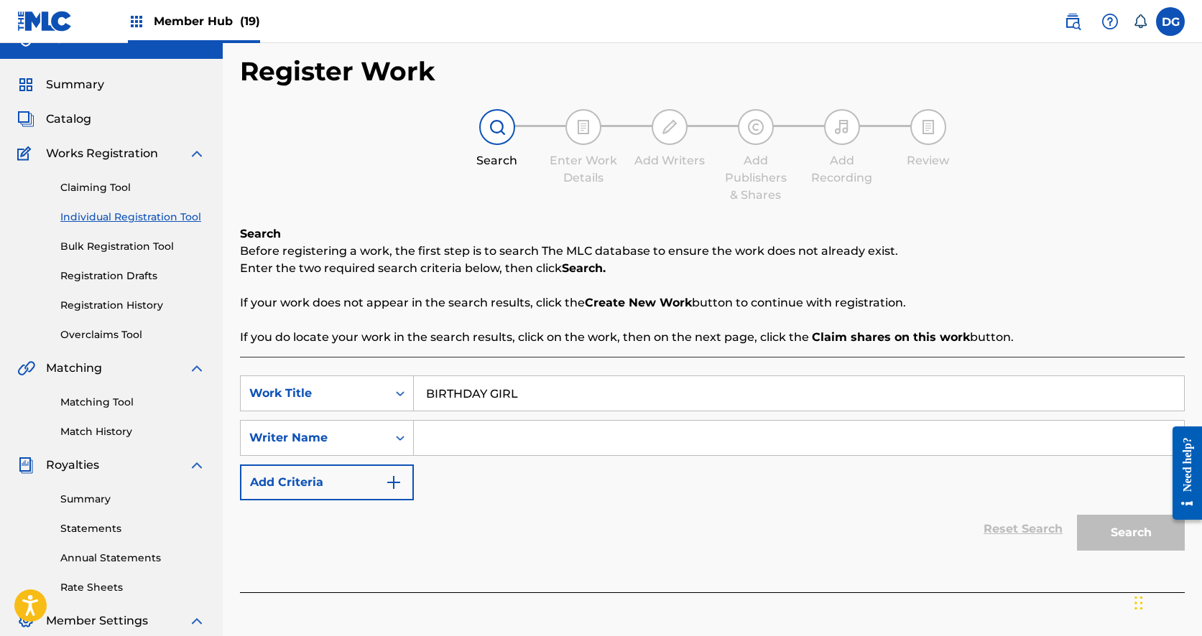
click at [481, 456] on div "SearchWithCriteriaba0b8c14-4306-4233-b750-85e10636d816 Work Title BIRTHDAY GIRL…" at bounding box center [712, 438] width 945 height 125
click at [382, 441] on div "Writer Name" at bounding box center [314, 438] width 147 height 27
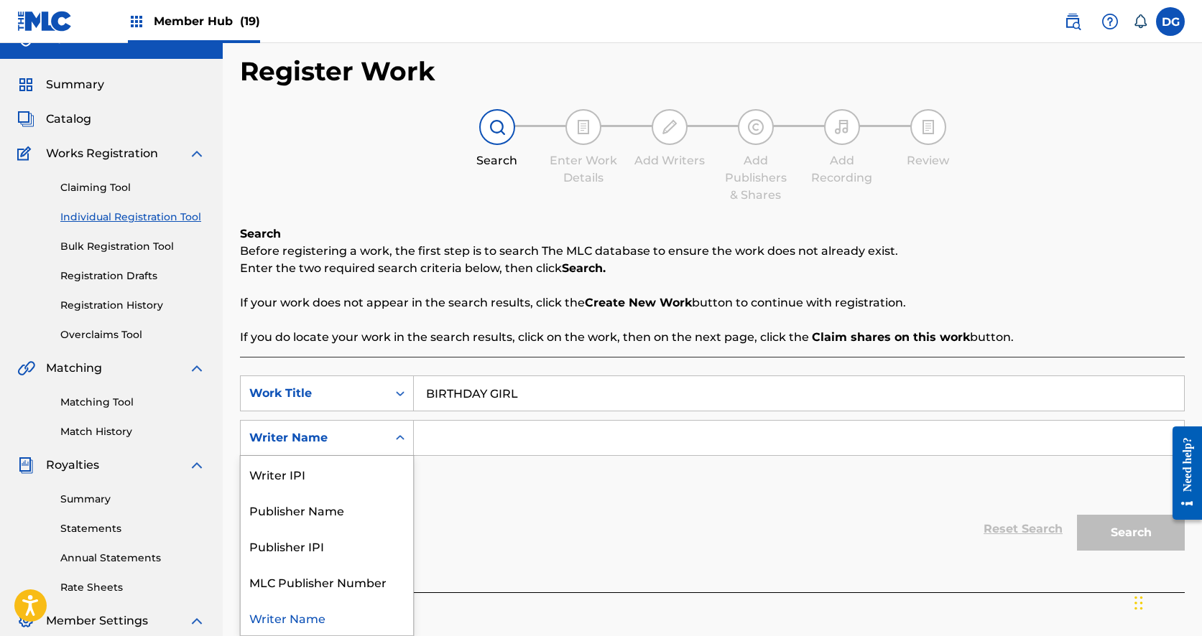
click at [424, 450] on input "Search Form" at bounding box center [799, 438] width 770 height 34
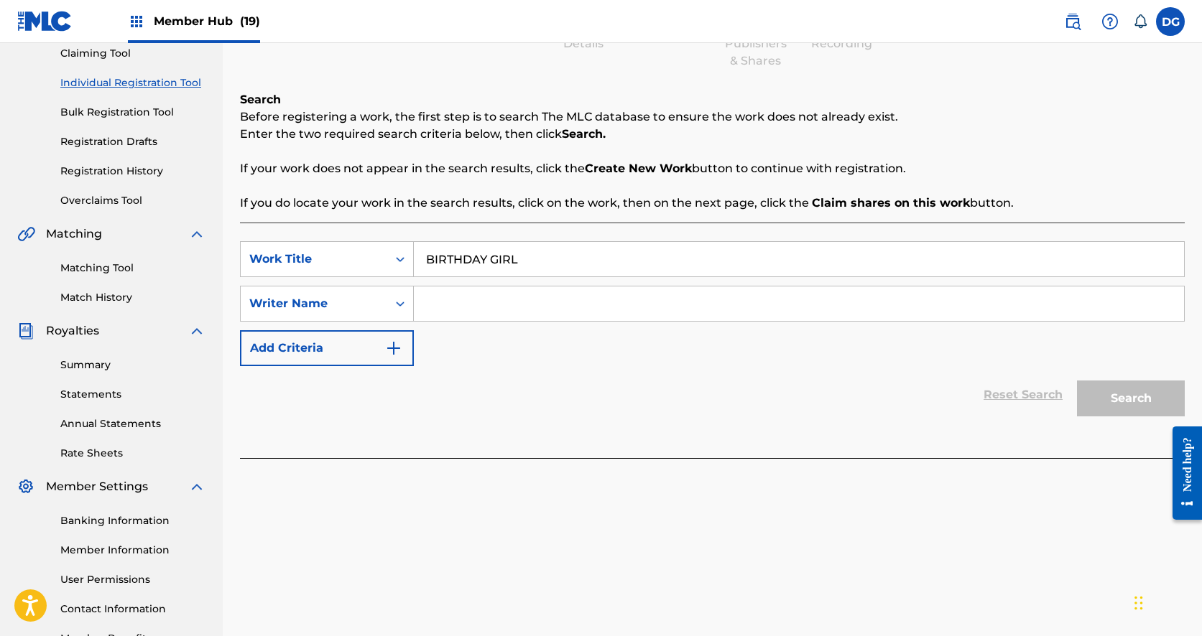
scroll to position [211, 0]
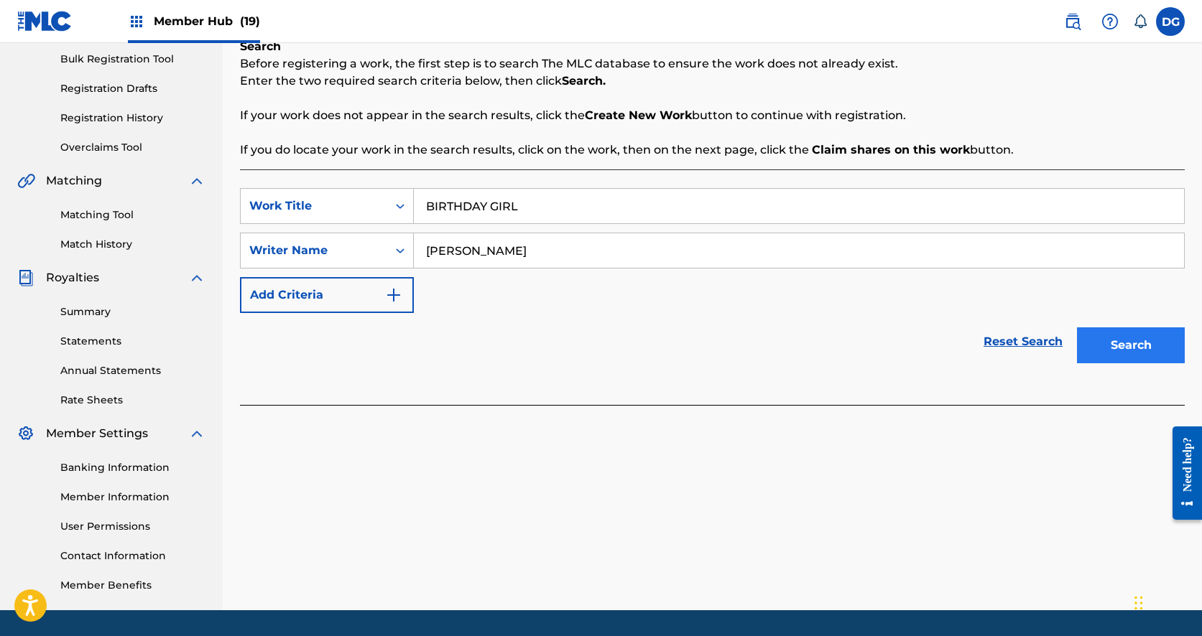
type input "[PERSON_NAME]"
click at [1159, 344] on button "Search" at bounding box center [1131, 346] width 108 height 36
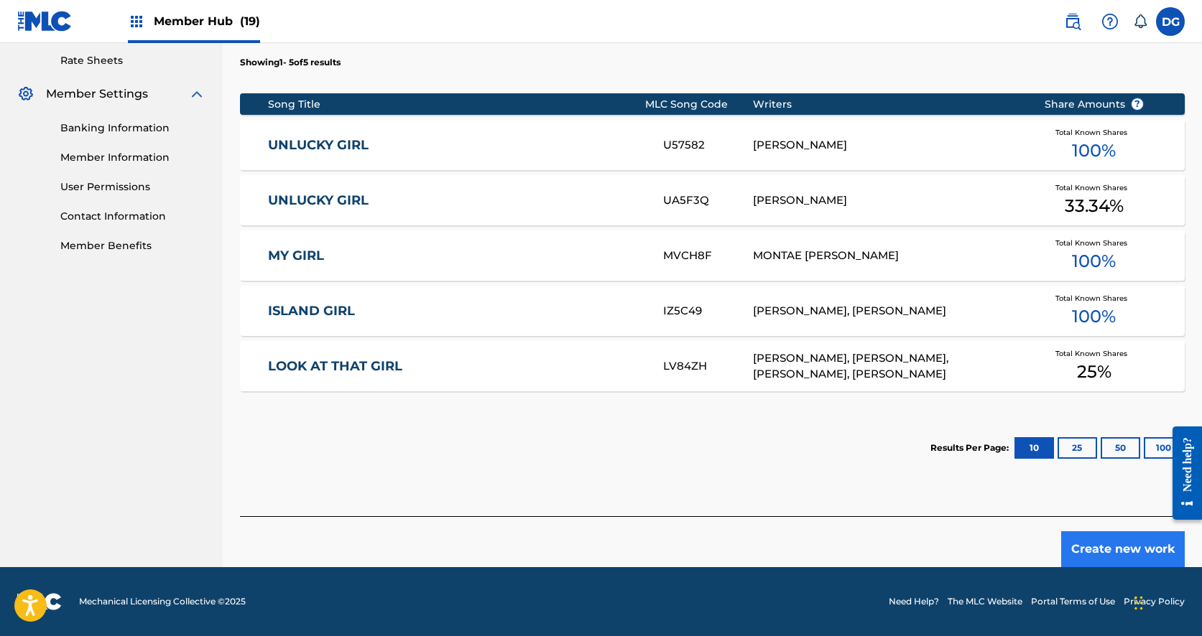
click at [1100, 547] on button "Create new work" at bounding box center [1123, 550] width 124 height 36
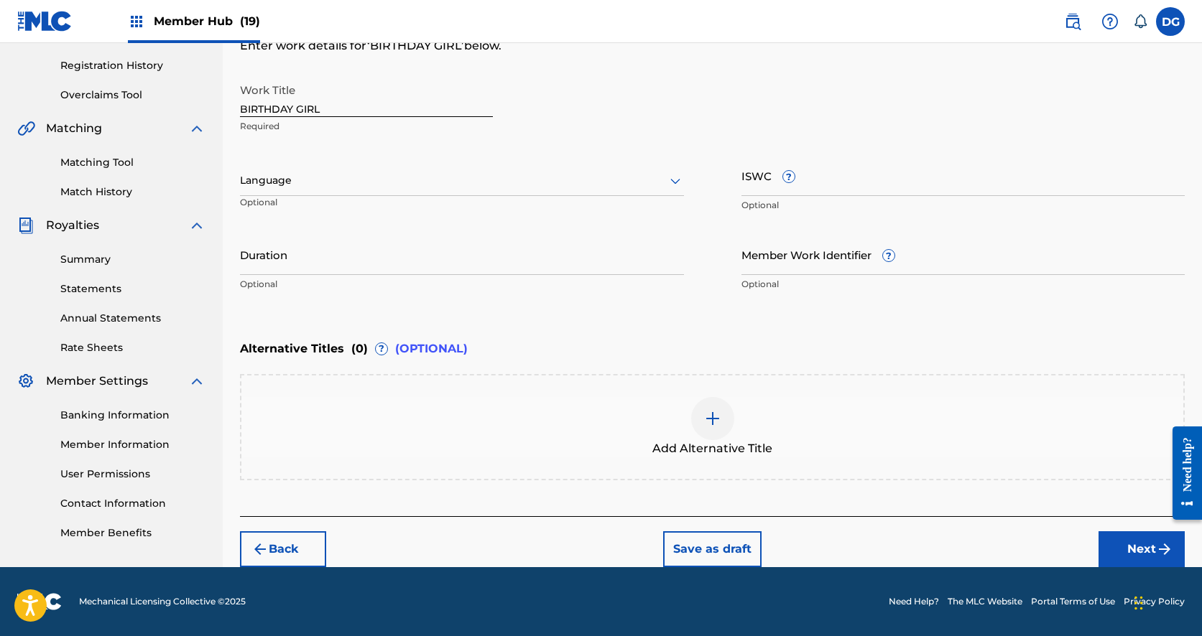
scroll to position [264, 0]
